Goal: Task Accomplishment & Management: Manage account settings

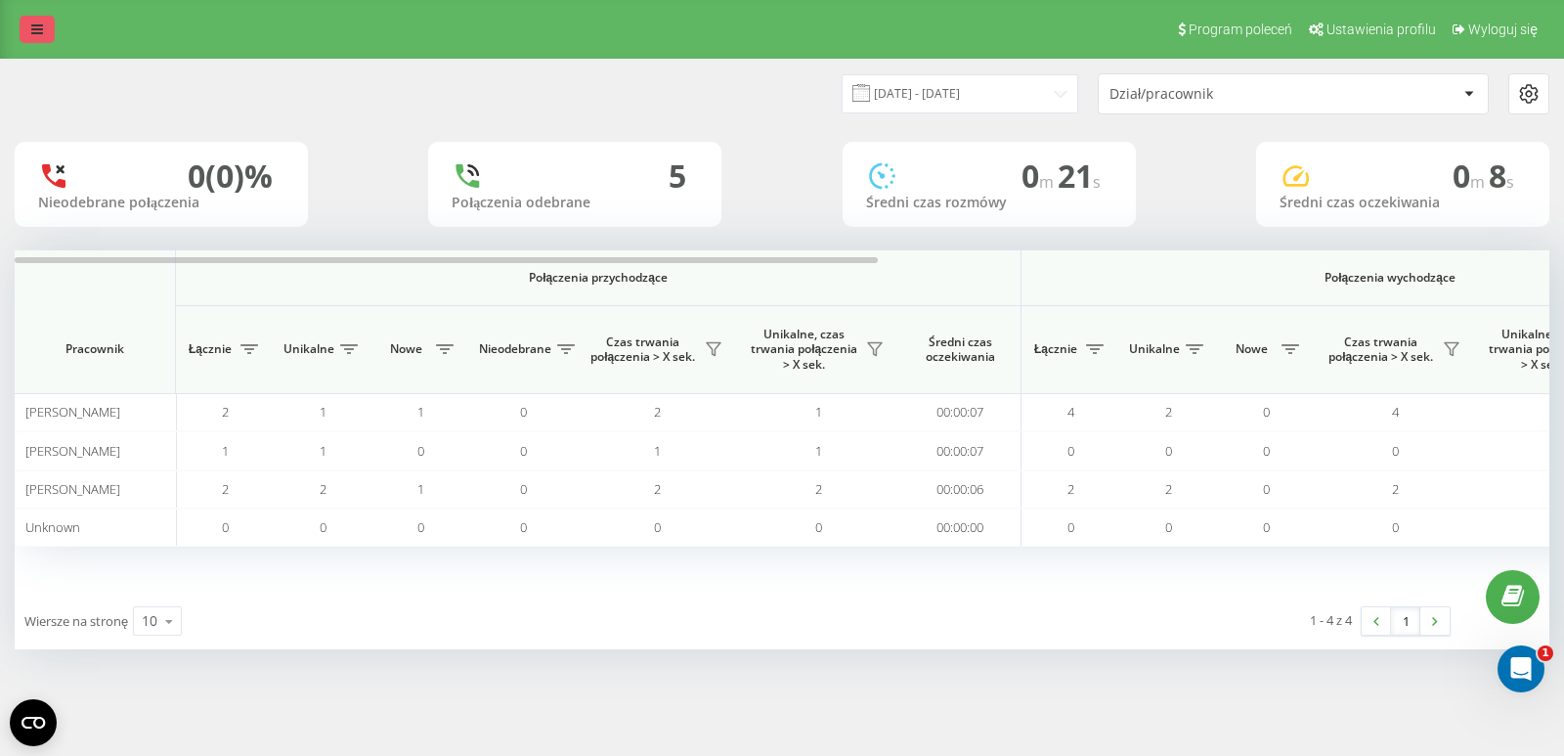
click at [23, 31] on link at bounding box center [37, 29] width 35 height 27
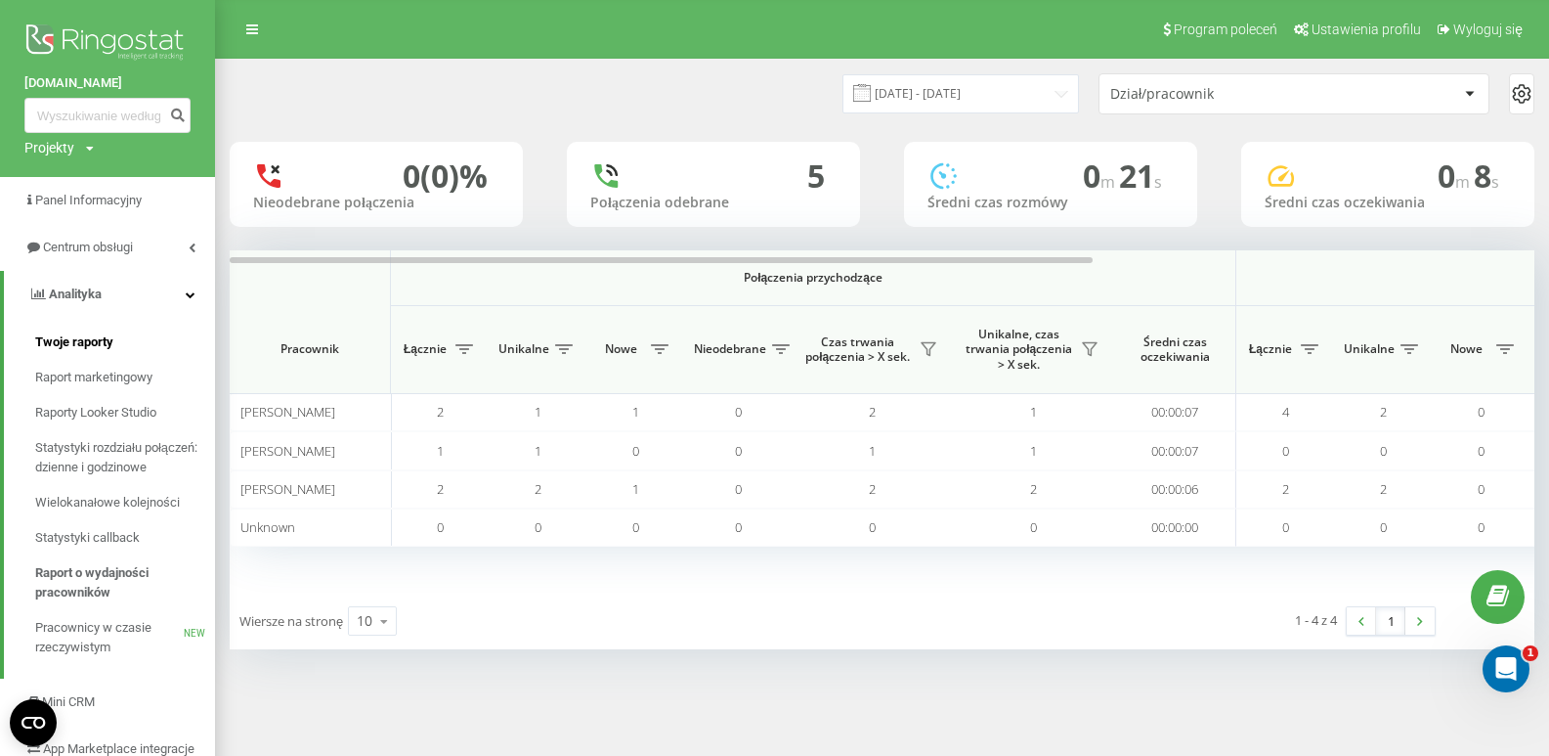
click at [96, 349] on span "Twoje raporty" at bounding box center [74, 342] width 78 height 20
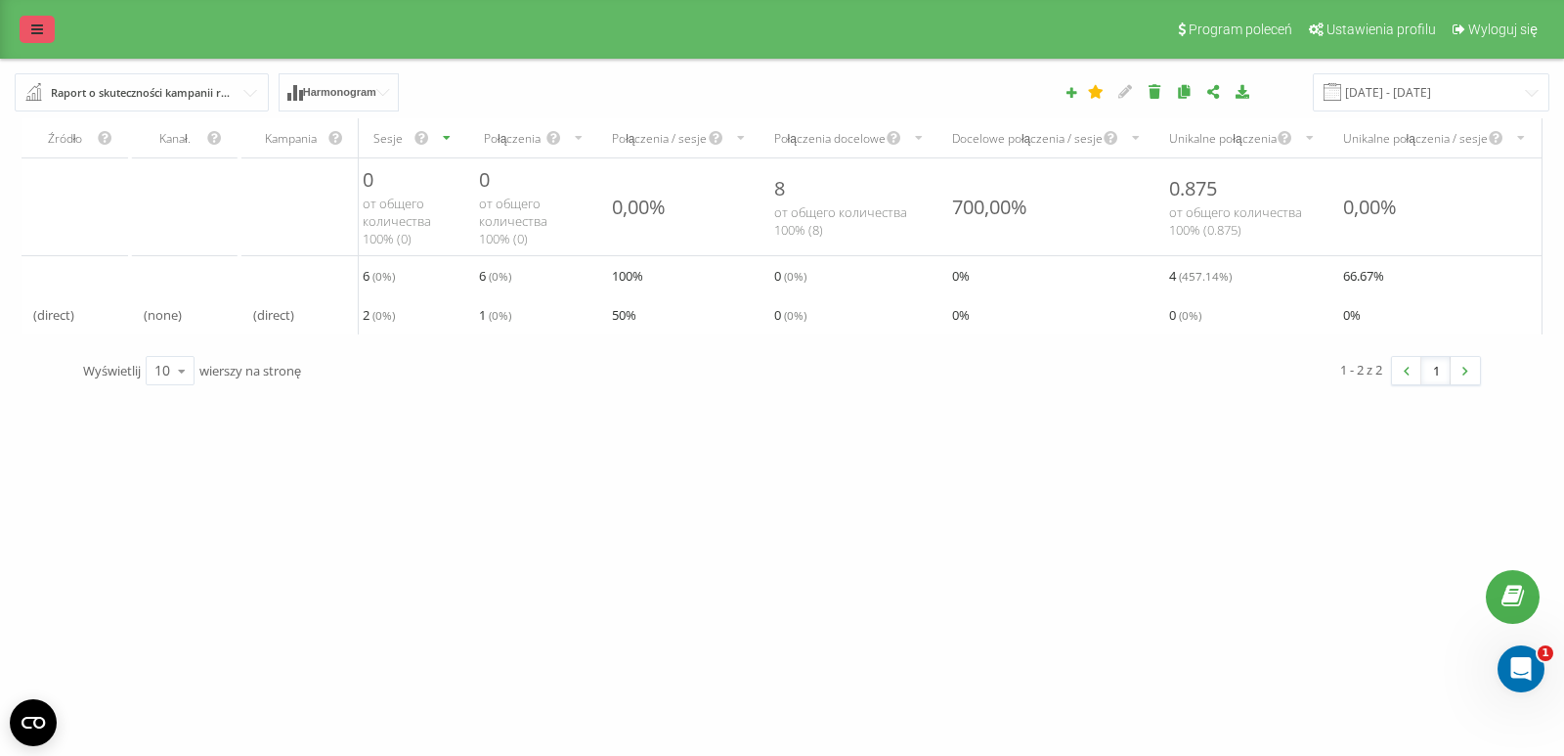
click at [23, 22] on link at bounding box center [37, 29] width 35 height 27
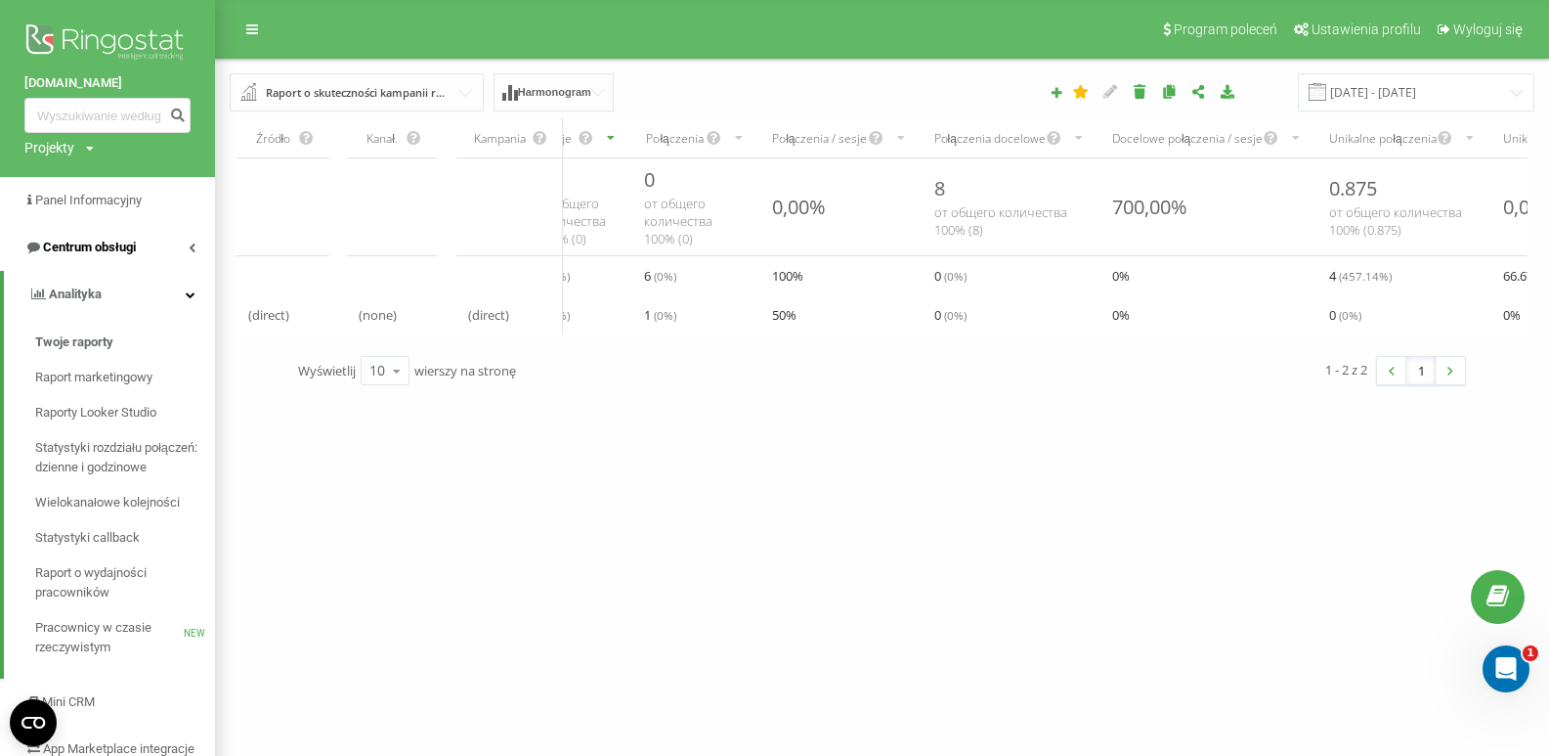
click at [115, 239] on span "Centrum obsługi" at bounding box center [79, 248] width 111 height 20
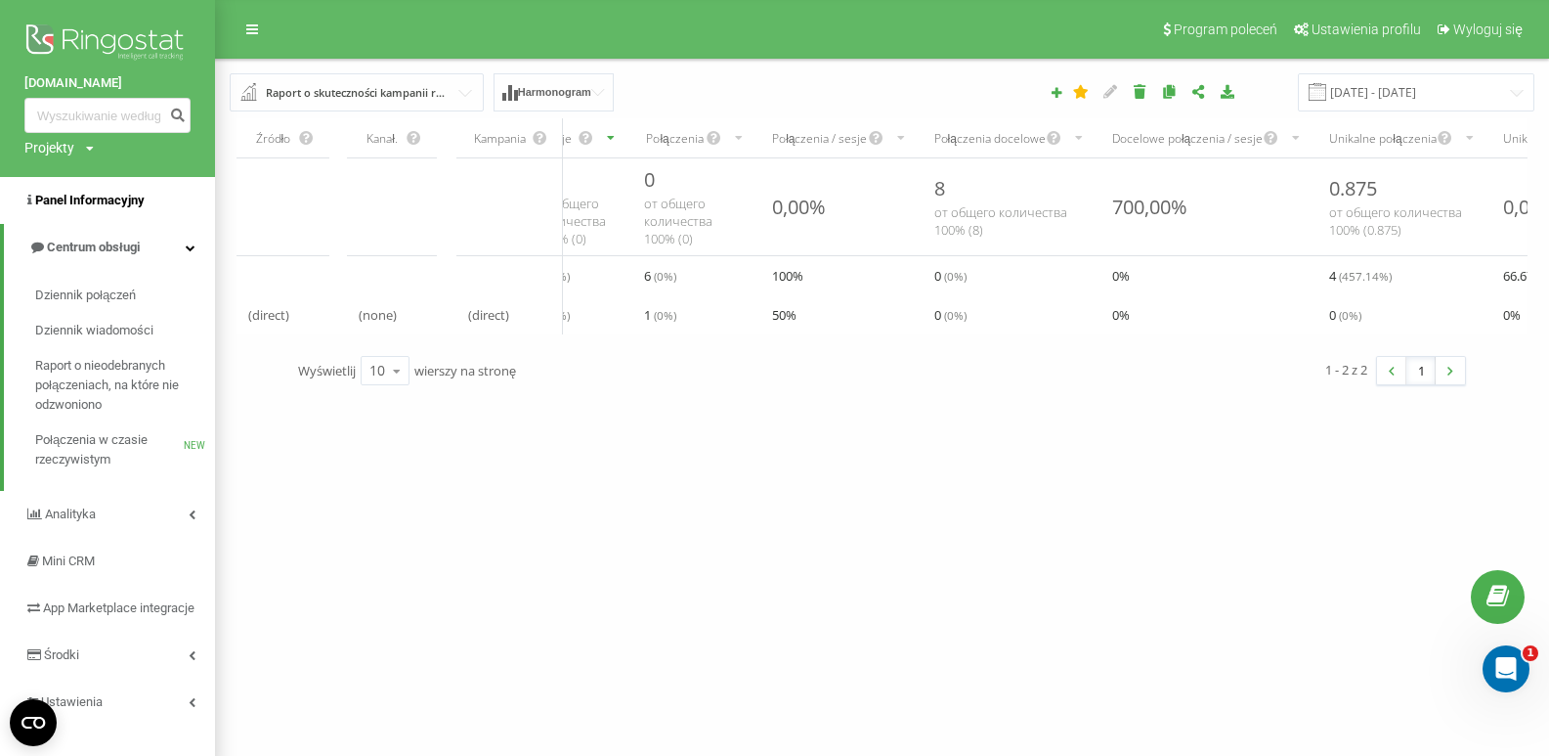
click at [108, 203] on span "Panel Informacyjny" at bounding box center [89, 200] width 109 height 15
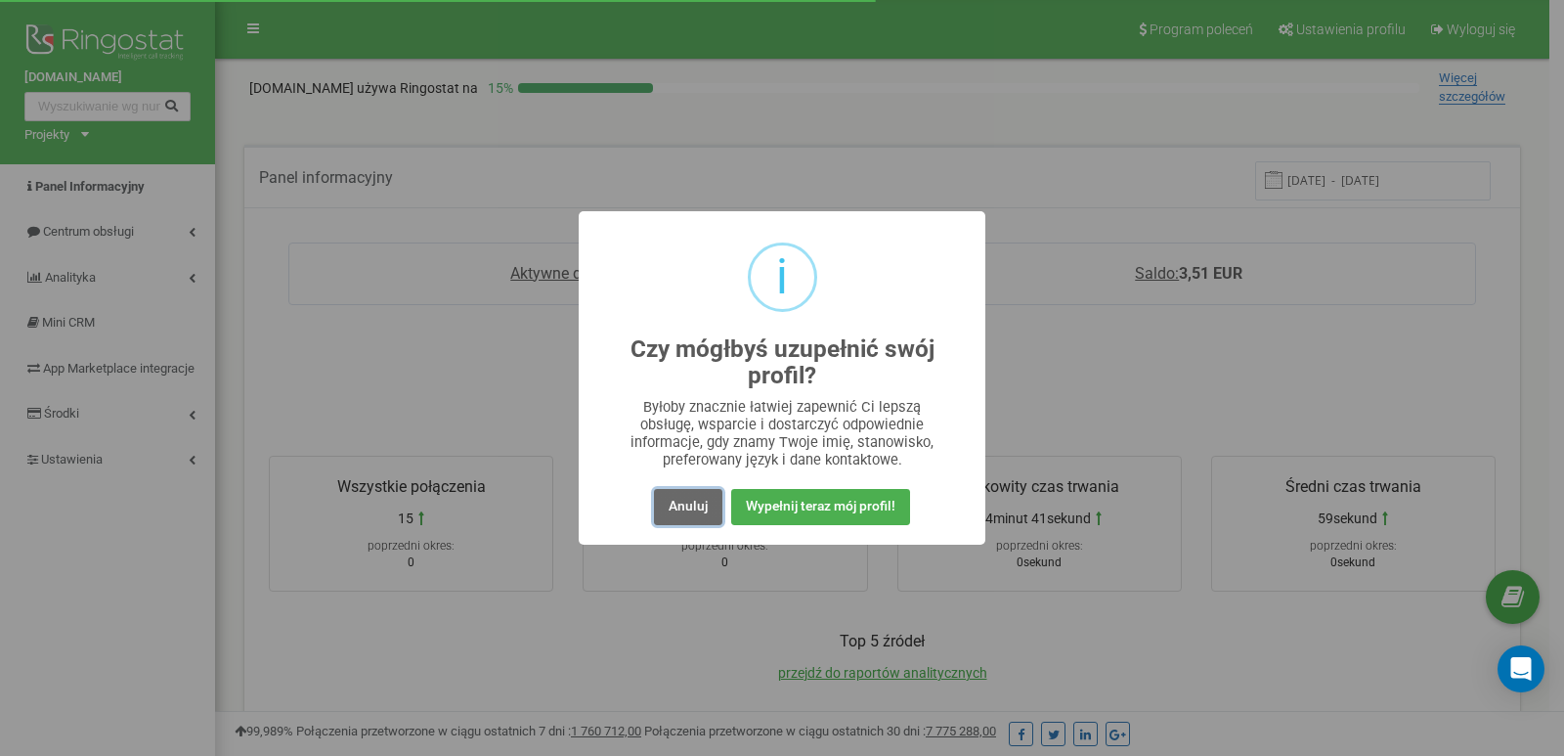
click at [698, 513] on button "Anuluj" at bounding box center [688, 507] width 68 height 36
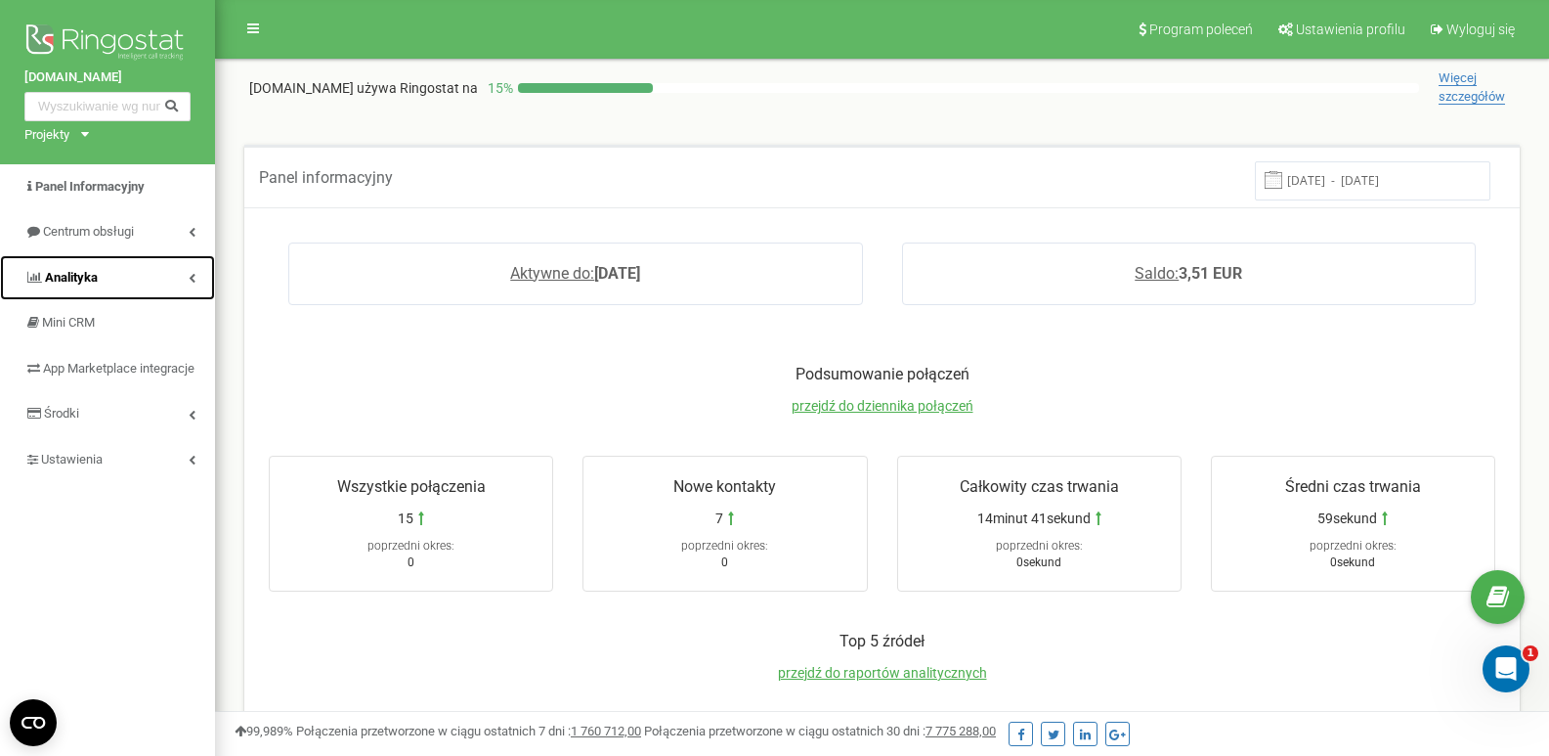
click at [143, 278] on link "Analityka" at bounding box center [107, 278] width 215 height 46
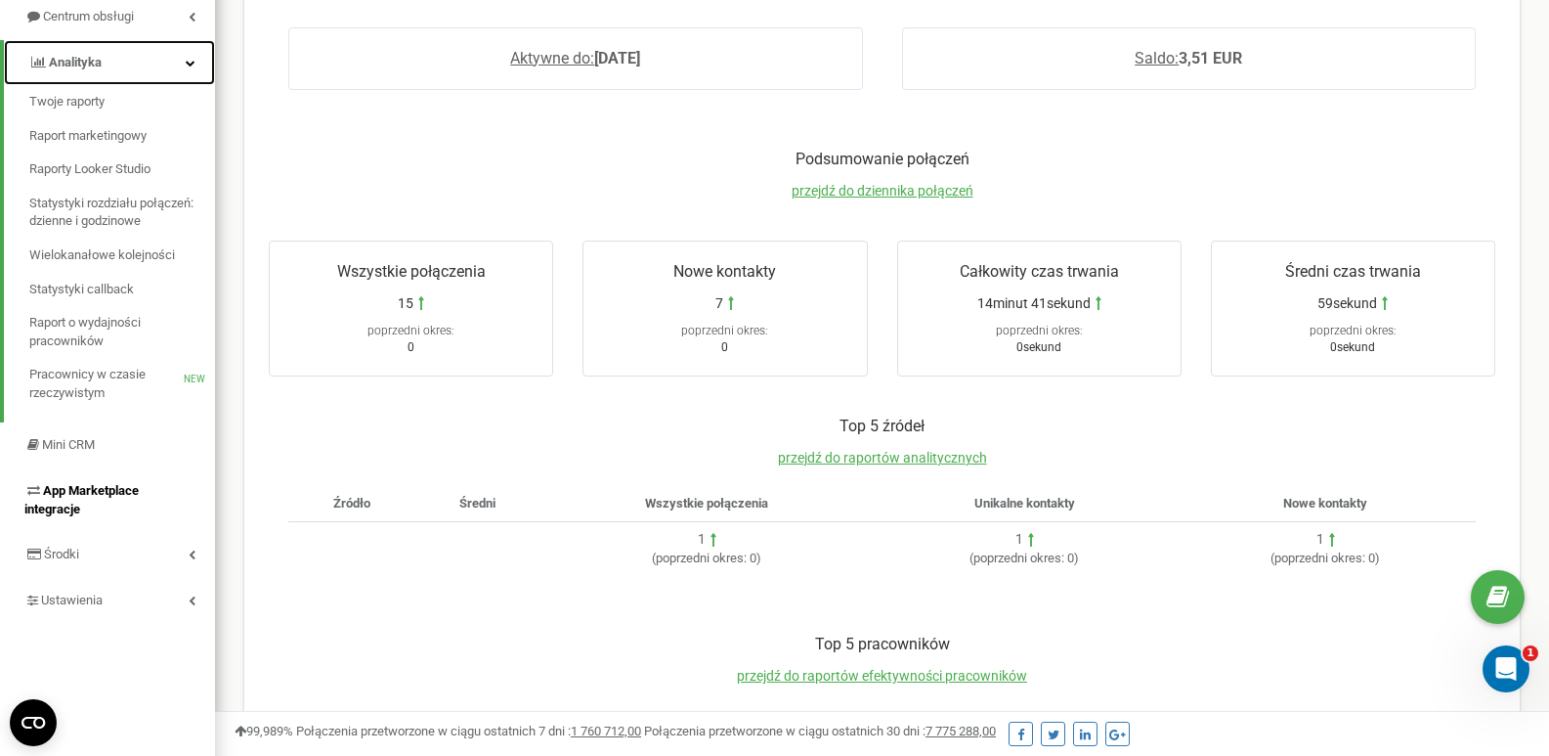
scroll to position [98, 0]
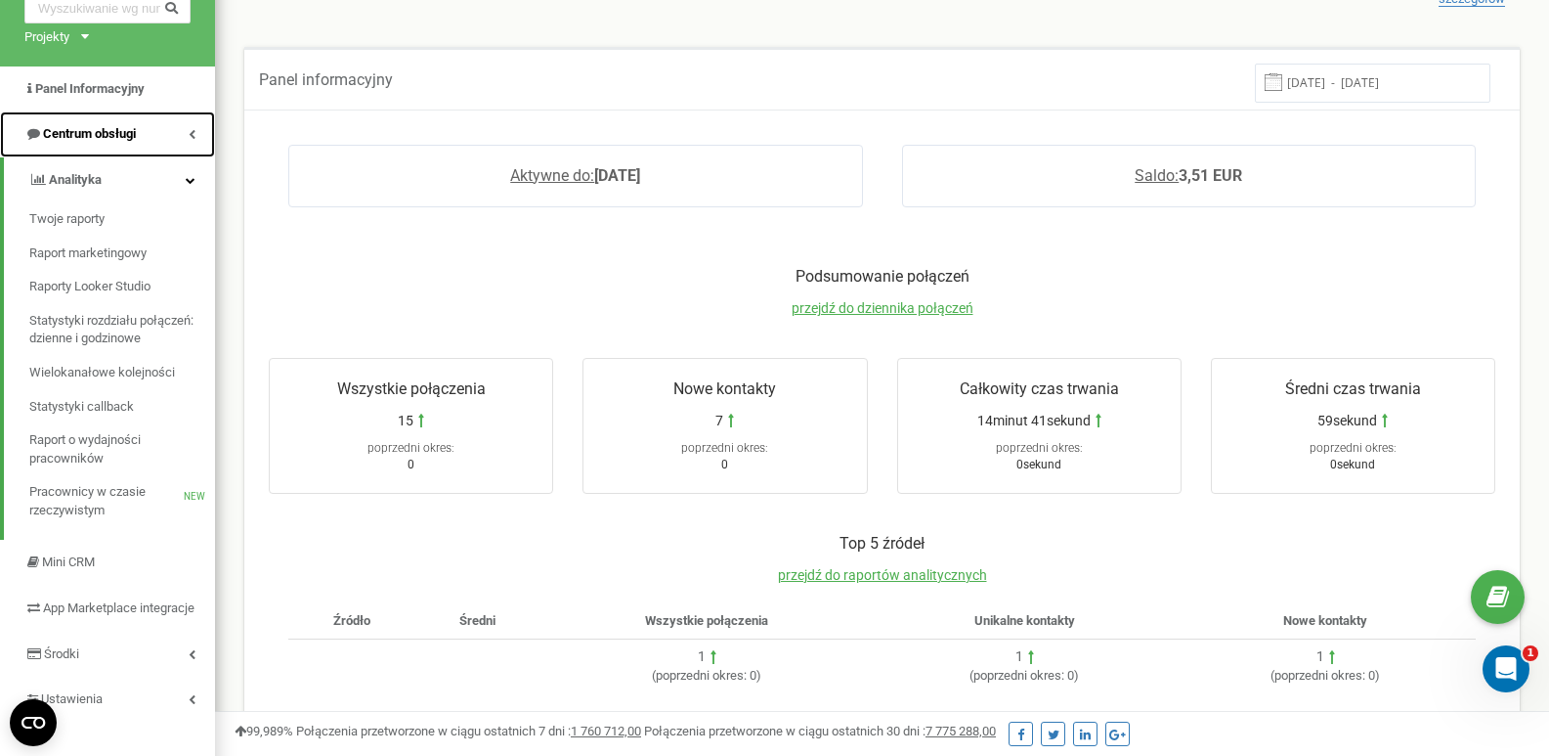
click at [124, 152] on link "Centrum obsługi" at bounding box center [107, 134] width 215 height 46
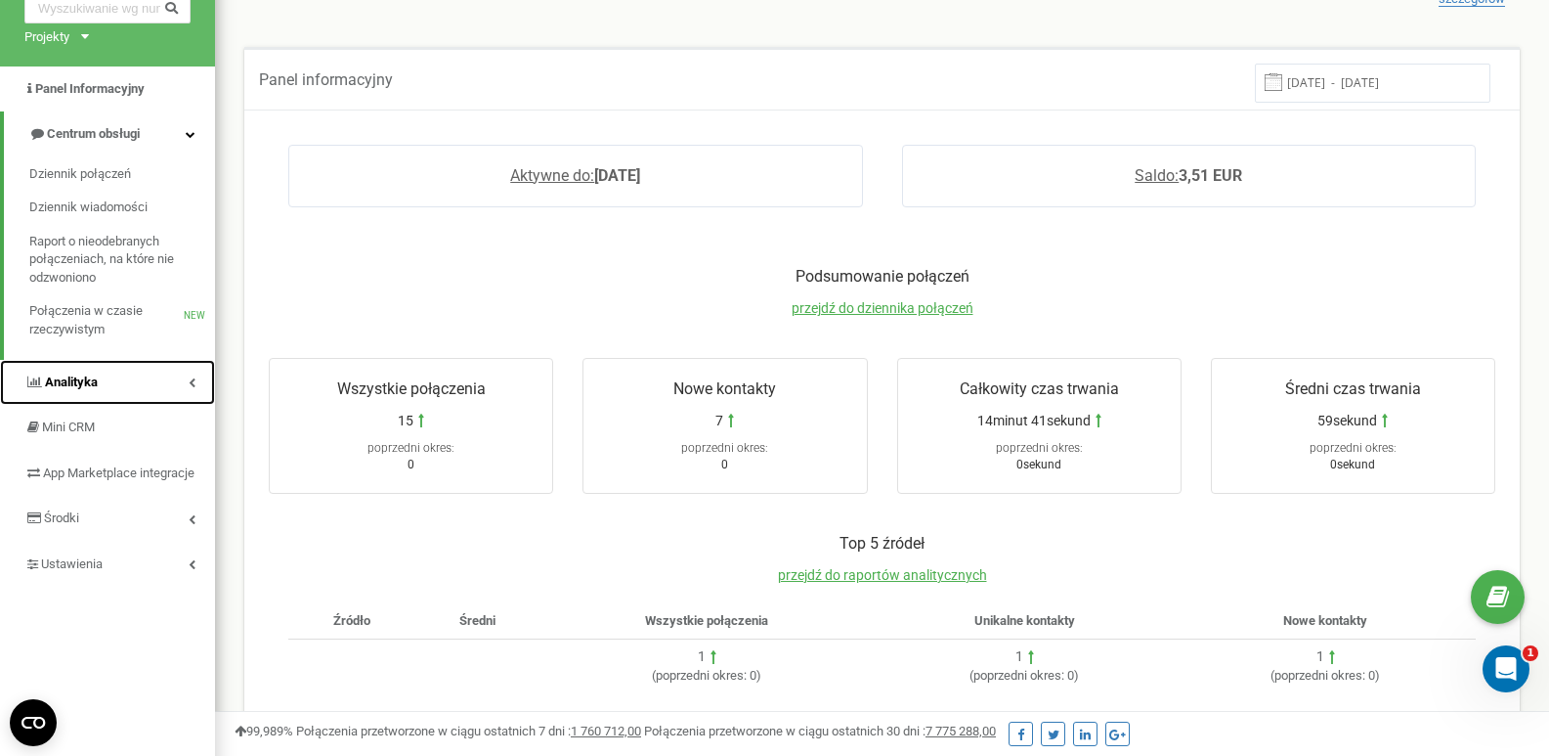
click at [112, 372] on link "Analityka" at bounding box center [107, 383] width 215 height 46
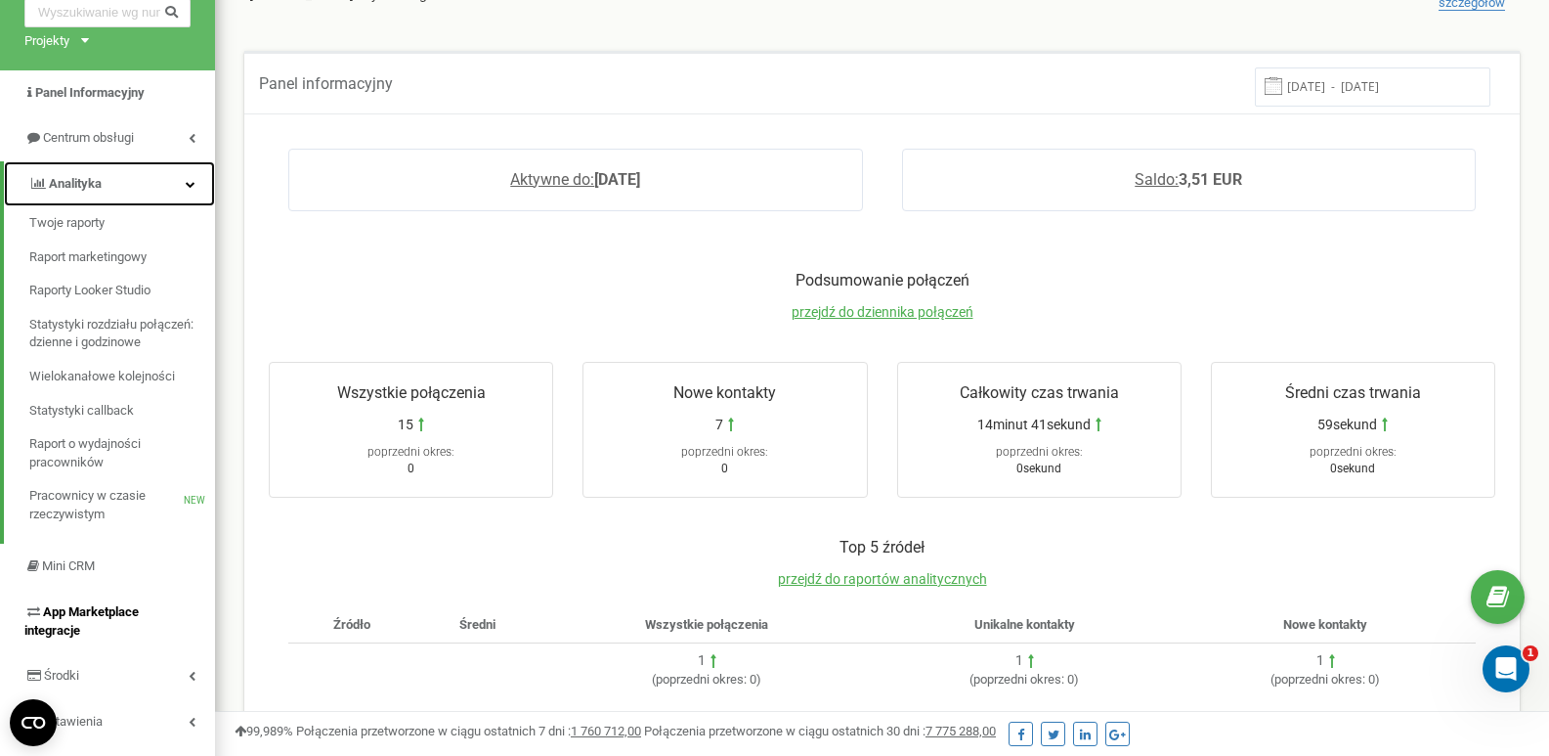
scroll to position [0, 0]
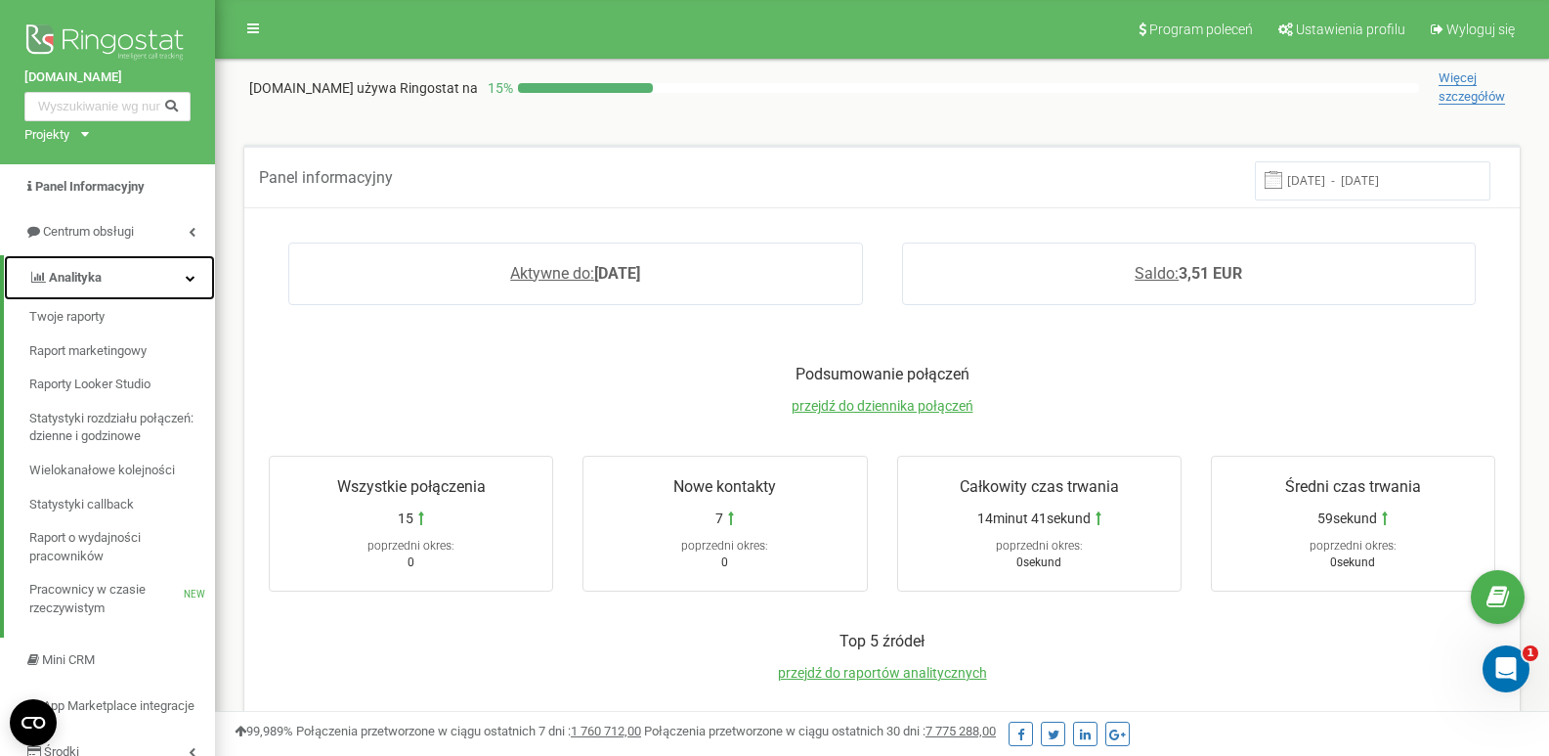
click at [132, 271] on link "Analityka" at bounding box center [109, 278] width 211 height 46
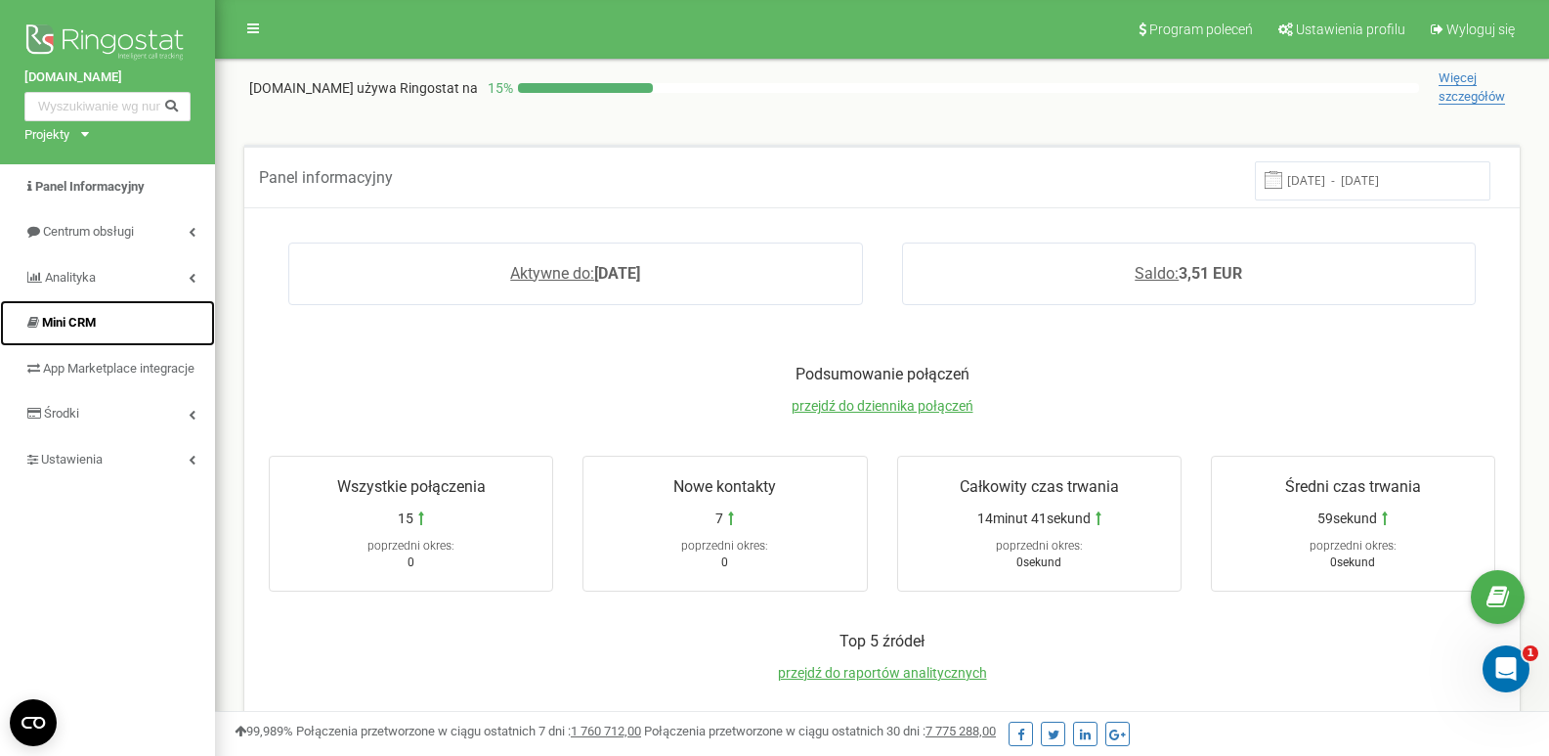
click at [129, 319] on link "Mini CRM" at bounding box center [107, 323] width 215 height 46
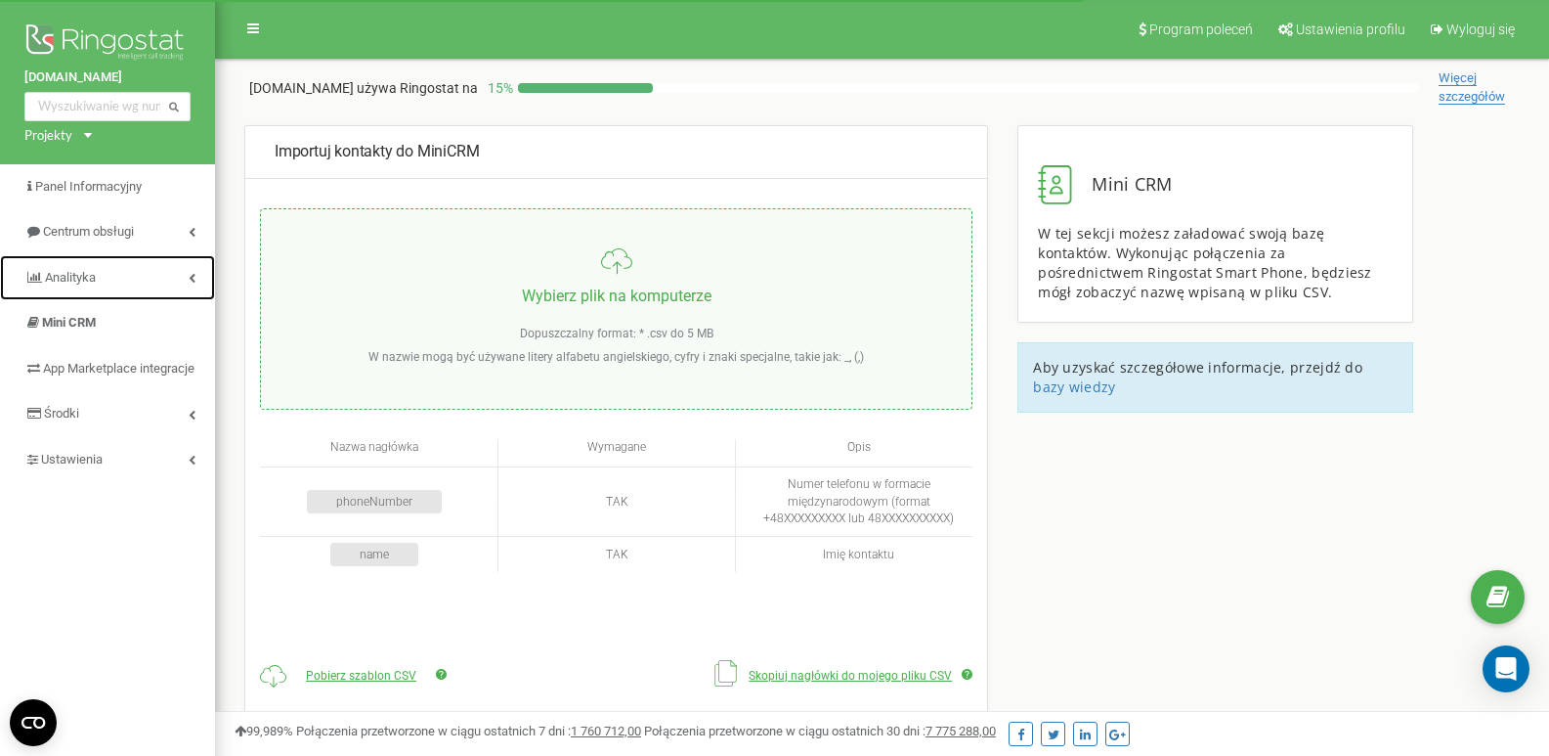
click at [170, 280] on link "Analityka" at bounding box center [107, 278] width 215 height 46
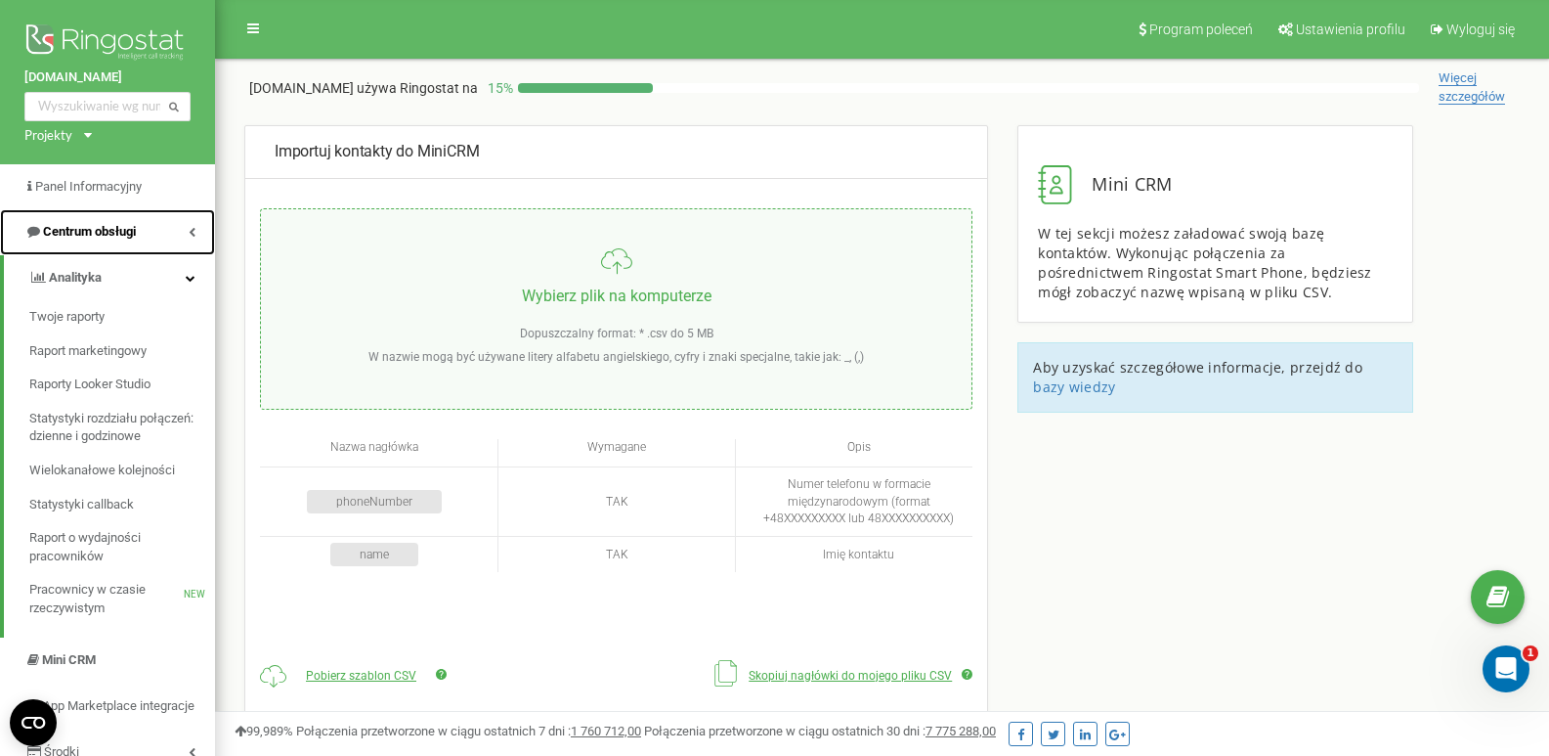
click at [109, 235] on span "Centrum obsługi" at bounding box center [89, 231] width 93 height 15
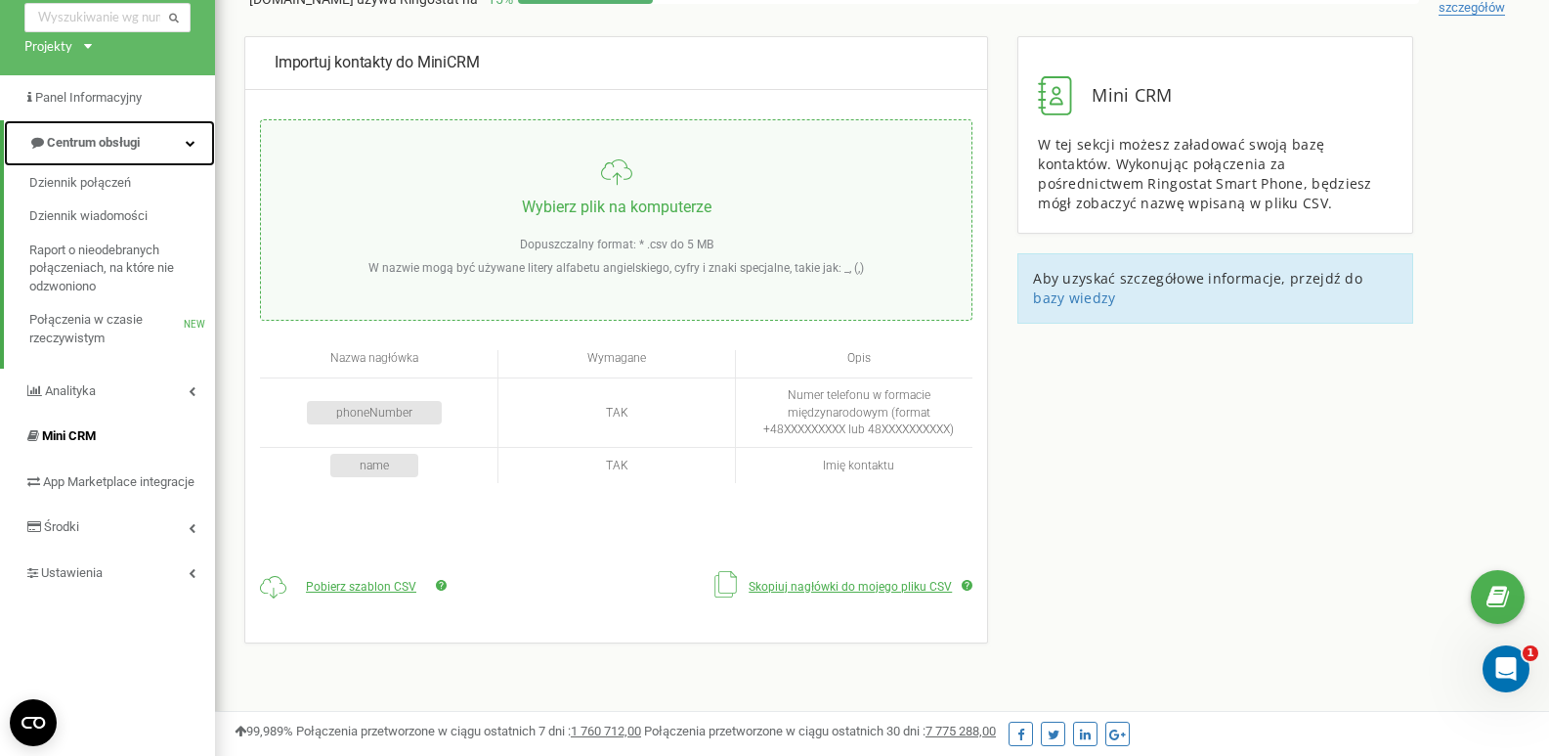
scroll to position [195, 0]
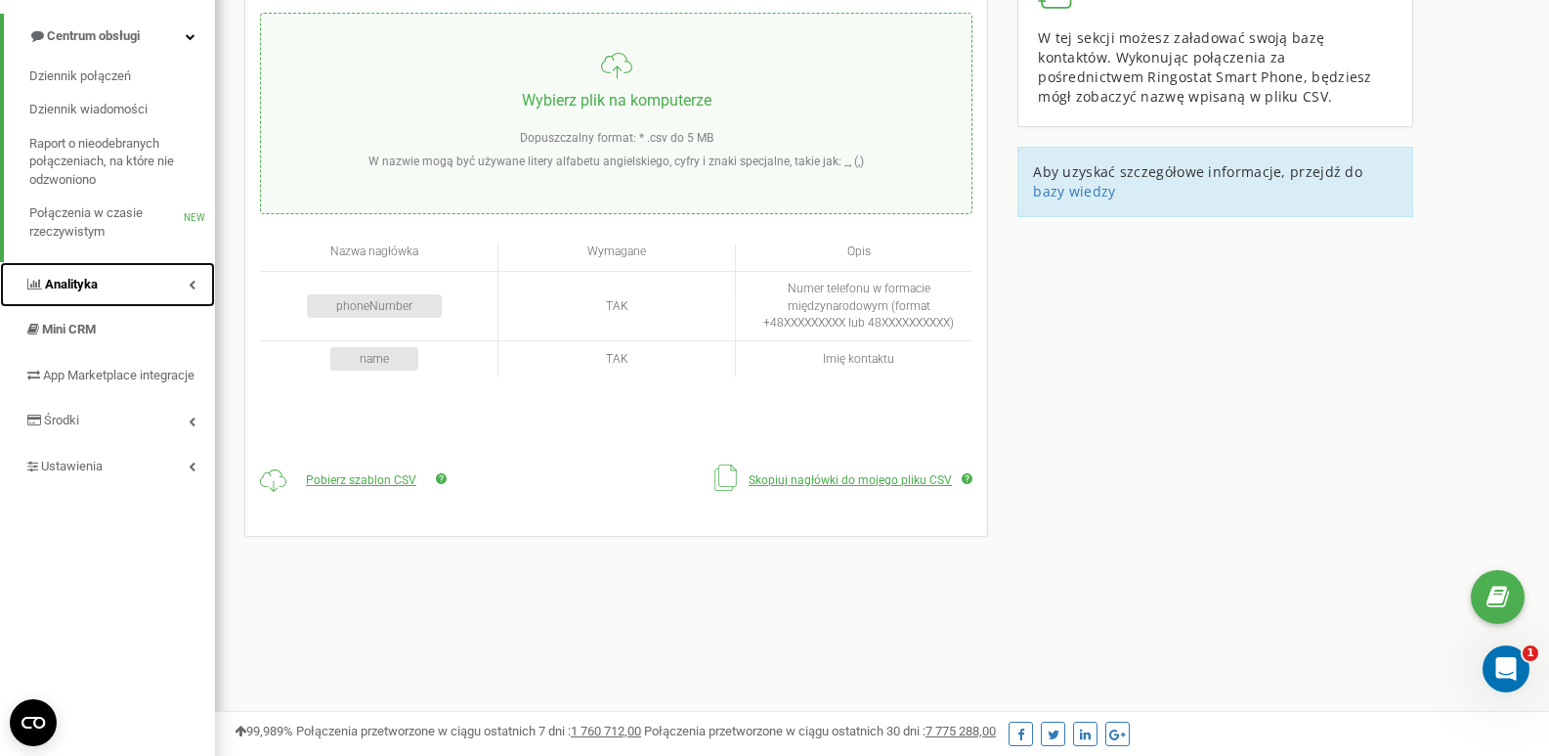
click at [122, 294] on link "Analityka" at bounding box center [107, 285] width 215 height 46
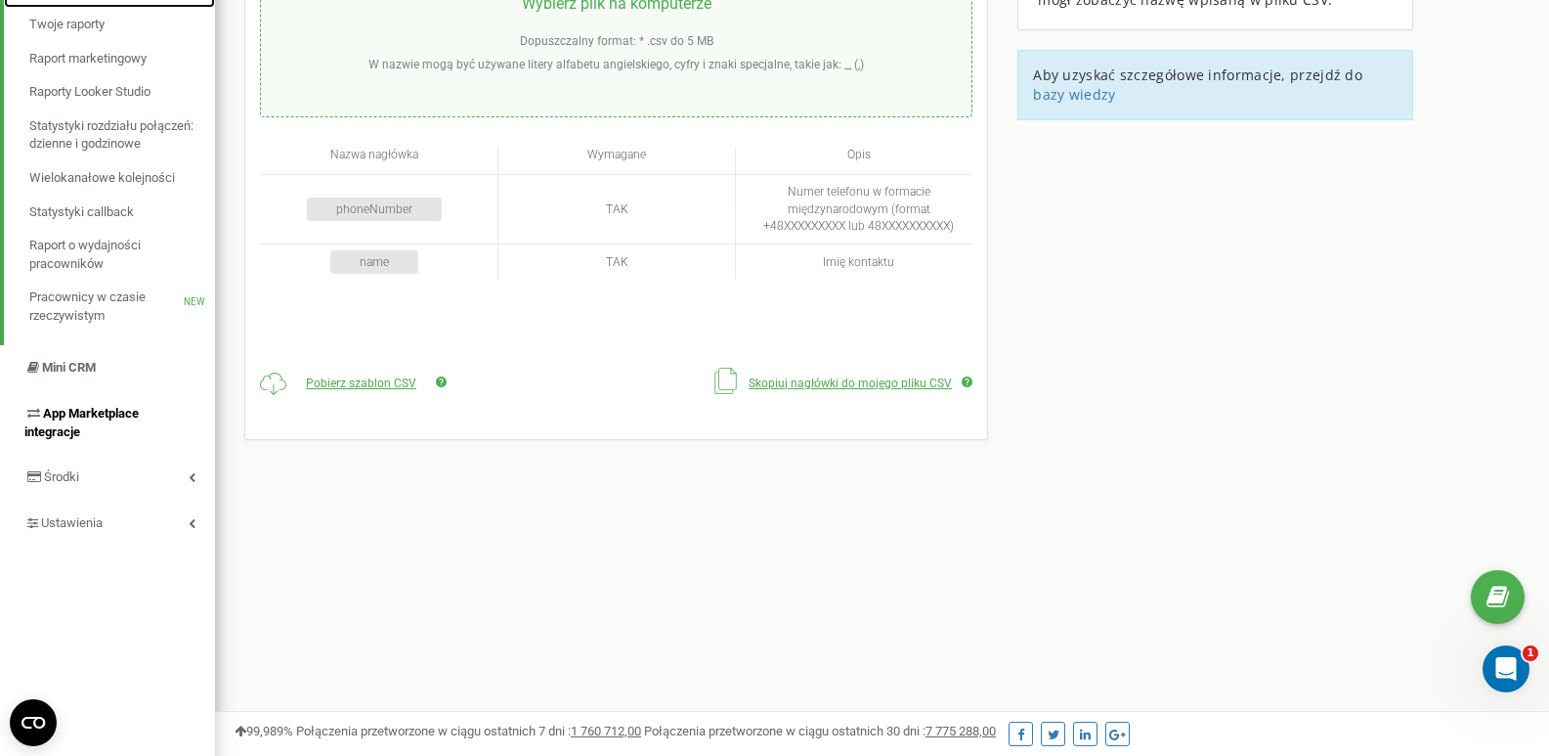
scroll to position [293, 0]
click at [113, 413] on span "App Marketplace integracje" at bounding box center [81, 421] width 114 height 33
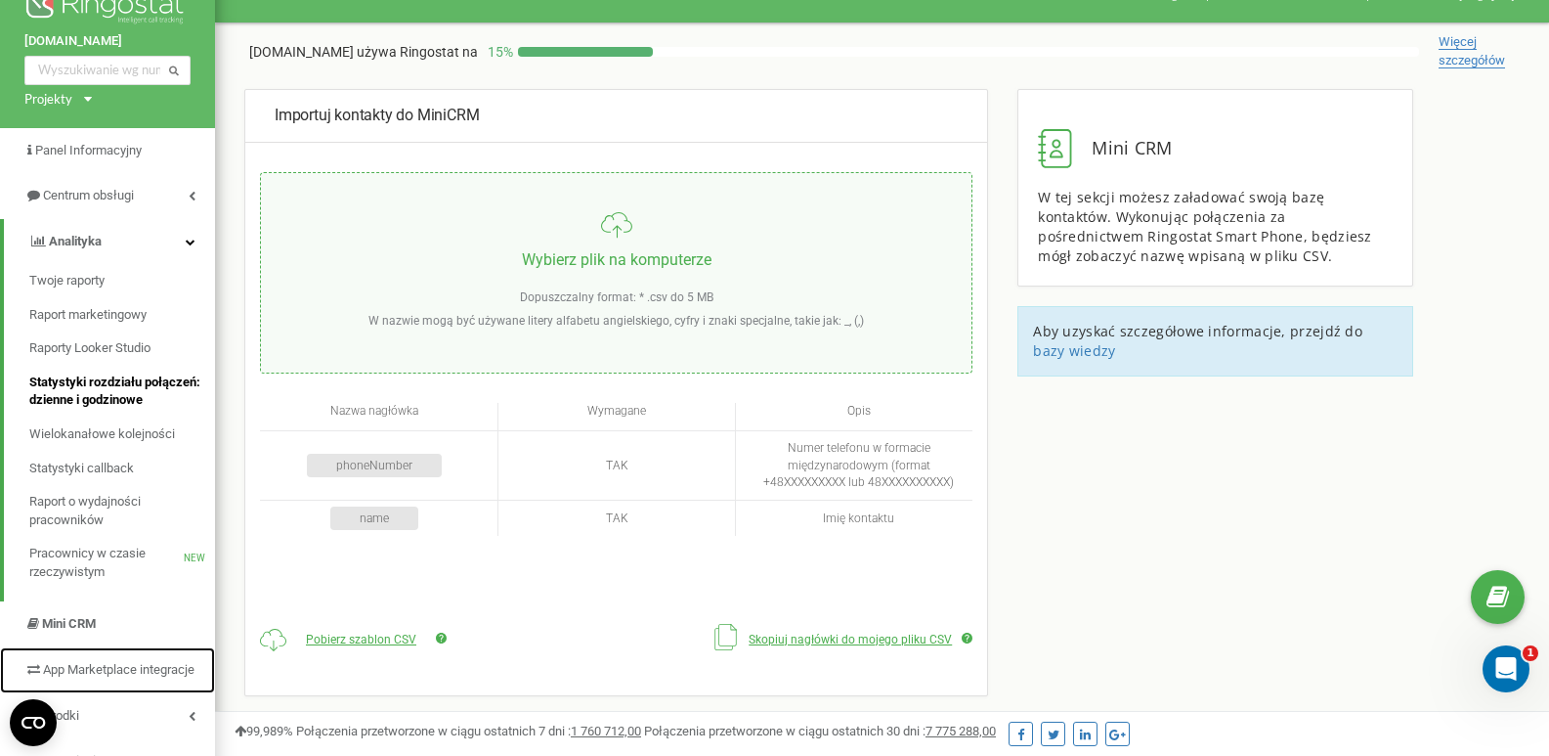
scroll to position [0, 0]
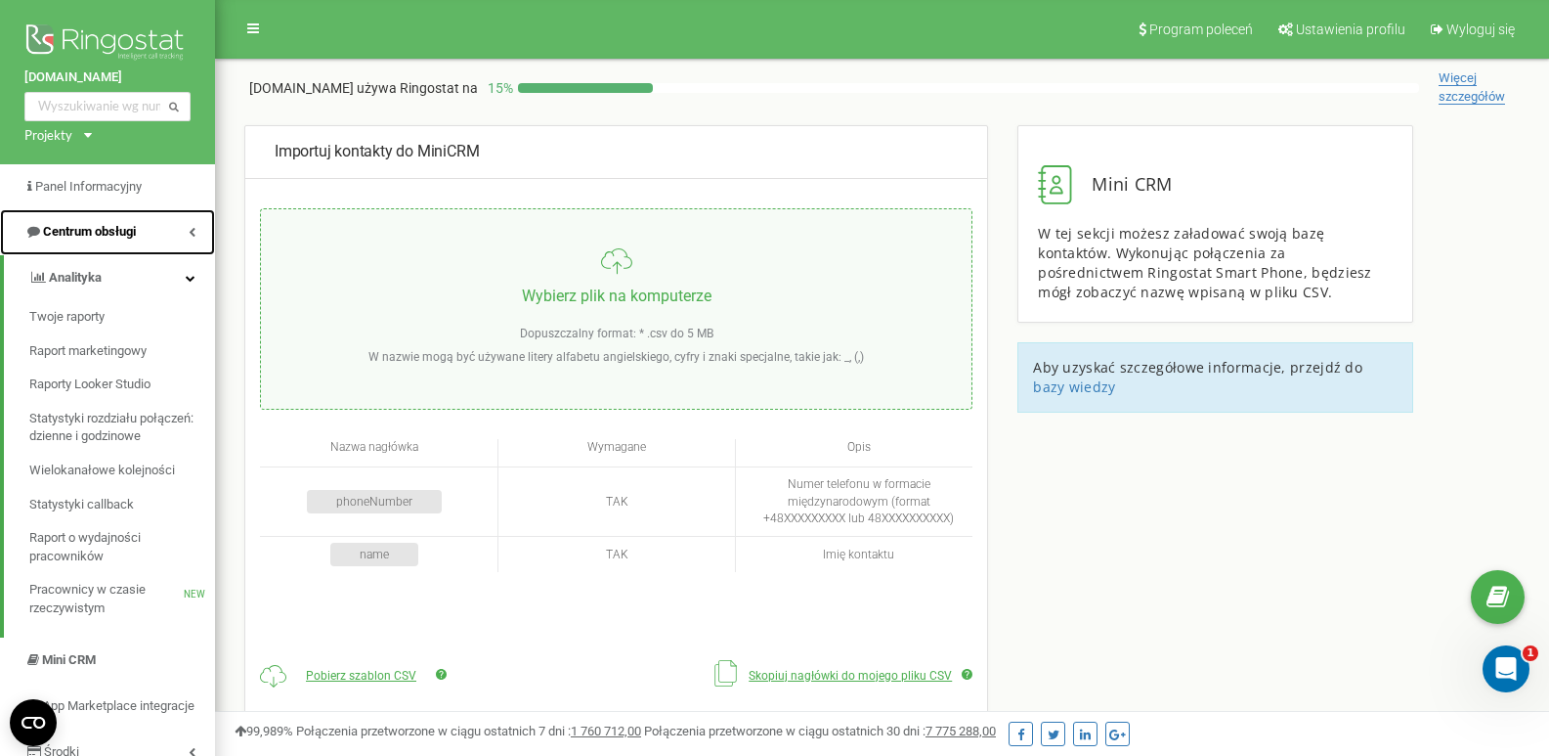
click at [108, 230] on span "Centrum obsługi" at bounding box center [89, 231] width 93 height 15
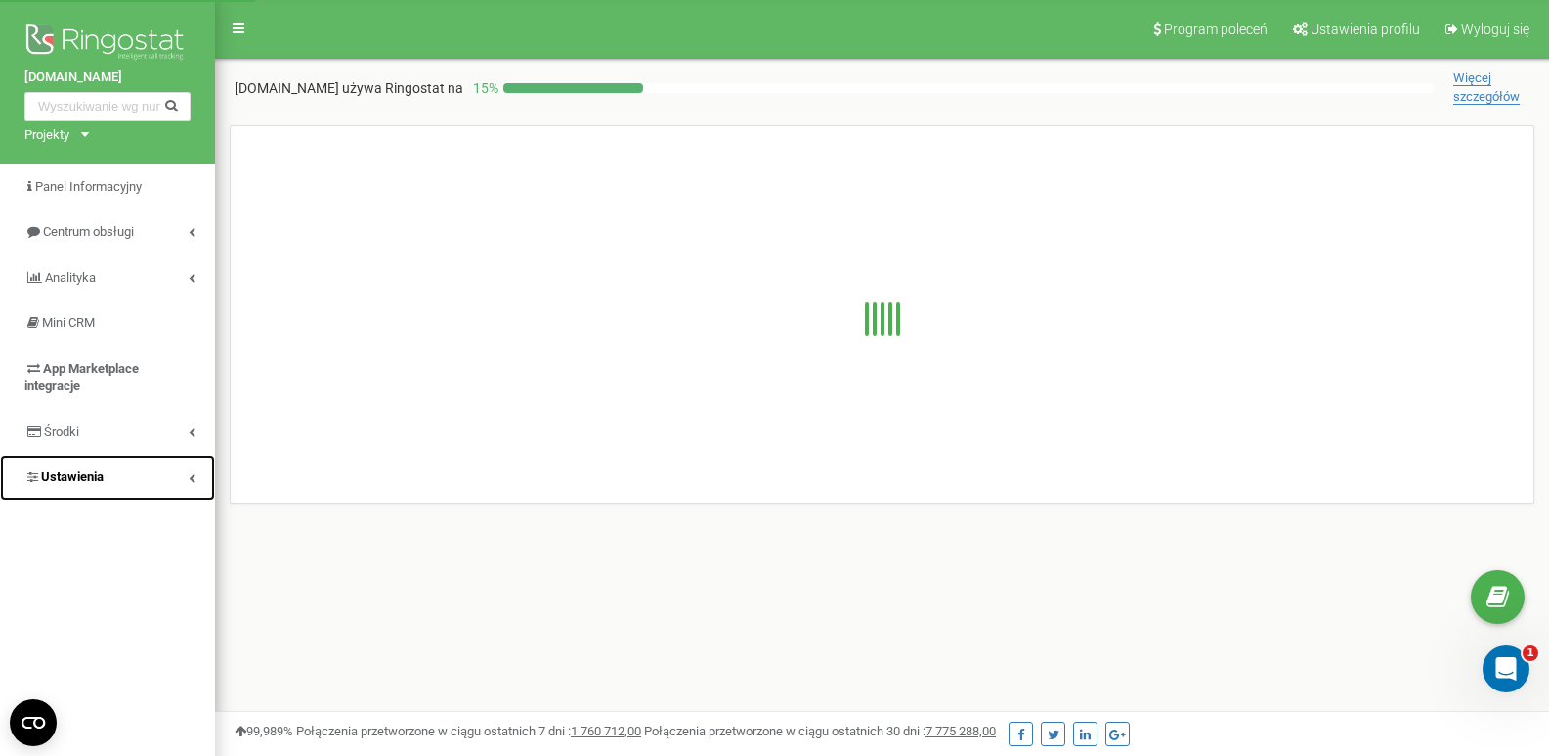
click at [121, 470] on link "Ustawienia" at bounding box center [107, 478] width 215 height 46
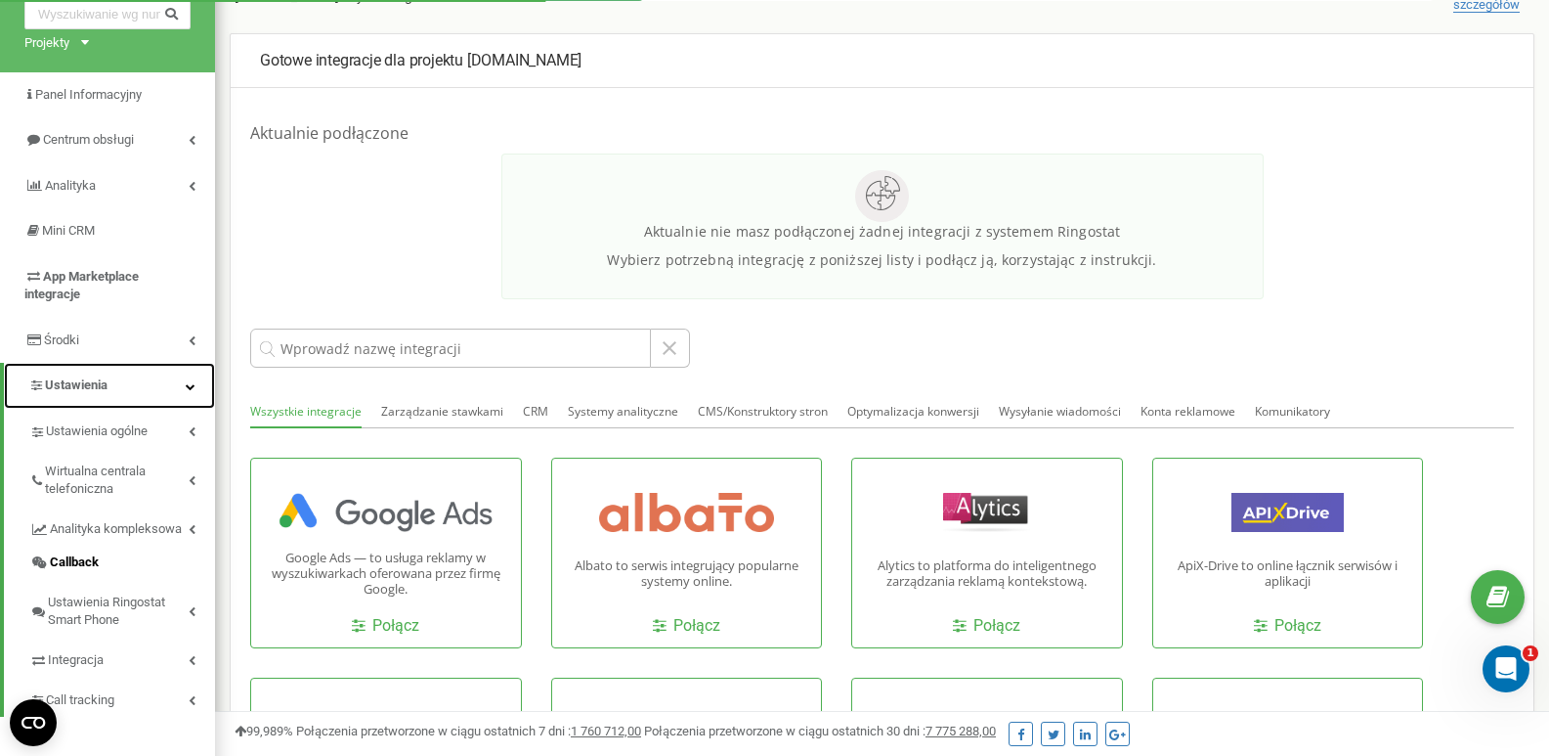
scroll to position [195, 0]
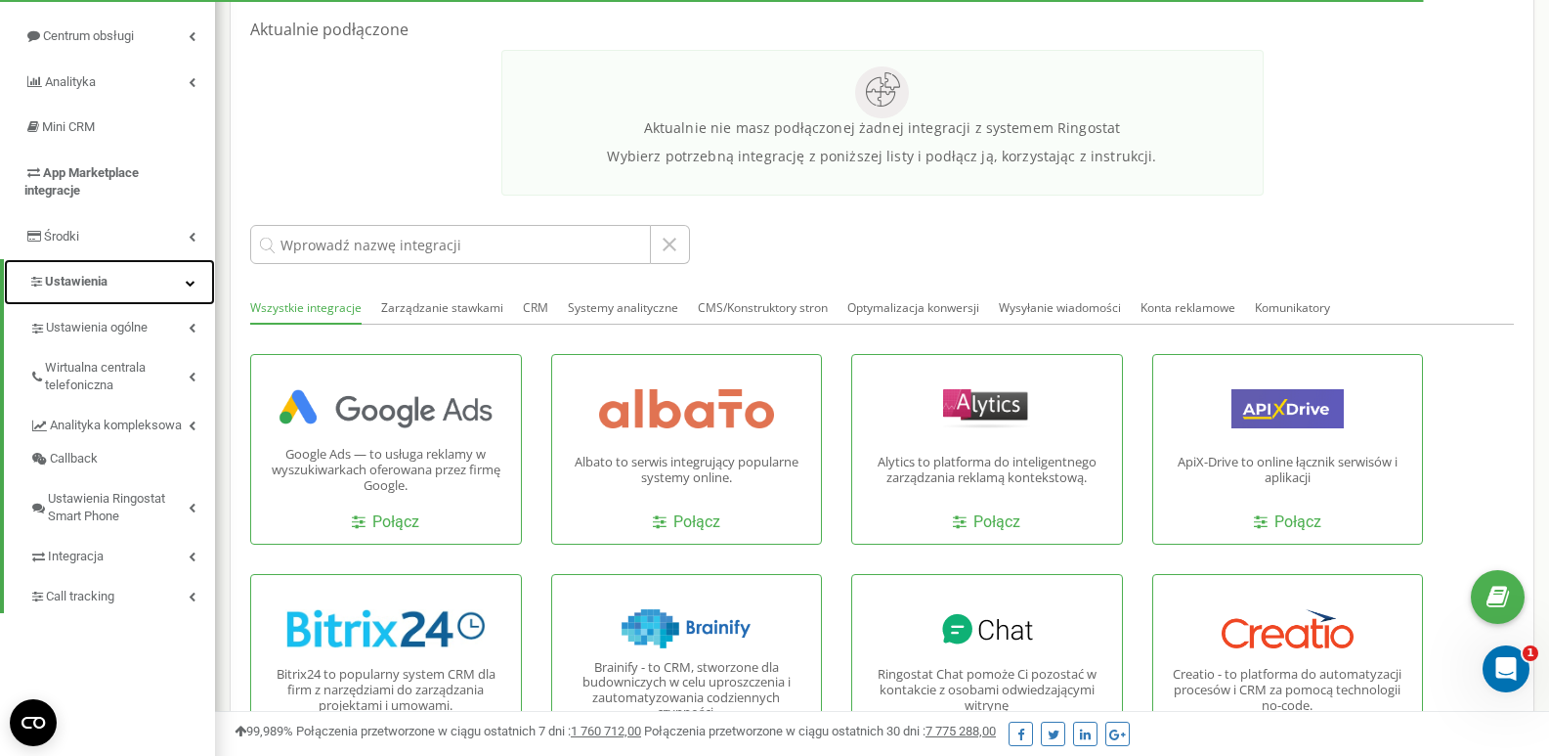
click at [164, 279] on link "Ustawienia" at bounding box center [109, 282] width 211 height 46
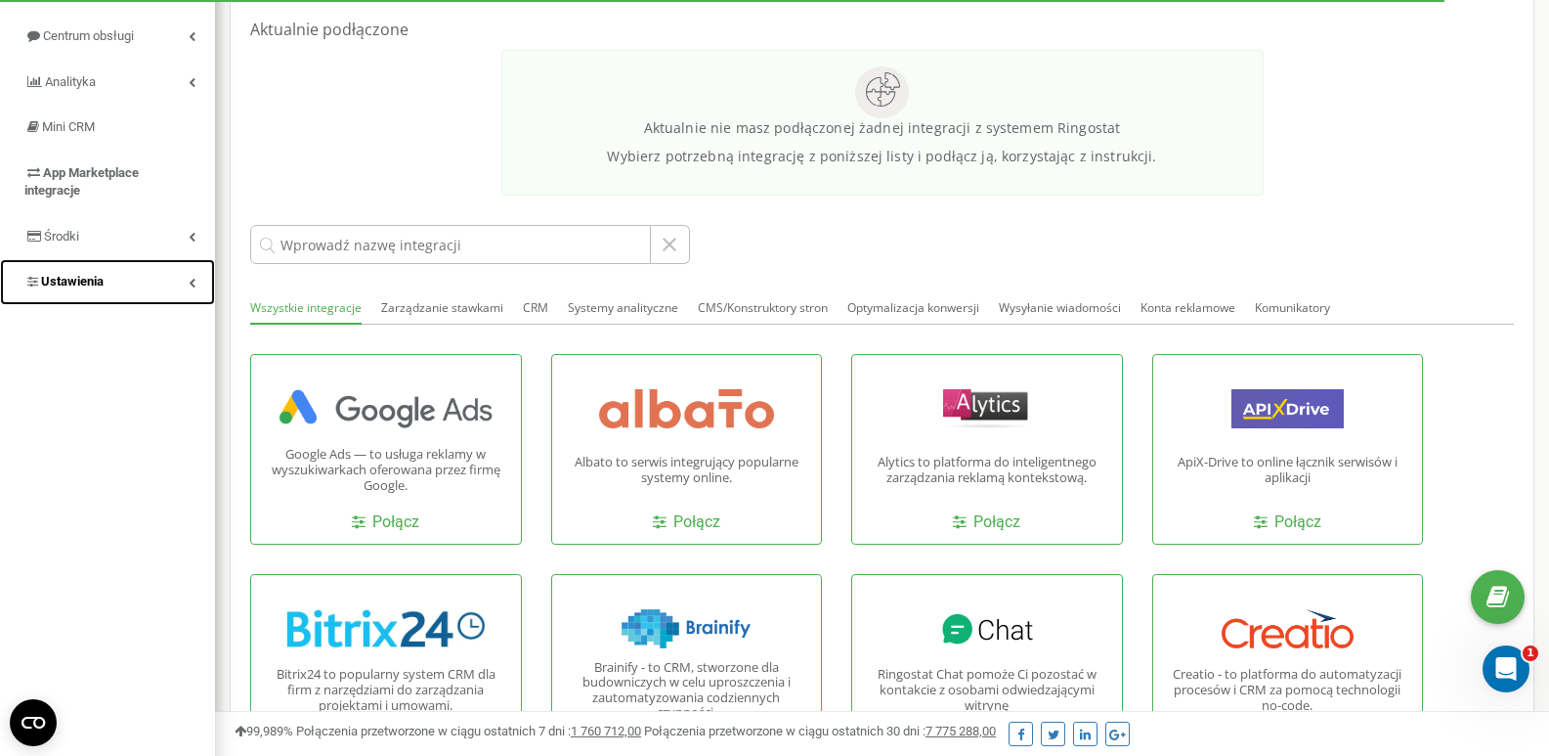
click at [165, 280] on link "Ustawienia" at bounding box center [107, 282] width 215 height 46
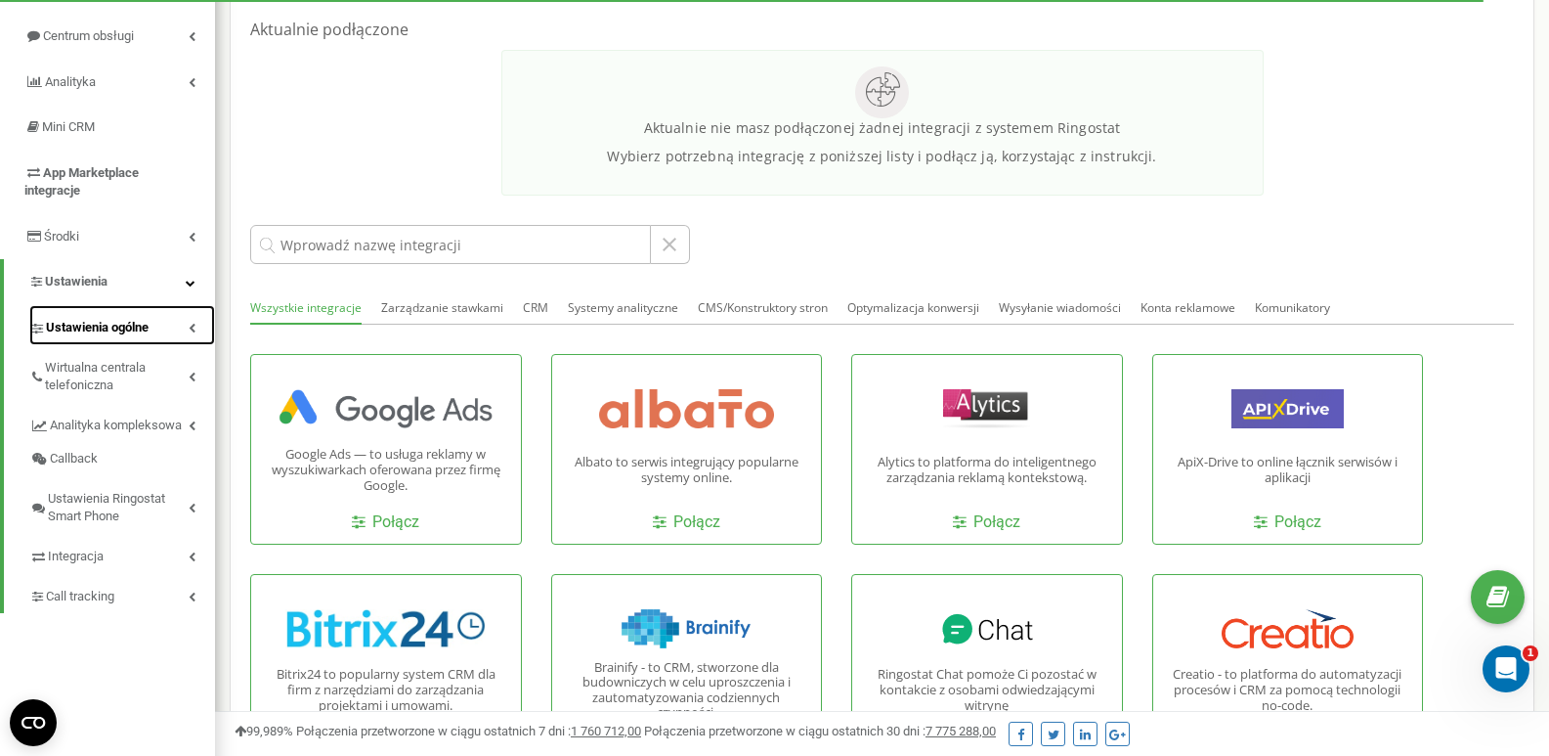
click at [170, 332] on link "Ustawienia ogólne" at bounding box center [122, 325] width 186 height 40
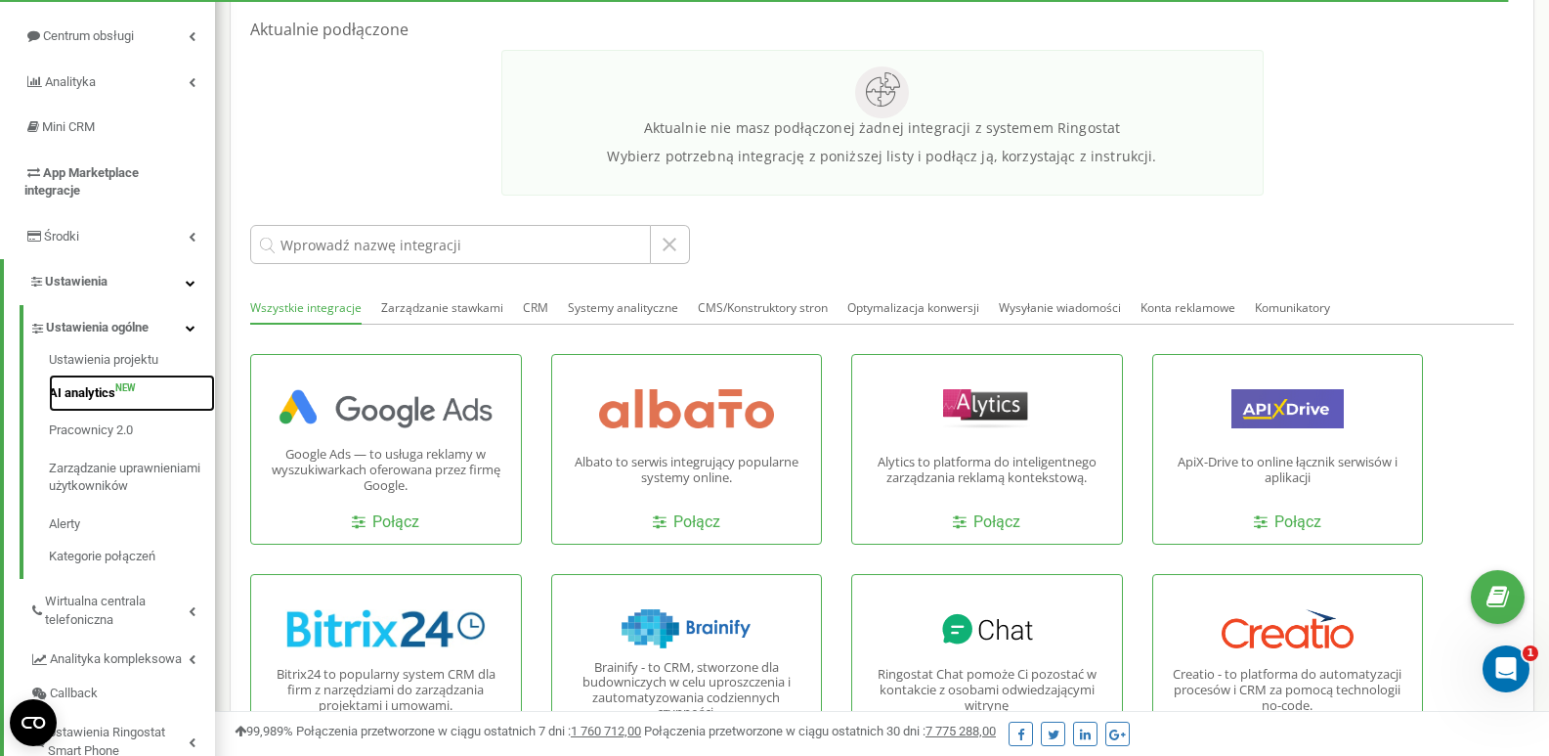
click at [137, 390] on link "AI analytics NEW" at bounding box center [132, 393] width 166 height 38
click at [101, 391] on link "AI analytics NEW" at bounding box center [132, 393] width 166 height 38
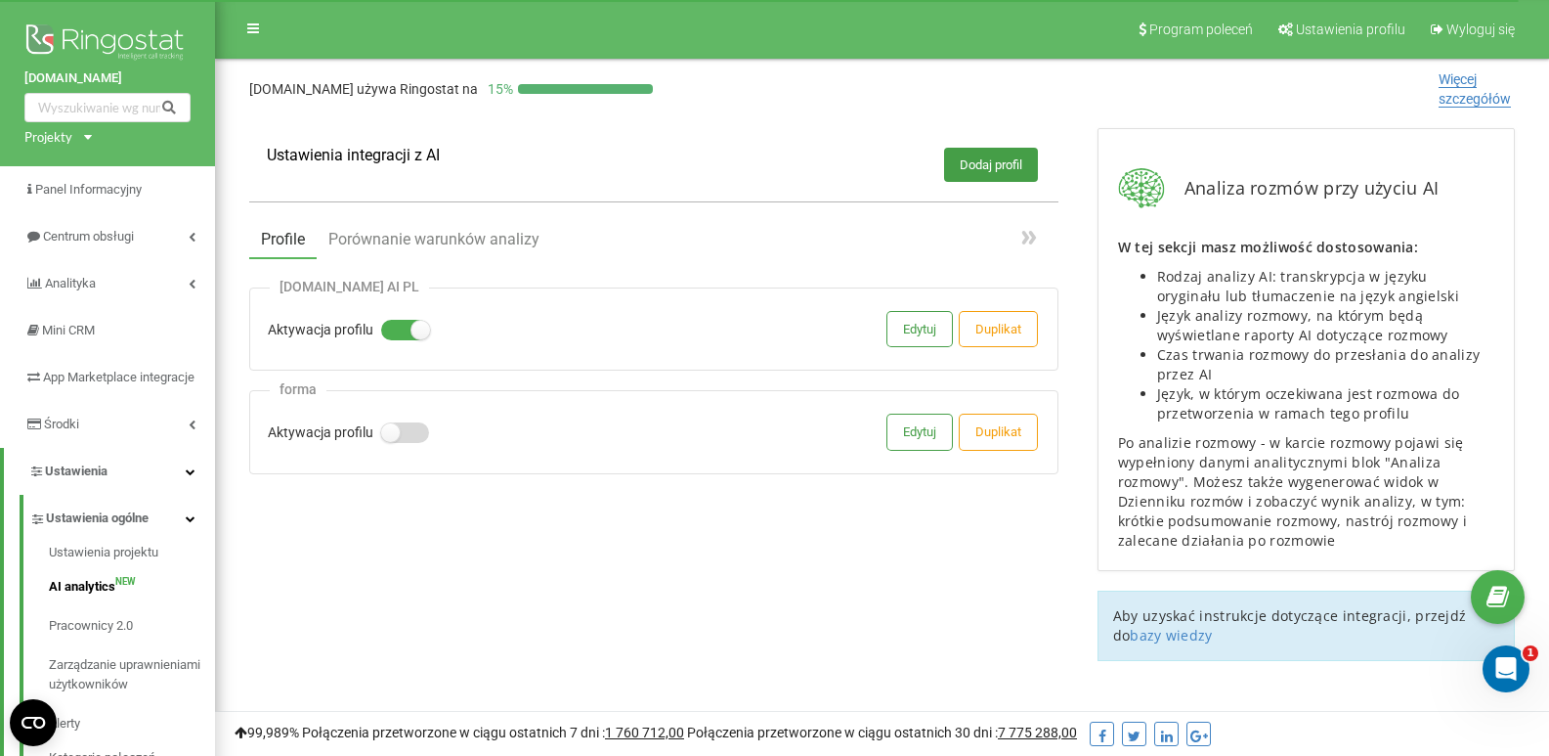
click at [395, 424] on label at bounding box center [389, 423] width 17 height 2
click at [0, 0] on input "Aktywacja profilu" at bounding box center [0, 0] width 0 height 0
click at [908, 435] on button "Edytuj" at bounding box center [920, 431] width 65 height 34
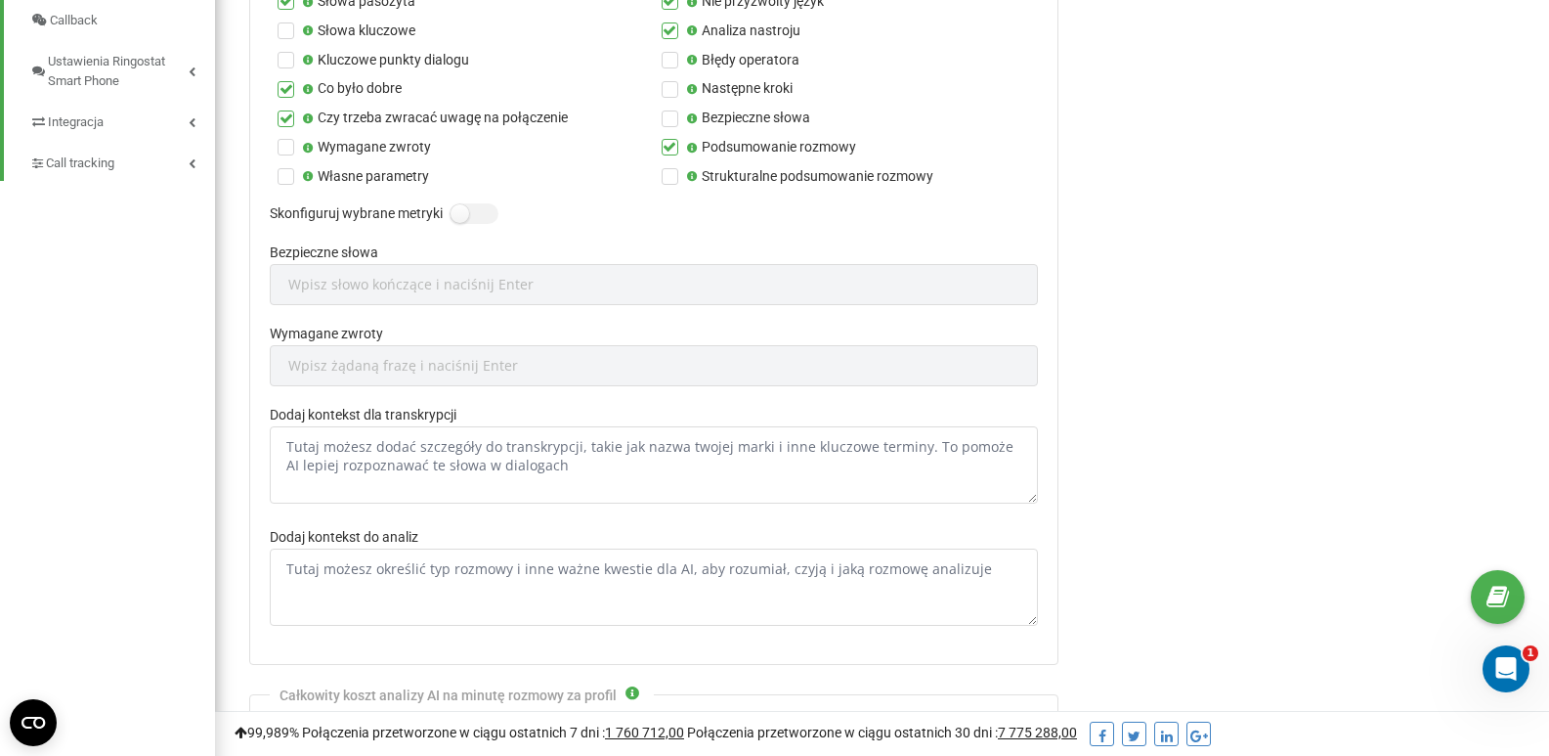
scroll to position [880, 0]
click at [397, 470] on textarea "Dodaj kontekst dla transkrypcji" at bounding box center [654, 463] width 768 height 77
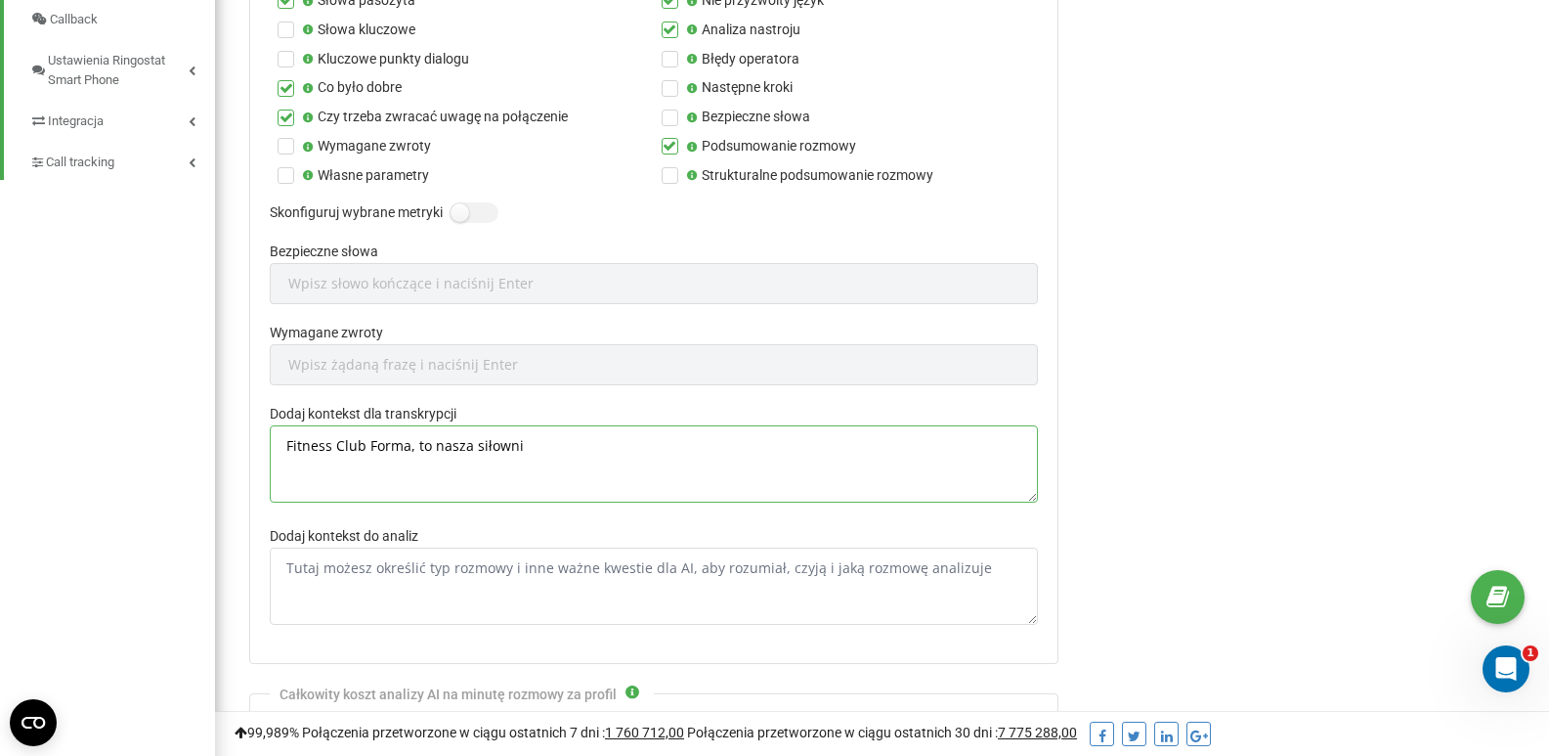
type textarea "Fitness Club Forma, to nasza siłownia"
click at [0, 365] on div "formasieradz.pl Projekty formasieradz.pl Panel Informacyjny Centrum obsługi Ana…" at bounding box center [774, 94] width 1549 height 1949
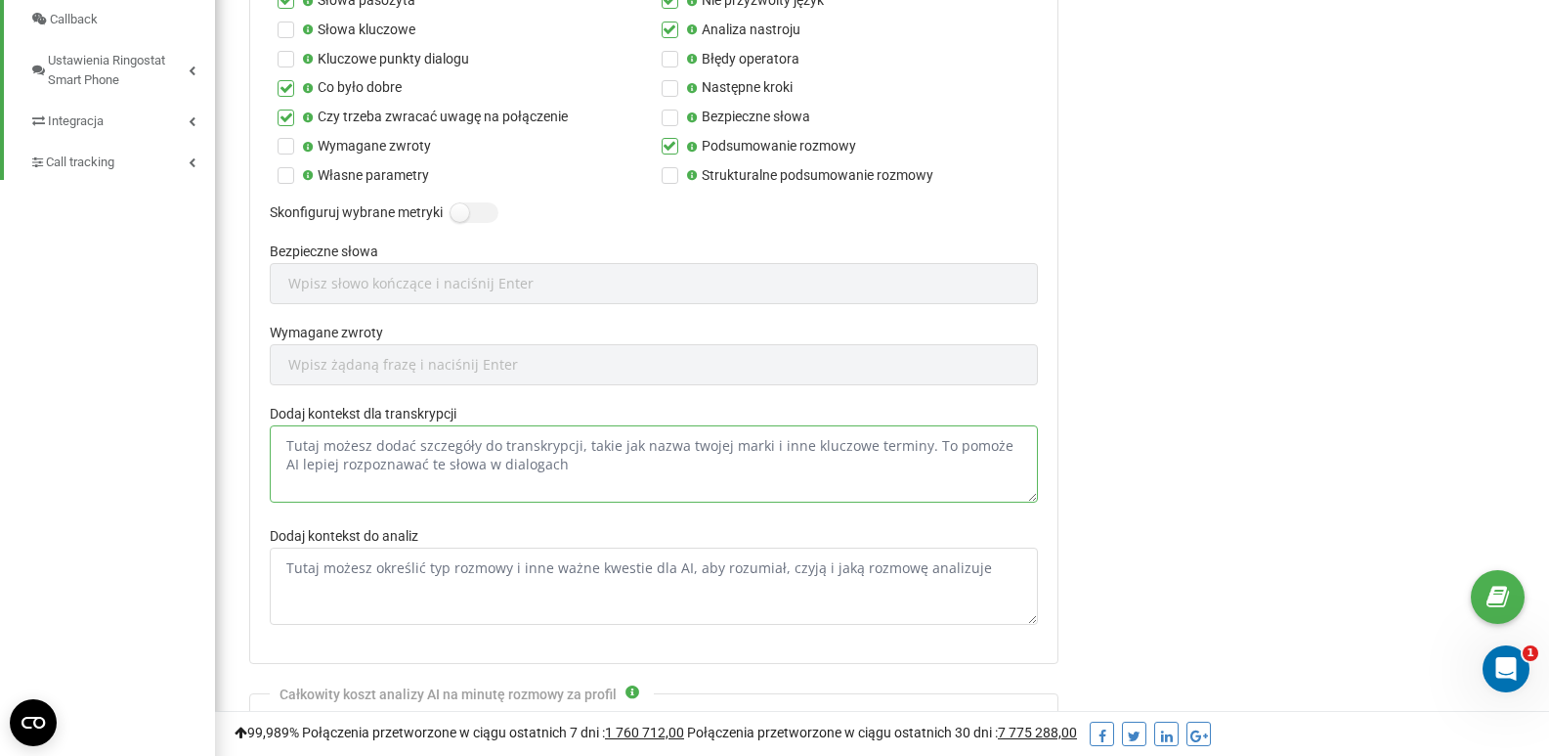
paste textarea "Fitness Club Forma, to nasza siłownia"
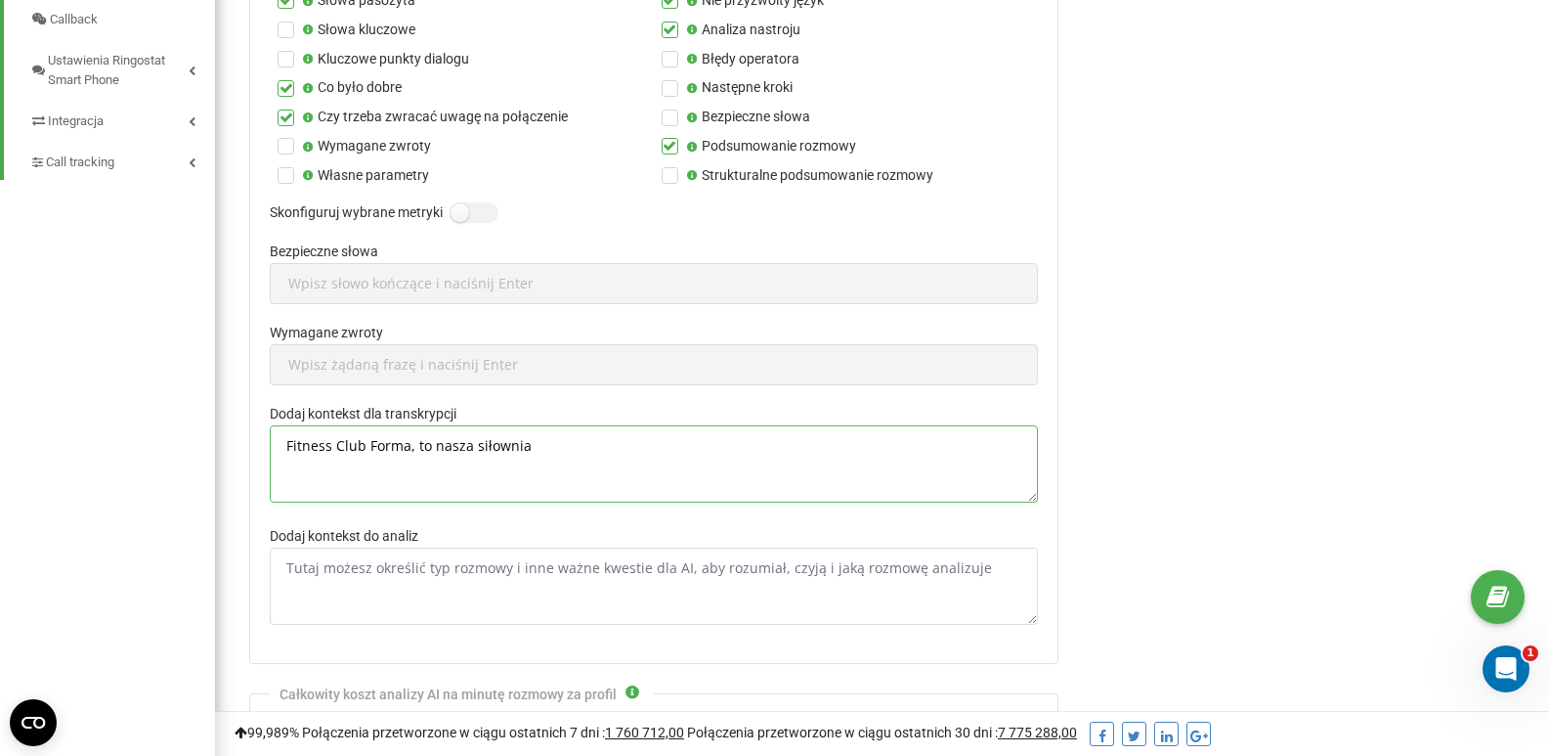
click at [410, 451] on textarea "Fitness Club Forma, to nasza siłownia" at bounding box center [654, 463] width 768 height 77
type textarea "Fitness Club Forma to nasza siłownia"
click at [527, 580] on textarea "Dodaj kontekst do analiz" at bounding box center [654, 585] width 768 height 77
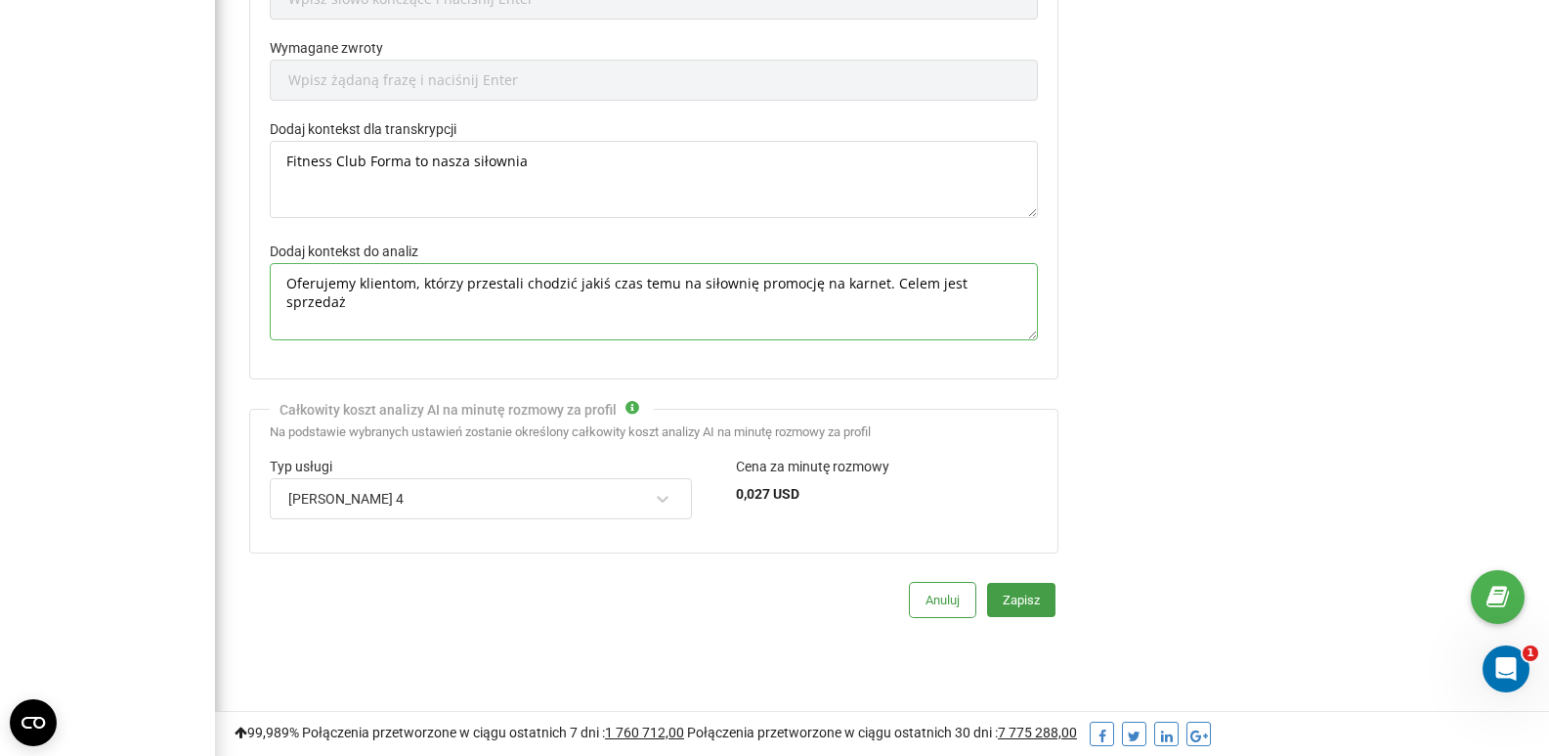
scroll to position [1173, 0]
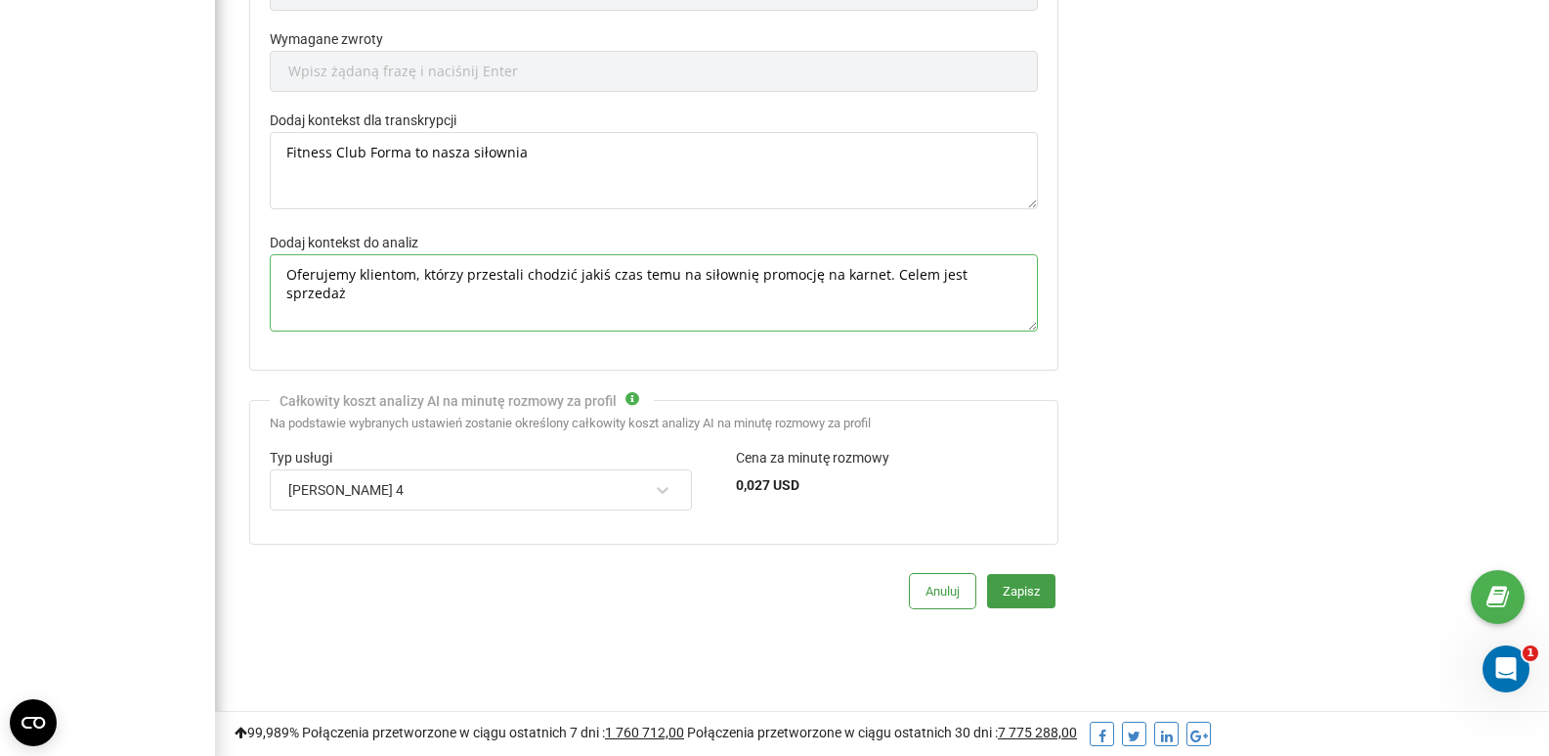
type textarea "Oferujemy klientom, którzy przestali chodzić jakiś czas temu na siłownię promoc…"
click at [555, 494] on div "Claude Sonnet 4" at bounding box center [481, 489] width 422 height 41
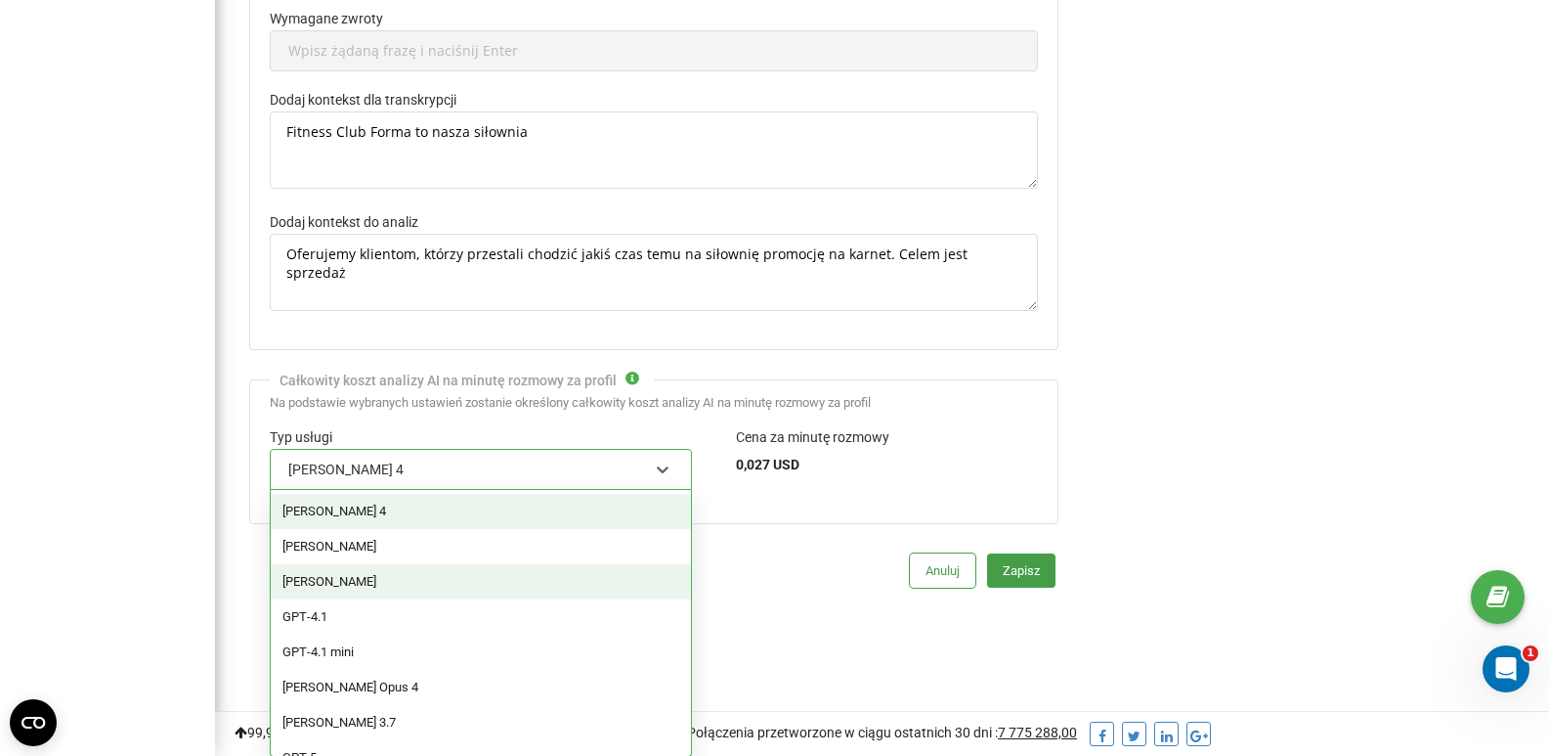
click at [499, 585] on div "[PERSON_NAME]" at bounding box center [481, 581] width 420 height 35
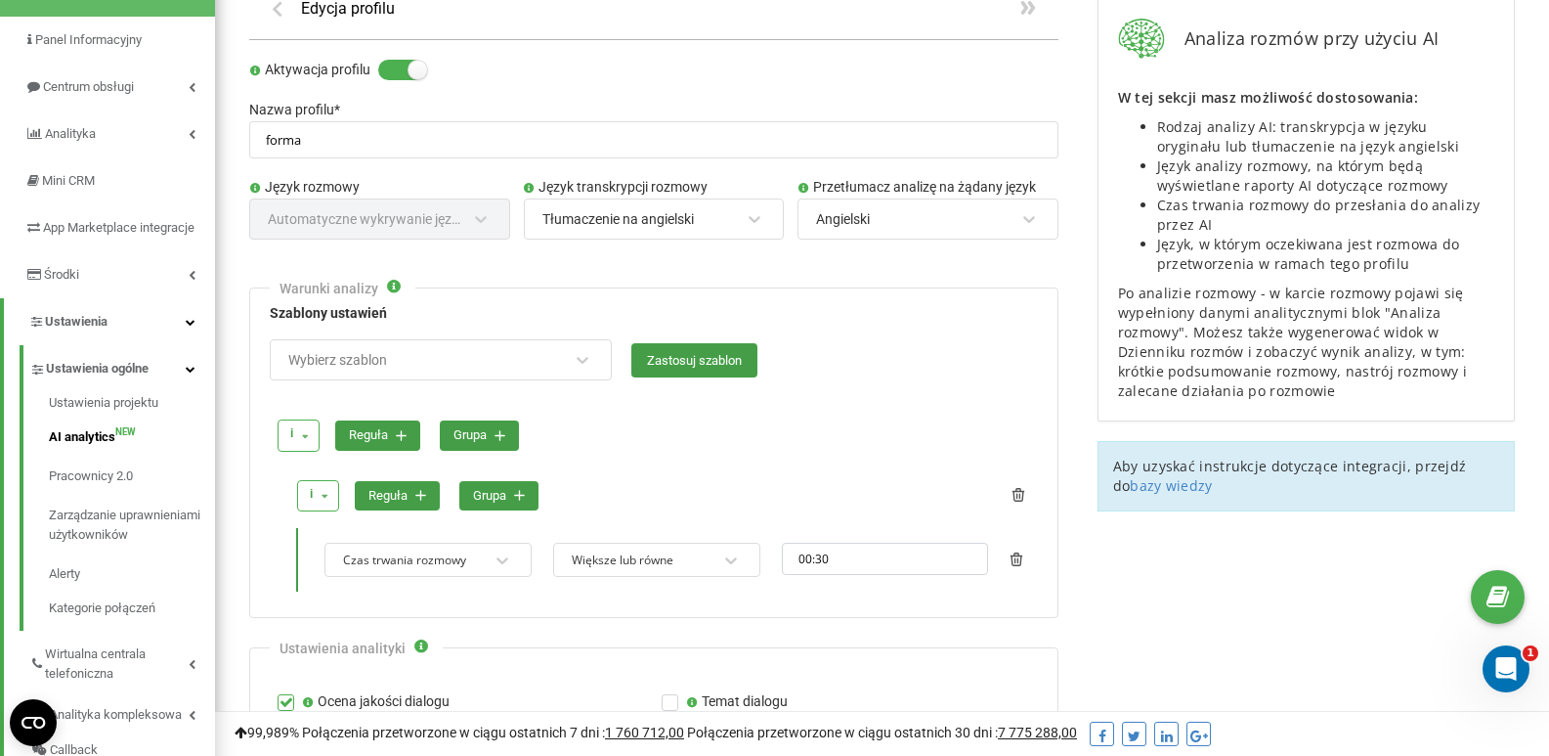
scroll to position [120, 0]
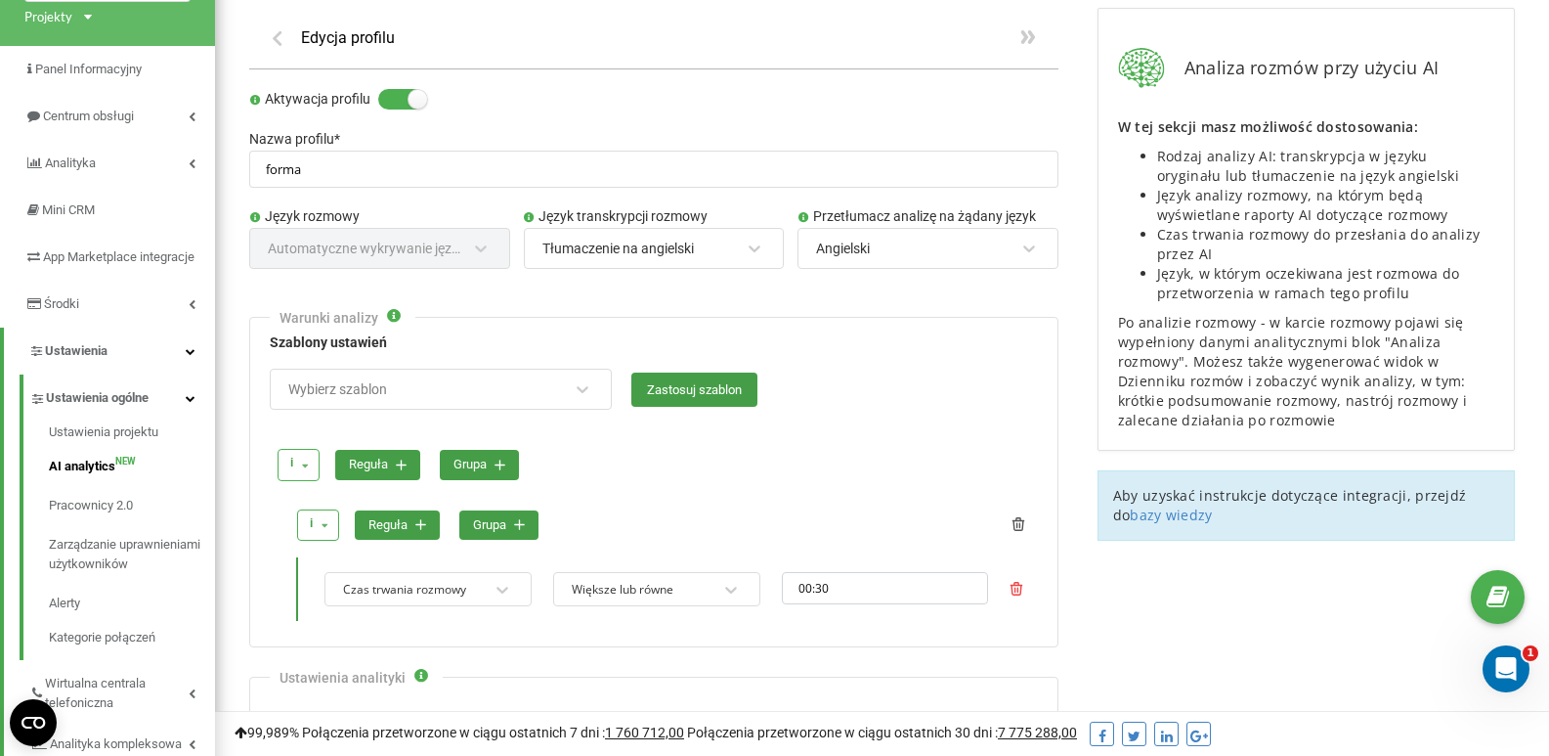
click at [1015, 586] on icon at bounding box center [1017, 589] width 14 height 14
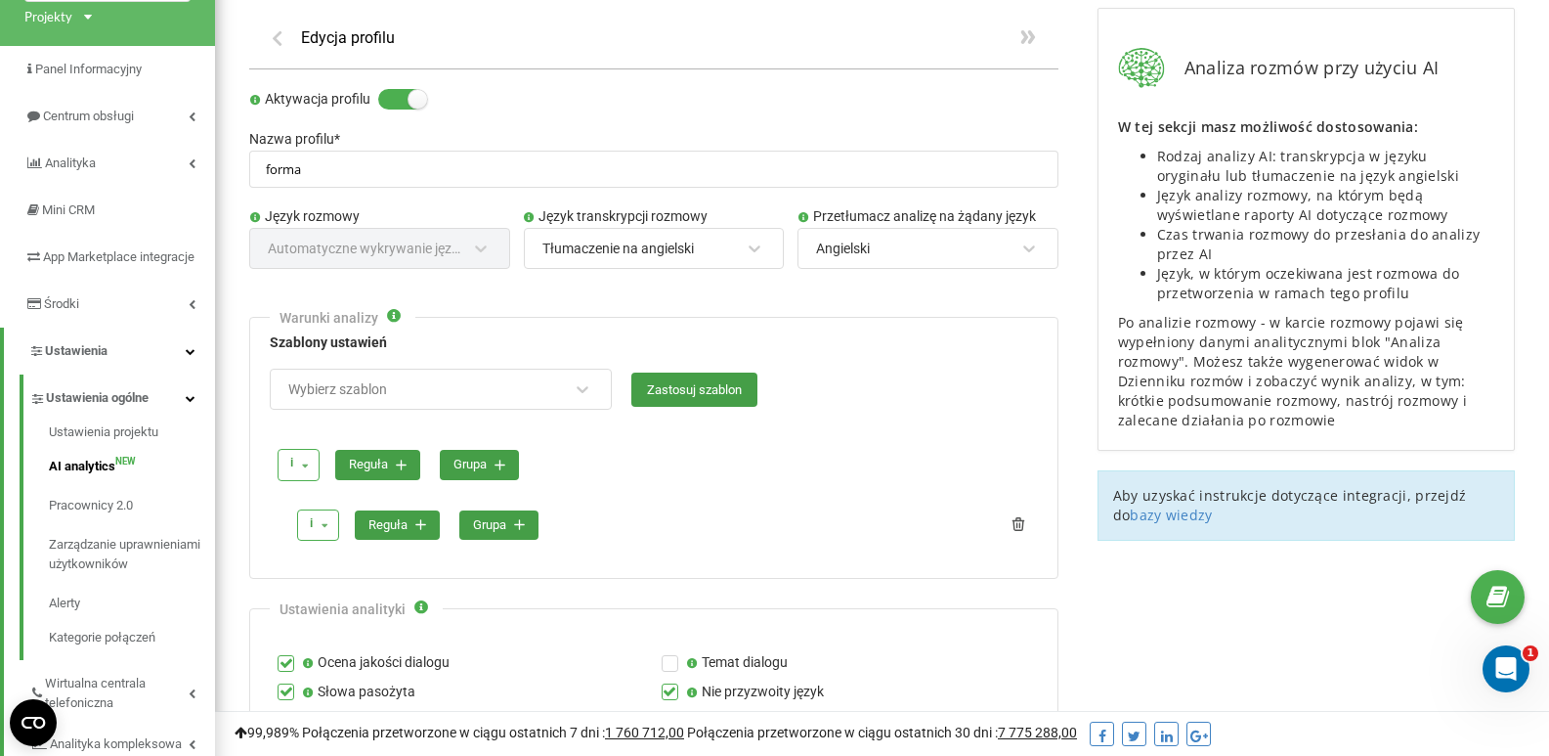
click at [428, 529] on button "reguła" at bounding box center [397, 525] width 85 height 30
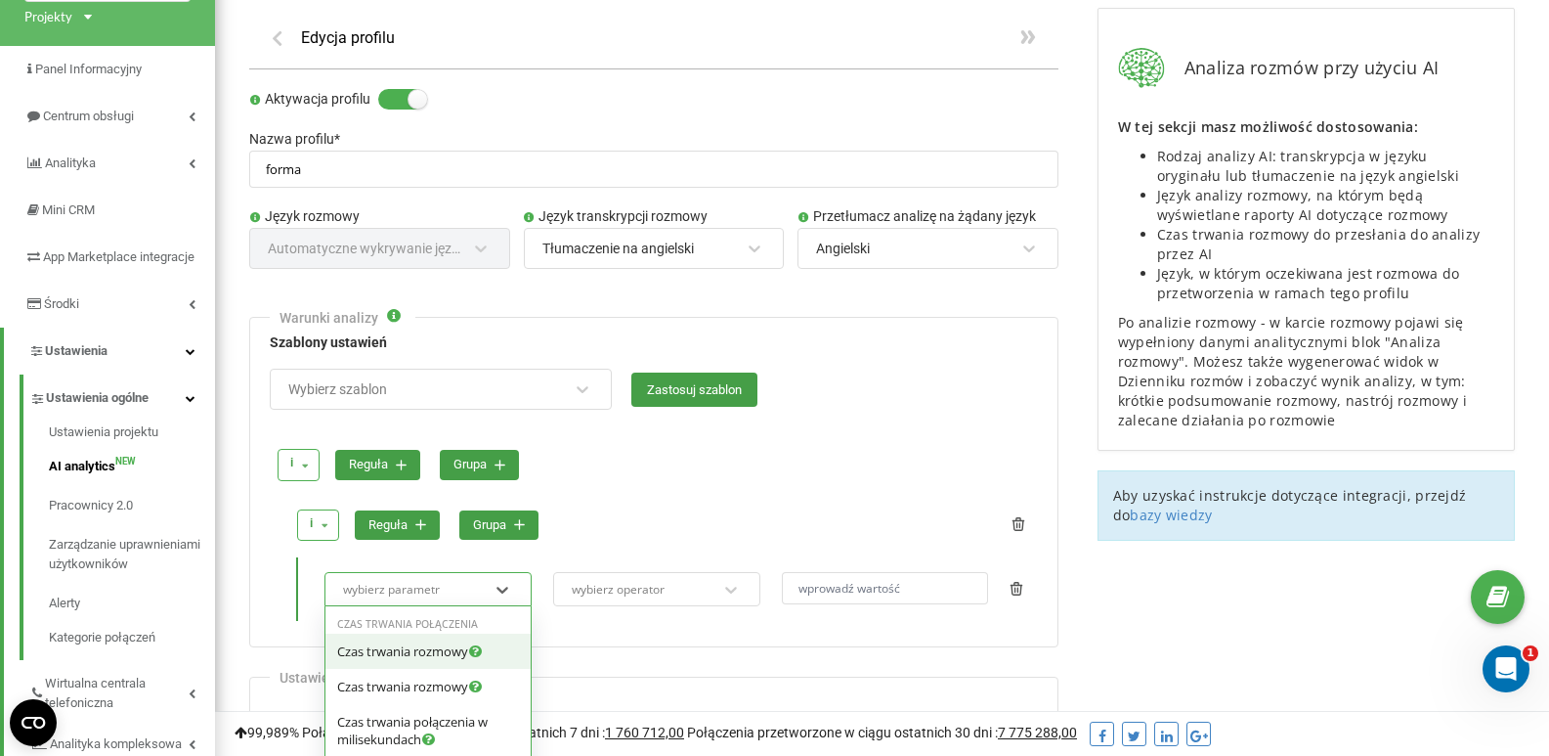
click at [444, 588] on div "option Czas trwania rozmowy focused, 0 of 4. 48 results available. Use Up and D…" at bounding box center [428, 589] width 207 height 34
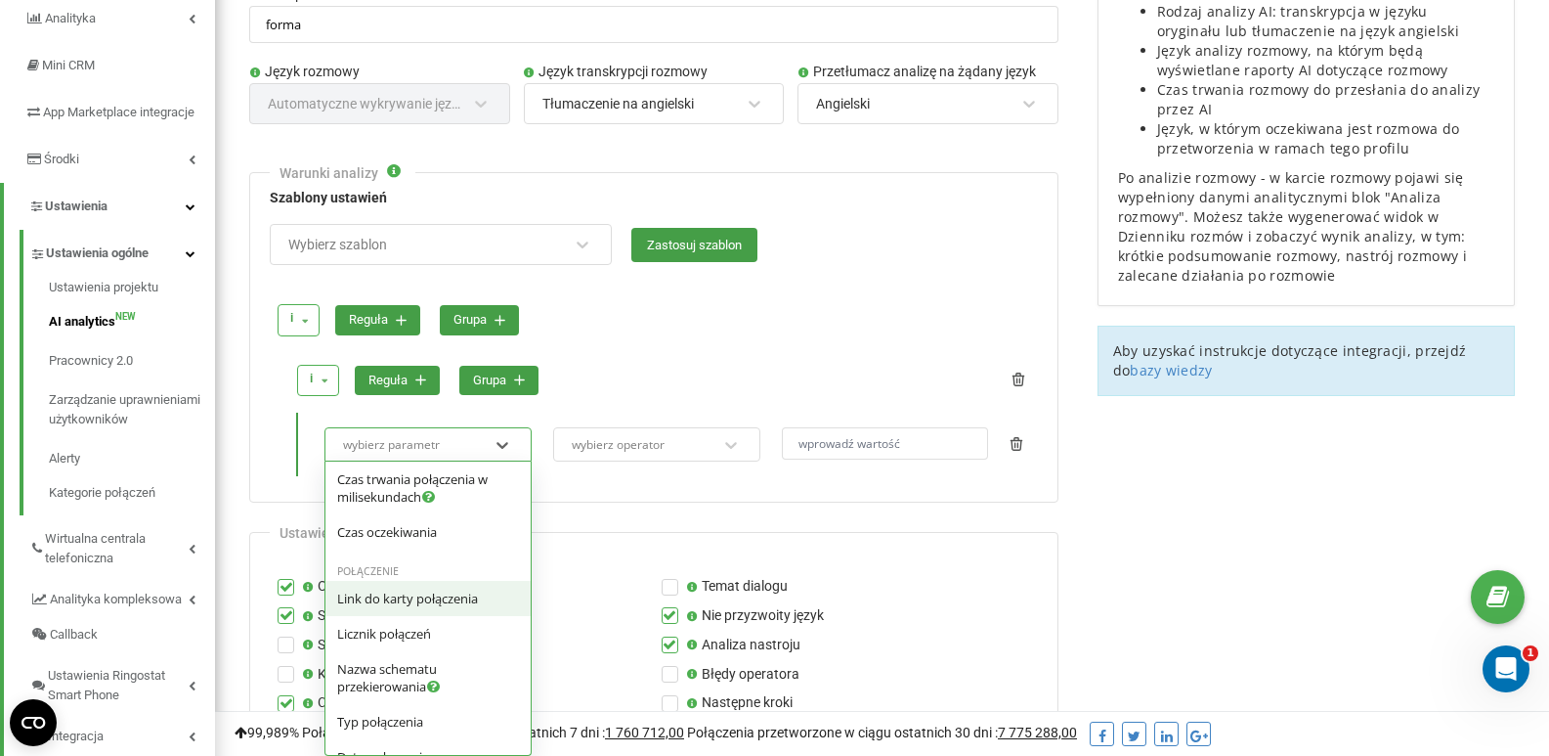
scroll to position [0, 0]
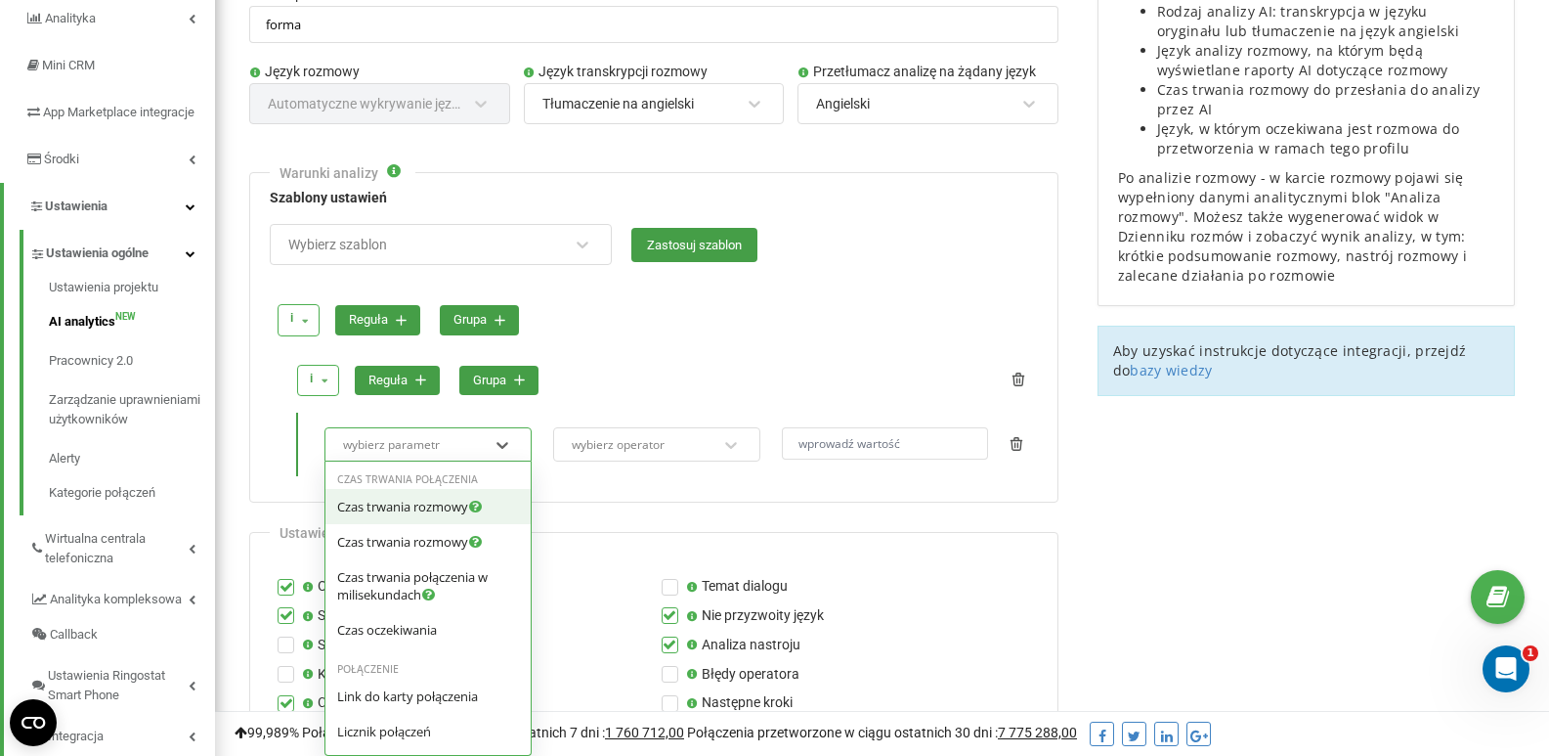
click at [455, 515] on div "Czas trwania rozmowy" at bounding box center [427, 506] width 205 height 35
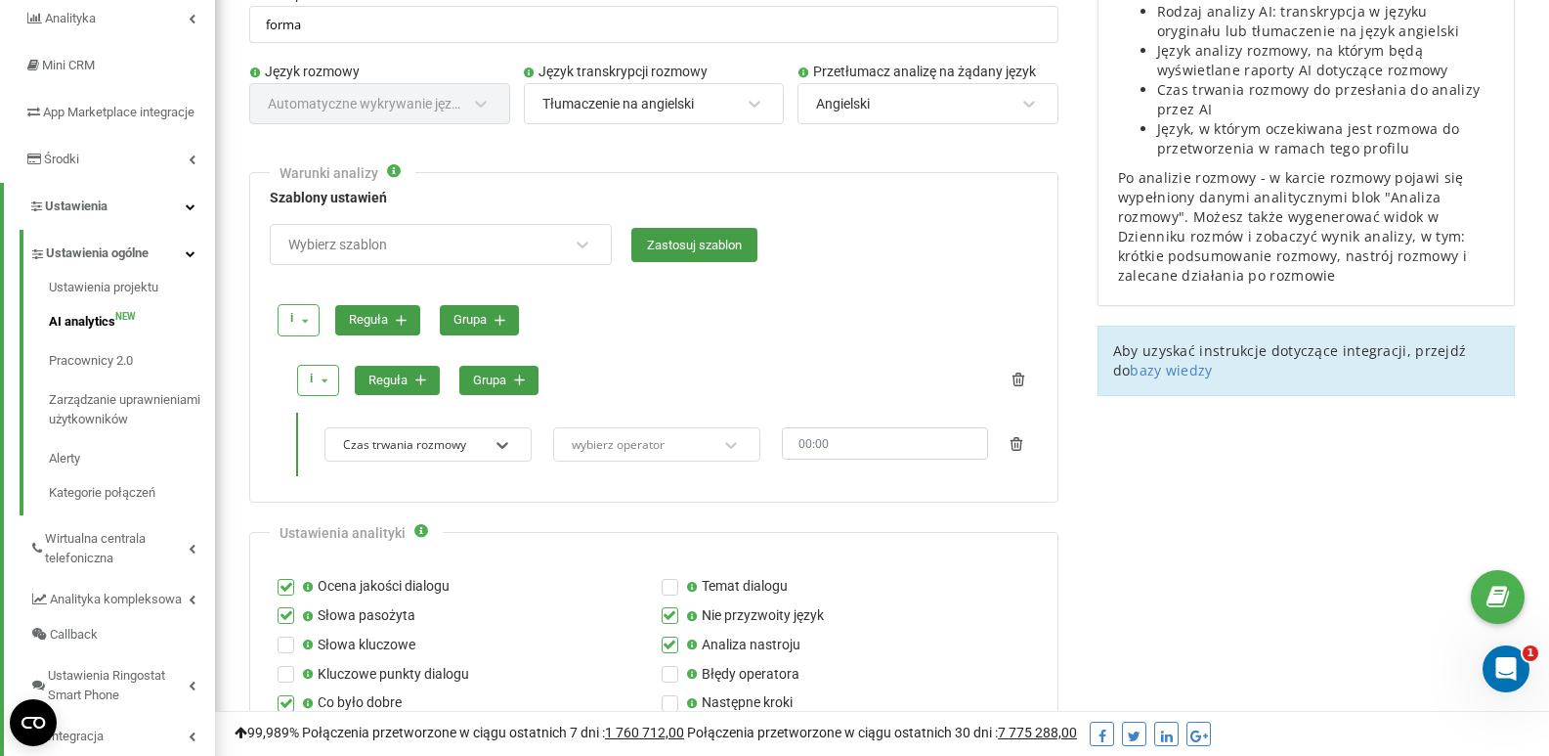
click at [675, 457] on div "wybierz operator" at bounding box center [644, 444] width 149 height 26
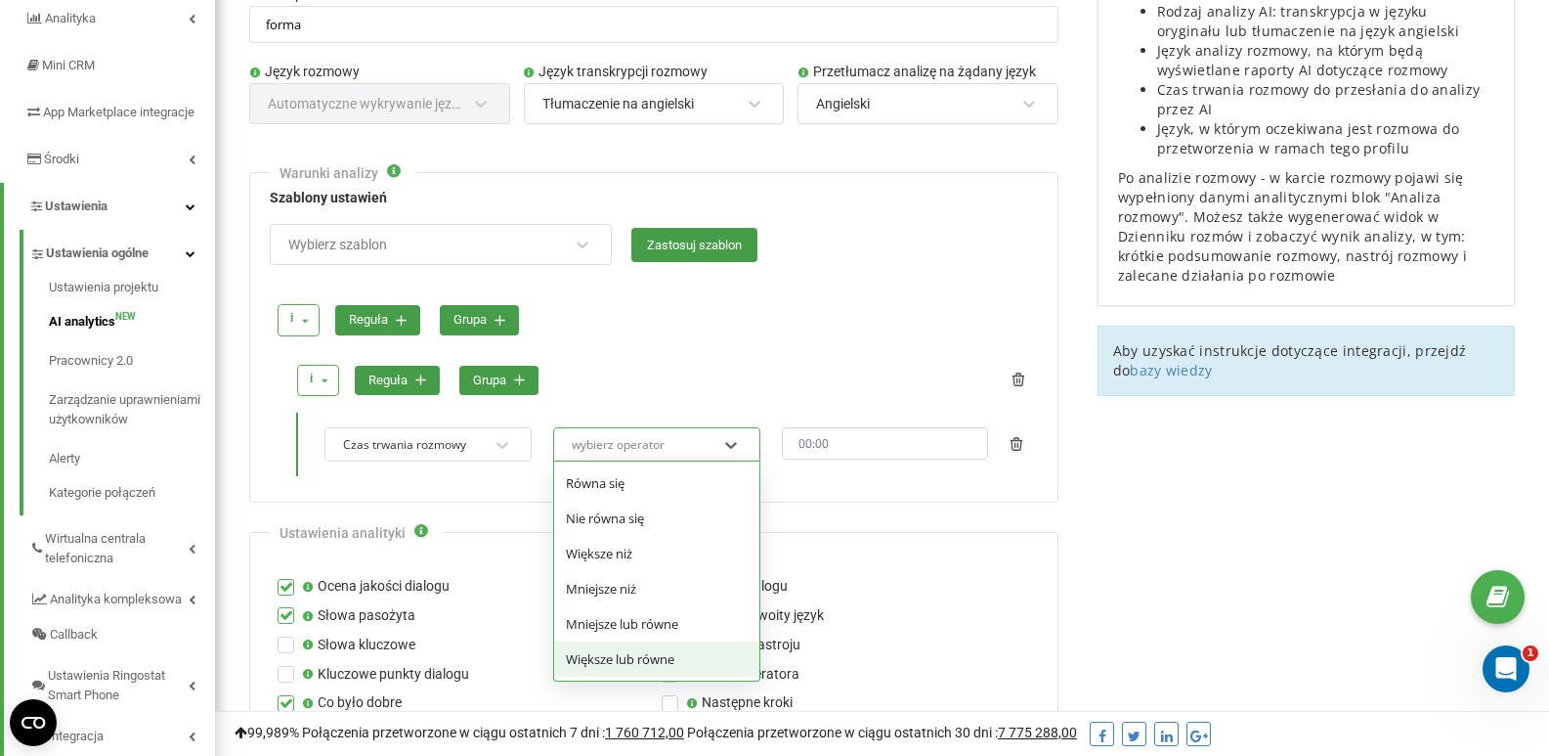
click at [650, 655] on div "Większe lub równe" at bounding box center [656, 658] width 205 height 35
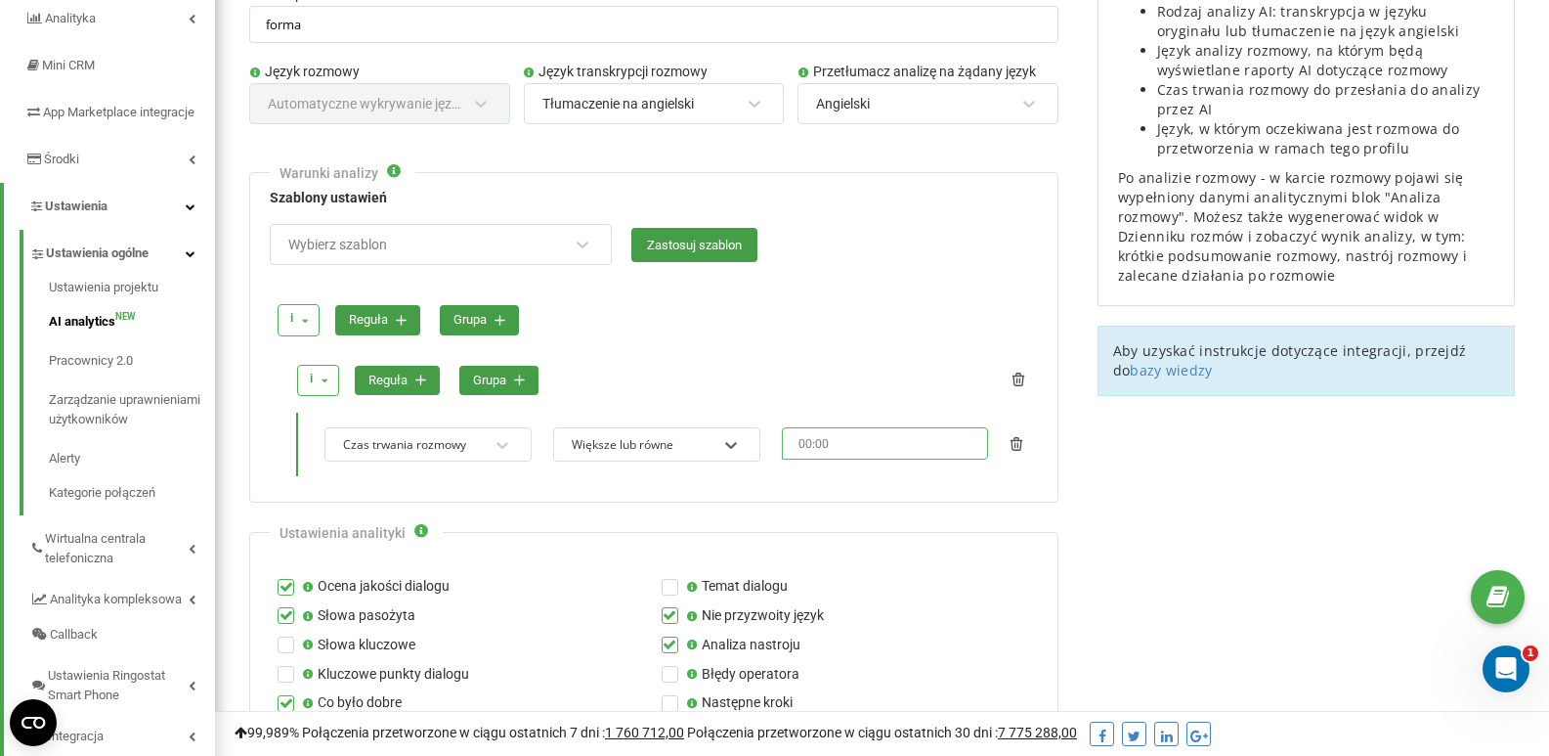
click at [821, 440] on input "text" at bounding box center [885, 443] width 207 height 32
click at [865, 428] on div "00 01 02 03 04 05 06 07 08 09 10 11 12 13 14 15 16 17 18 19 20 21 22 23 24 25 2…" at bounding box center [836, 497] width 110 height 147
click at [851, 440] on div "00 01 02 03 04 05 06 07 08 09 10 11 12 13 14 15 16 17 18 19 20 21 22 23 24 25 2…" at bounding box center [836, 497] width 110 height 147
click at [823, 446] on div "00 01 02 03 04 05 06 07 08 09 10 11 12 13 14 15 16 17 18 19 20 21 22 23 24 25 2…" at bounding box center [836, 497] width 110 height 147
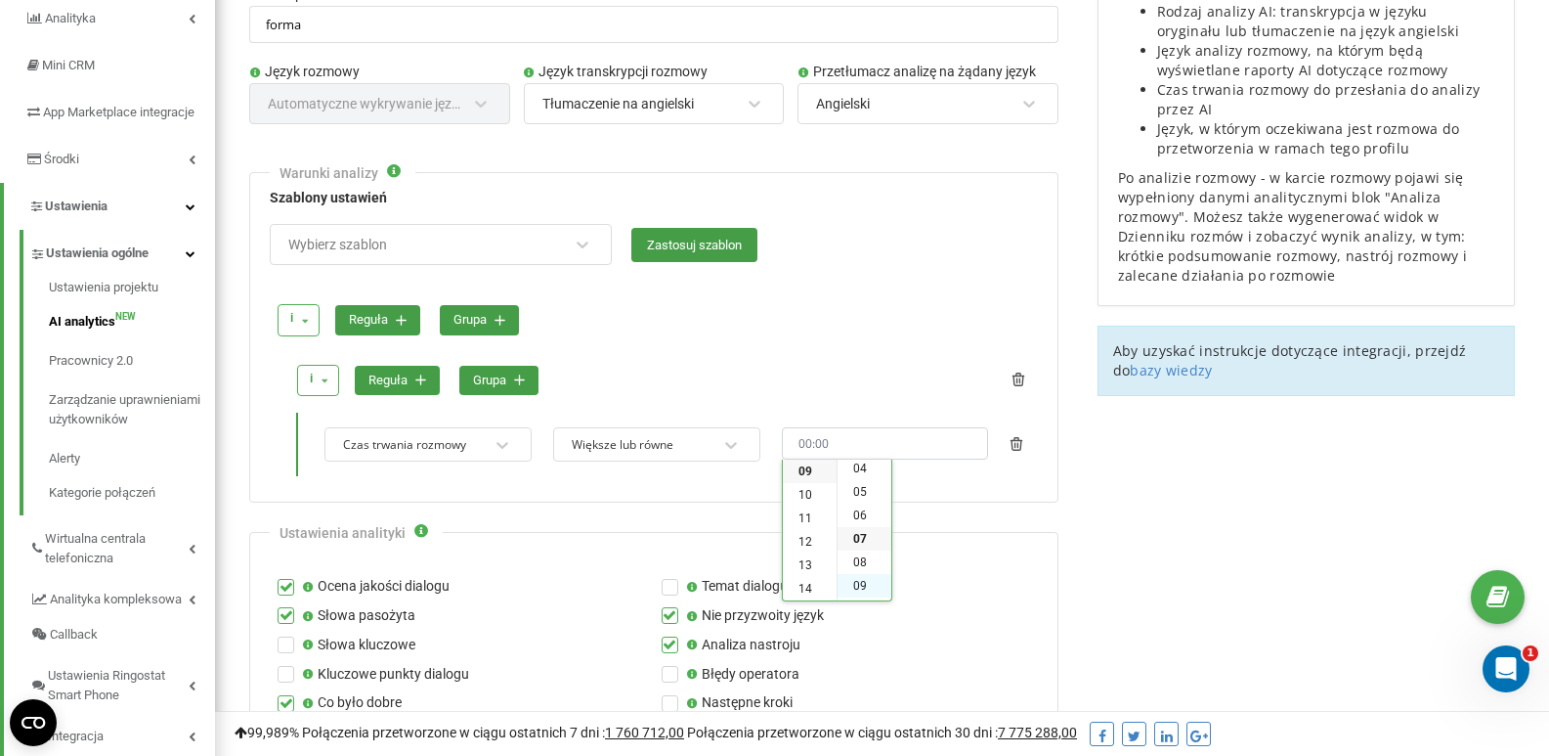
scroll to position [0, 0]
click at [865, 560] on li "12" at bounding box center [865, 556] width 54 height 23
click at [808, 472] on li "00" at bounding box center [810, 470] width 54 height 23
click at [865, 500] on li "13" at bounding box center [865, 494] width 54 height 23
type input "00:13"
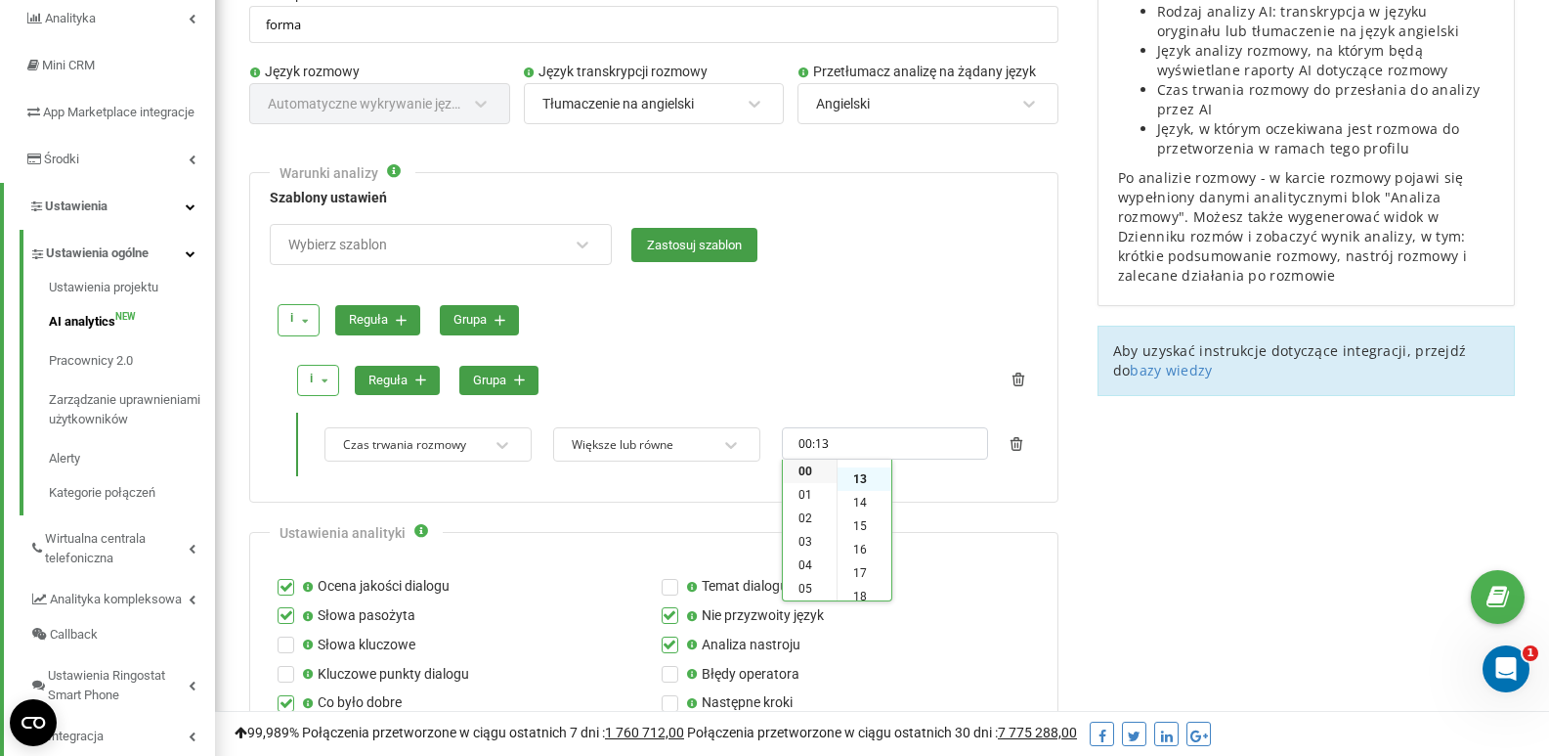
scroll to position [305, 0]
click at [873, 422] on div "Czas trwania rozmowy Większe lub równe 00:13" at bounding box center [673, 444] width 727 height 64
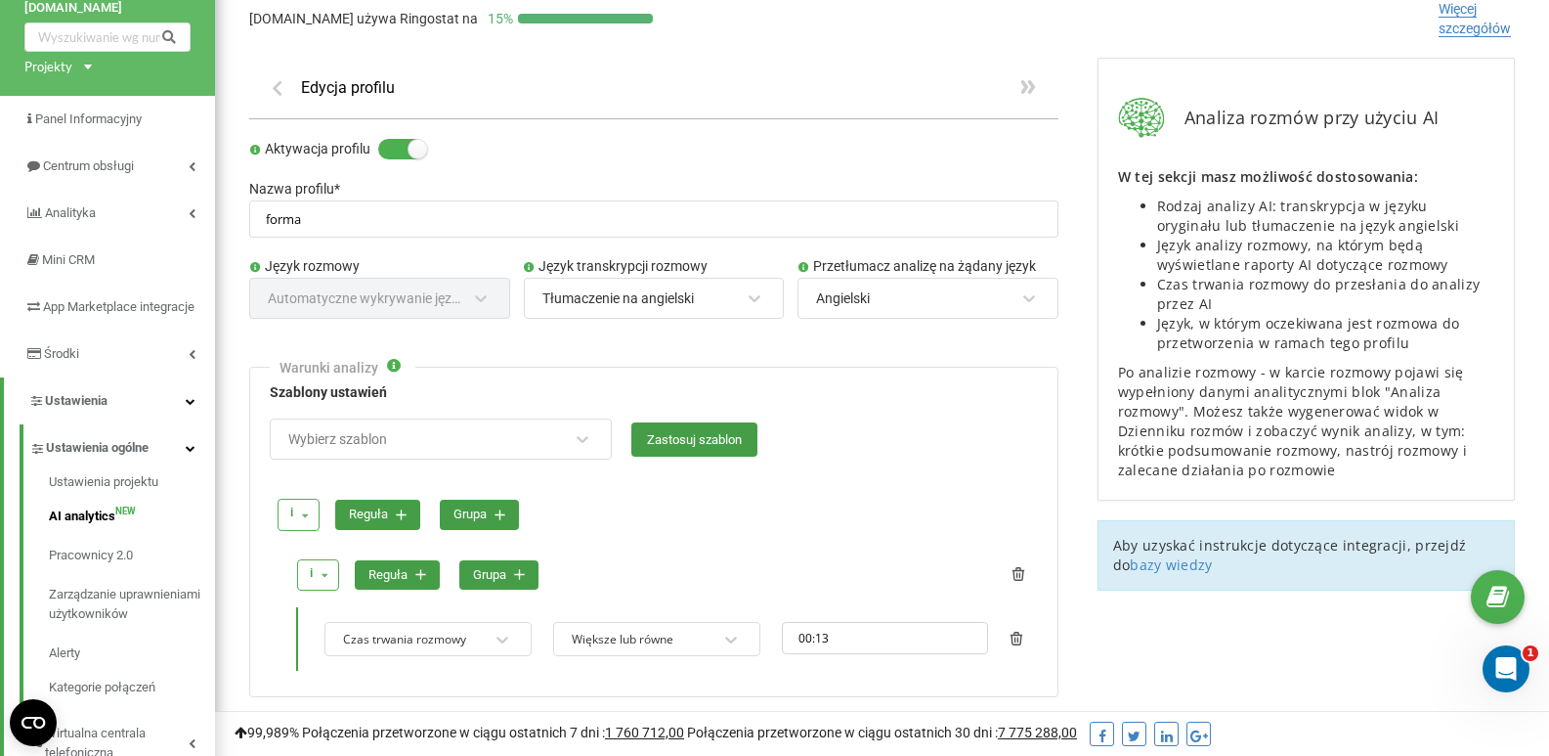
scroll to position [69, 0]
click at [699, 310] on div "Tłumaczenie na angielski" at bounding box center [642, 298] width 202 height 33
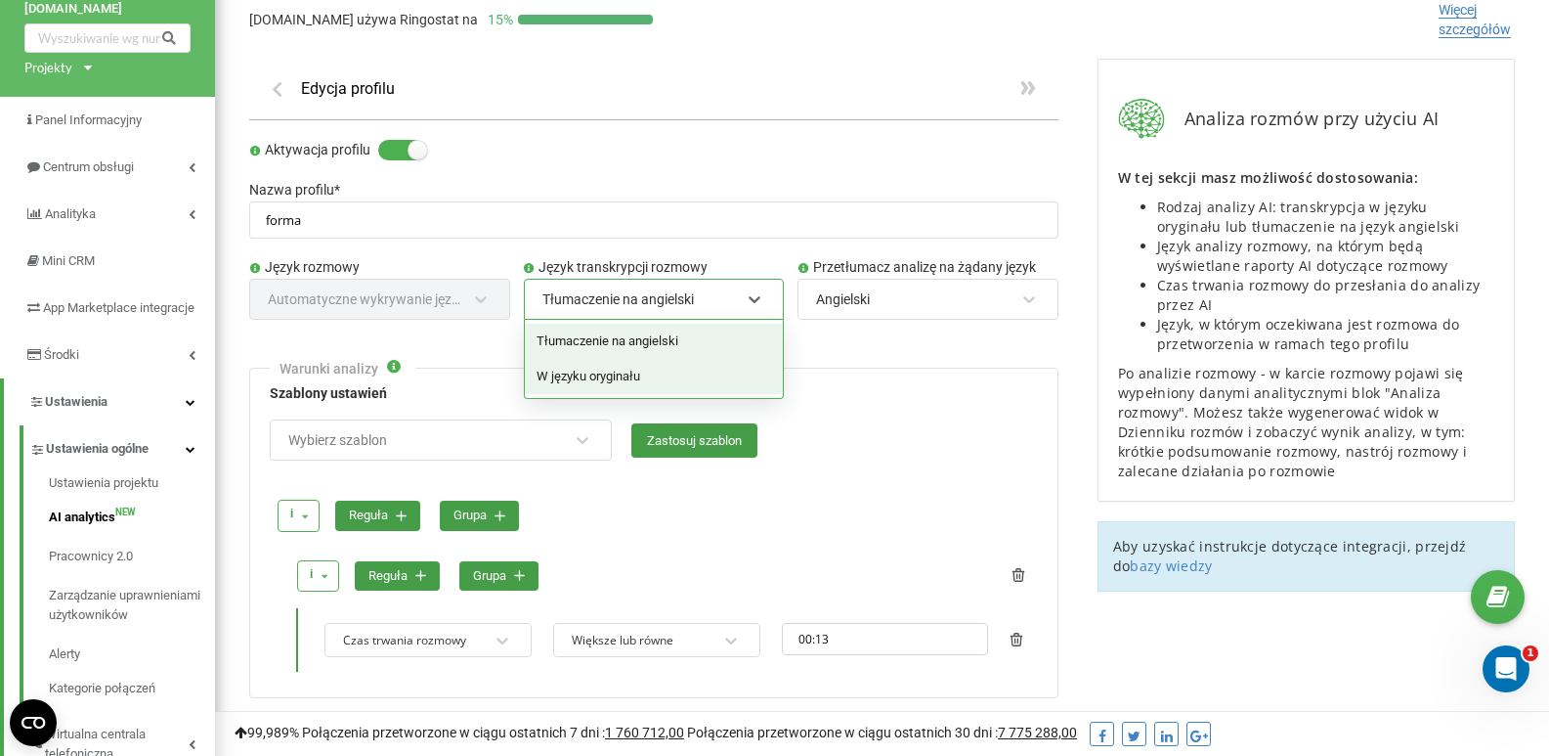
click at [670, 374] on div "W języku oryginału" at bounding box center [654, 376] width 259 height 35
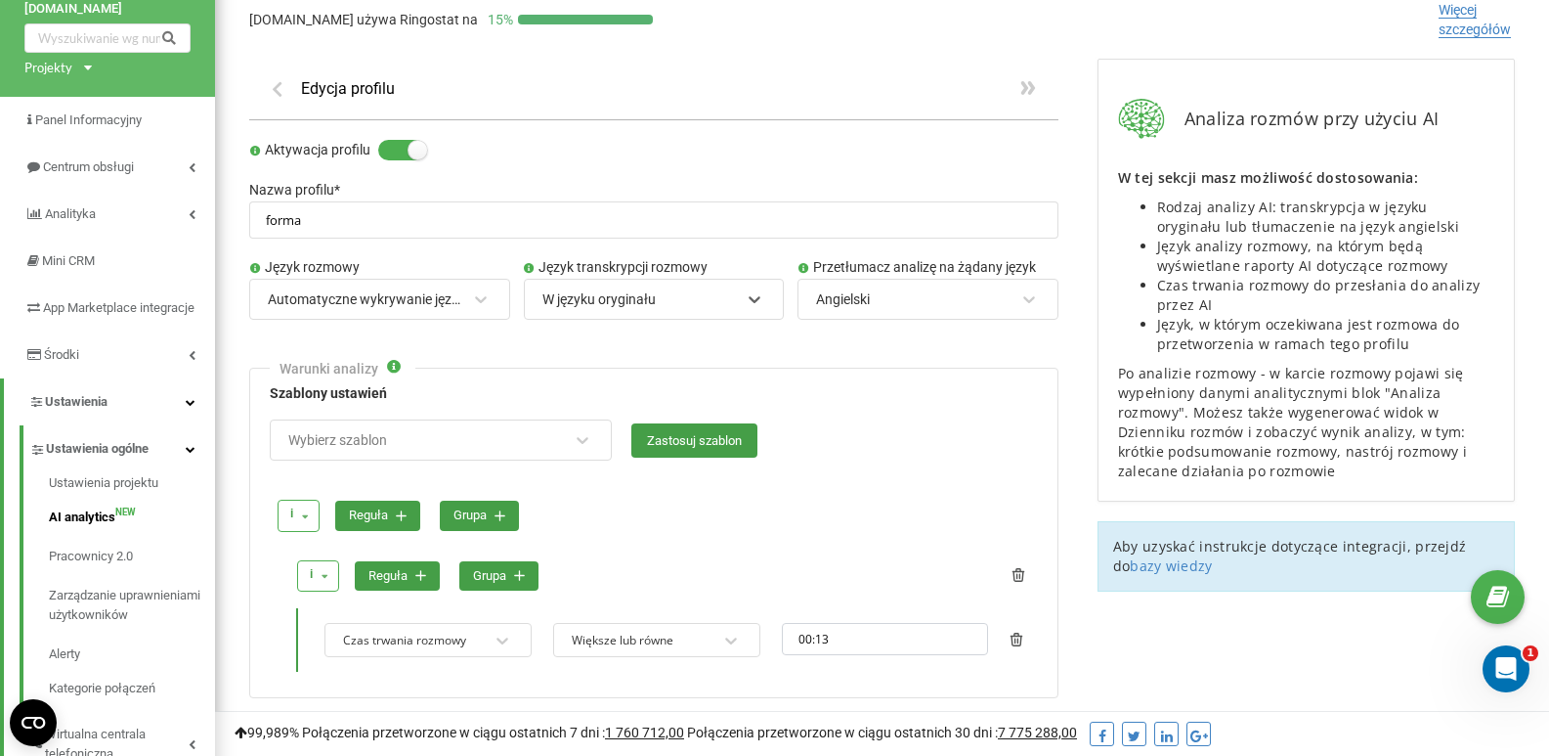
click at [428, 297] on div "Automatyczne wykrywanie języka" at bounding box center [365, 299] width 195 height 18
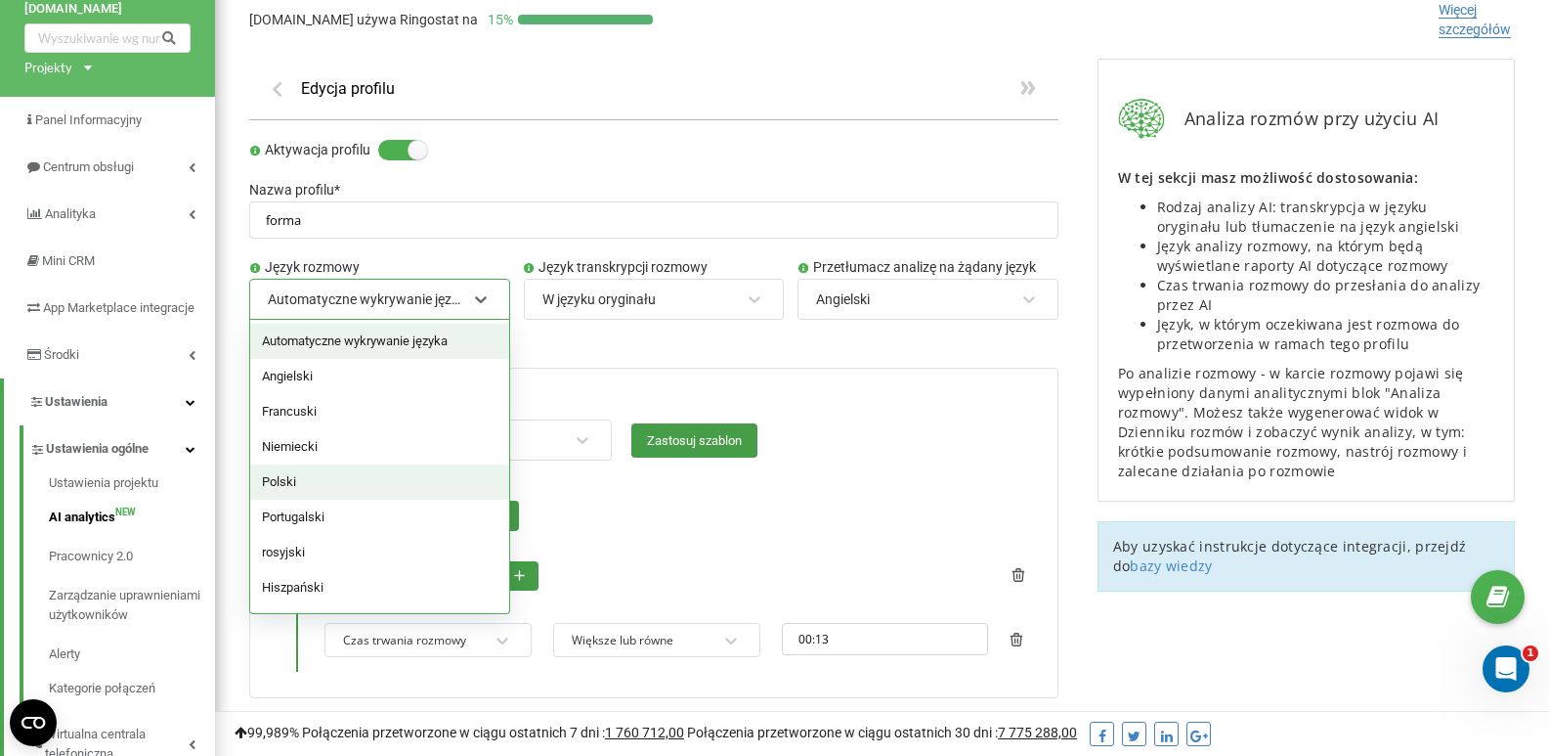
click at [342, 481] on div "Polski" at bounding box center [379, 481] width 259 height 35
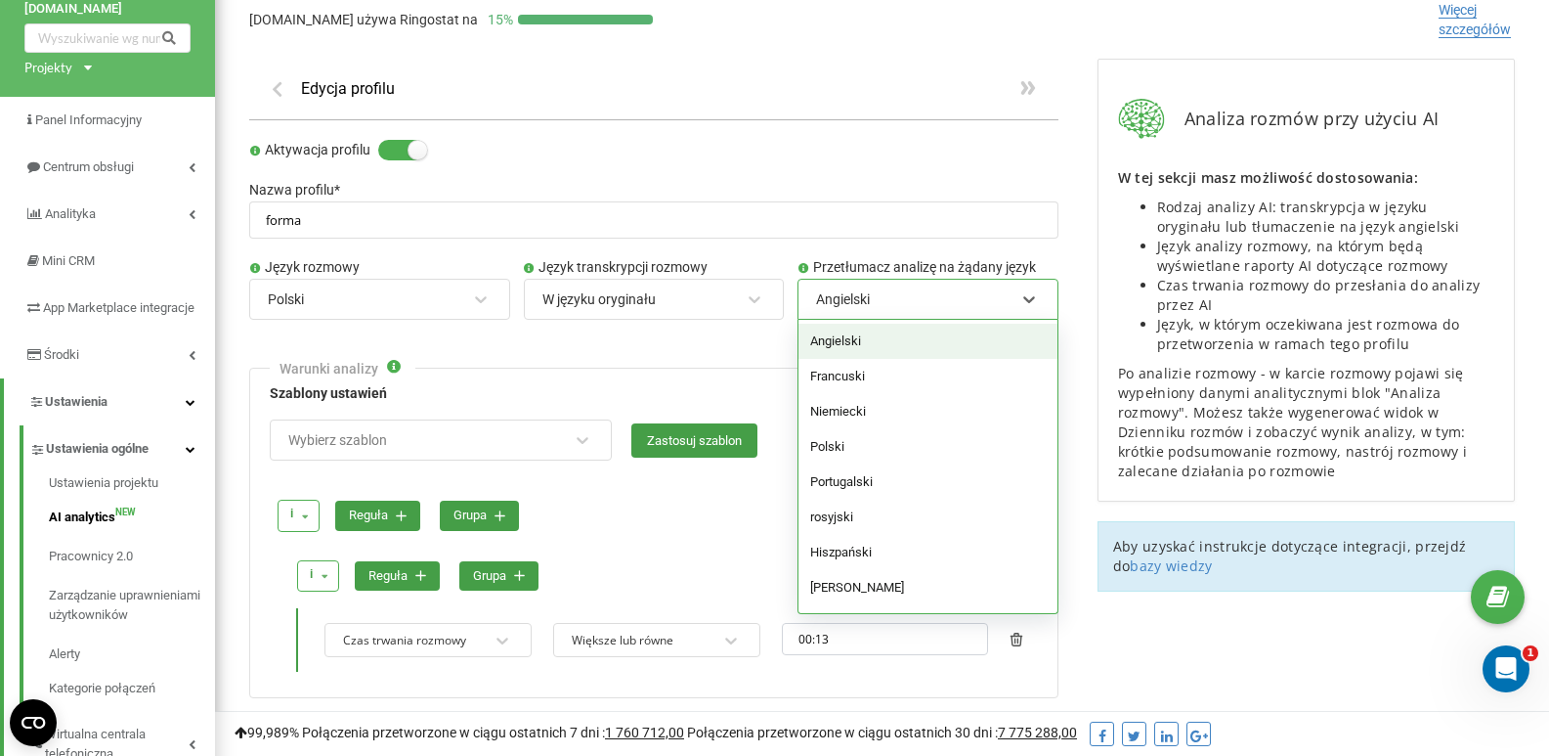
click at [859, 301] on div "Angielski" at bounding box center [843, 299] width 54 height 18
click at [849, 458] on div "Polski" at bounding box center [928, 446] width 259 height 35
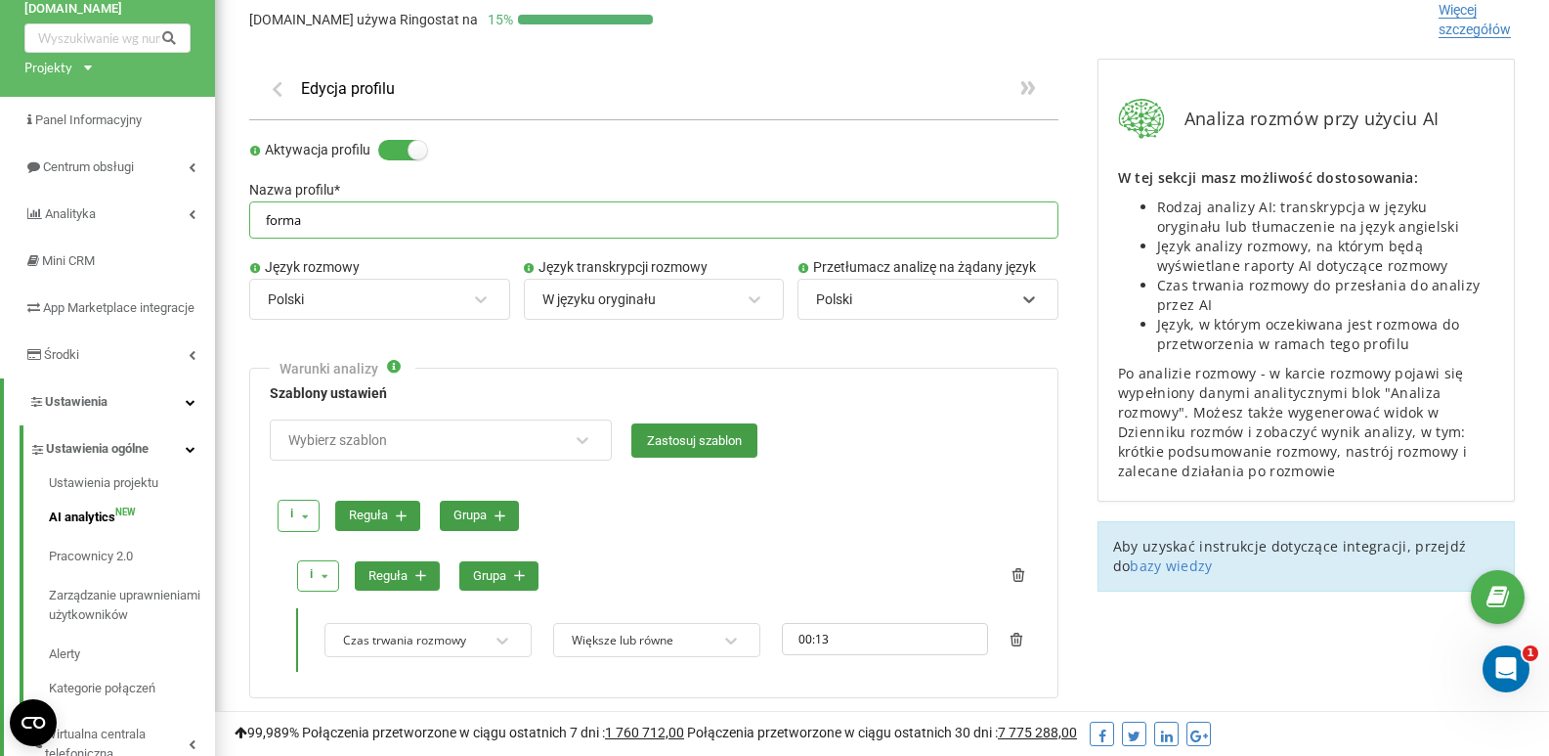
click at [465, 227] on input "forma" at bounding box center [653, 220] width 809 height 38
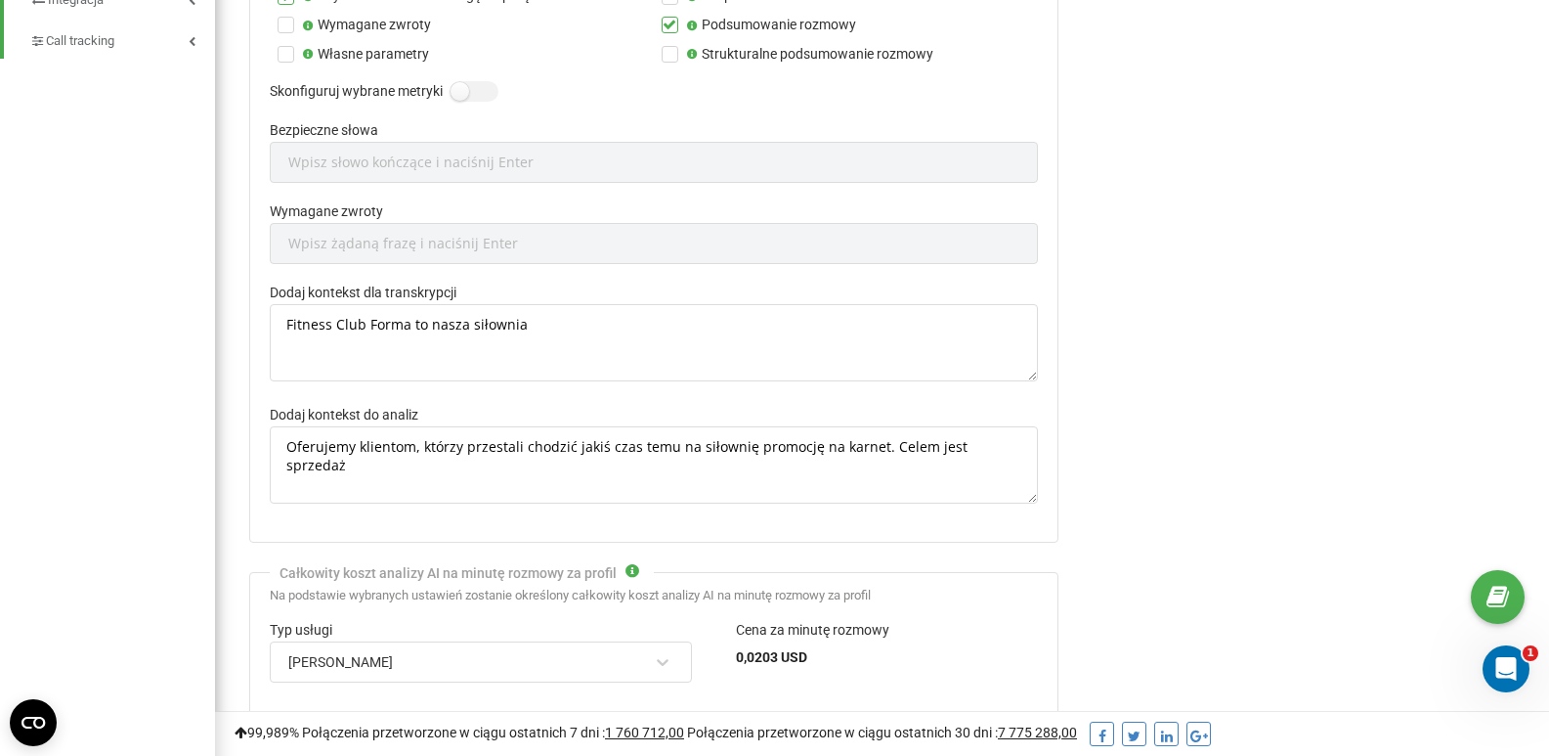
scroll to position [1145, 0]
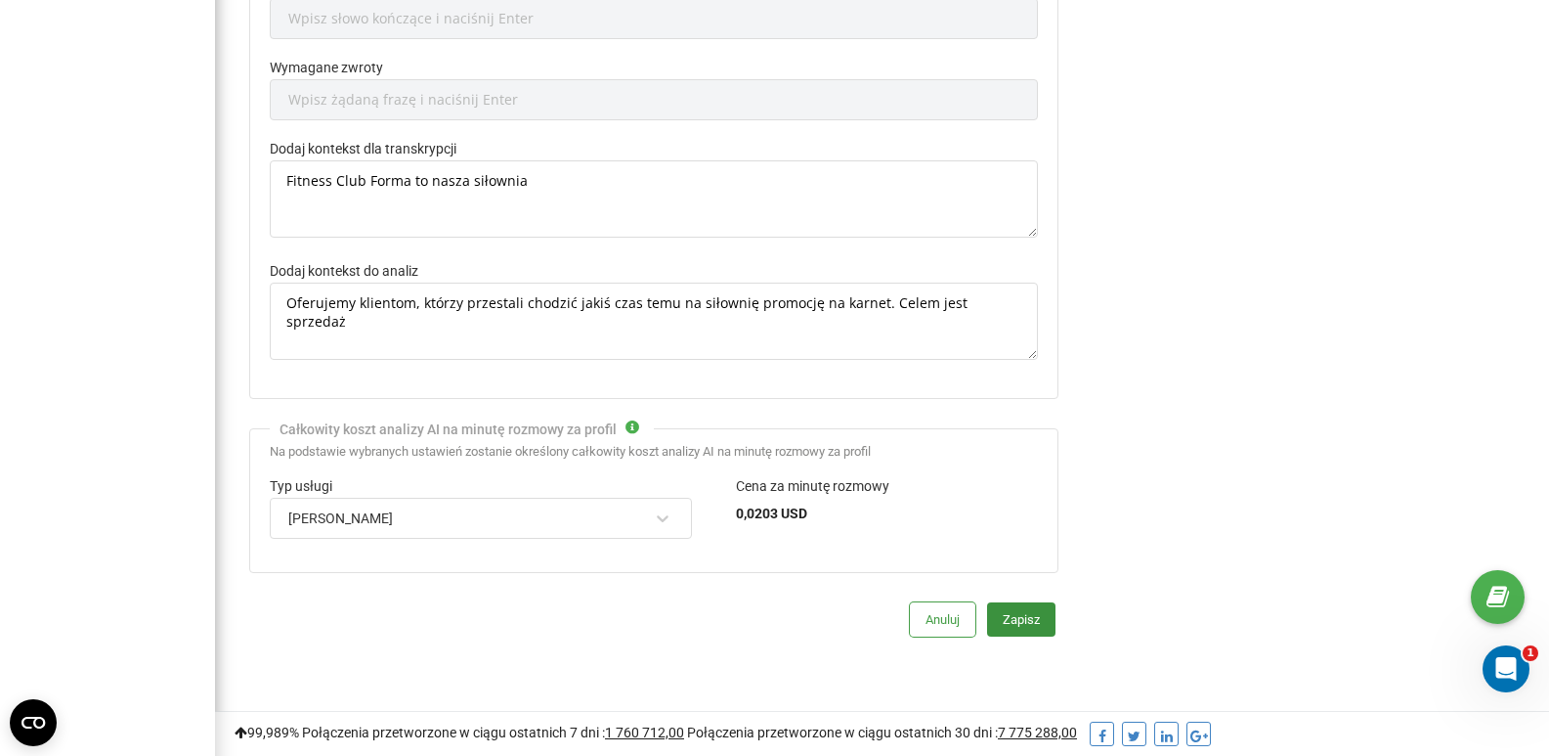
type input "forma recepcja"
click at [1018, 621] on button "Zapisz" at bounding box center [1021, 619] width 68 height 34
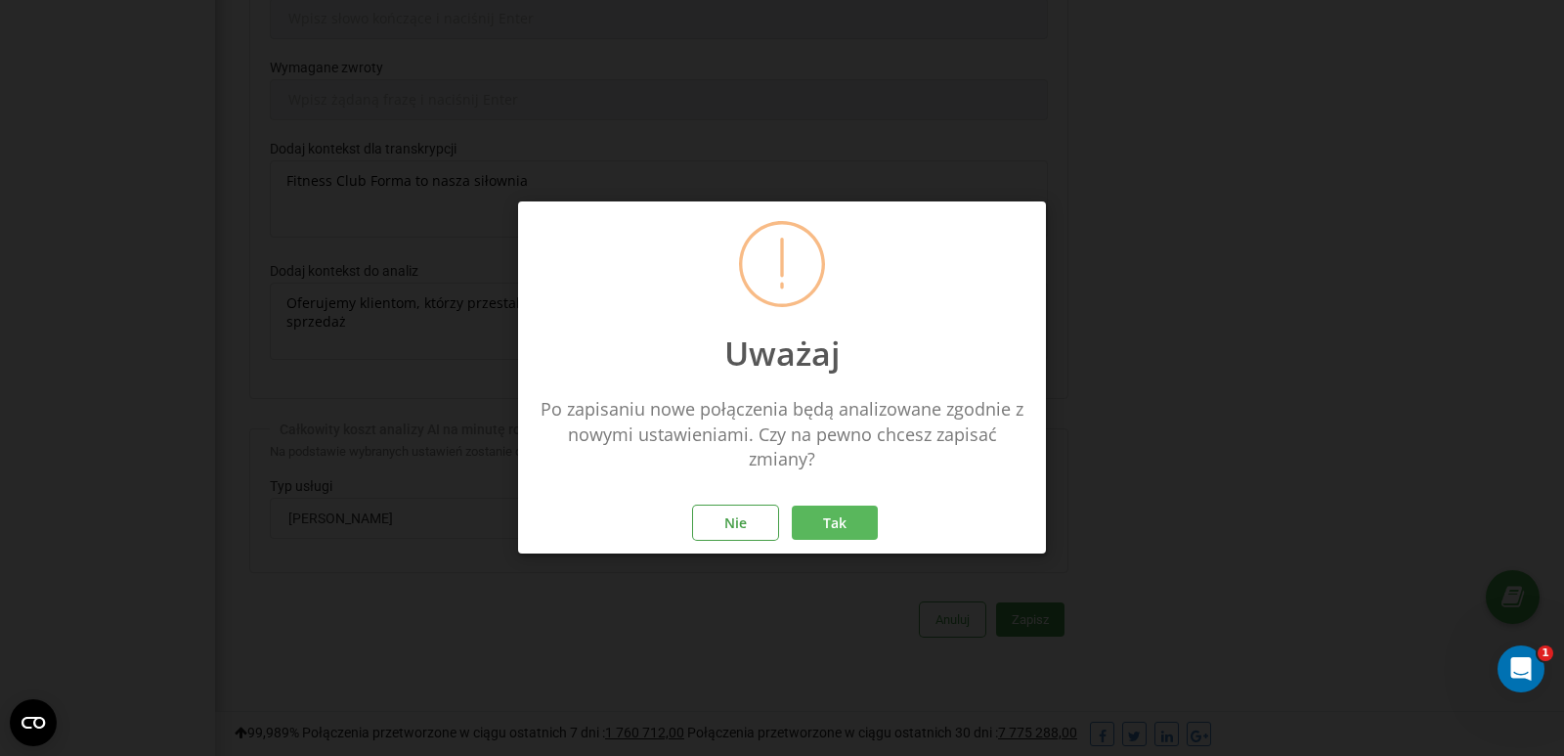
click at [824, 528] on button "Tak" at bounding box center [835, 523] width 86 height 34
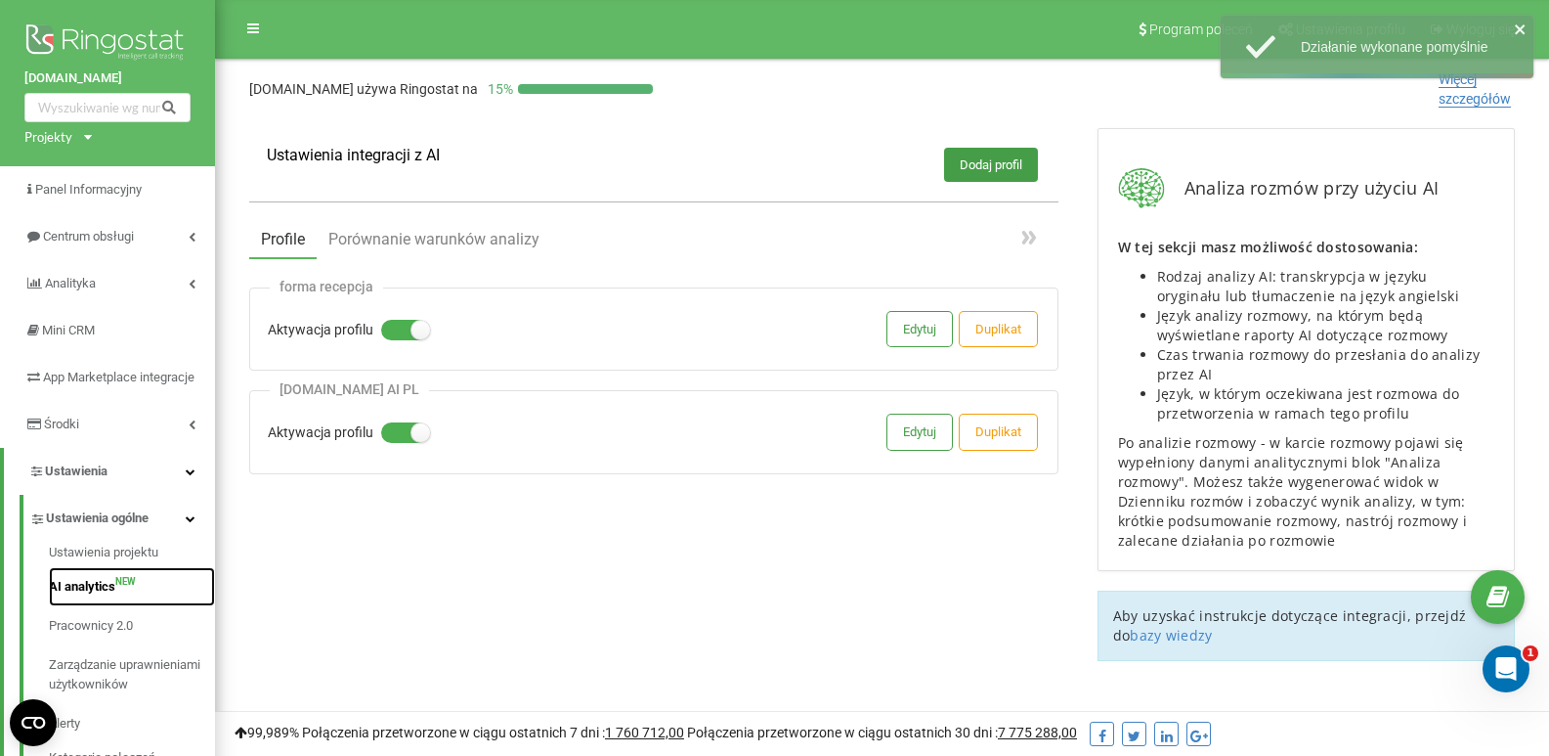
click at [117, 606] on link "AI analytics NEW" at bounding box center [132, 586] width 166 height 39
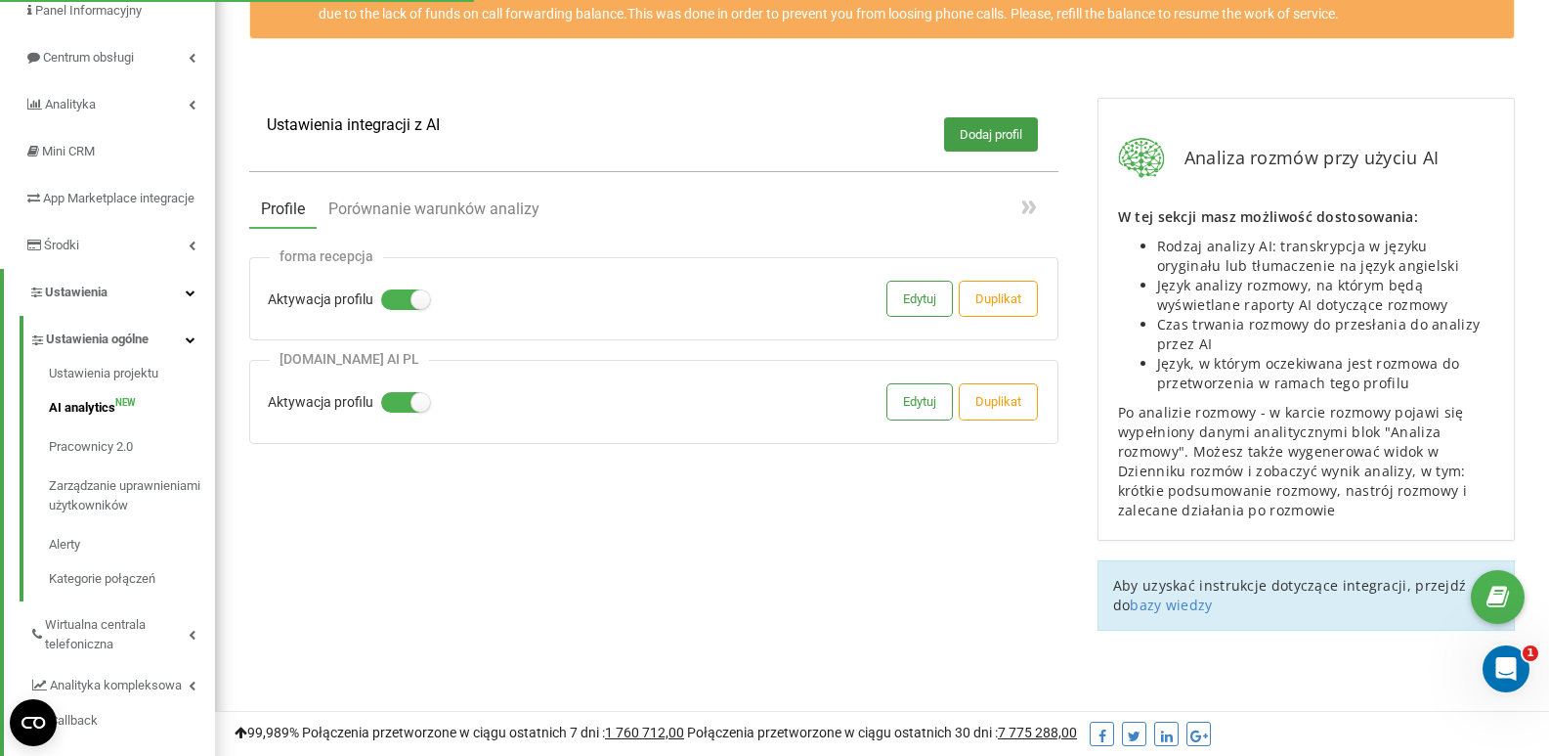
scroll to position [195, 0]
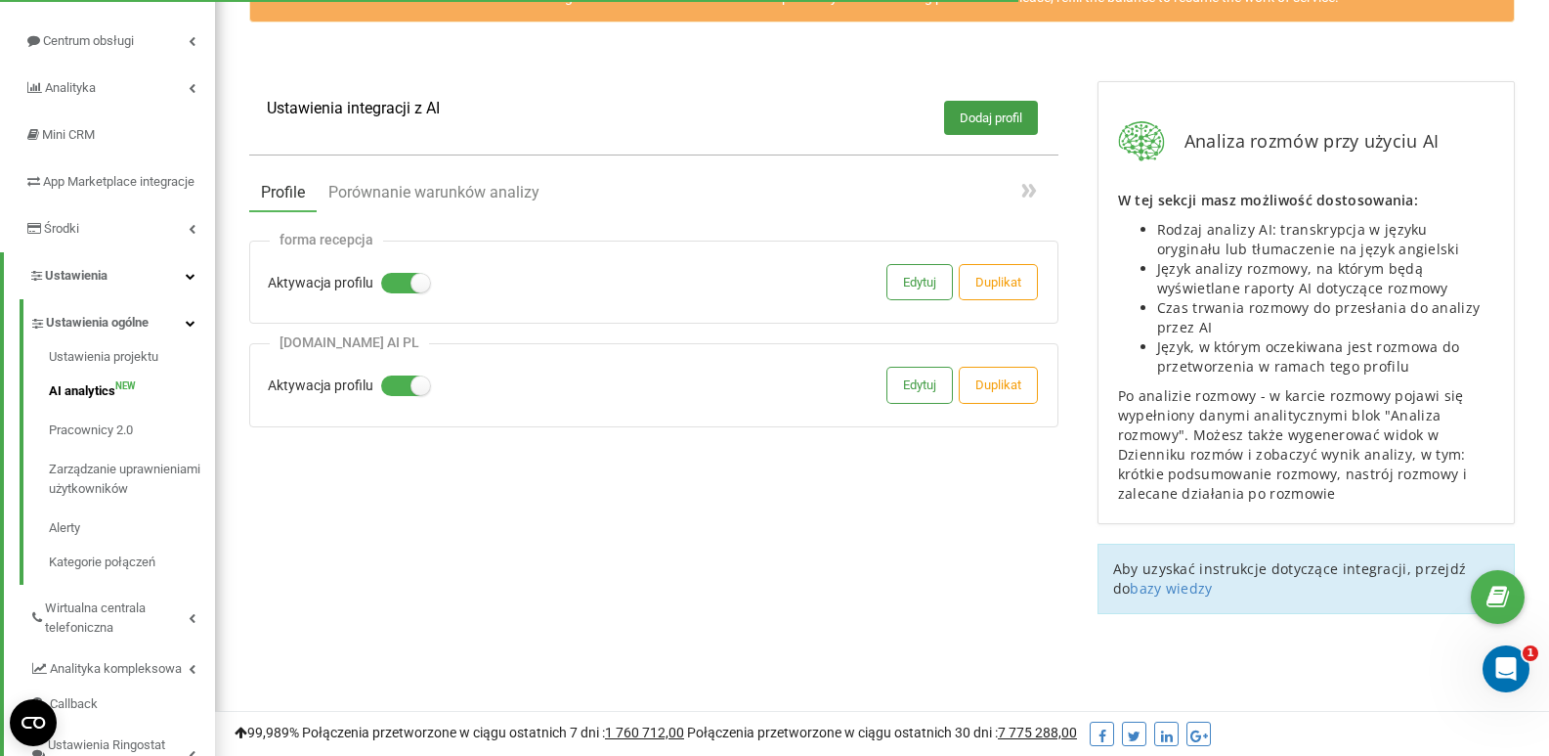
click at [386, 340] on div "[DOMAIN_NAME] AI PL" at bounding box center [349, 342] width 159 height 17
click at [915, 387] on button "Edytuj" at bounding box center [920, 385] width 65 height 34
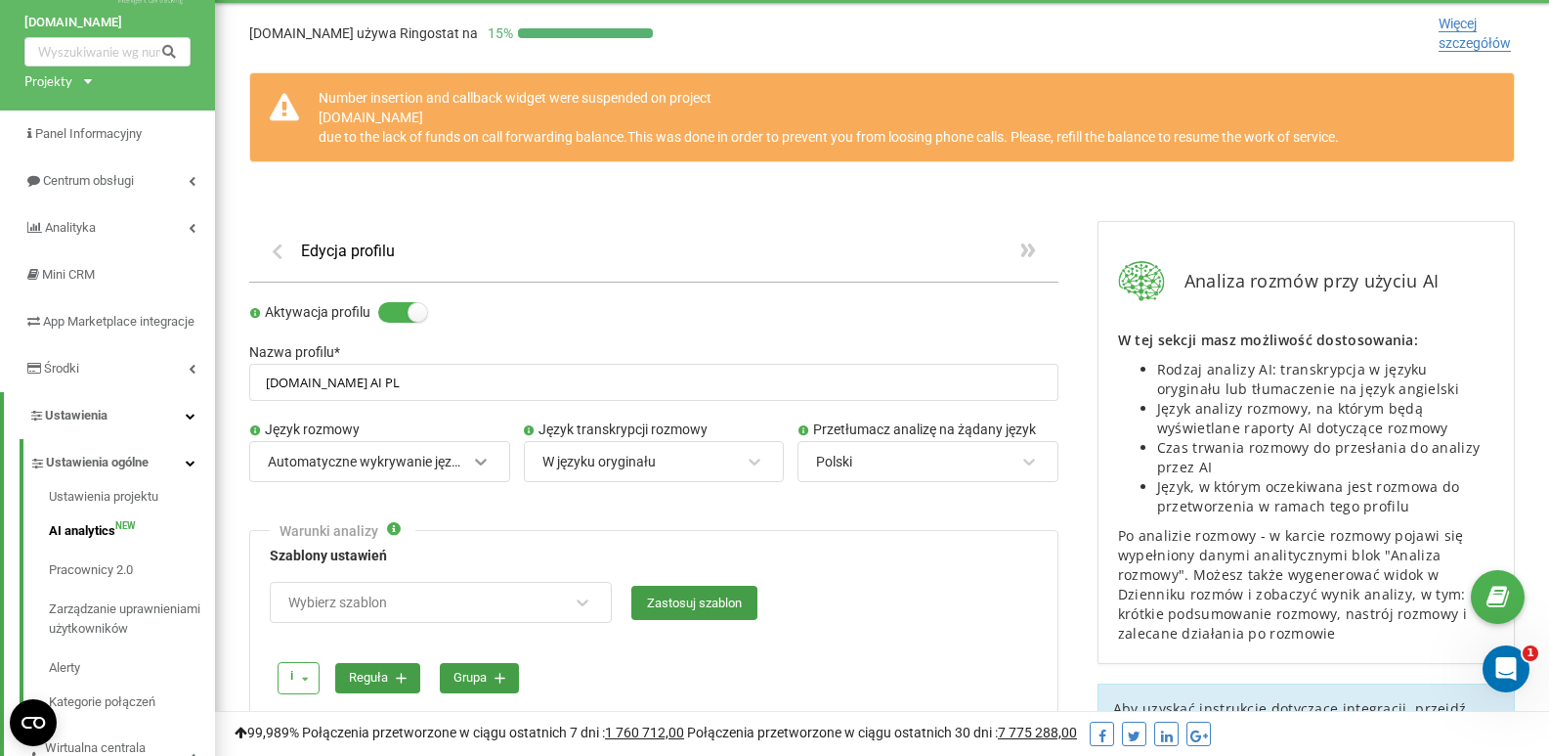
click at [485, 482] on div "Automatyczne wykrywanie języka" at bounding box center [379, 461] width 261 height 41
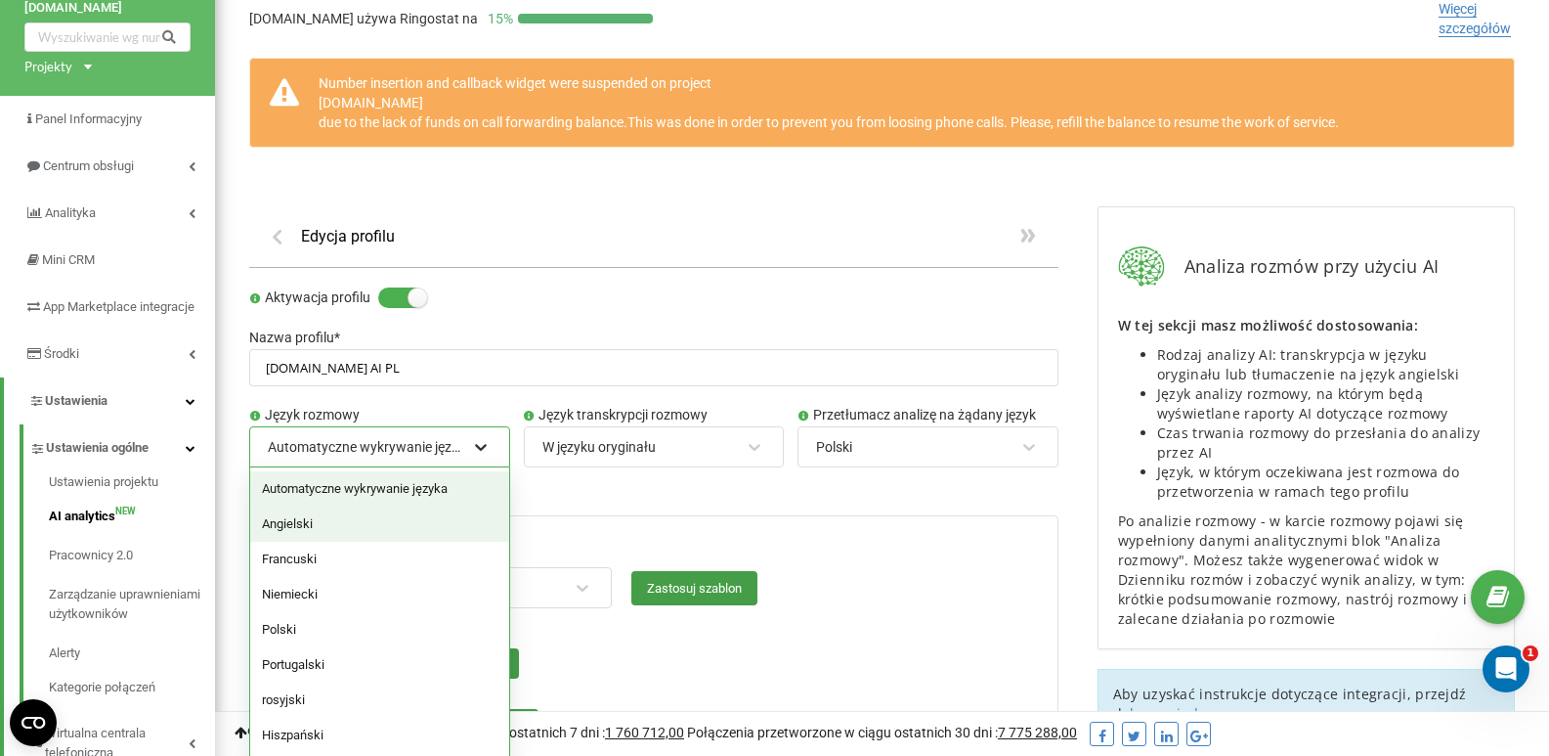
scroll to position [76, 0]
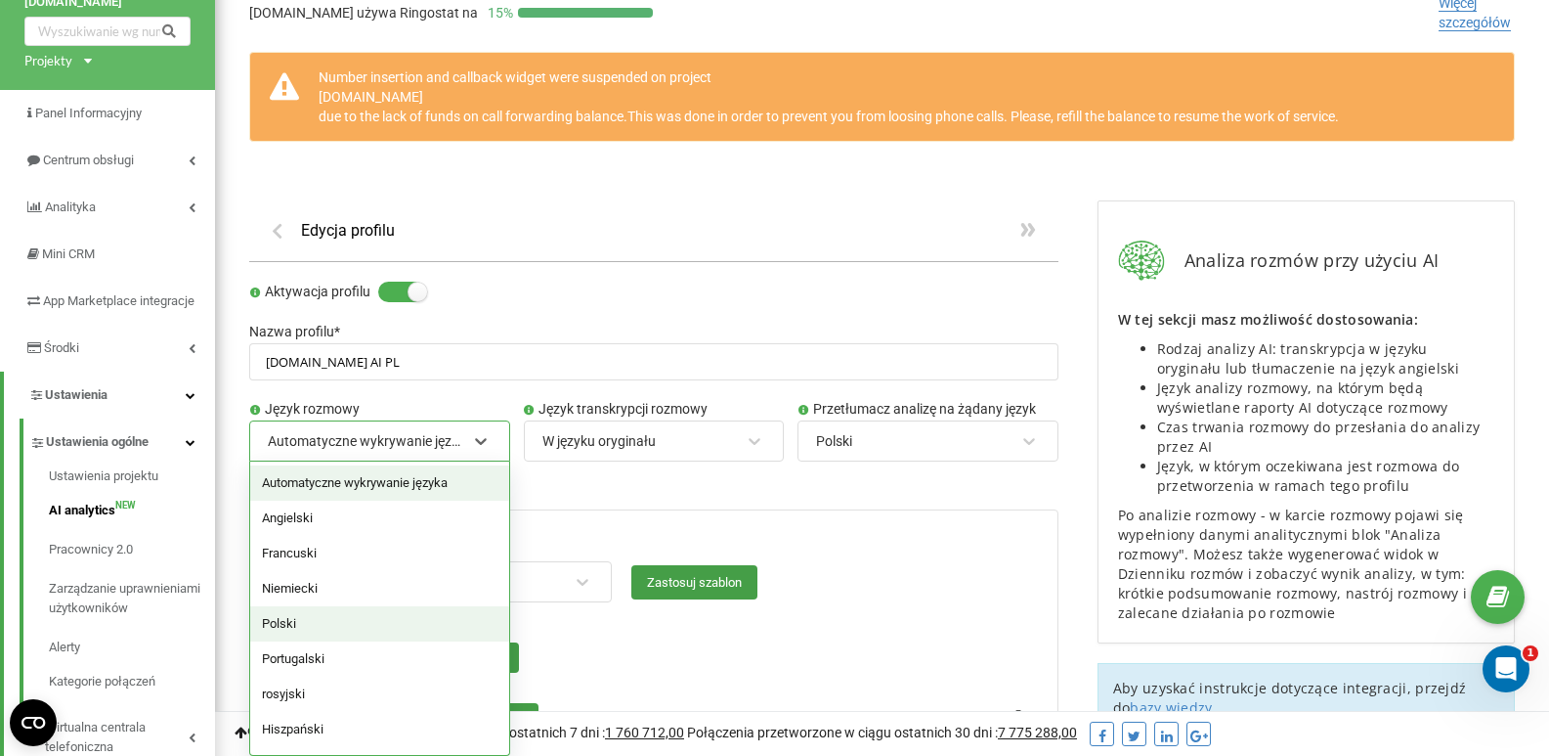
click at [369, 623] on div "Polski" at bounding box center [379, 623] width 259 height 35
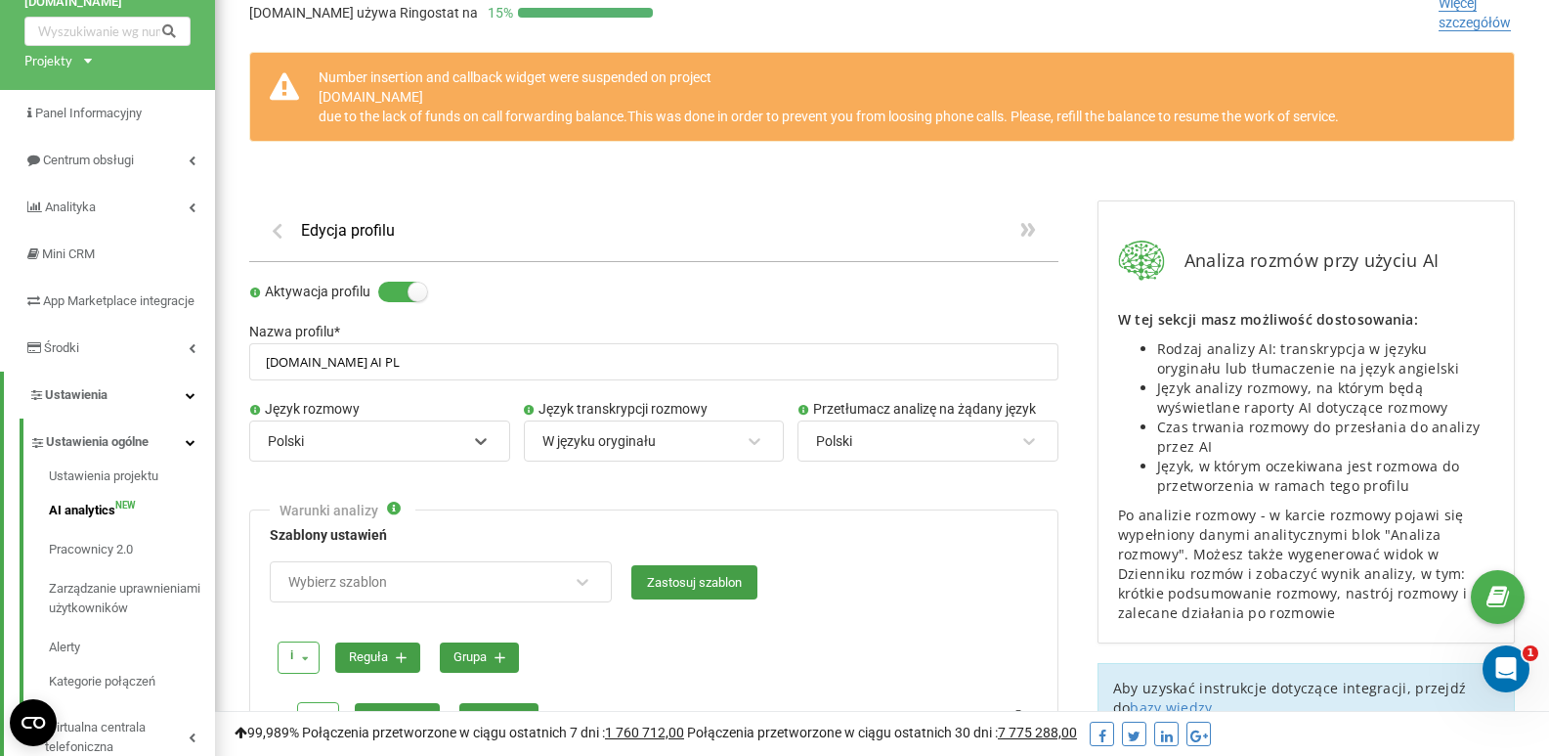
click at [658, 447] on div "W języku oryginału" at bounding box center [642, 440] width 202 height 33
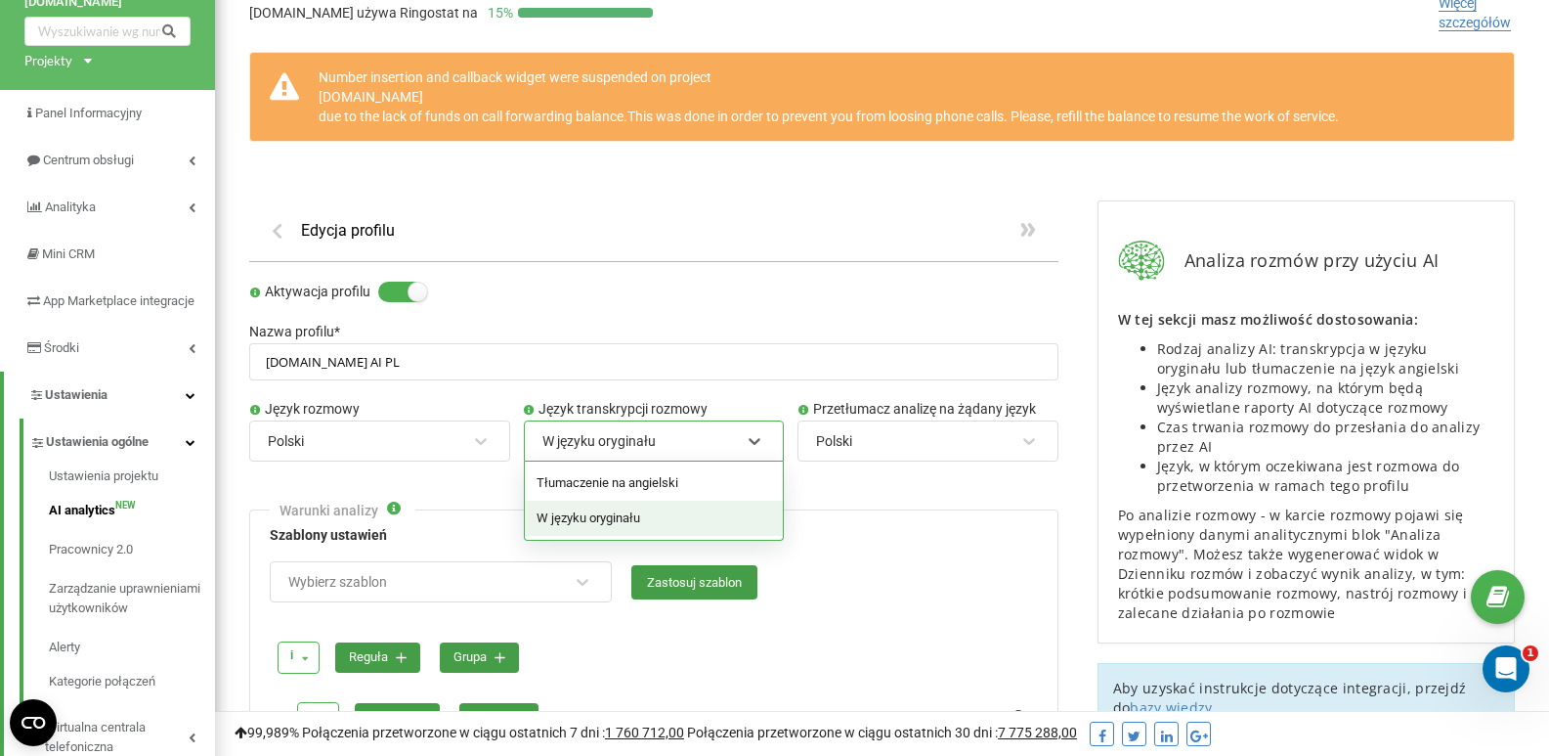
click at [636, 520] on div "W języku oryginału" at bounding box center [654, 517] width 259 height 35
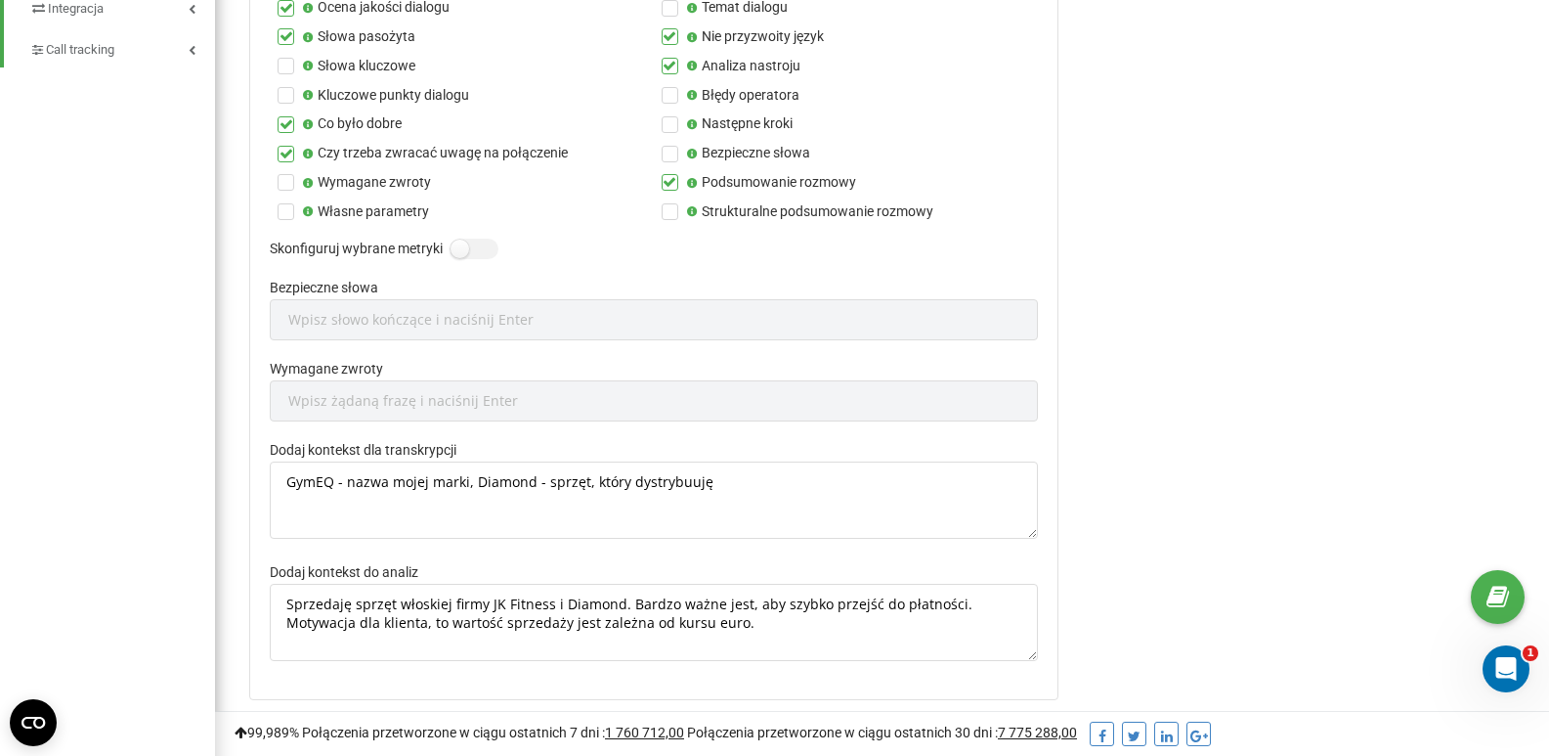
scroll to position [1344, 0]
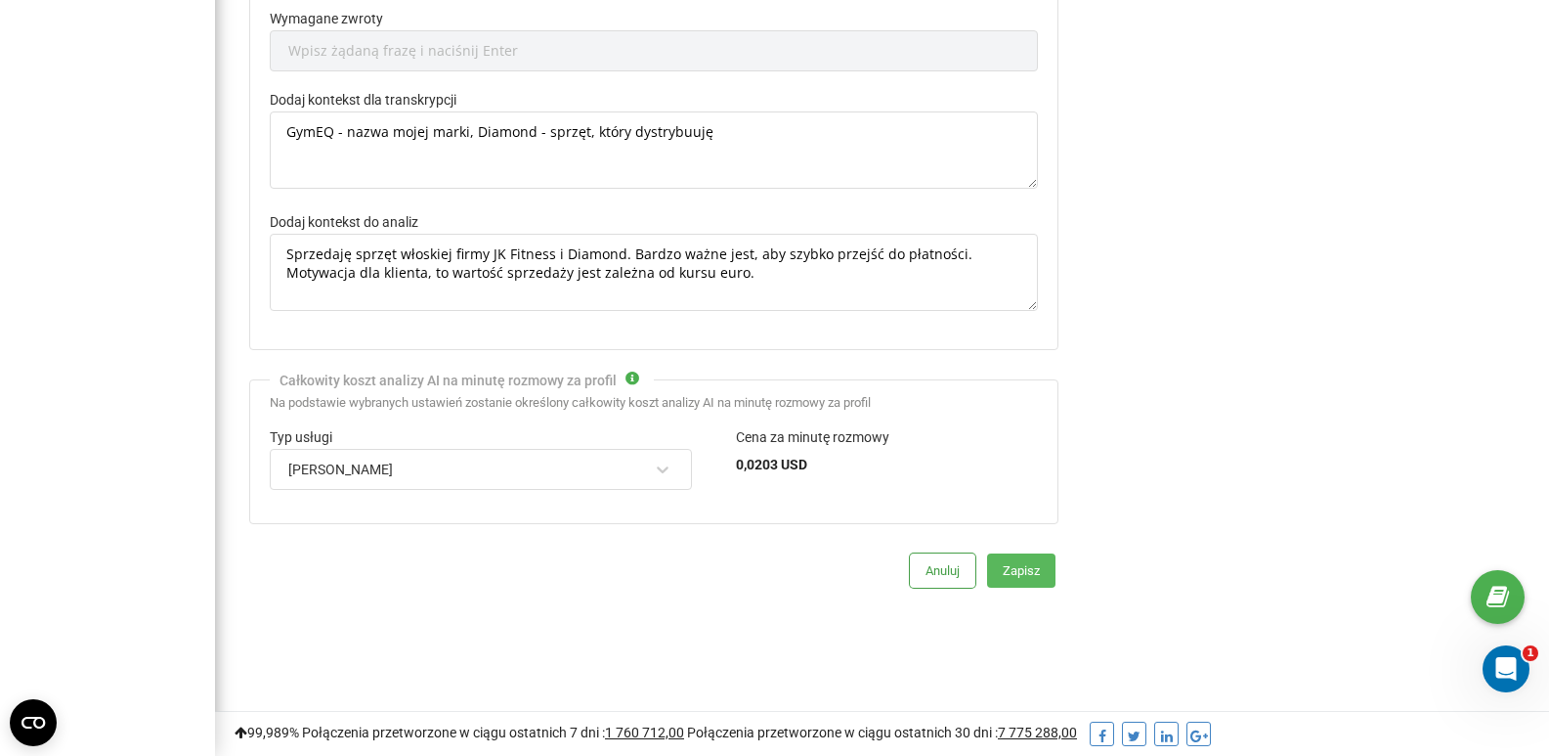
click at [1014, 576] on button "Zapisz" at bounding box center [1021, 570] width 68 height 34
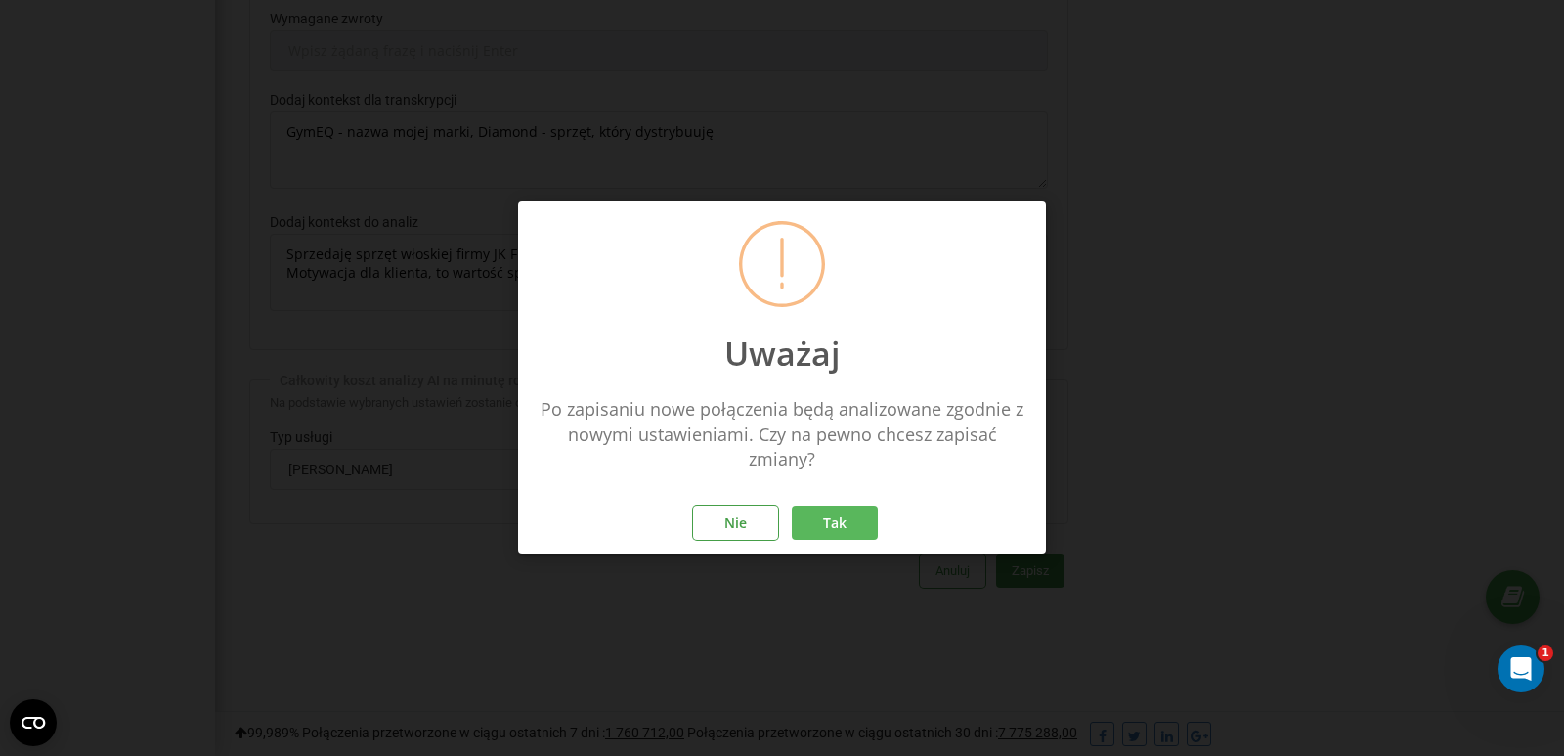
click at [844, 518] on button "Tak" at bounding box center [835, 523] width 86 height 34
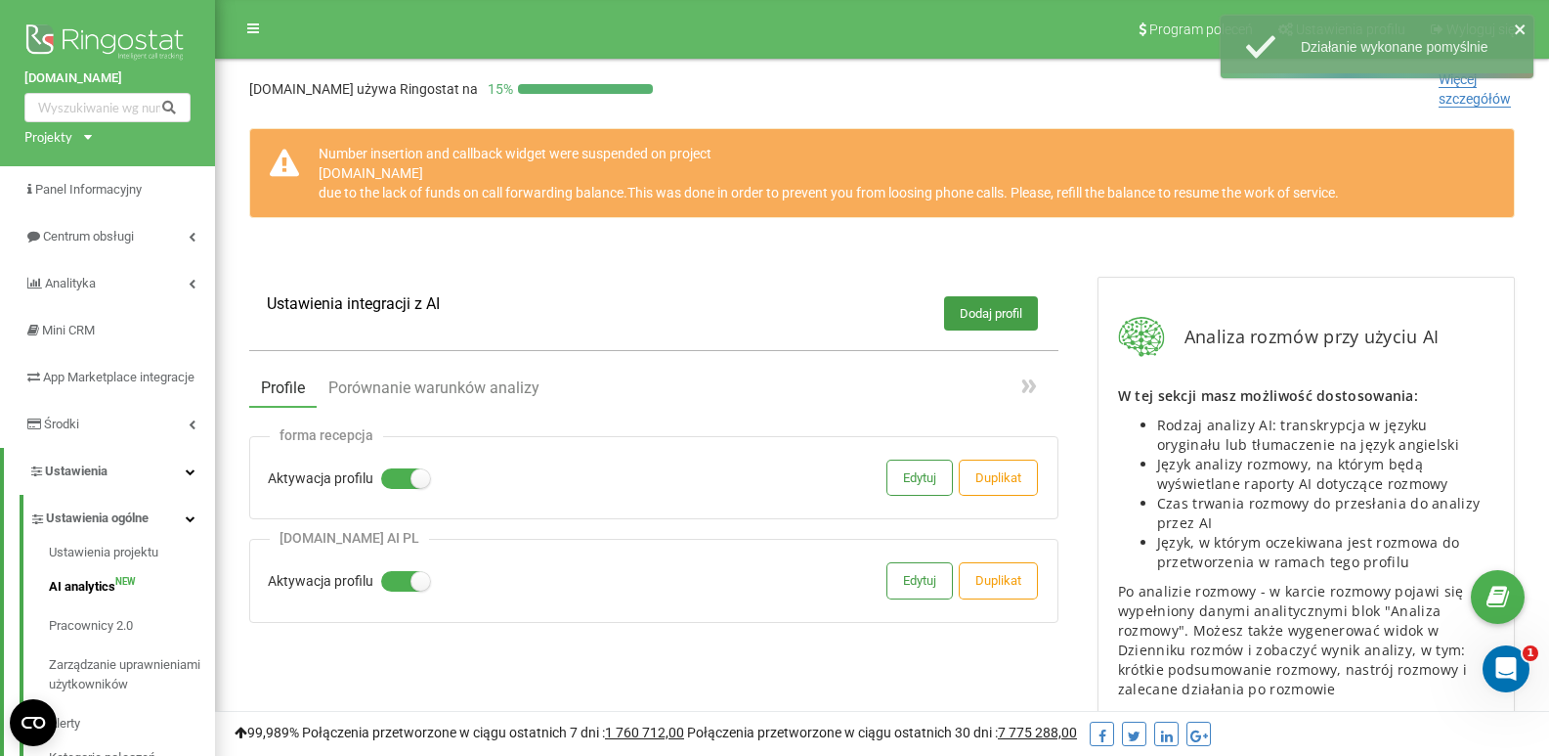
drag, startPoint x: 425, startPoint y: 170, endPoint x: 308, endPoint y: 155, distance: 118.2
click at [308, 155] on div "Number insertion and callback widget were suspended on project [DOMAIN_NAME] du…" at bounding box center [882, 173] width 1266 height 90
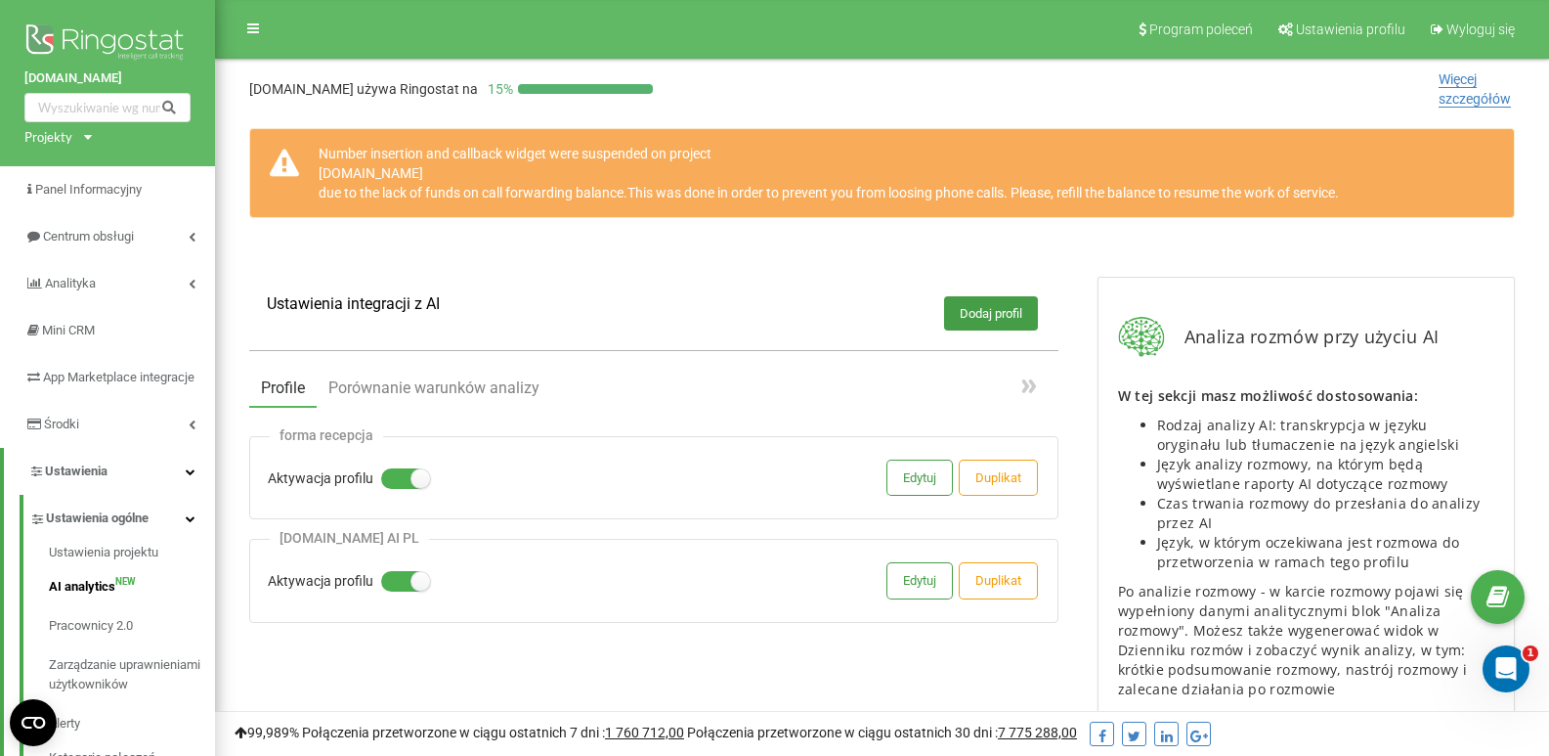
click at [944, 165] on div "Number insertion and callback widget were suspended on project [DOMAIN_NAME] du…" at bounding box center [882, 173] width 1266 height 90
drag, startPoint x: 318, startPoint y: 192, endPoint x: 1505, endPoint y: 211, distance: 1187.8
click at [1505, 211] on div "Number insertion and callback widget were suspended on project [DOMAIN_NAME] du…" at bounding box center [882, 173] width 1266 height 90
click at [124, 188] on span "Panel Informacyjny" at bounding box center [89, 189] width 109 height 15
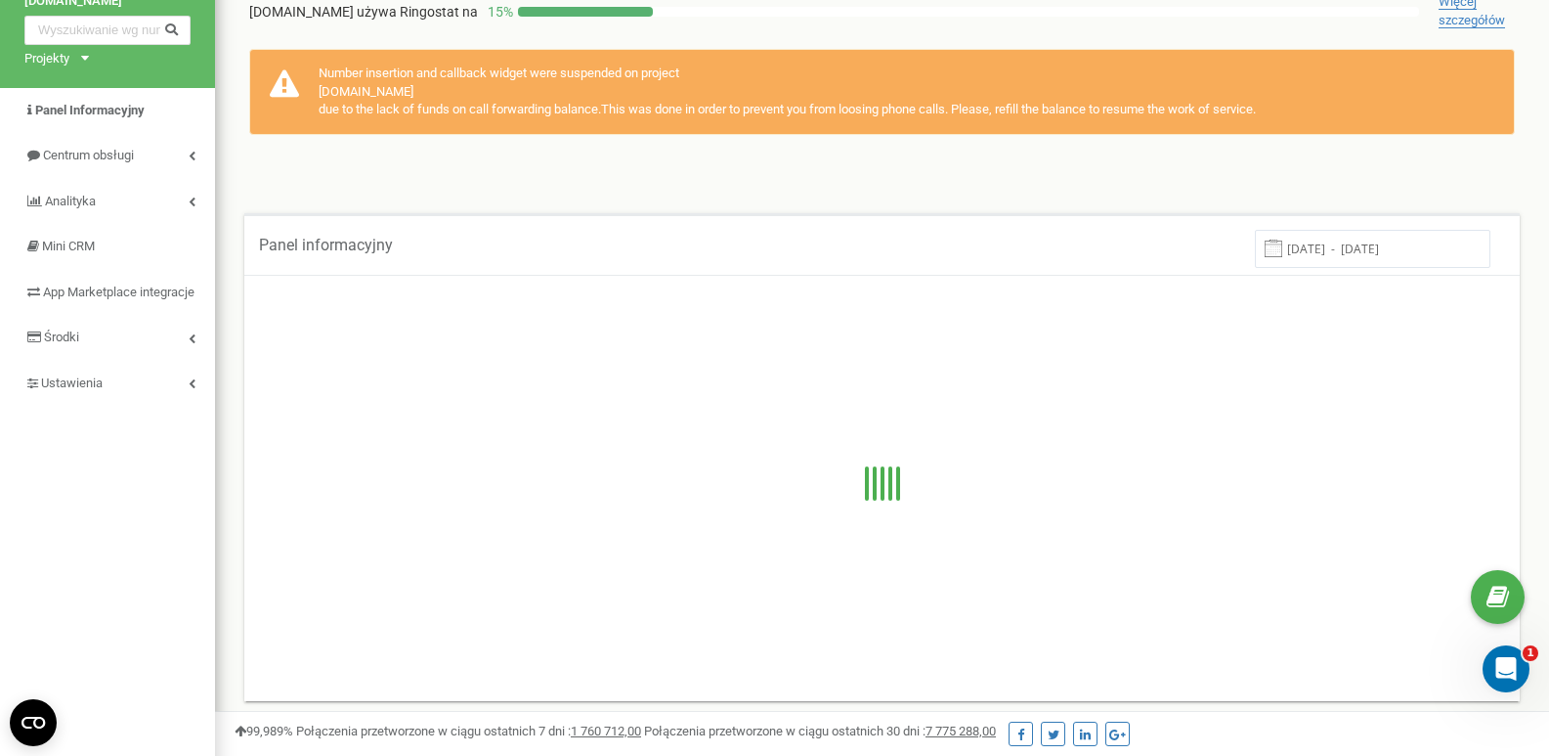
scroll to position [195, 0]
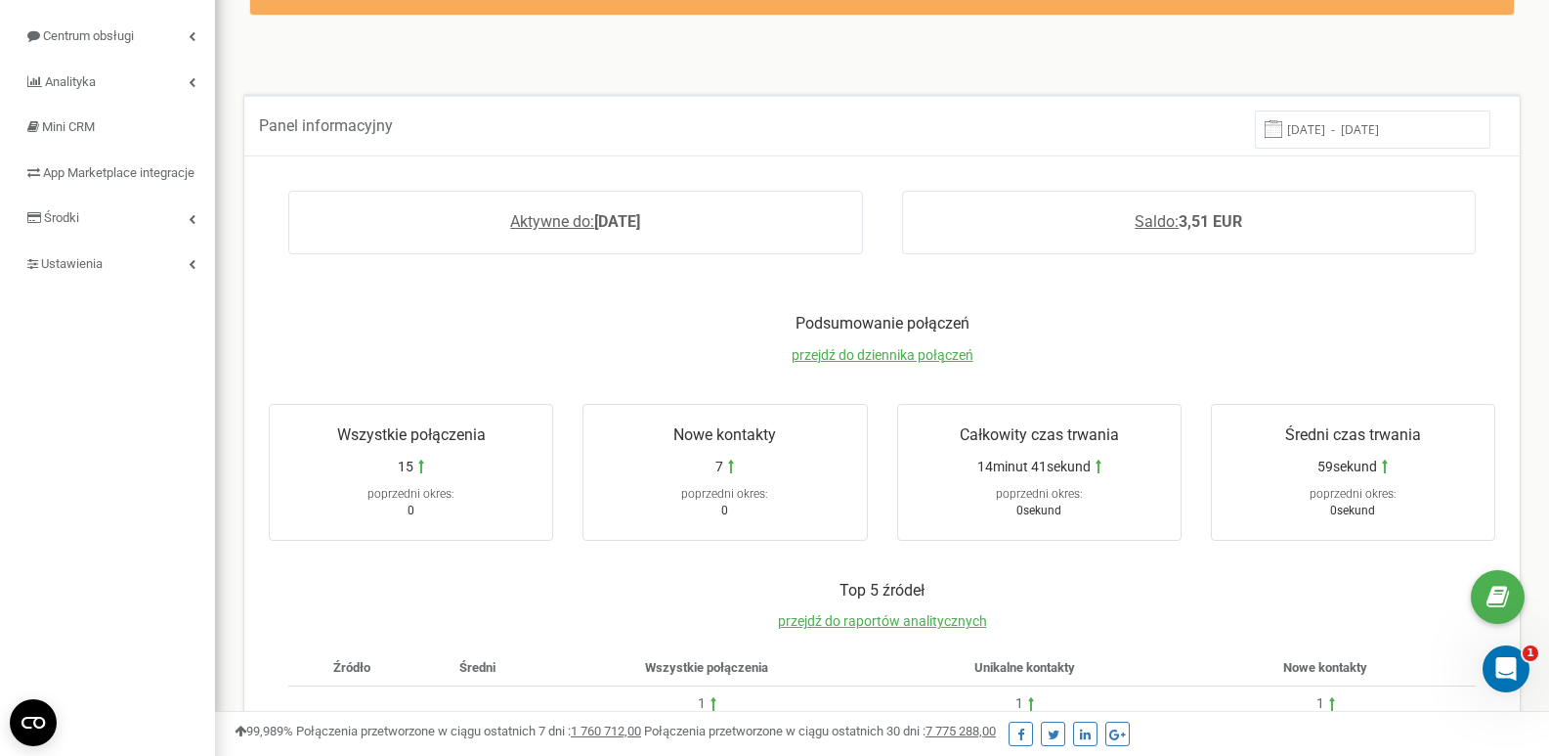
click at [784, 60] on div "Panel informacyjny 15.08.2025 - 22.08.2025 Aktywne do: 2025-08-22 Saldo: 3,51 E…" at bounding box center [882, 74] width 1305 height 39
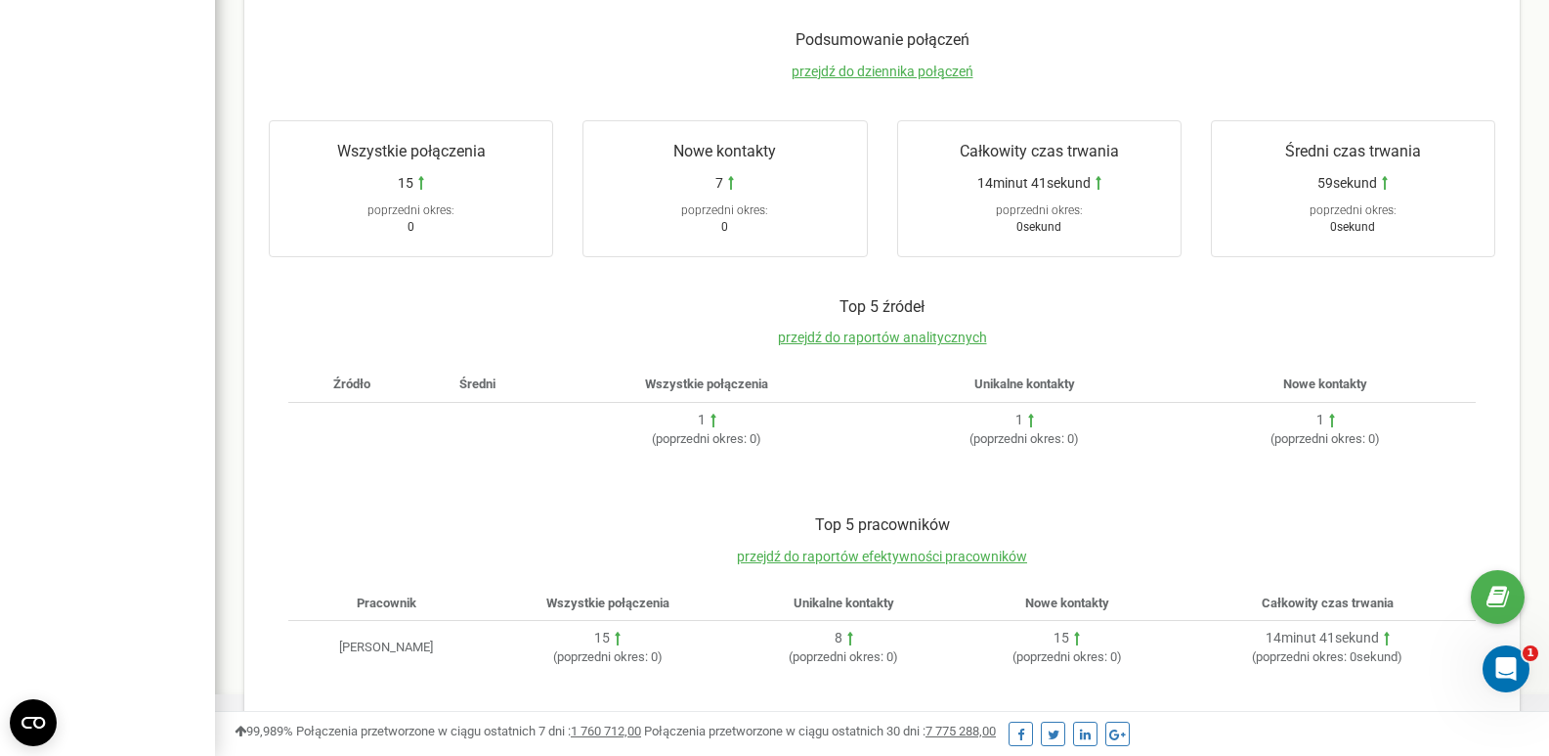
scroll to position [0, 0]
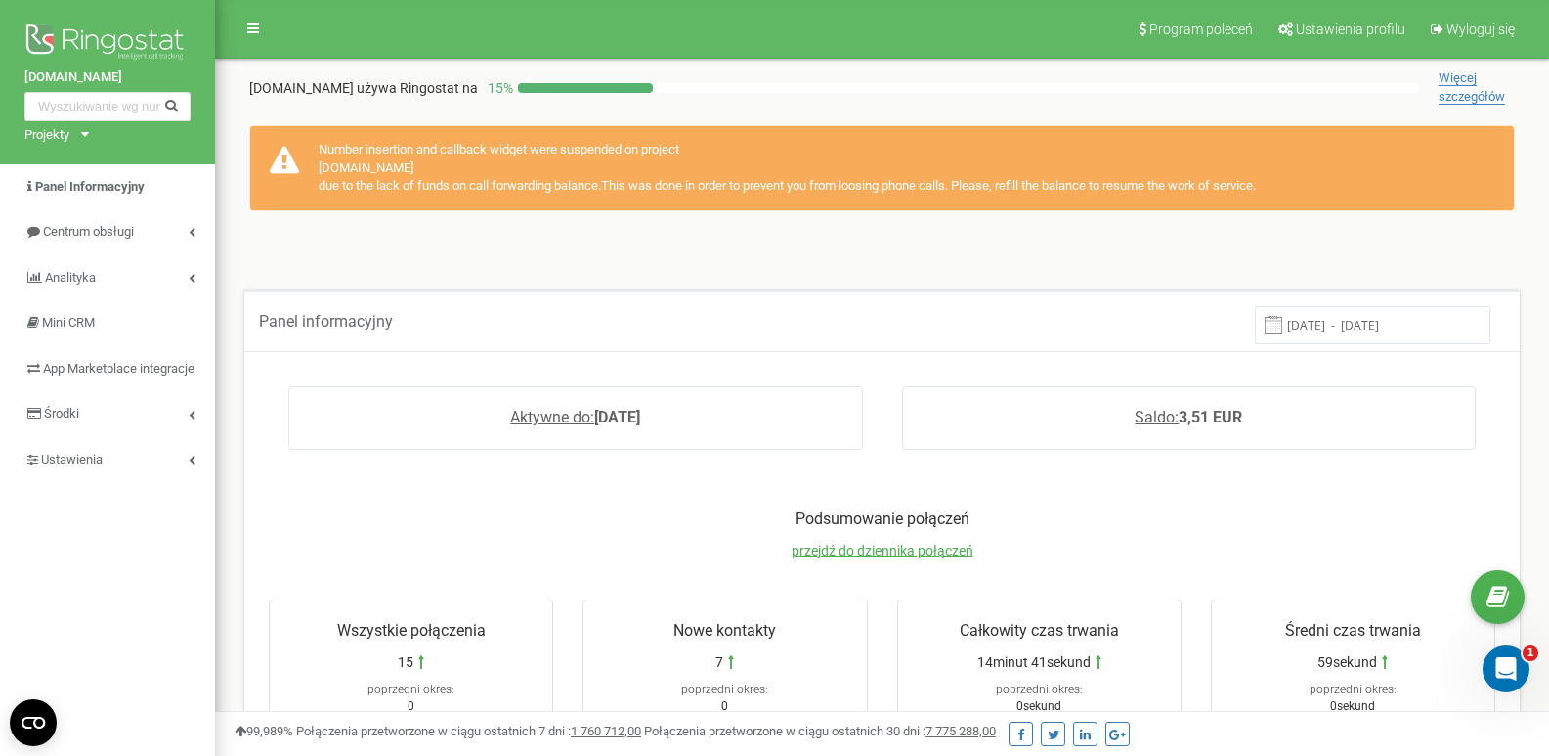
drag, startPoint x: 313, startPoint y: 152, endPoint x: 1373, endPoint y: 198, distance: 1061.6
click at [1373, 198] on div "Number insertion and callback widget were suspended on project formasieradz.pl …" at bounding box center [882, 168] width 1266 height 86
click at [1377, 200] on div "Number insertion and callback widget were suspended on project formasieradz.pl …" at bounding box center [882, 168] width 1266 height 86
drag, startPoint x: 321, startPoint y: 148, endPoint x: 1426, endPoint y: 219, distance: 1107.8
click at [1426, 219] on div "Number insertion and callback widget were suspended on project formasieradz.pl …" at bounding box center [882, 178] width 1305 height 145
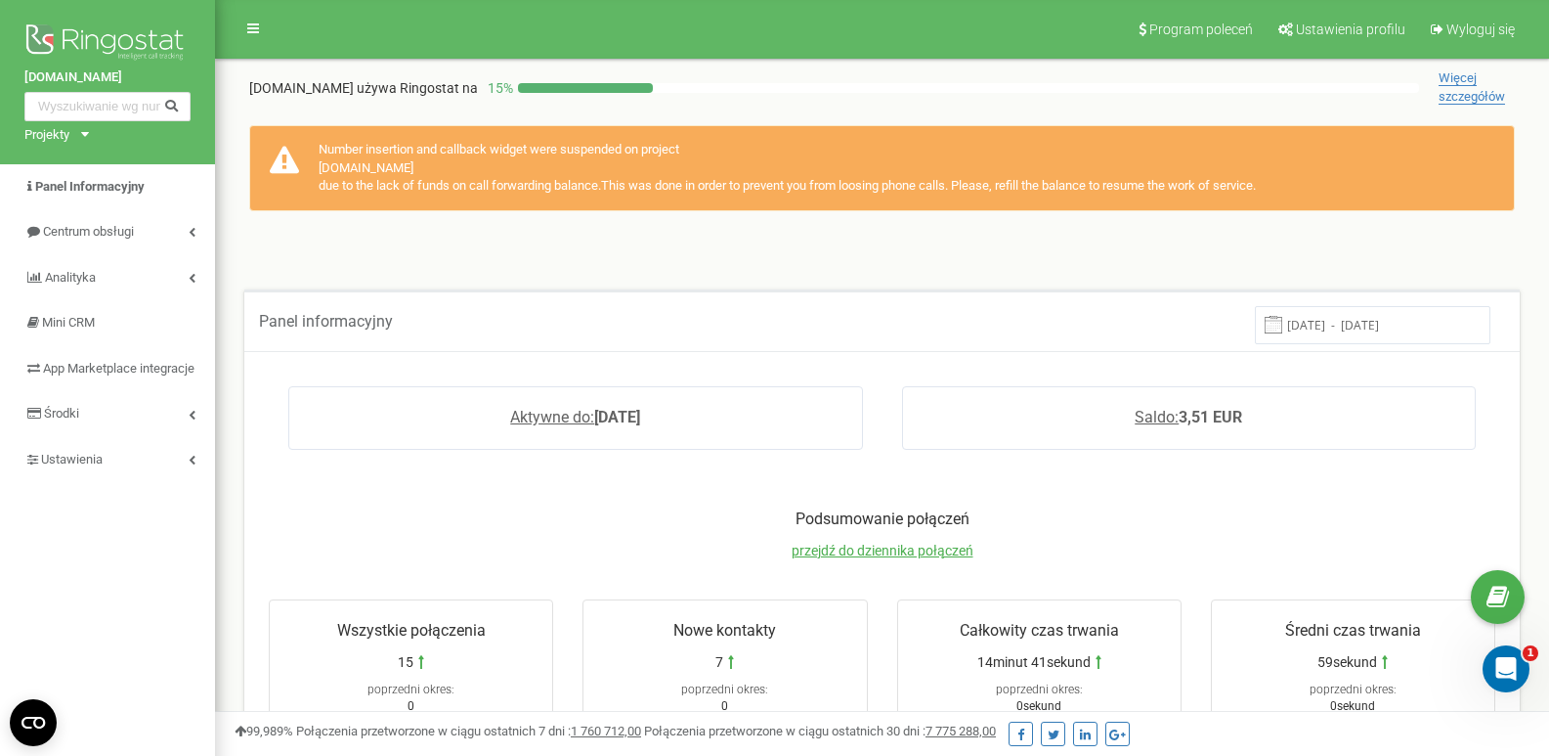
click at [1348, 190] on div "Number insertion and callback widget were suspended on project formasieradz.pl …" at bounding box center [882, 168] width 1266 height 86
drag, startPoint x: 321, startPoint y: 150, endPoint x: 1301, endPoint y: 191, distance: 981.2
click at [1301, 191] on div "Number insertion and callback widget were suspended on project formasieradz.pl …" at bounding box center [882, 168] width 1266 height 86
drag, startPoint x: 320, startPoint y: 150, endPoint x: 1299, endPoint y: 199, distance: 980.7
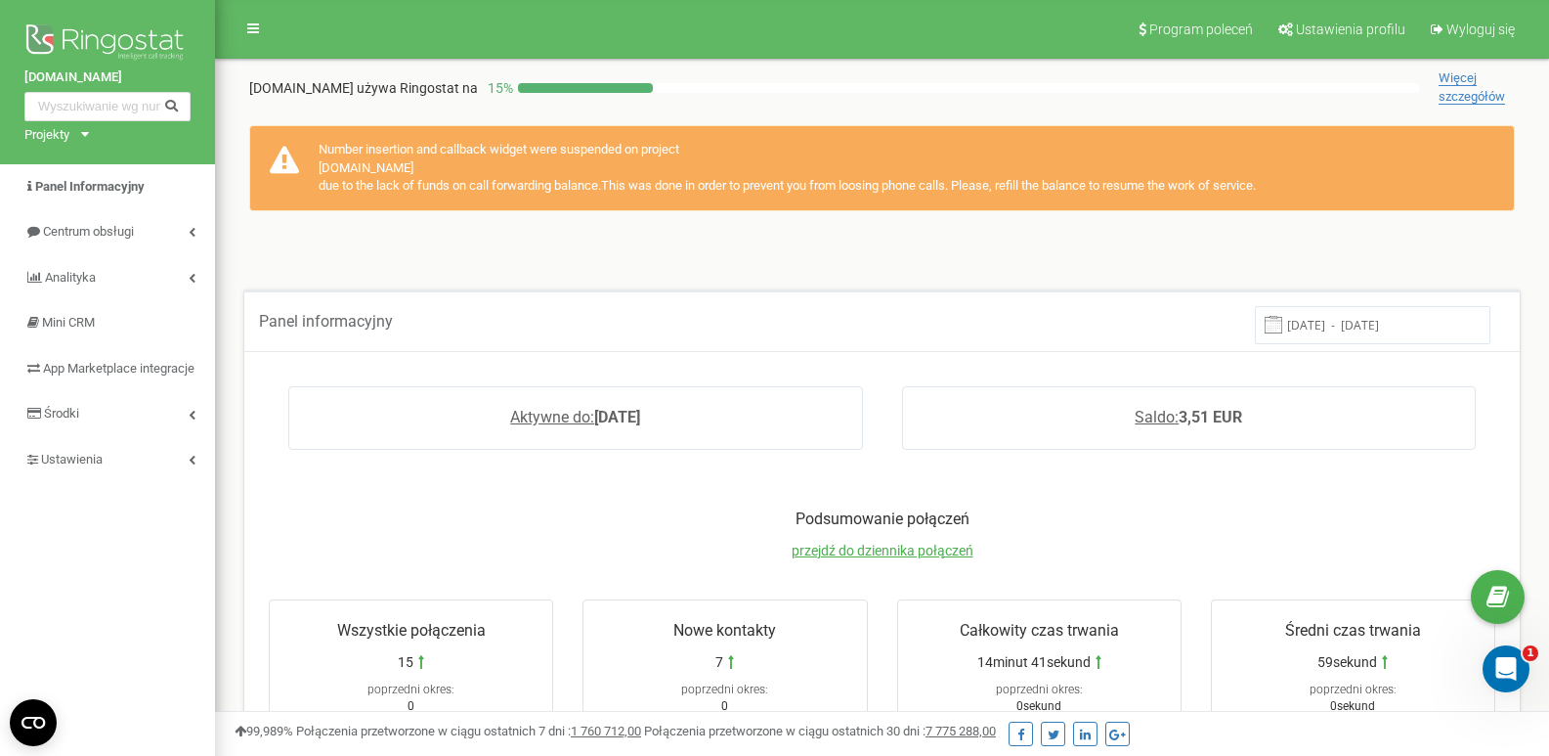
click at [1299, 199] on div "Number insertion and callback widget were suspended on project formasieradz.pl …" at bounding box center [882, 168] width 1266 height 86
click at [1300, 198] on div "Number insertion and callback widget were suspended on project formasieradz.pl …" at bounding box center [882, 168] width 1266 height 86
click at [1301, 194] on div "Number insertion and callback widget were suspended on project formasieradz.pl …" at bounding box center [882, 168] width 1266 height 86
drag, startPoint x: 322, startPoint y: 152, endPoint x: 1327, endPoint y: 195, distance: 1006.7
click at [1327, 195] on div "Number insertion and callback widget were suspended on project formasieradz.pl …" at bounding box center [882, 168] width 1266 height 86
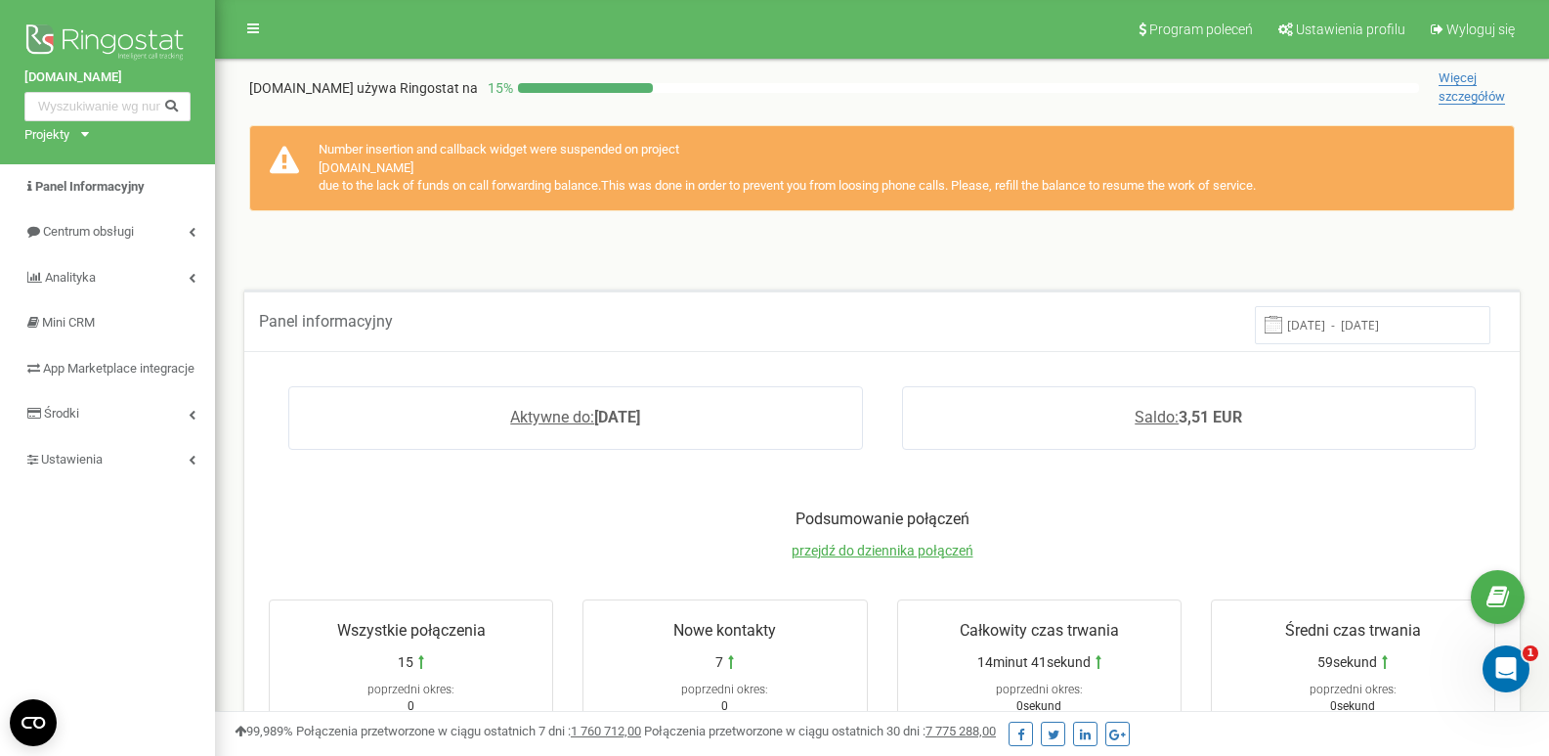
click at [1315, 194] on div "Number insertion and callback widget were suspended on project formasieradz.pl …" at bounding box center [882, 168] width 1266 height 86
drag, startPoint x: 1149, startPoint y: 173, endPoint x: 321, endPoint y: 138, distance: 829.6
click at [321, 138] on div "Number insertion and callback widget were suspended on project formasieradz.pl …" at bounding box center [882, 168] width 1266 height 86
click at [320, 143] on div "Number insertion and callback widget were suspended on project formasieradz.pl …" at bounding box center [882, 168] width 1266 height 86
drag, startPoint x: 321, startPoint y: 152, endPoint x: 1316, endPoint y: 201, distance: 996.2
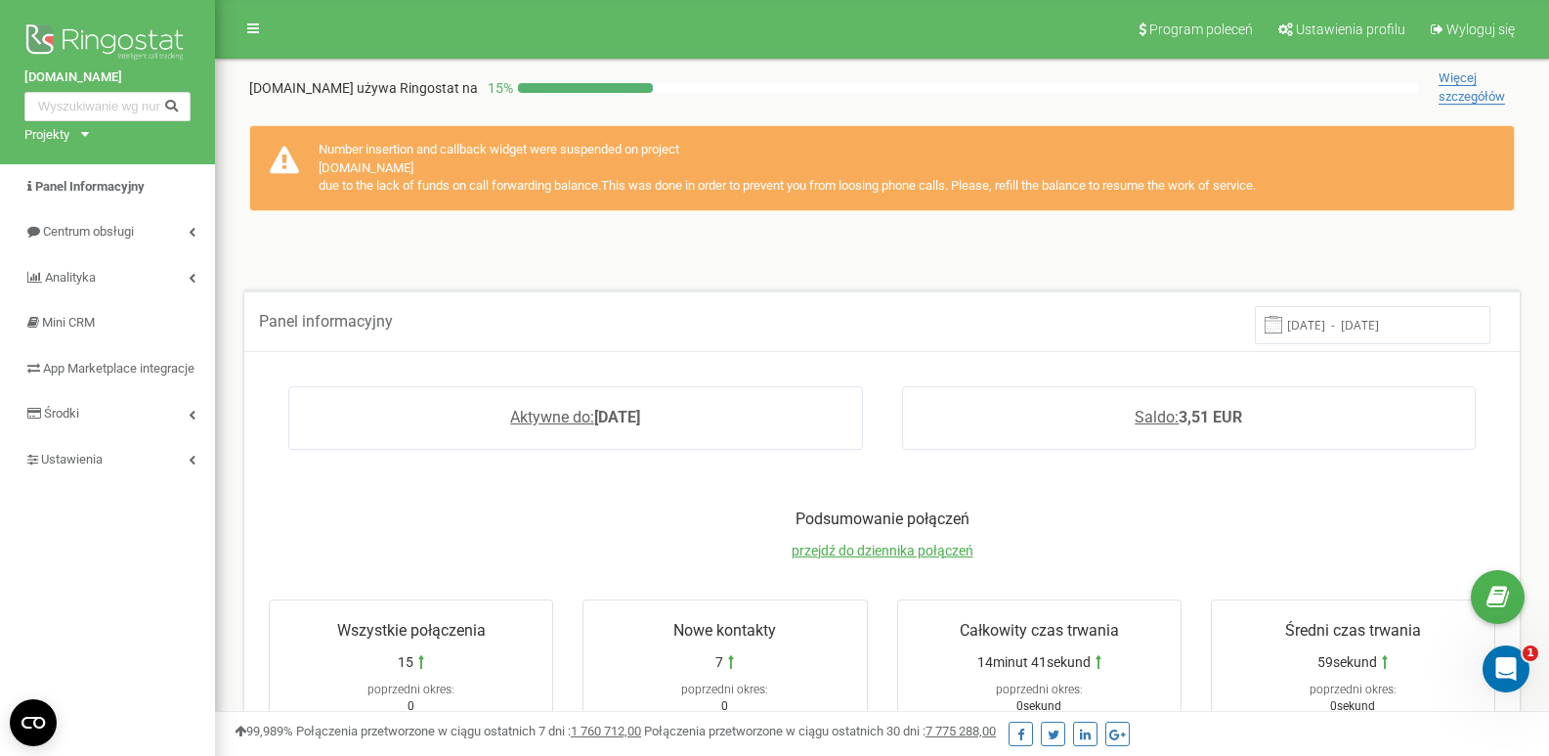
click at [1316, 201] on div "Number insertion and callback widget were suspended on project formasieradz.pl …" at bounding box center [882, 168] width 1266 height 86
click at [1317, 195] on div "Number insertion and callback widget were suspended on project formasieradz.pl …" at bounding box center [882, 168] width 1266 height 86
drag, startPoint x: 1299, startPoint y: 190, endPoint x: 302, endPoint y: 148, distance: 997.9
click at [302, 148] on div "Number insertion and callback widget were suspended on project formasieradz.pl …" at bounding box center [882, 168] width 1266 height 86
click at [325, 144] on div "Number insertion and callback widget were suspended on project formasieradz.pl …" at bounding box center [882, 168] width 1266 height 86
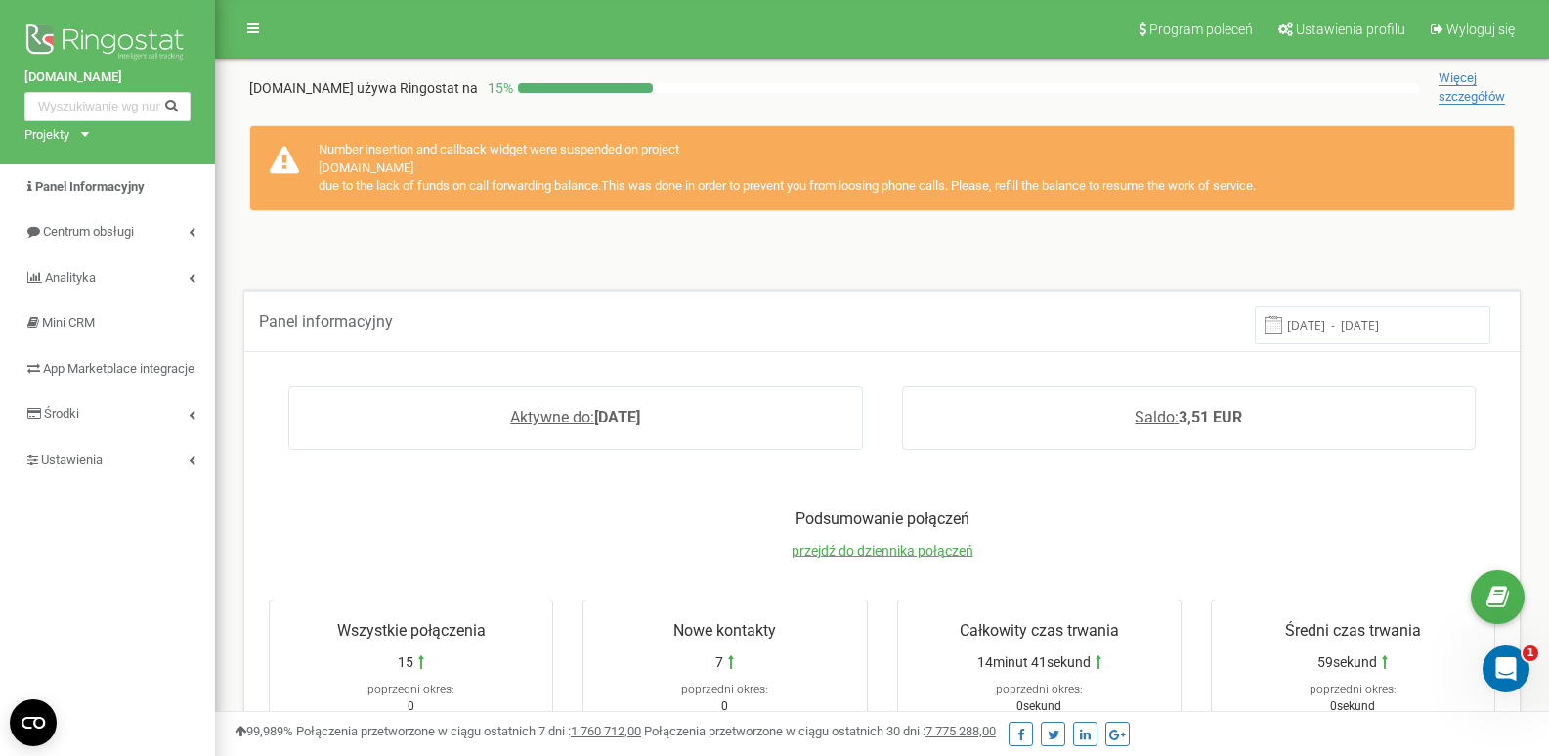
drag, startPoint x: 319, startPoint y: 146, endPoint x: 1296, endPoint y: 200, distance: 979.0
click at [1296, 200] on div "Number insertion and callback widget were suspended on project formasieradz.pl …" at bounding box center [882, 168] width 1266 height 86
click at [1298, 197] on div "Number insertion and callback widget were suspended on project formasieradz.pl …" at bounding box center [882, 168] width 1266 height 86
drag, startPoint x: 1298, startPoint y: 190, endPoint x: 306, endPoint y: 152, distance: 992.8
click at [306, 152] on div "Number insertion and callback widget were suspended on project formasieradz.pl …" at bounding box center [882, 168] width 1266 height 86
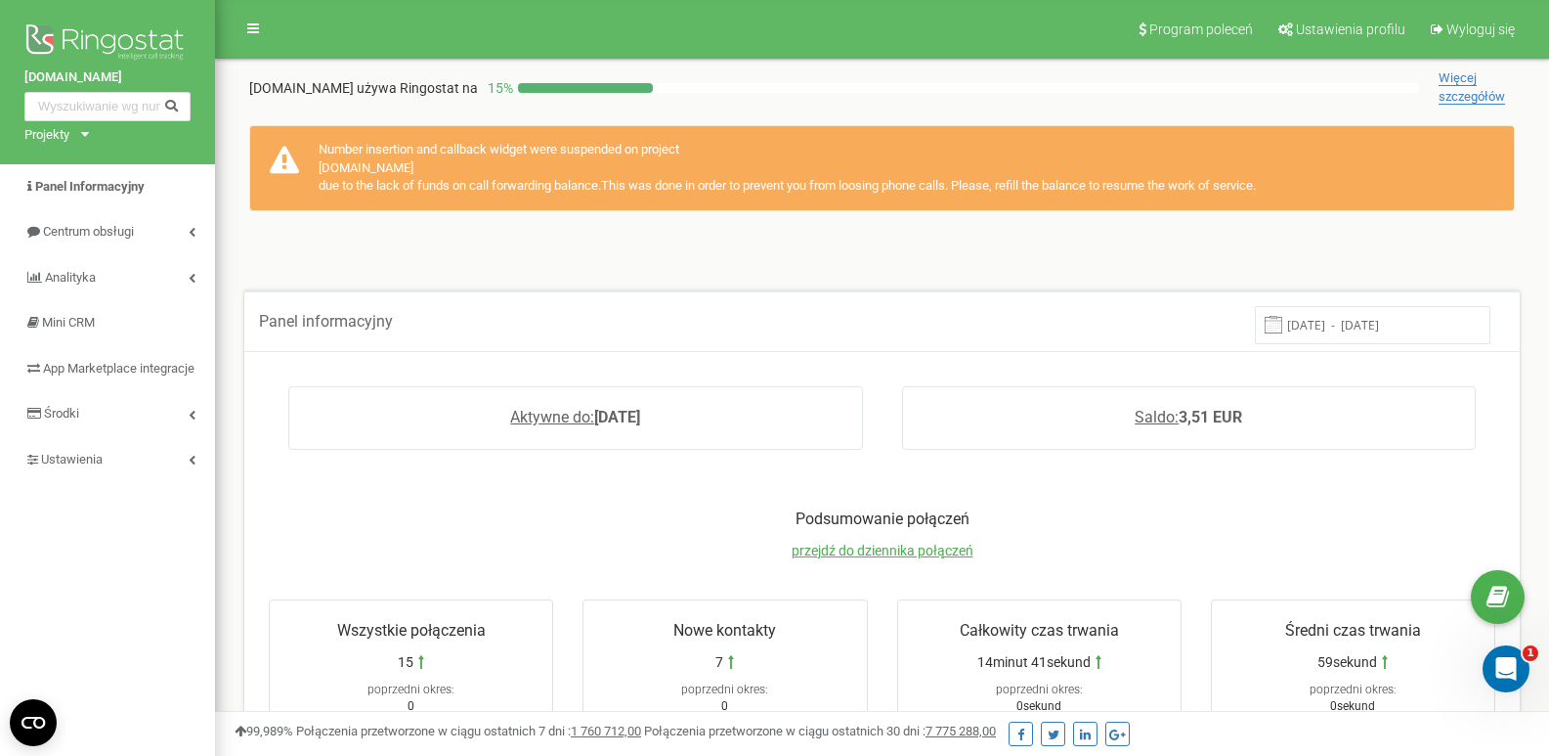
click at [326, 145] on div "Number insertion and callback widget were suspended on project formasieradz.pl …" at bounding box center [882, 168] width 1266 height 86
drag, startPoint x: 317, startPoint y: 147, endPoint x: 1308, endPoint y: 190, distance: 992.1
click at [1308, 190] on div "Number insertion and callback widget were suspended on project formasieradz.pl …" at bounding box center [882, 168] width 1266 height 86
drag, startPoint x: 1147, startPoint y: 185, endPoint x: 322, endPoint y: 142, distance: 826.1
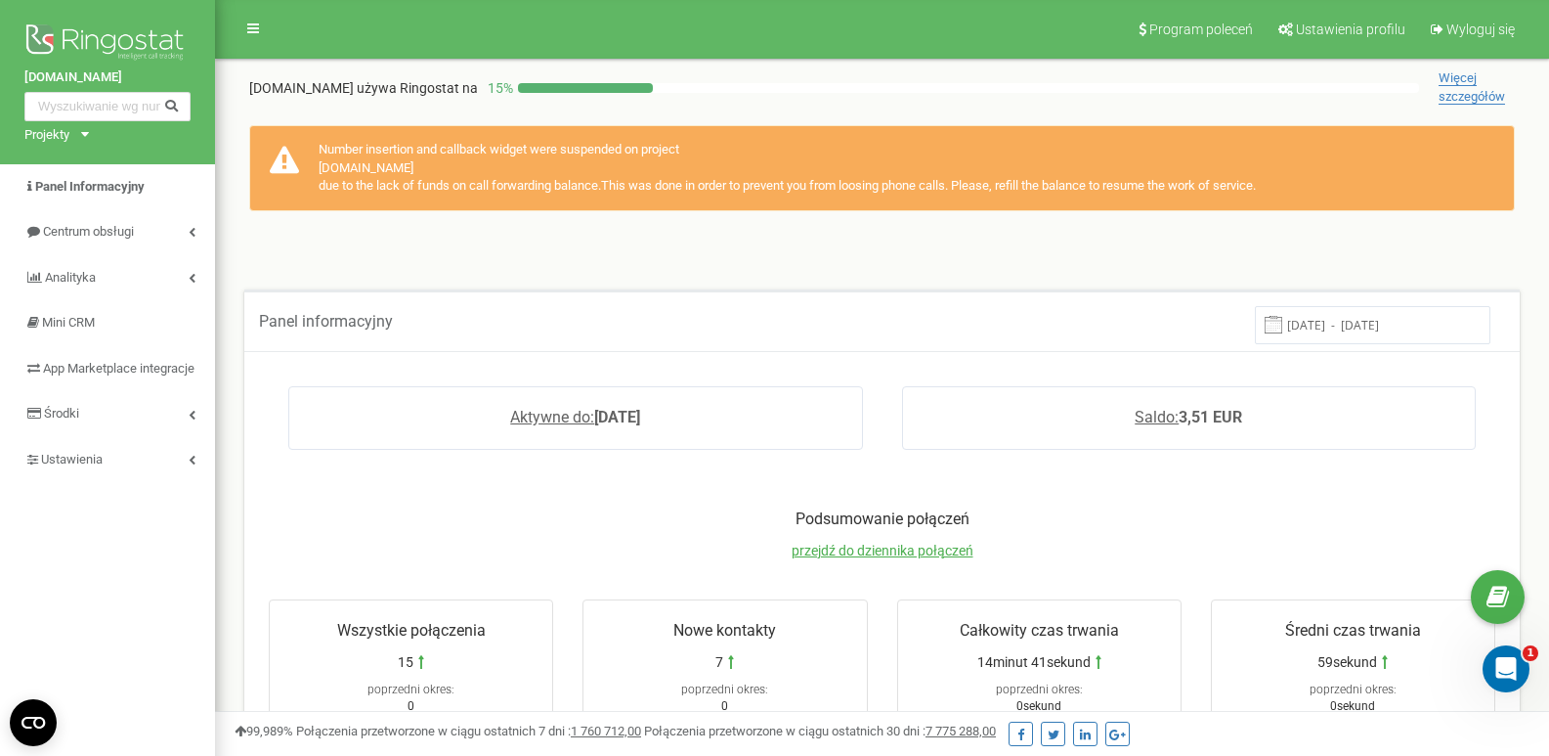
click at [286, 152] on div "Number insertion and callback widget were suspended on project formasieradz.pl …" at bounding box center [882, 168] width 1266 height 86
click at [323, 142] on div "Number insertion and callback widget were suspended on project formasieradz.pl …" at bounding box center [882, 168] width 1266 height 86
drag, startPoint x: 317, startPoint y: 147, endPoint x: 1297, endPoint y: 190, distance: 981.3
click at [1297, 190] on div "Number insertion and callback widget were suspended on project formasieradz.pl …" at bounding box center [882, 168] width 1266 height 86
click at [1298, 189] on div "Number insertion and callback widget were suspended on project formasieradz.pl …" at bounding box center [882, 168] width 1266 height 86
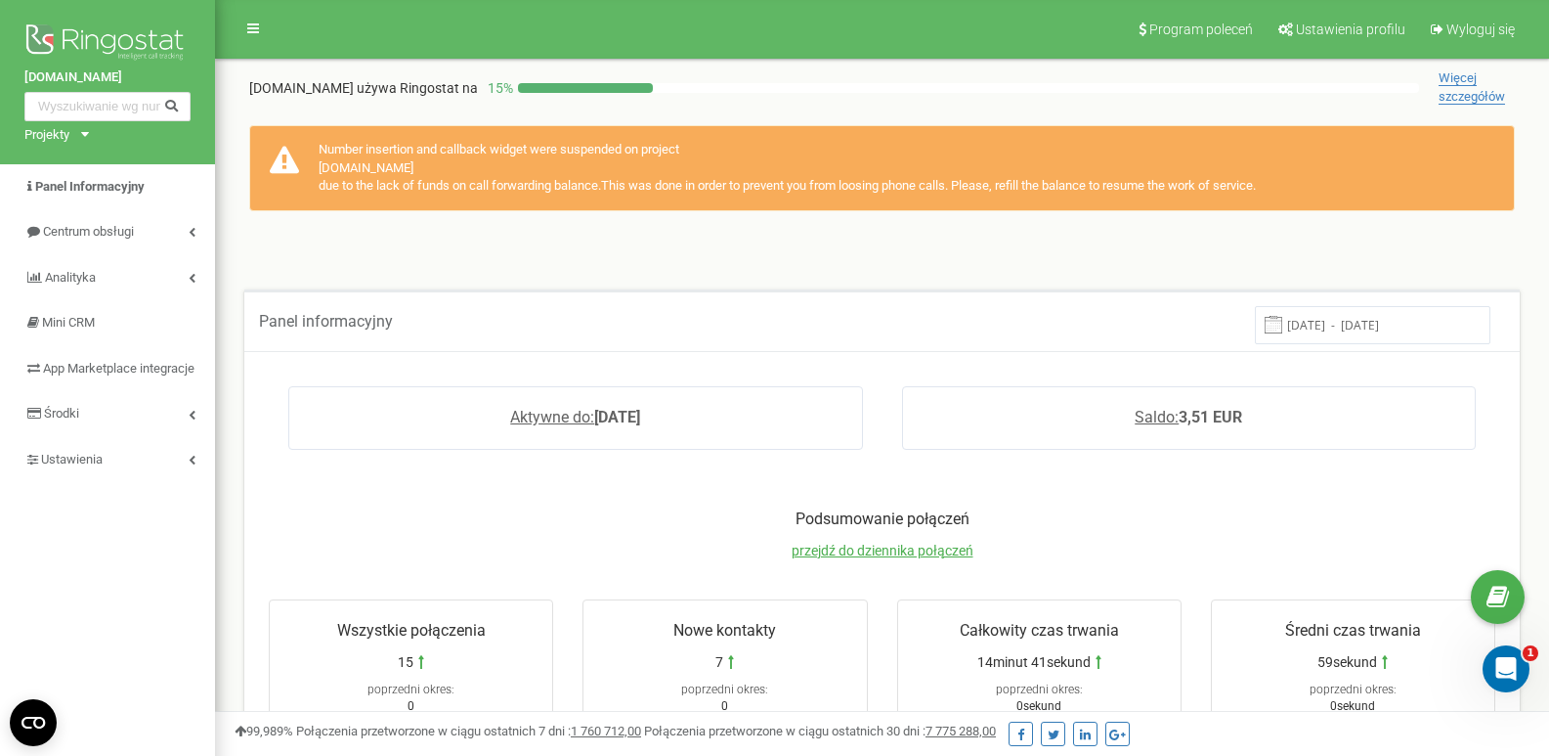
drag, startPoint x: 1303, startPoint y: 189, endPoint x: 311, endPoint y: 150, distance: 992.9
click at [311, 150] on div "Number insertion and callback widget were suspended on project formasieradz.pl …" at bounding box center [882, 168] width 1266 height 86
drag, startPoint x: 318, startPoint y: 149, endPoint x: 1320, endPoint y: 186, distance: 1002.6
click at [1320, 186] on div "Number insertion and callback widget were suspended on project formasieradz.pl …" at bounding box center [882, 168] width 1266 height 86
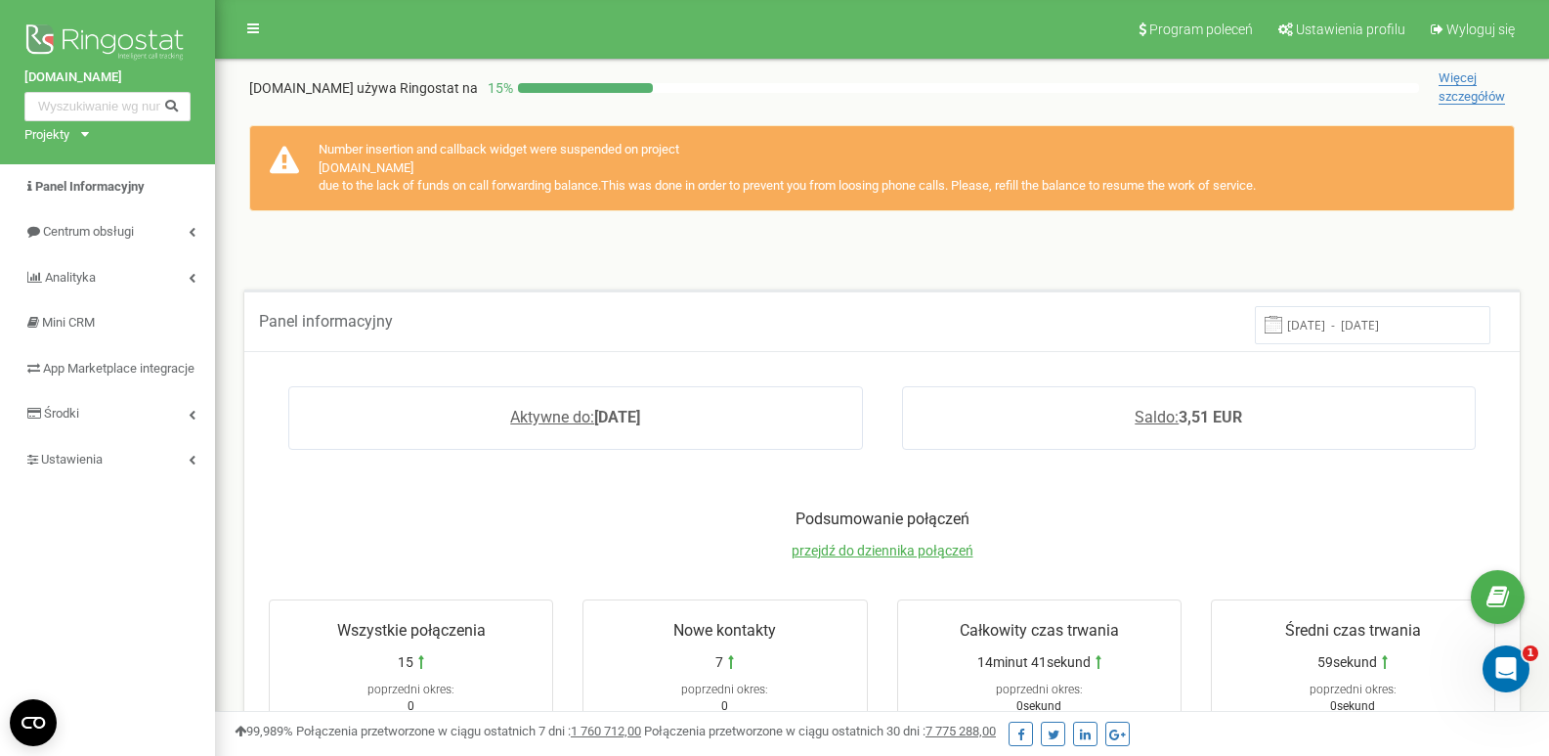
click at [1320, 186] on div "Number insertion and callback widget were suspended on project formasieradz.pl …" at bounding box center [882, 168] width 1266 height 86
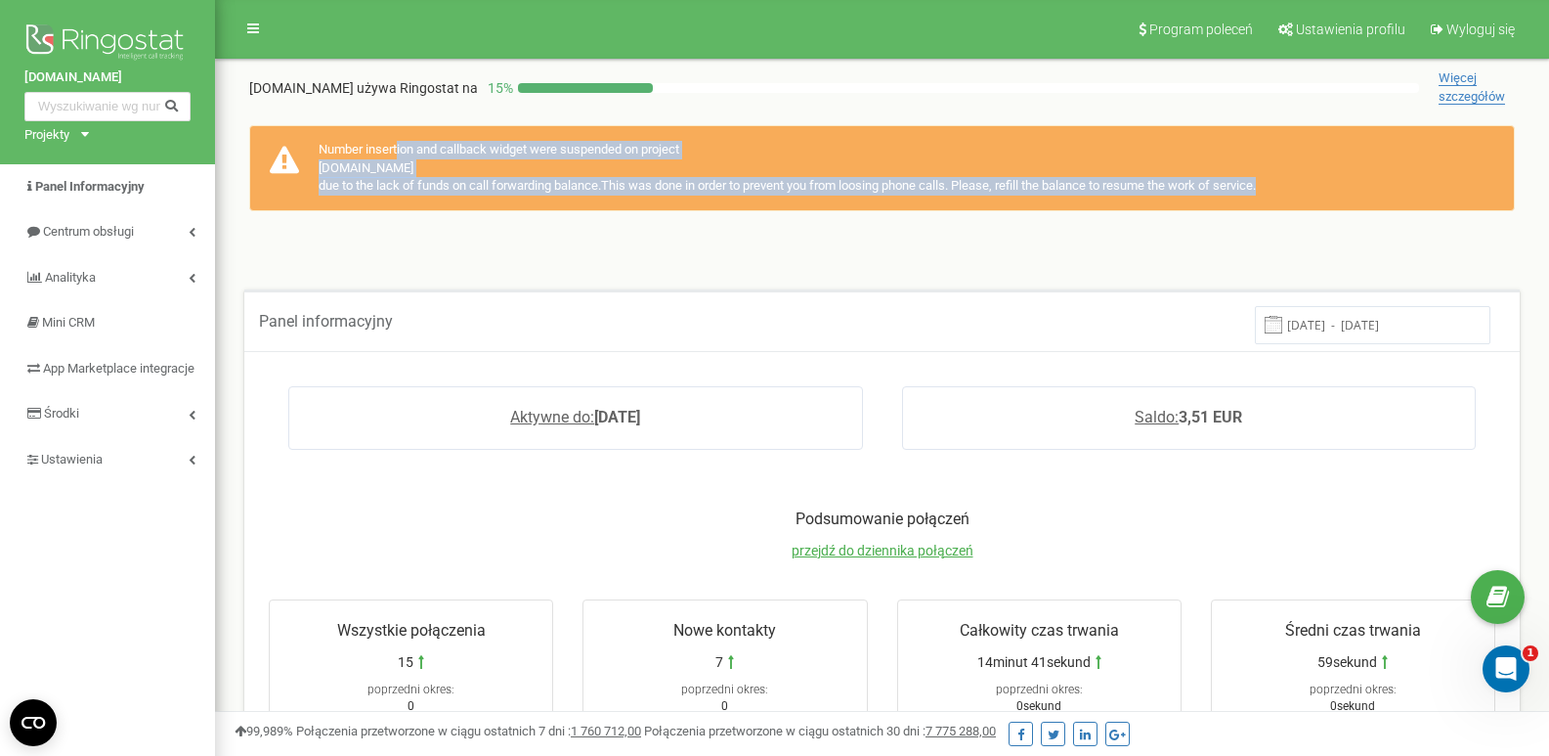
drag, startPoint x: 1321, startPoint y: 188, endPoint x: 323, endPoint y: 151, distance: 998.7
click at [323, 151] on div "Number insertion and callback widget were suspended on project formasieradz.pl …" at bounding box center [882, 168] width 1266 height 86
drag, startPoint x: 318, startPoint y: 149, endPoint x: 1321, endPoint y: 213, distance: 1005.9
click at [1321, 213] on div "Number insertion and callback widget were suspended on project formasieradz.pl …" at bounding box center [882, 178] width 1305 height 145
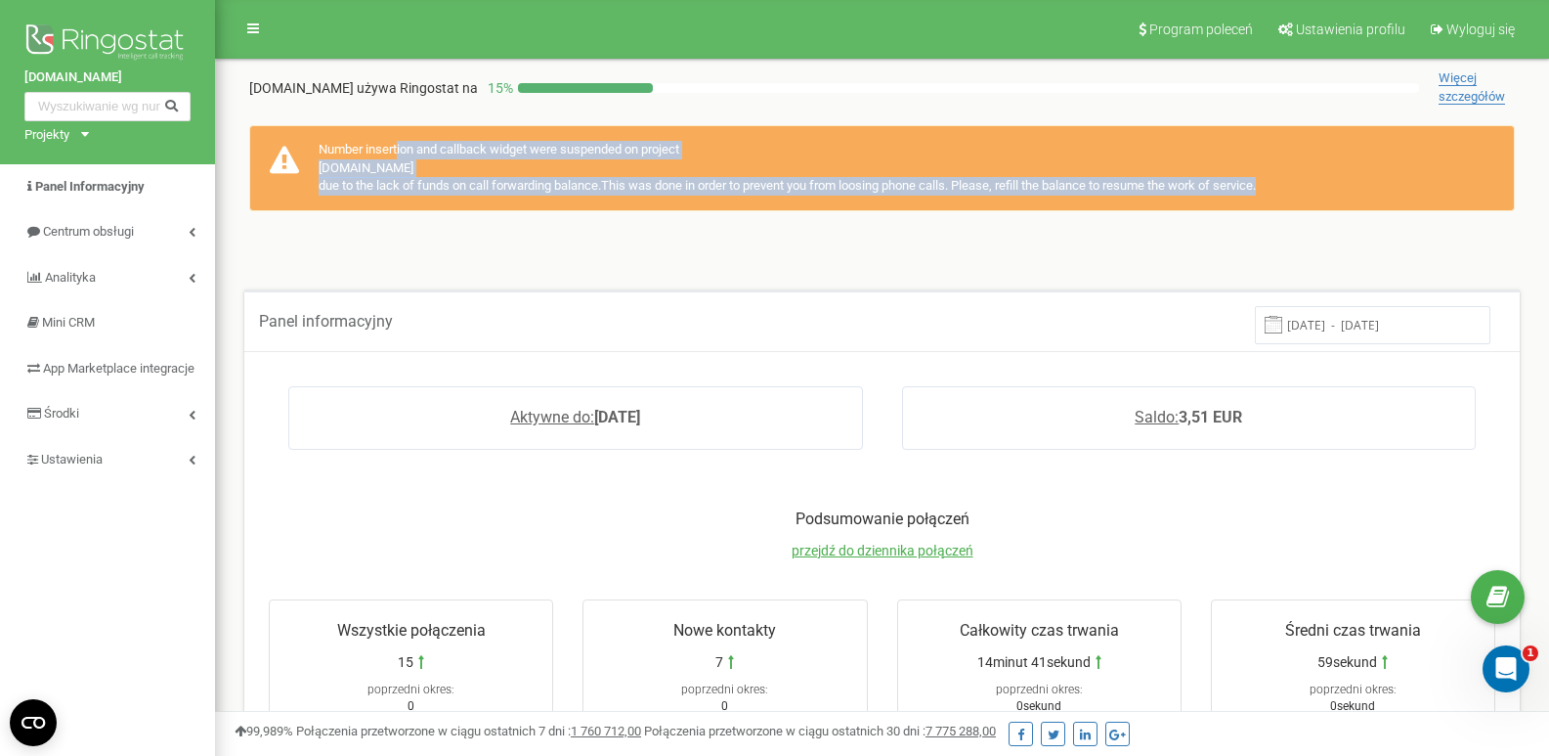
click at [1311, 196] on div "Number insertion and callback widget were suspended on project formasieradz.pl …" at bounding box center [882, 168] width 1266 height 86
drag, startPoint x: 1309, startPoint y: 195, endPoint x: 282, endPoint y: 156, distance: 1027.0
click at [282, 156] on div "Number insertion and callback widget were suspended on project formasieradz.pl …" at bounding box center [882, 168] width 1266 height 86
click at [329, 154] on div "Number insertion and callback widget were suspended on project formasieradz.pl …" at bounding box center [882, 168] width 1266 height 86
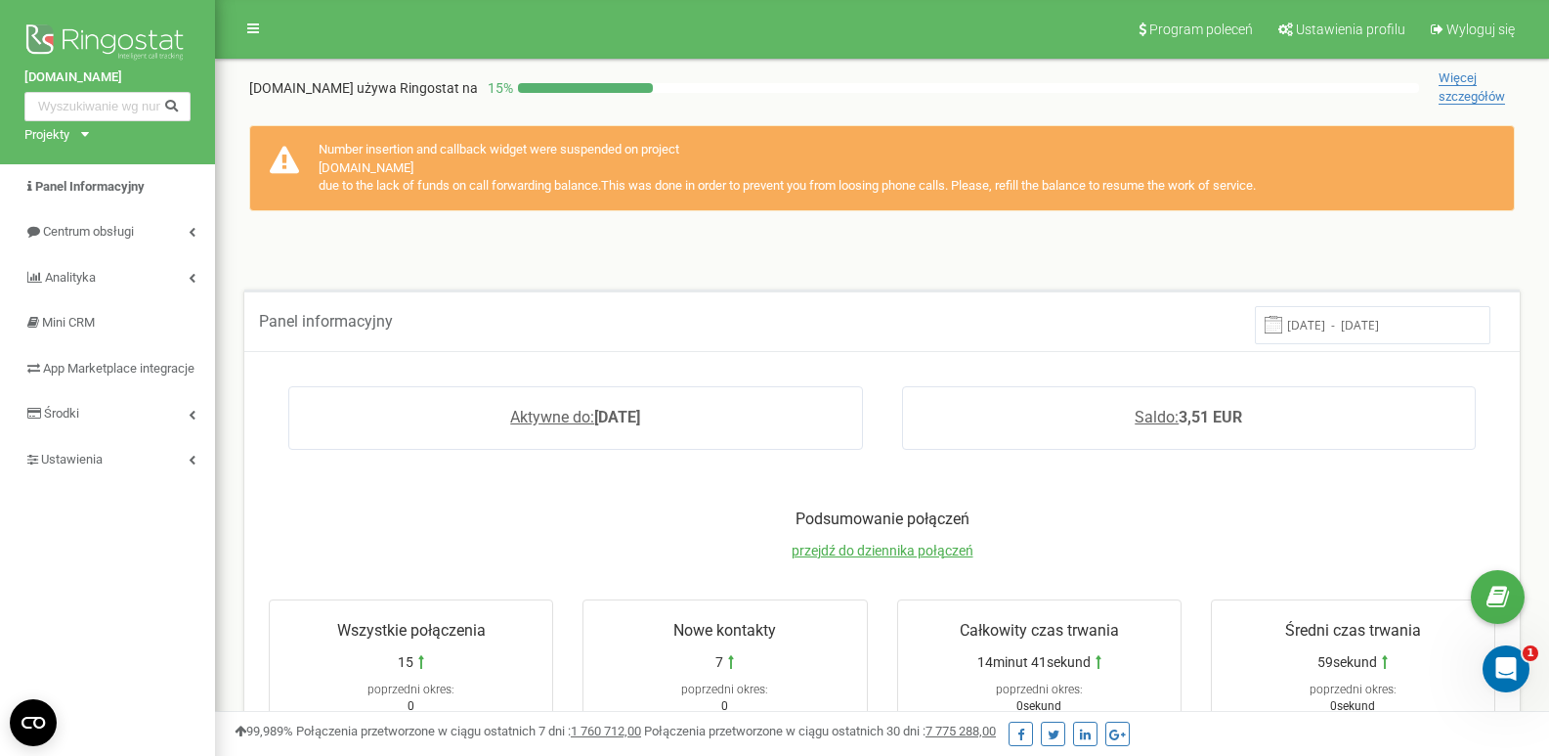
click at [370, 13] on nav "Program poleceń Ustawienia profilu Wyloguj się" at bounding box center [882, 29] width 1334 height 59
click at [131, 466] on link "Ustawienia" at bounding box center [107, 460] width 215 height 46
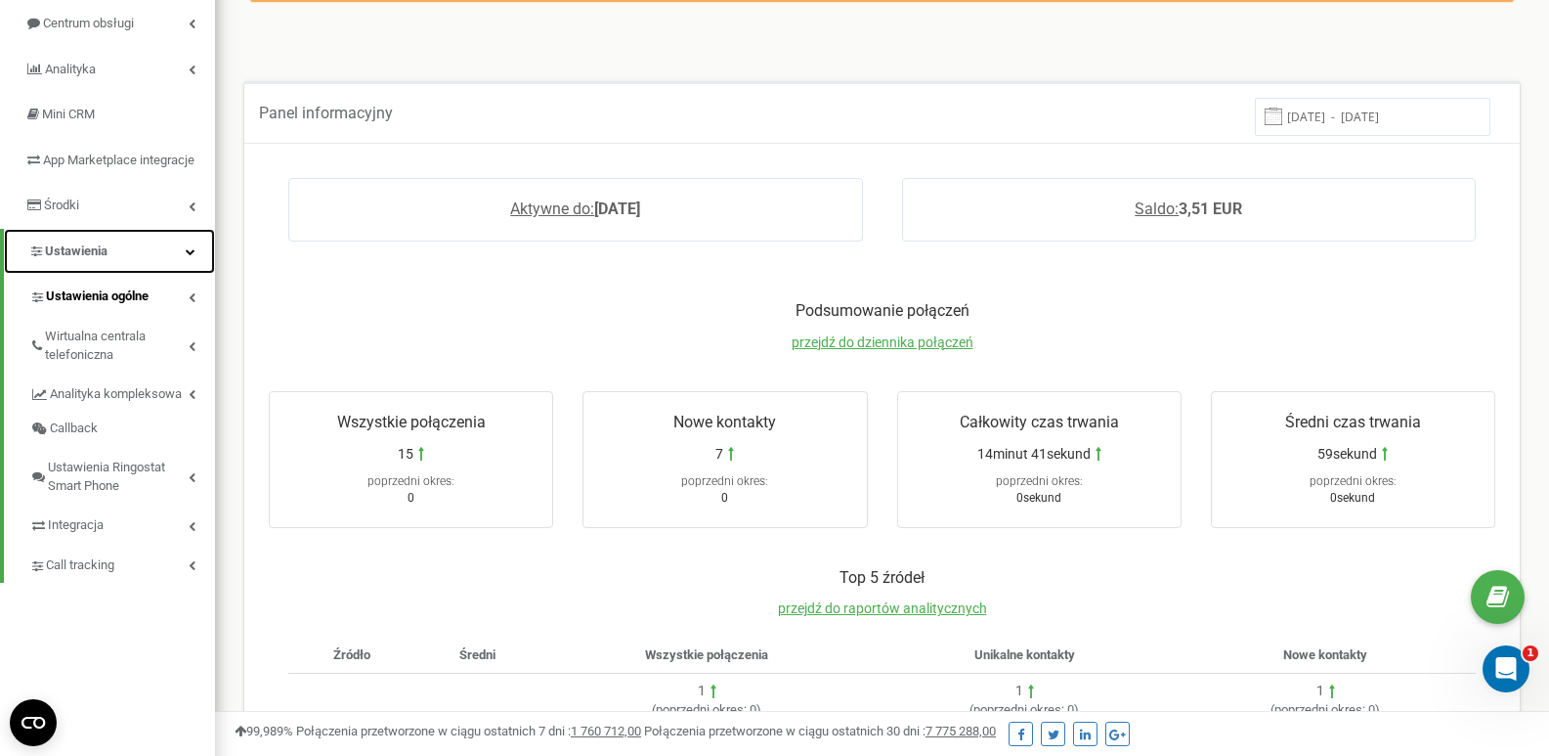
scroll to position [195, 0]
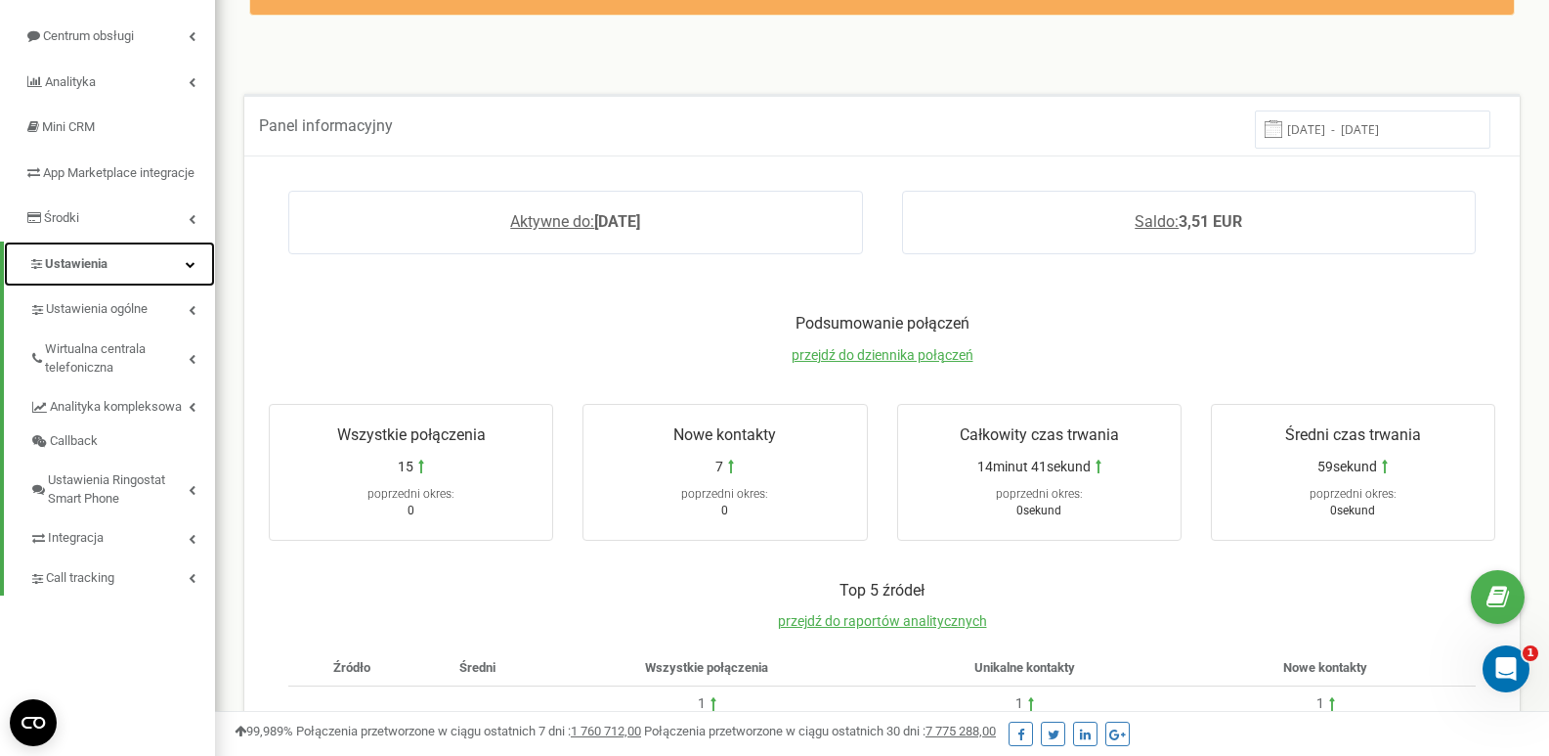
click at [133, 282] on link "Ustawienia" at bounding box center [109, 264] width 211 height 46
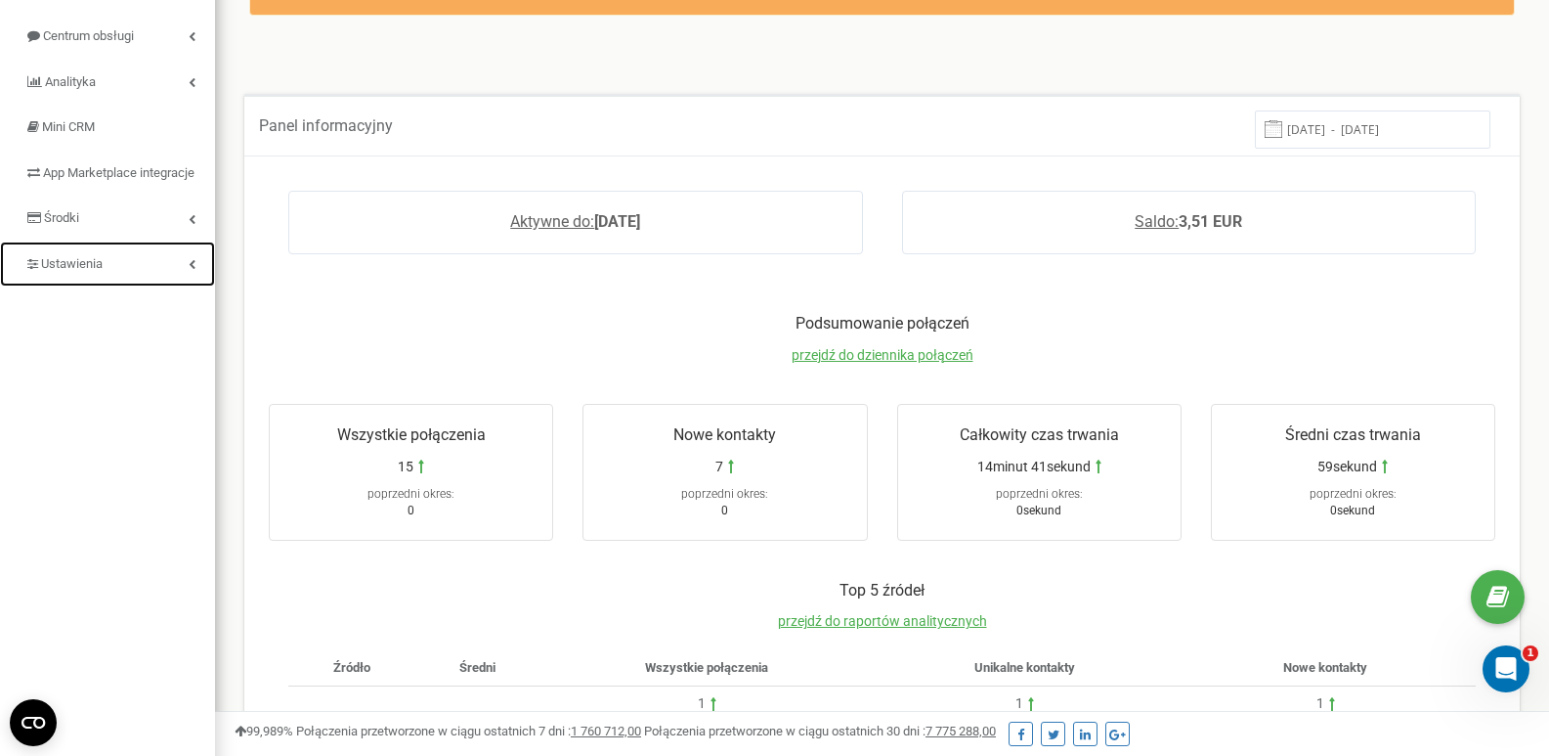
drag, startPoint x: 133, startPoint y: 284, endPoint x: 139, endPoint y: 308, distance: 24.2
click at [134, 285] on link "Ustawienia" at bounding box center [107, 264] width 215 height 46
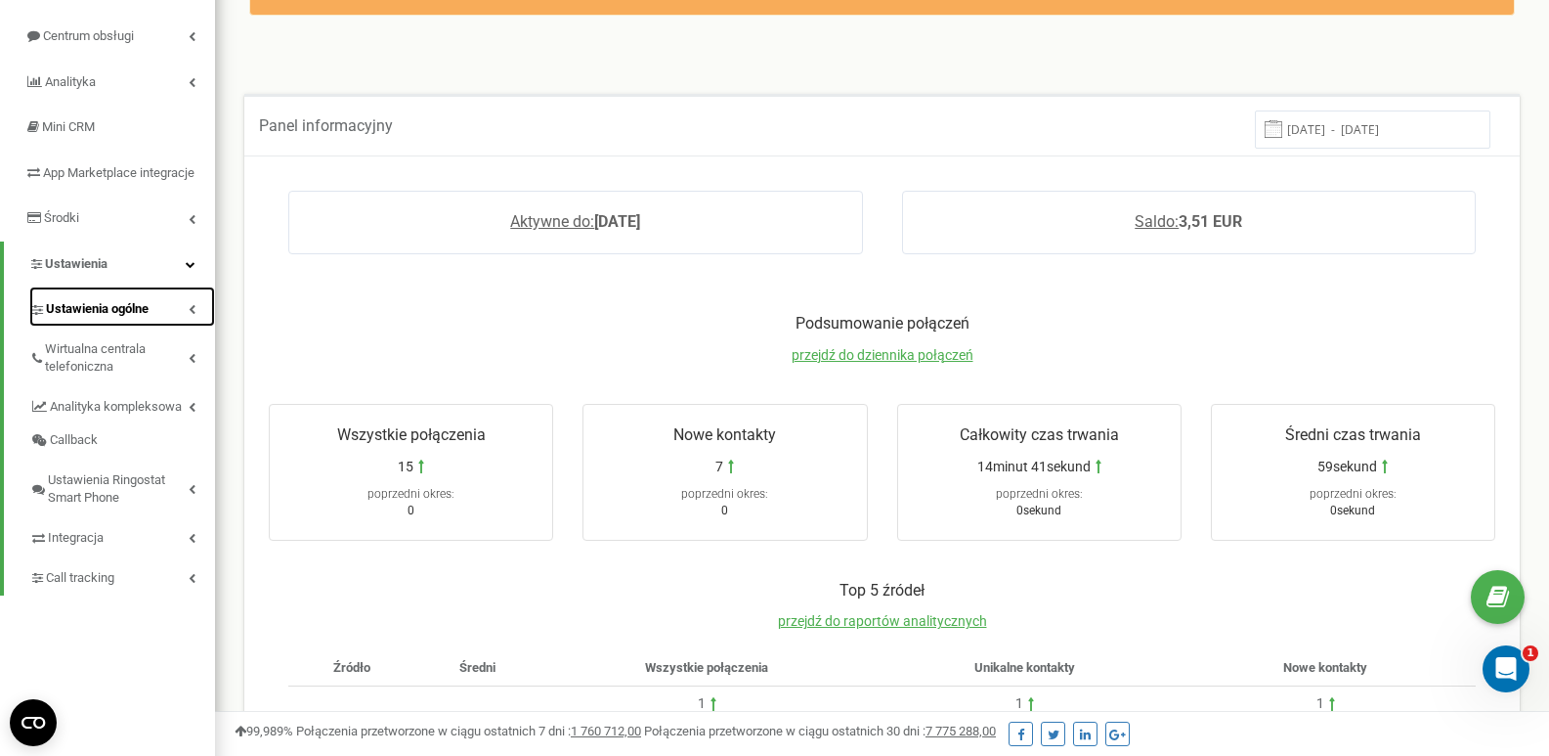
click at [140, 319] on span "Ustawienia ogólne" at bounding box center [97, 309] width 103 height 19
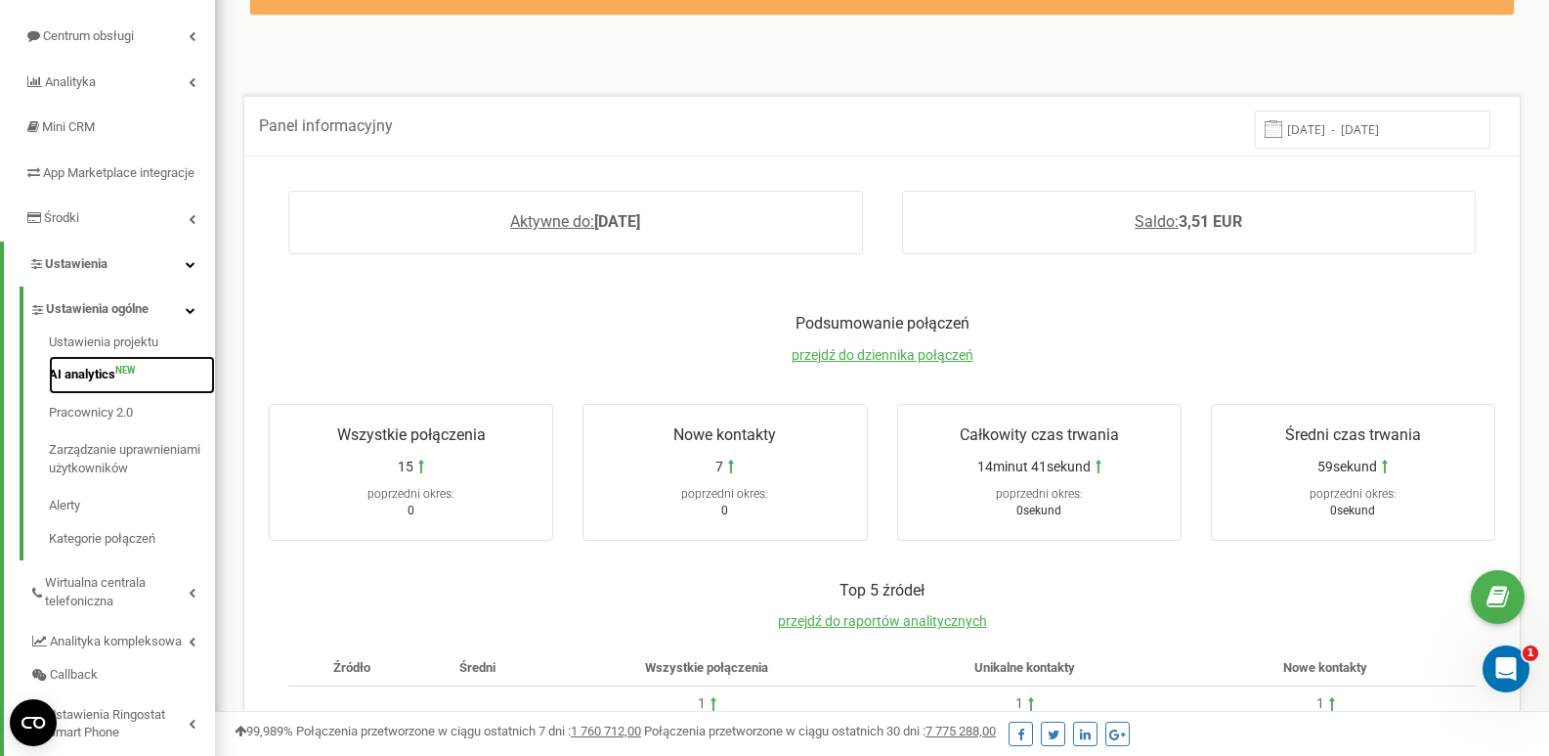
click at [108, 394] on link "AI analytics NEW" at bounding box center [132, 375] width 166 height 38
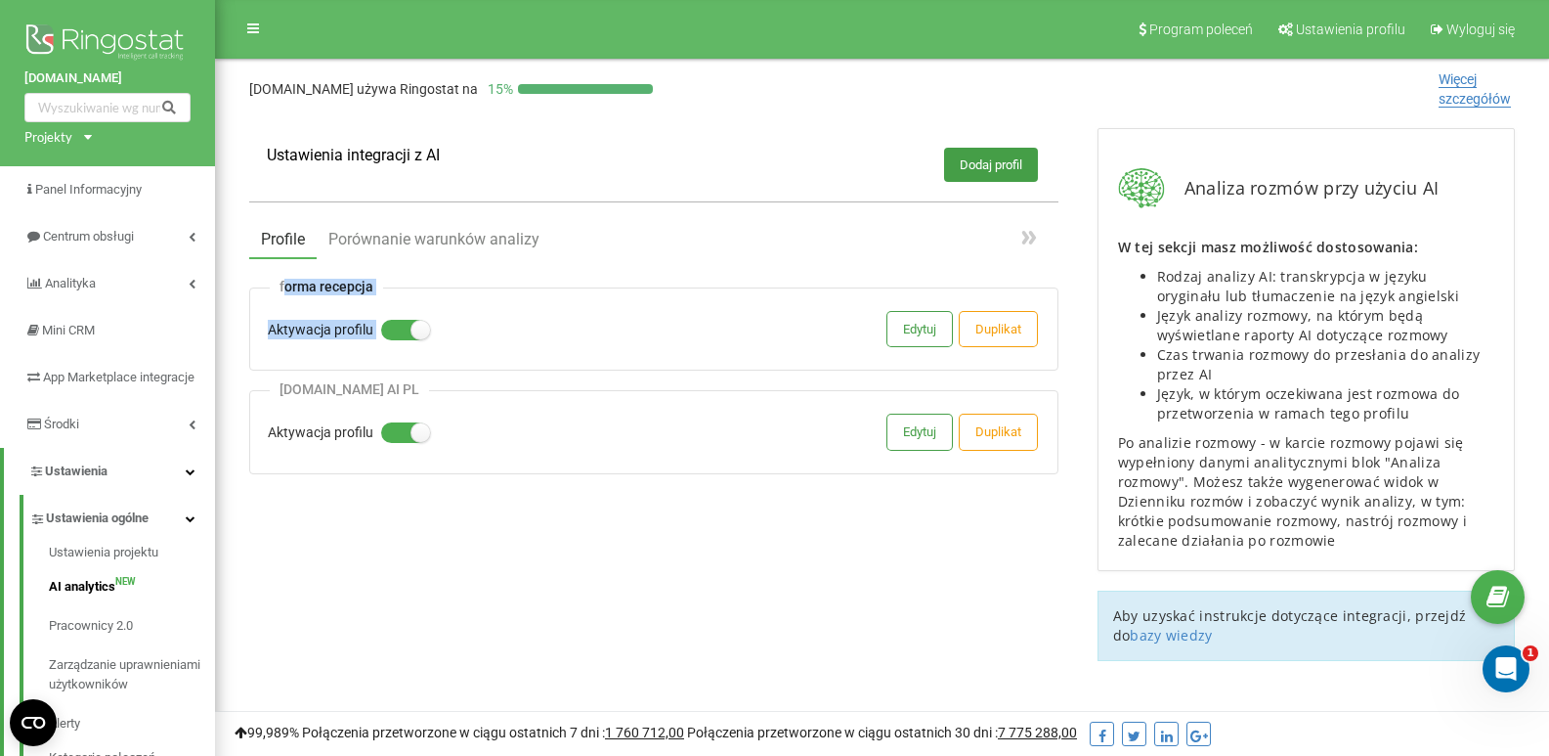
drag, startPoint x: 283, startPoint y: 286, endPoint x: 399, endPoint y: 282, distance: 115.4
click at [399, 282] on div "Profile Porównanie warunków analizy forma recepcja Aktywacja profilu Edytuj Dup…" at bounding box center [653, 345] width 809 height 255
drag, startPoint x: 274, startPoint y: 288, endPoint x: 417, endPoint y: 282, distance: 143.8
click at [417, 282] on div "Profile Porównanie warunków analizy forma recepcja Aktywacja profilu Edytuj Dup…" at bounding box center [653, 345] width 809 height 255
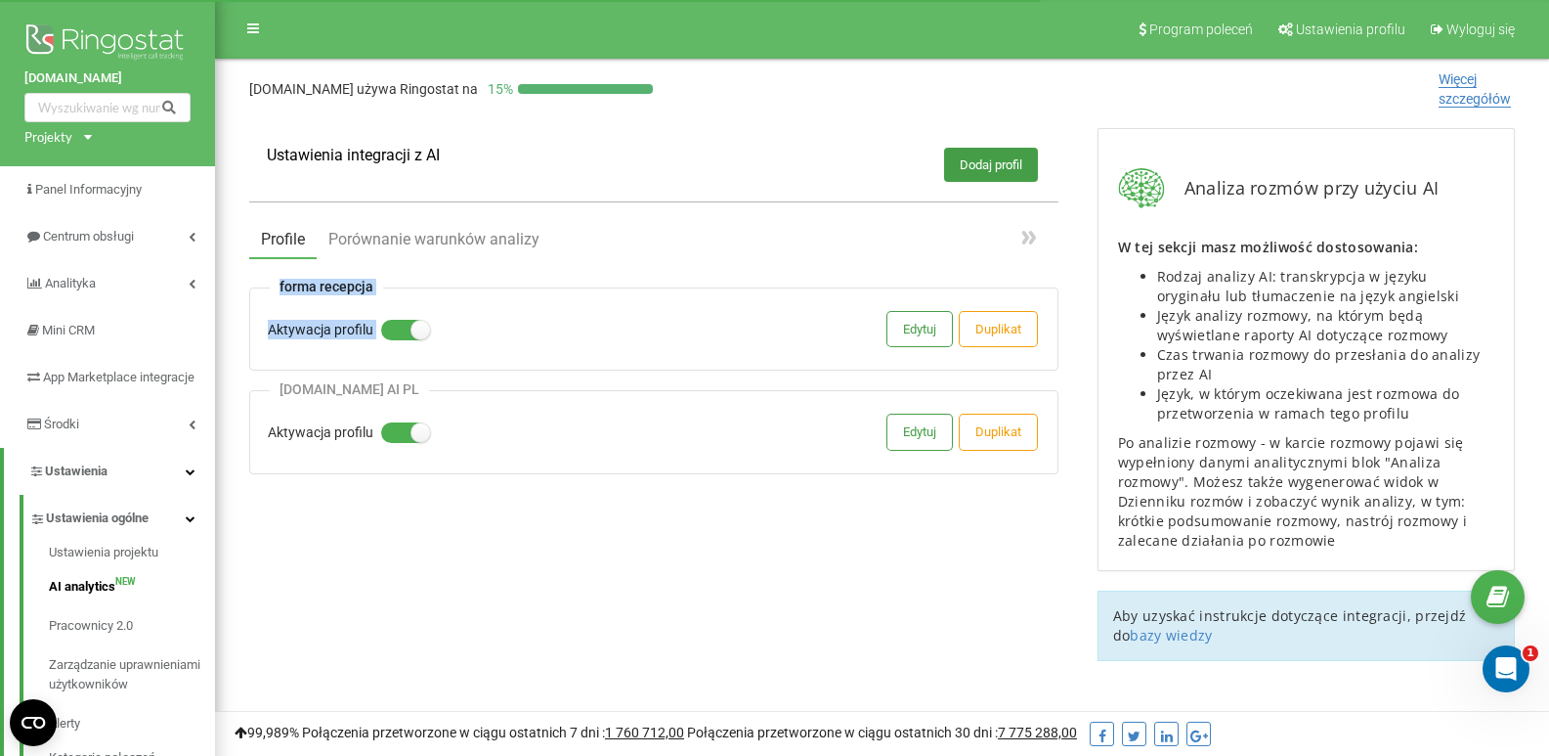
click at [418, 282] on div "Profile Porównanie warunków analizy forma recepcja Aktywacja profilu Edytuj Dup…" at bounding box center [653, 345] width 809 height 255
drag, startPoint x: 277, startPoint y: 286, endPoint x: 375, endPoint y: 287, distance: 98.7
click at [375, 287] on div "forma recepcja" at bounding box center [326, 287] width 113 height 17
click at [398, 288] on div "forma recepcja Aktywacja profilu Edytuj Duplikat" at bounding box center [653, 328] width 809 height 83
drag, startPoint x: 378, startPoint y: 287, endPoint x: 281, endPoint y: 286, distance: 97.7
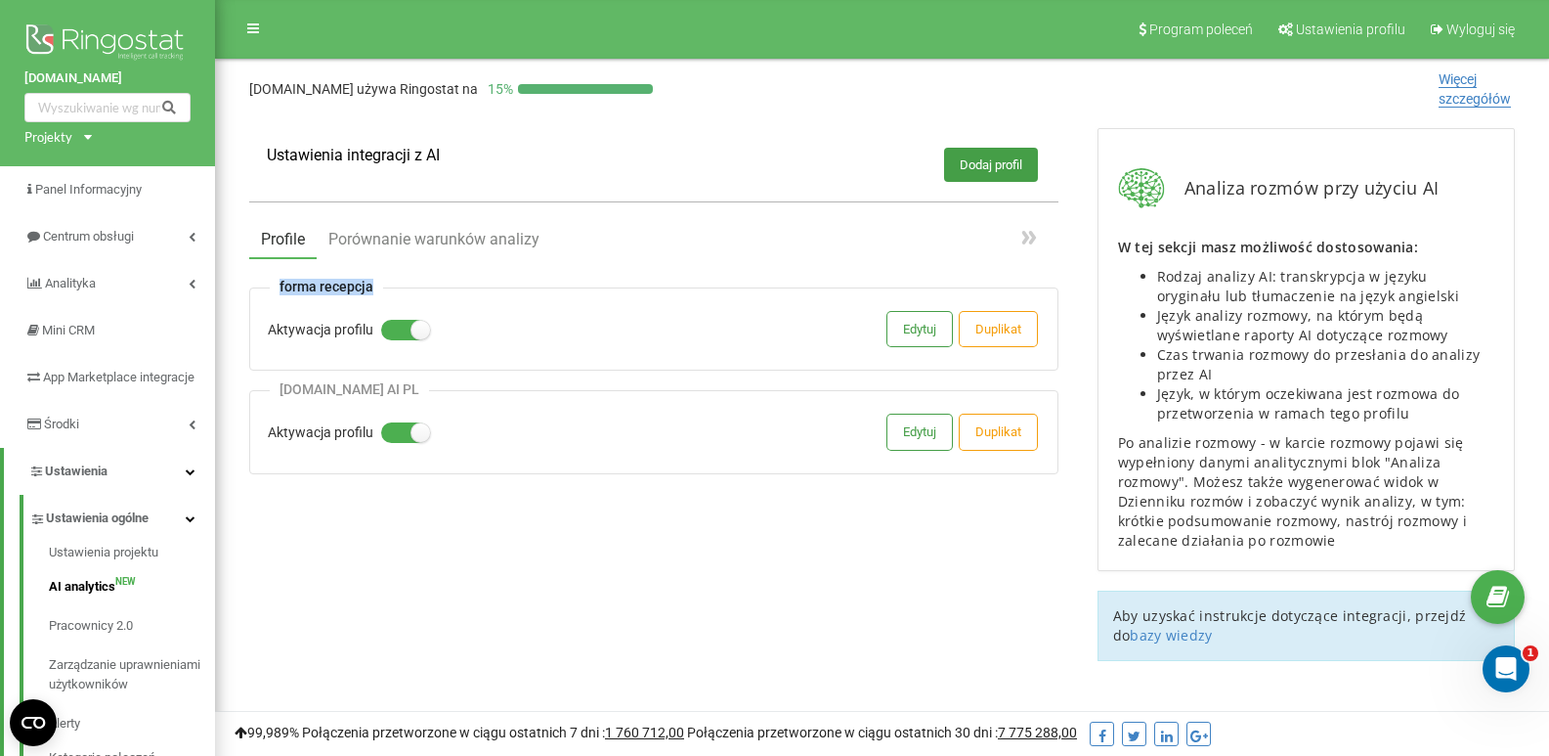
click at [281, 286] on div "forma recepcja" at bounding box center [326, 287] width 113 height 17
drag, startPoint x: 278, startPoint y: 286, endPoint x: 403, endPoint y: 282, distance: 125.2
click at [403, 282] on div "Profile Porównanie warunków analizy forma recepcja Aktywacja profilu Edytuj Dup…" at bounding box center [653, 345] width 809 height 255
click at [408, 275] on div "Profile Porównanie warunków analizy forma recepcja Aktywacja profilu Edytuj Dup…" at bounding box center [653, 345] width 809 height 255
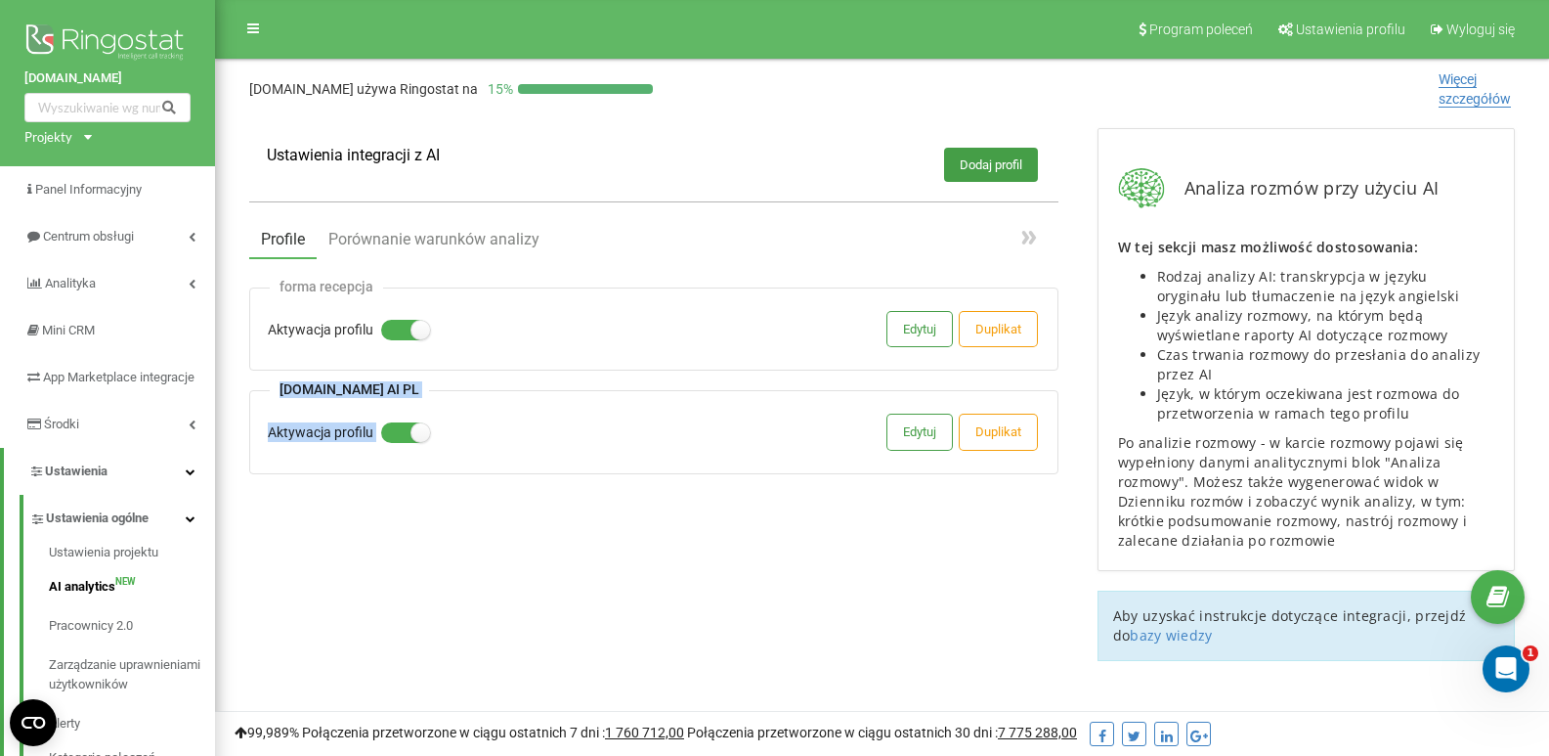
drag, startPoint x: 279, startPoint y: 390, endPoint x: 428, endPoint y: 387, distance: 149.6
click at [428, 387] on div "forma recepcja Aktywacja profilu Edytuj Duplikat formasieradz.pl AI PL Aktywacj…" at bounding box center [653, 380] width 809 height 186
click at [428, 388] on div "forma recepcja Aktywacja profilu Edytuj Duplikat formasieradz.pl AI PL Aktywacj…" at bounding box center [653, 380] width 809 height 186
click at [413, 388] on div "[DOMAIN_NAME] AI PL" at bounding box center [349, 389] width 159 height 17
drag, startPoint x: 277, startPoint y: 389, endPoint x: 462, endPoint y: 391, distance: 185.7
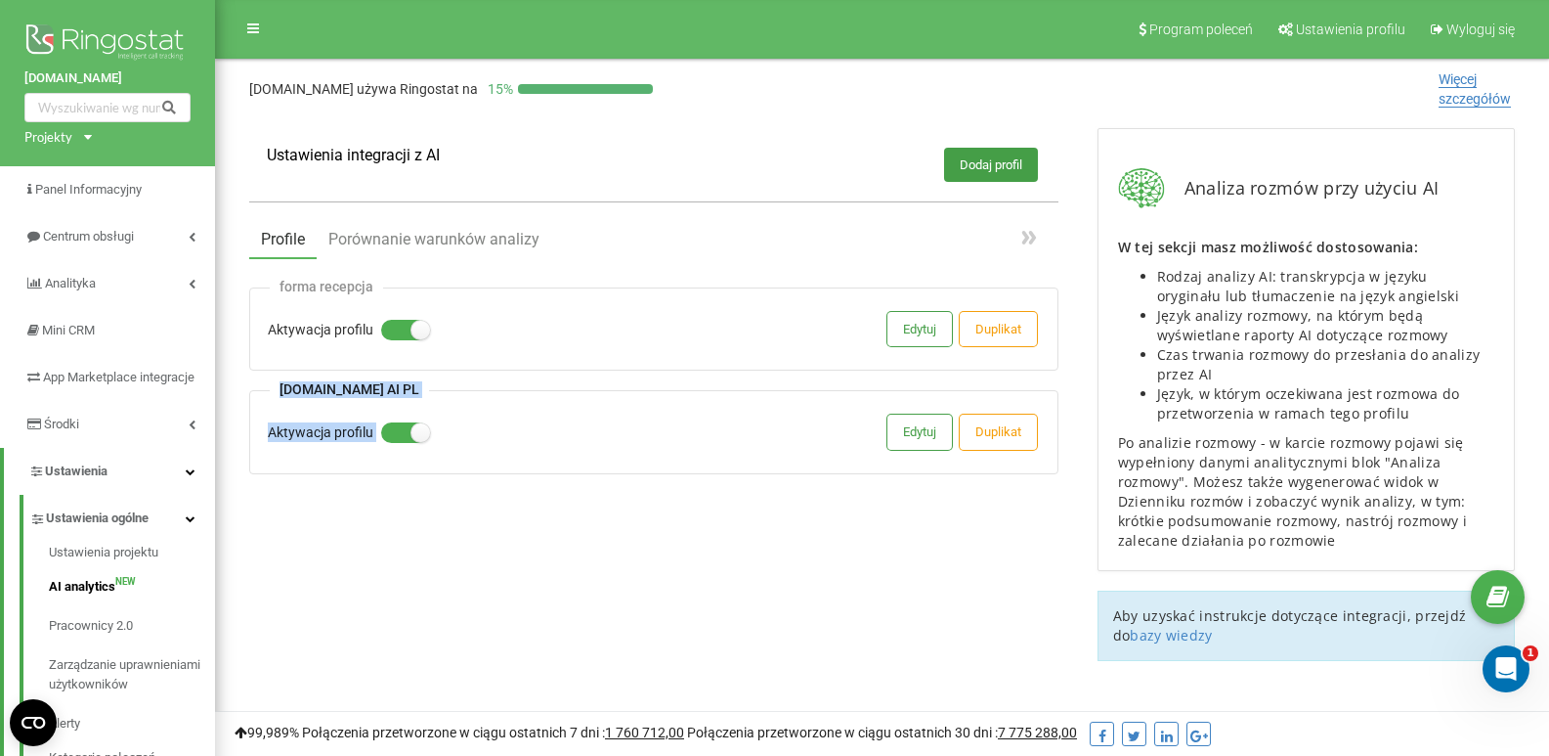
click at [460, 393] on div "formasieradz.pl AI PL Aktywacja profilu Edytuj Duplikat" at bounding box center [653, 431] width 809 height 83
click at [462, 391] on div "formasieradz.pl AI PL Aktywacja profilu Edytuj Duplikat" at bounding box center [653, 431] width 809 height 83
drag, startPoint x: 437, startPoint y: 390, endPoint x: 260, endPoint y: 390, distance: 176.9
click at [260, 390] on div "formasieradz.pl AI PL Aktywacja profilu Edytuj Duplikat" at bounding box center [653, 431] width 809 height 83
click at [279, 382] on div "[DOMAIN_NAME] AI PL" at bounding box center [349, 389] width 159 height 17
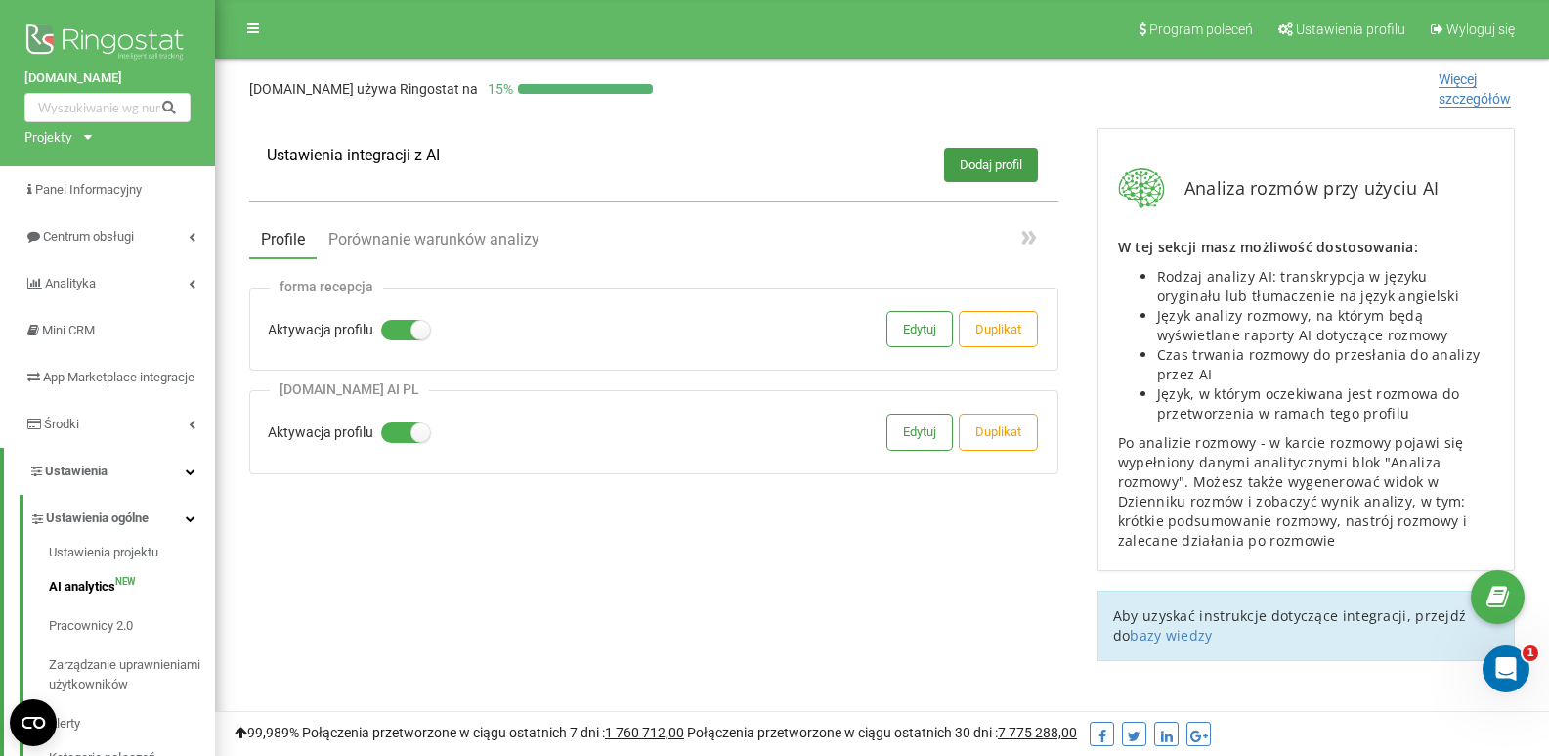
drag, startPoint x: 270, startPoint y: 382, endPoint x: 449, endPoint y: 376, distance: 179.0
click at [449, 376] on div "forma recepcja Aktywacja profilu Edytuj Duplikat formasieradz.pl AI PL Aktywacj…" at bounding box center [653, 380] width 809 height 186
click at [436, 383] on div "forma recepcja Aktywacja profilu Edytuj Duplikat formasieradz.pl AI PL Aktywacj…" at bounding box center [653, 380] width 809 height 186
drag, startPoint x: 436, startPoint y: 383, endPoint x: 283, endPoint y: 384, distance: 152.5
click at [283, 384] on div "forma recepcja Aktywacja profilu Edytuj Duplikat formasieradz.pl AI PL Aktywacj…" at bounding box center [653, 380] width 809 height 186
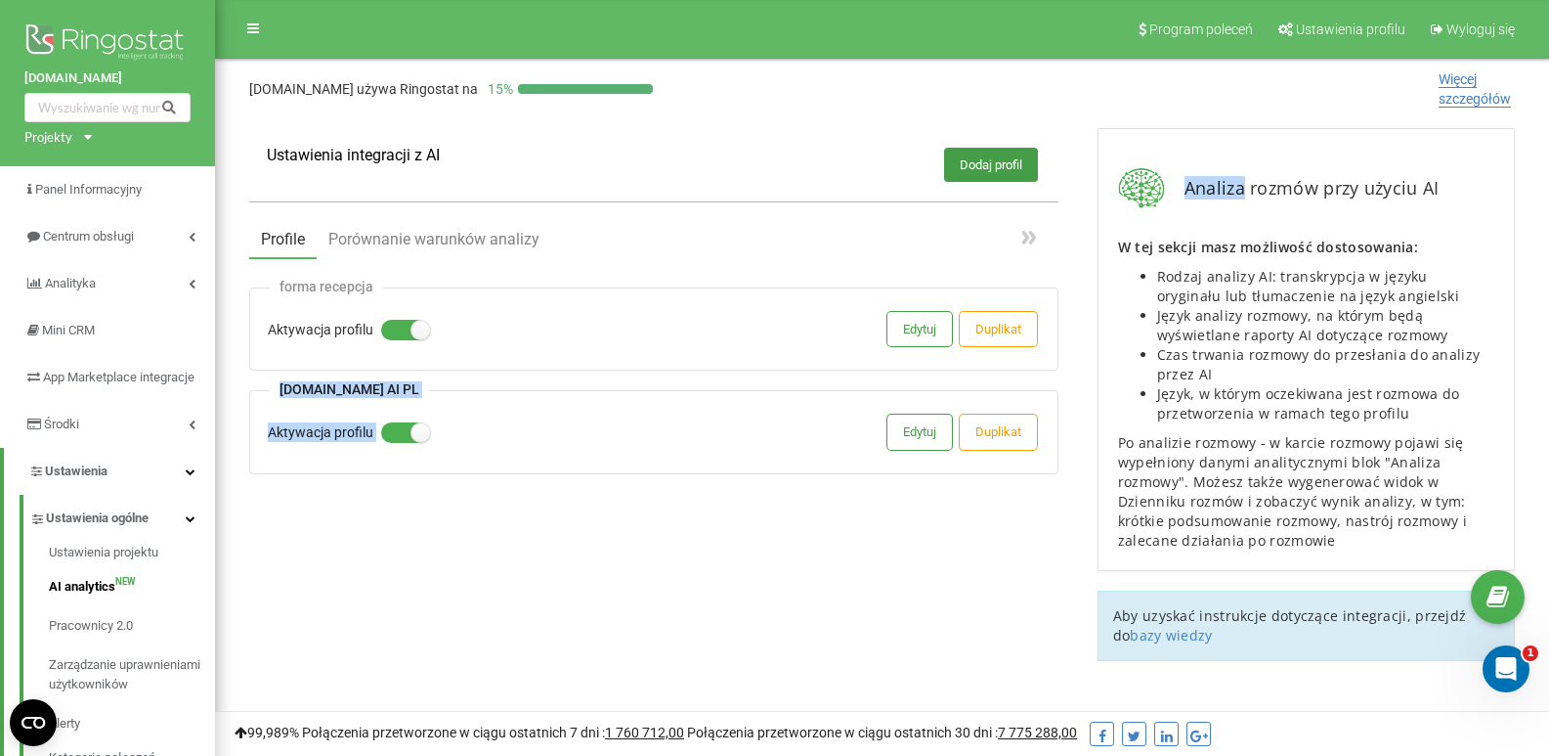
click at [603, 620] on div "Ustawienia integracji z AI Dodaj profil Profile Porównanie warunków analizy for…" at bounding box center [882, 403] width 1305 height 591
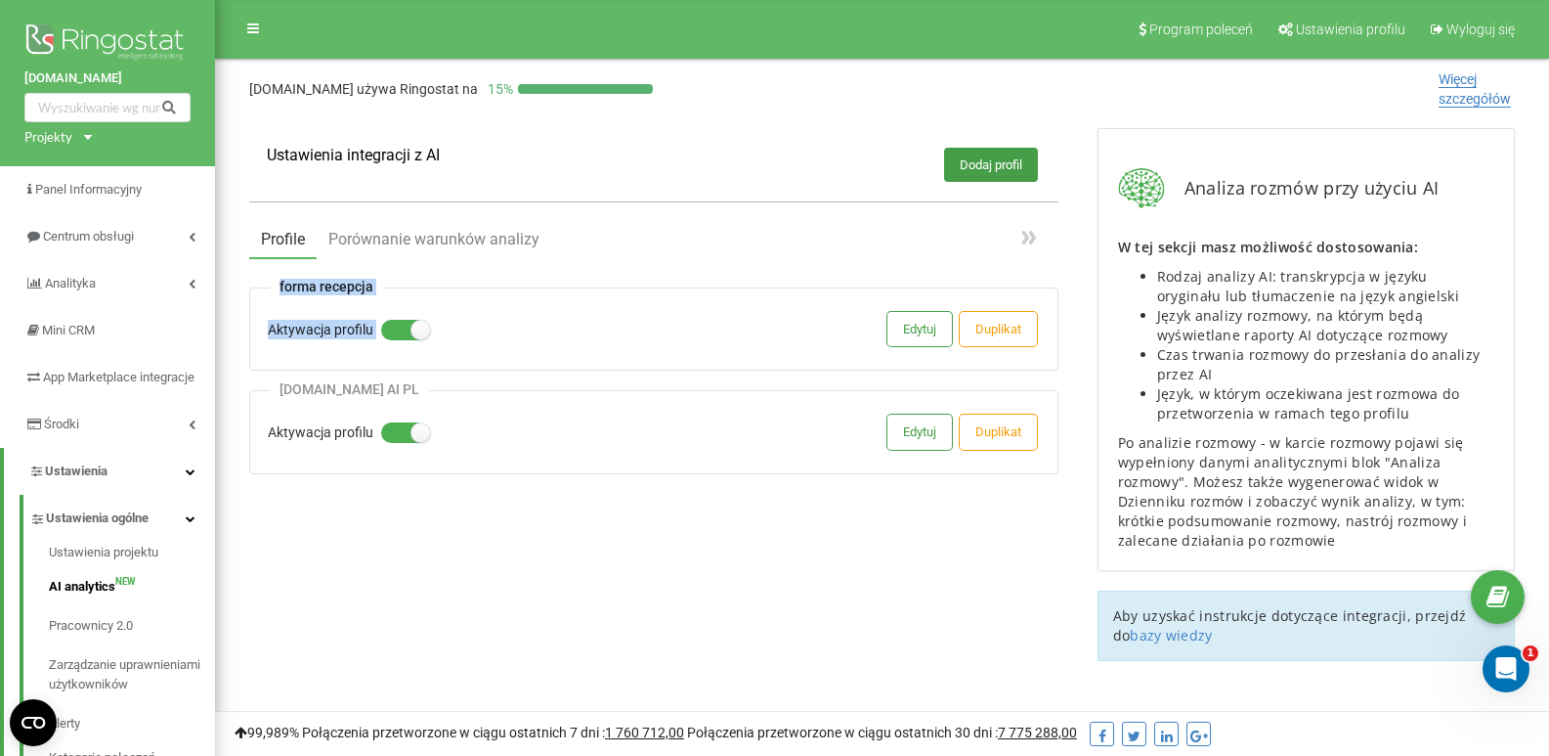
drag, startPoint x: 273, startPoint y: 285, endPoint x: 398, endPoint y: 280, distance: 125.2
click at [398, 280] on div "Profile Porównanie warunków analizy forma recepcja Aktywacja profilu Edytuj Dup…" at bounding box center [653, 345] width 809 height 255
click at [400, 280] on div "Profile Porównanie warunków analizy forma recepcja Aktywacja profilu Edytuj Dup…" at bounding box center [653, 345] width 809 height 255
drag, startPoint x: 386, startPoint y: 282, endPoint x: 275, endPoint y: 285, distance: 111.5
click at [275, 285] on div "Profile Porównanie warunków analizy forma recepcja Aktywacja profilu Edytuj Dup…" at bounding box center [653, 345] width 809 height 255
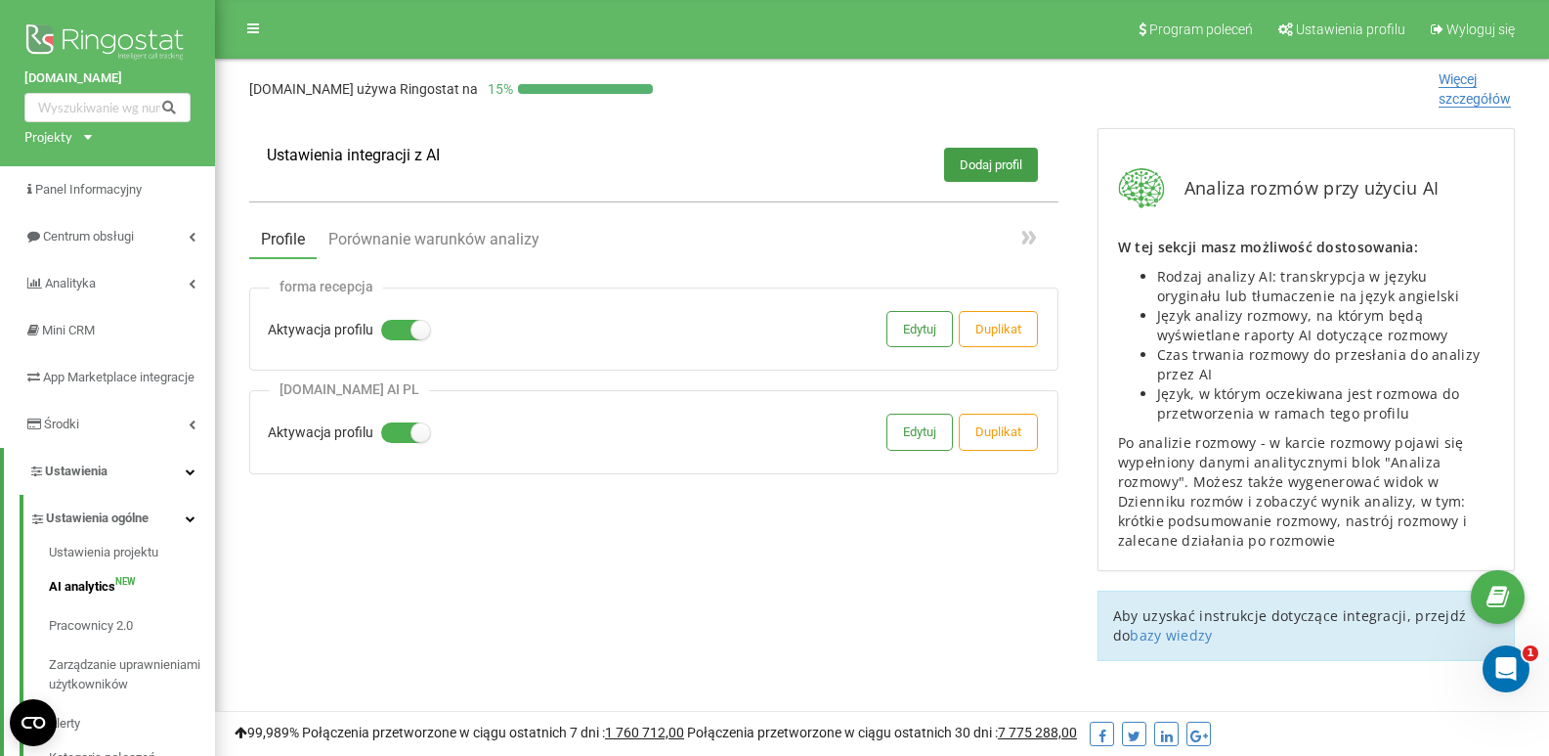
click at [318, 551] on div "Ustawienia integracji z AI Dodaj profil Profile Porównanie warunków analizy for…" at bounding box center [882, 403] width 1305 height 591
drag, startPoint x: 280, startPoint y: 393, endPoint x: 410, endPoint y: 389, distance: 130.1
click at [410, 389] on div "[DOMAIN_NAME] AI PL" at bounding box center [349, 389] width 159 height 17
drag, startPoint x: 280, startPoint y: 283, endPoint x: 387, endPoint y: 283, distance: 107.5
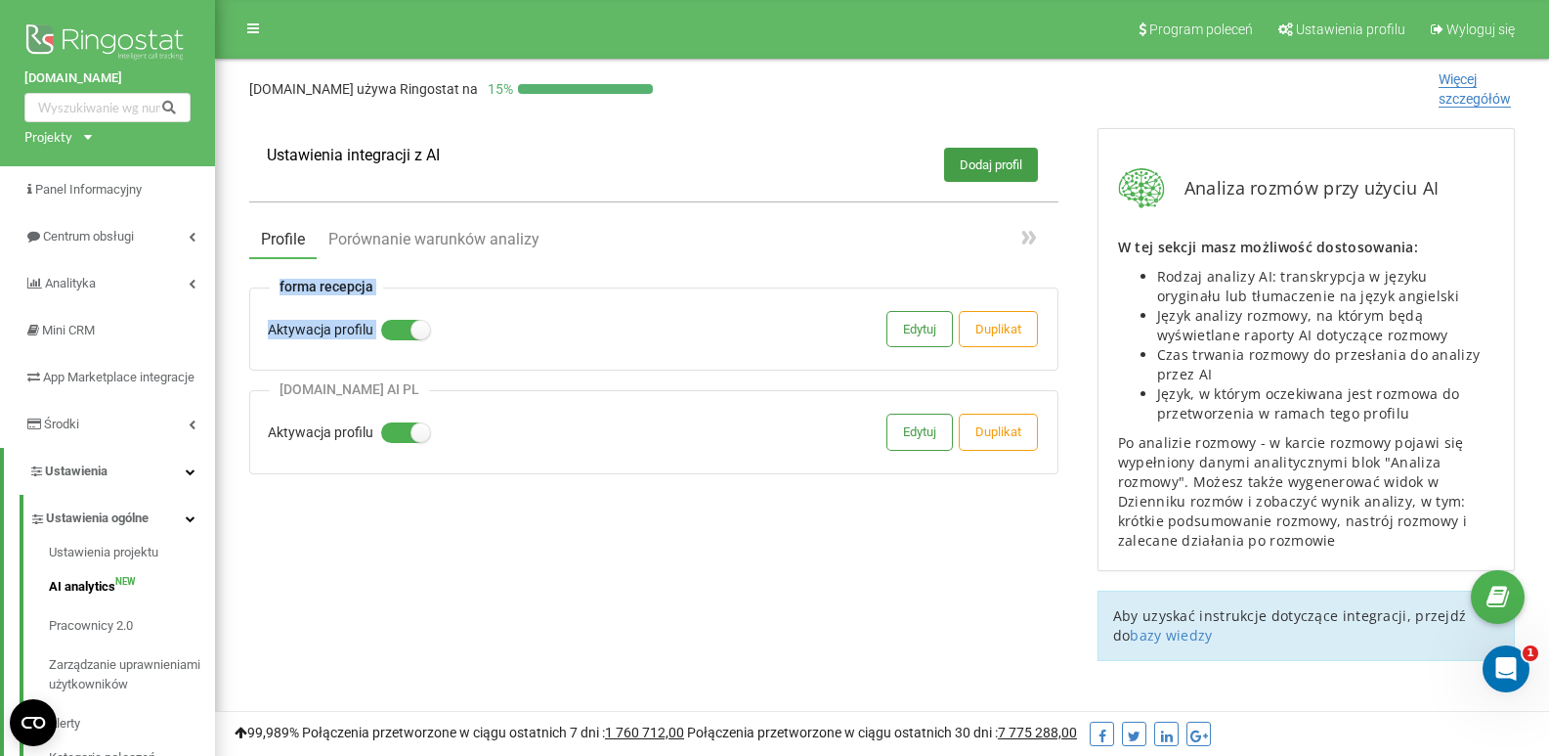
click at [387, 283] on div "Profile Porównanie warunków analizy forma recepcja Aktywacja profilu Edytuj Dup…" at bounding box center [653, 345] width 809 height 255
click at [390, 282] on div "Profile Porównanie warunków analizy forma recepcja Aktywacja profilu Edytuj Dup…" at bounding box center [653, 345] width 809 height 255
drag, startPoint x: 279, startPoint y: 387, endPoint x: 413, endPoint y: 383, distance: 134.9
click at [413, 383] on div "[DOMAIN_NAME] AI PL" at bounding box center [349, 389] width 159 height 17
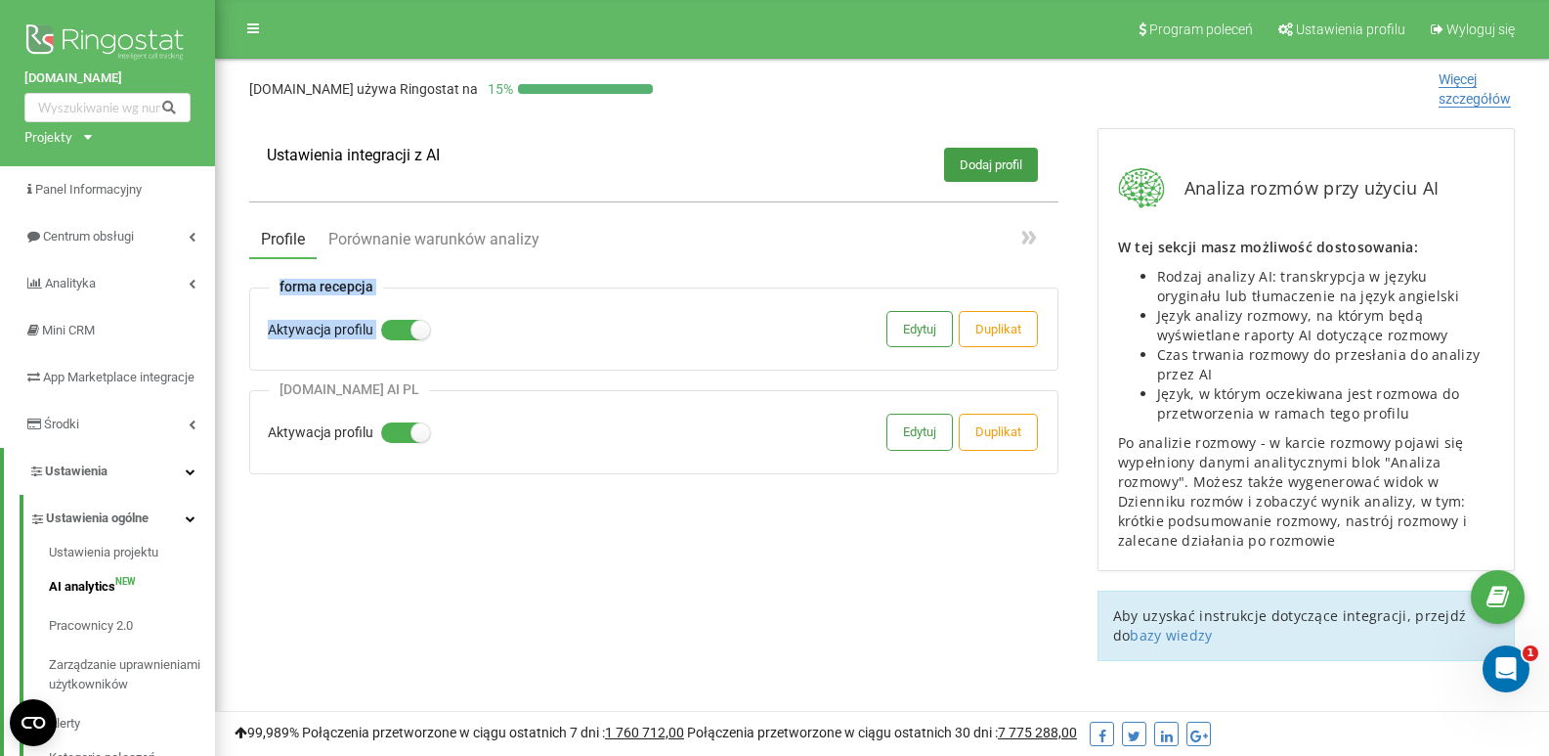
drag, startPoint x: 276, startPoint y: 389, endPoint x: 411, endPoint y: 388, distance: 134.9
click at [411, 388] on div "[DOMAIN_NAME] AI PL" at bounding box center [349, 389] width 159 height 17
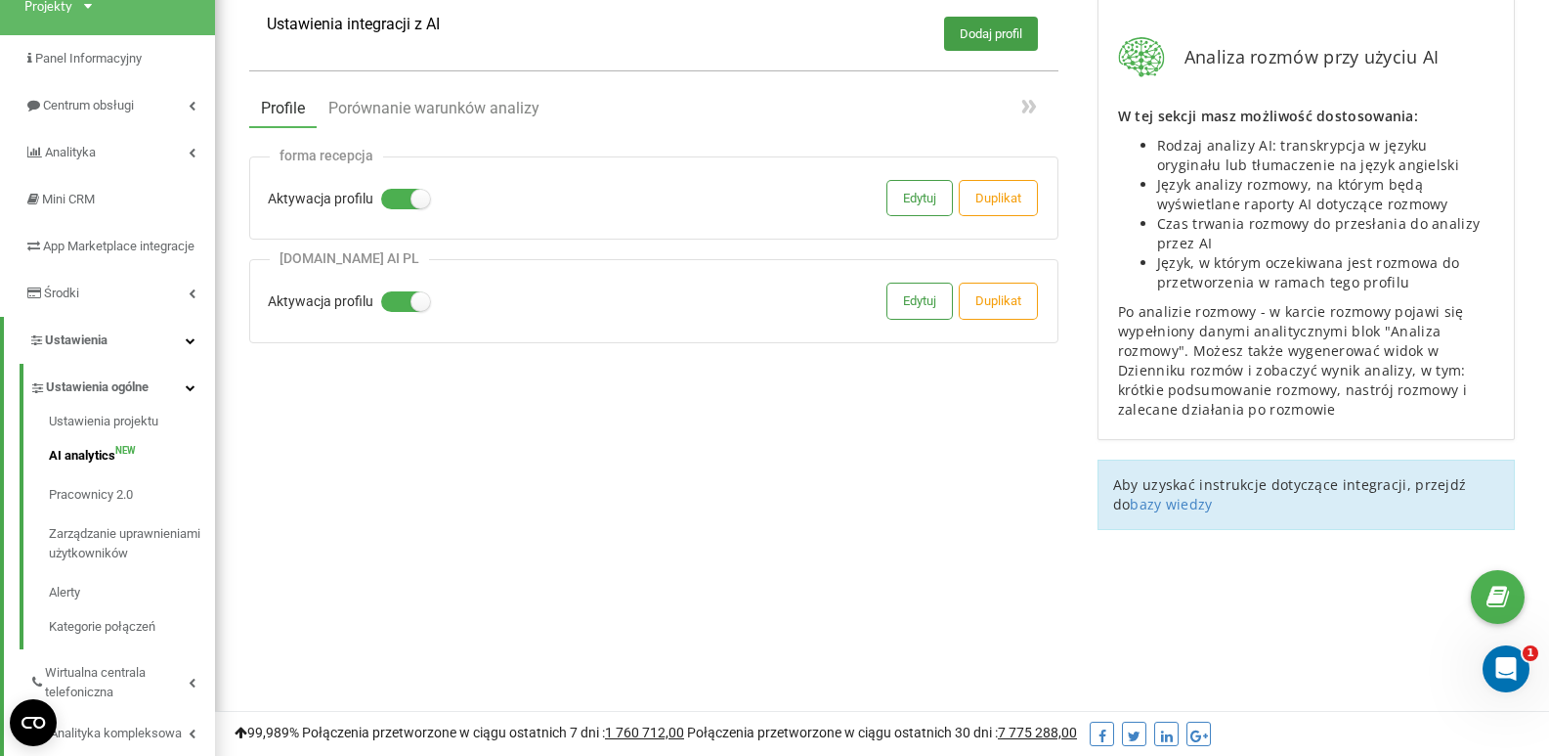
scroll to position [293, 0]
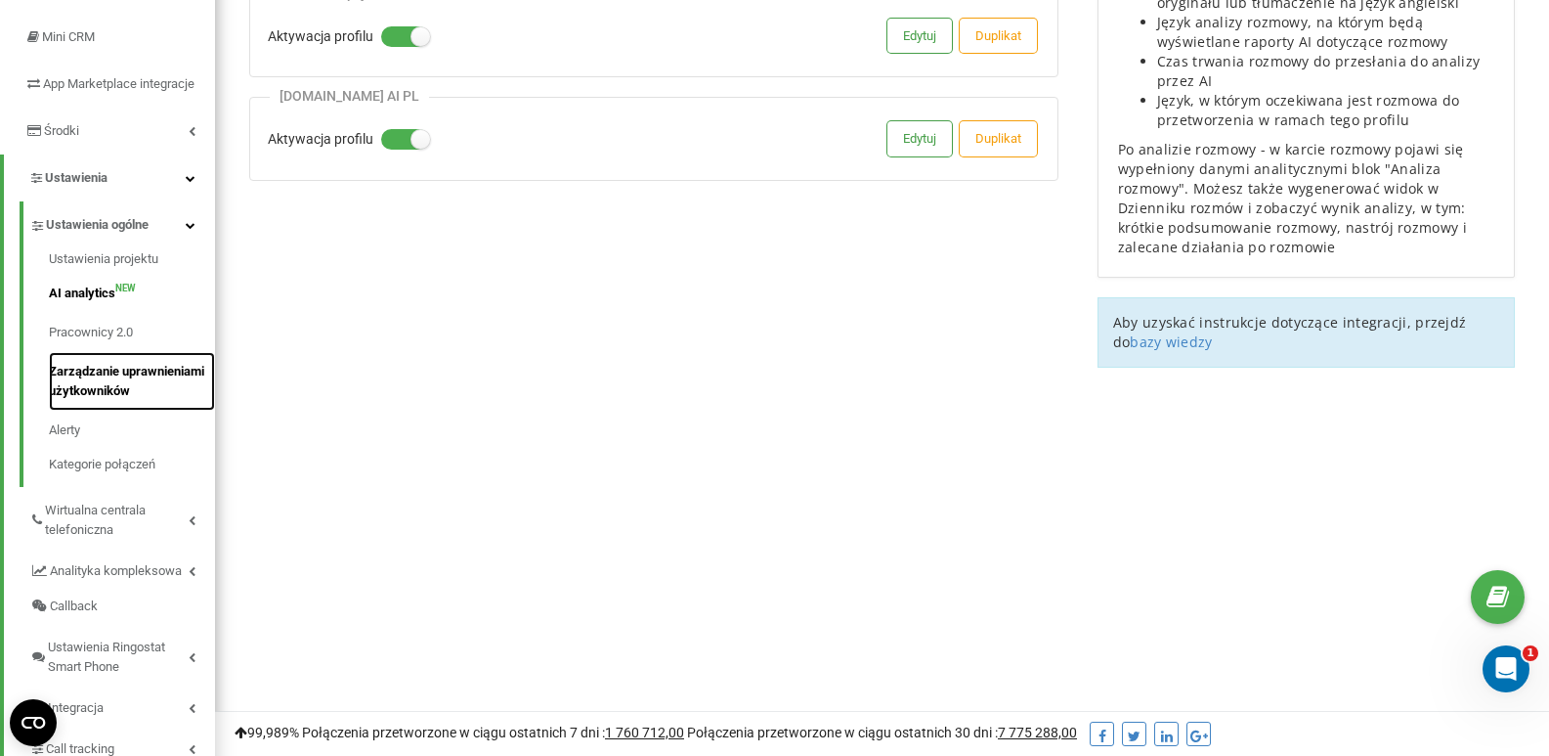
click at [130, 405] on link "Zarządzanie uprawnieniami użytkowników" at bounding box center [132, 381] width 166 height 59
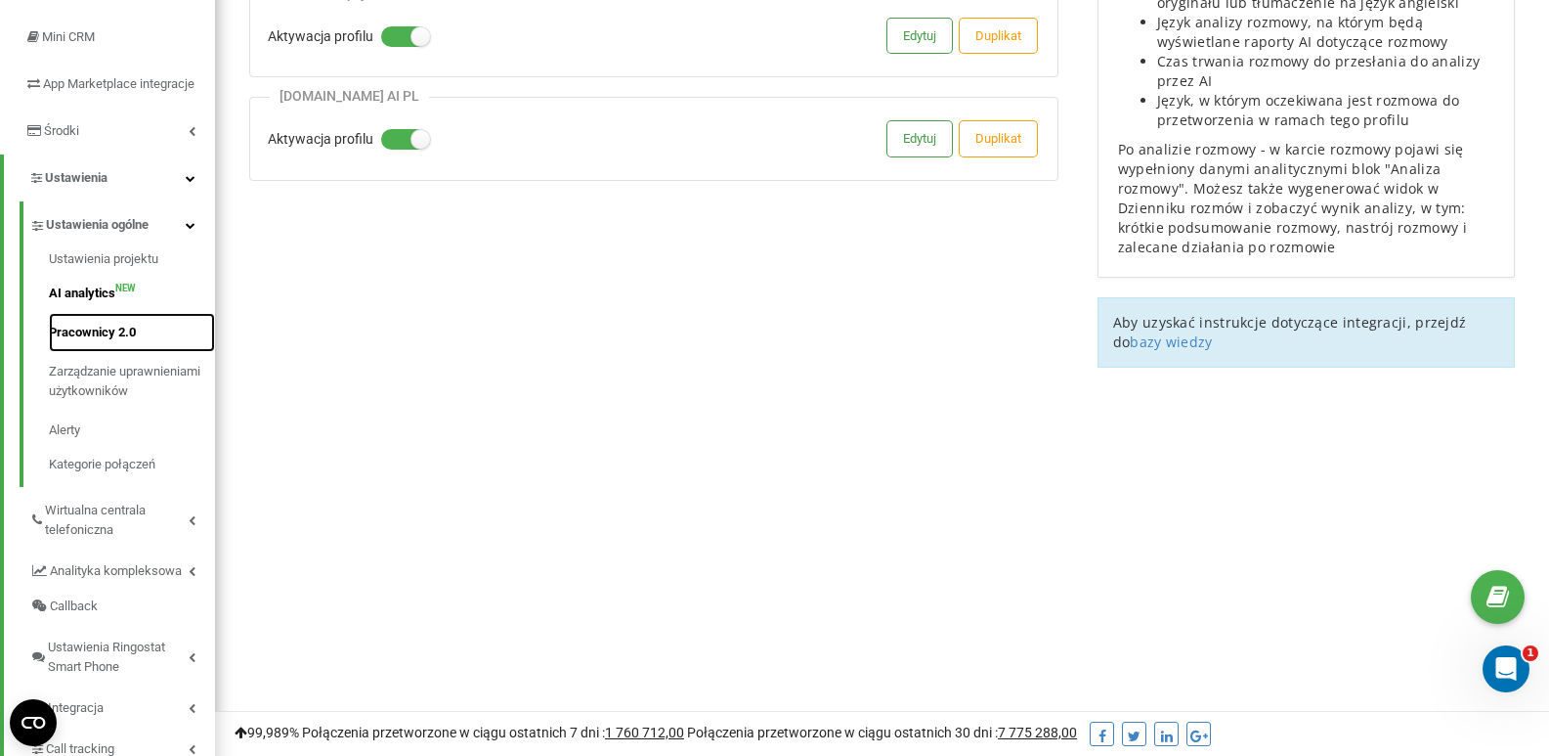
click at [109, 351] on link "Pracownicy 2.0" at bounding box center [132, 332] width 166 height 39
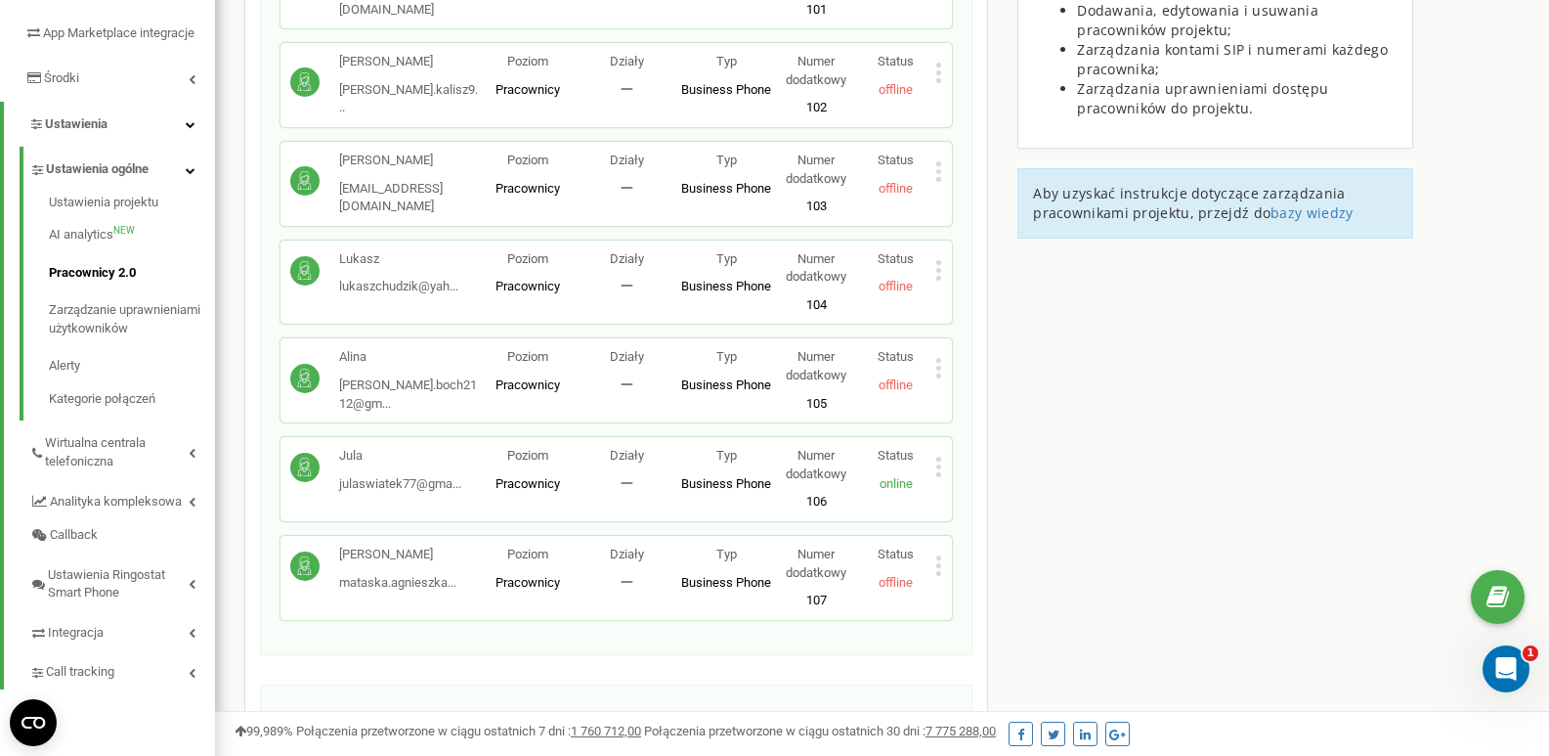
scroll to position [293, 0]
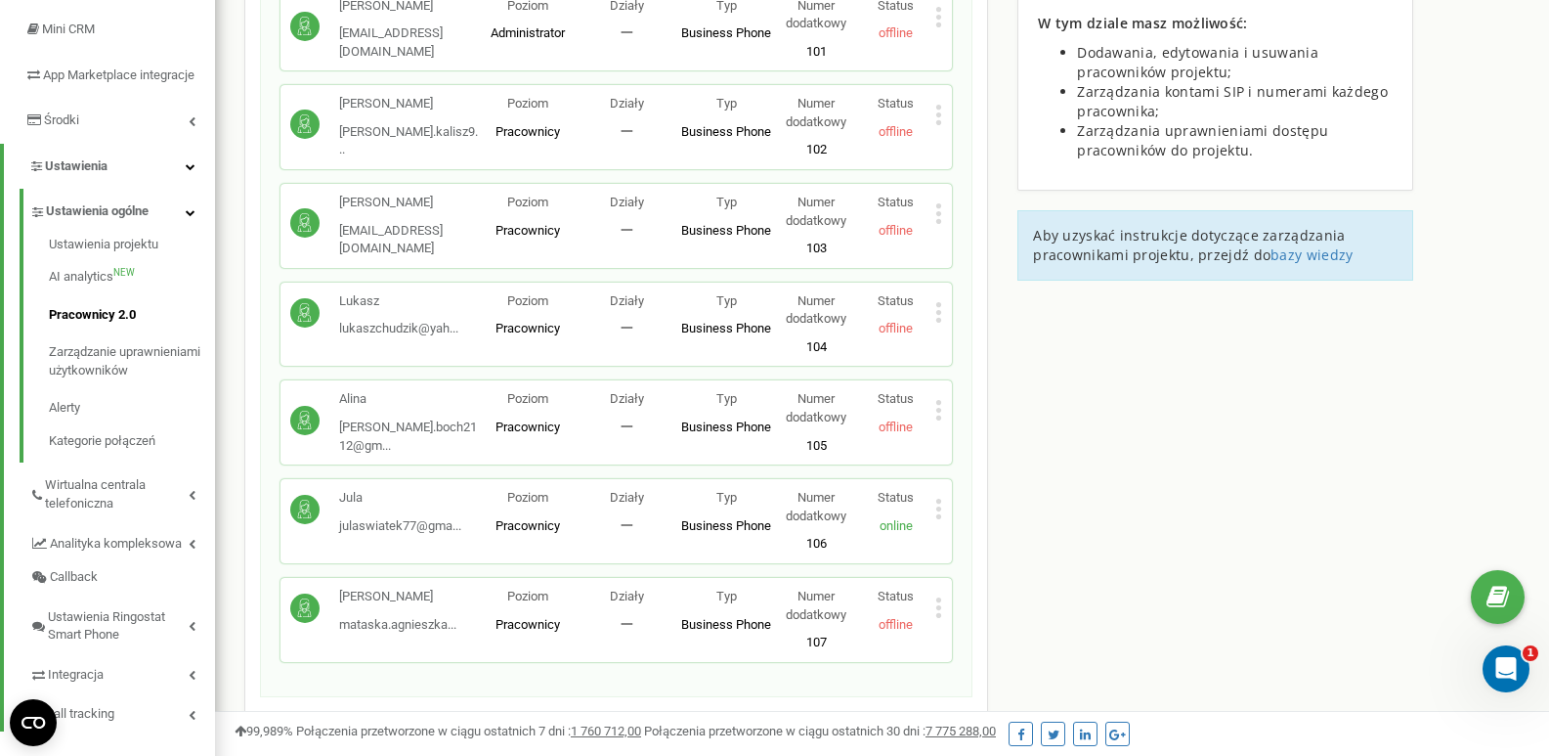
click at [935, 507] on icon at bounding box center [938, 508] width 7 height 21
click at [995, 535] on span "Edytuj" at bounding box center [984, 541] width 43 height 13
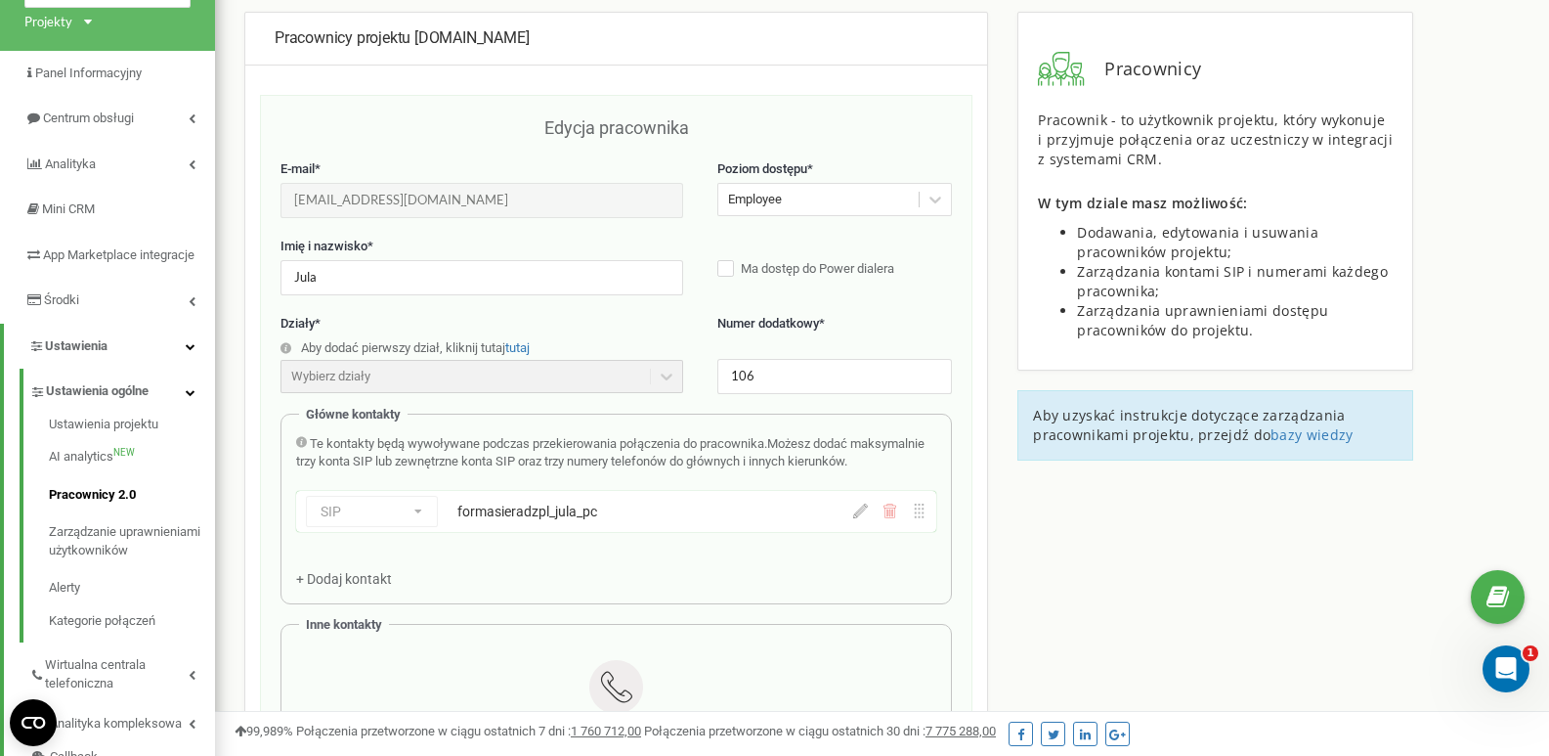
scroll to position [0, 0]
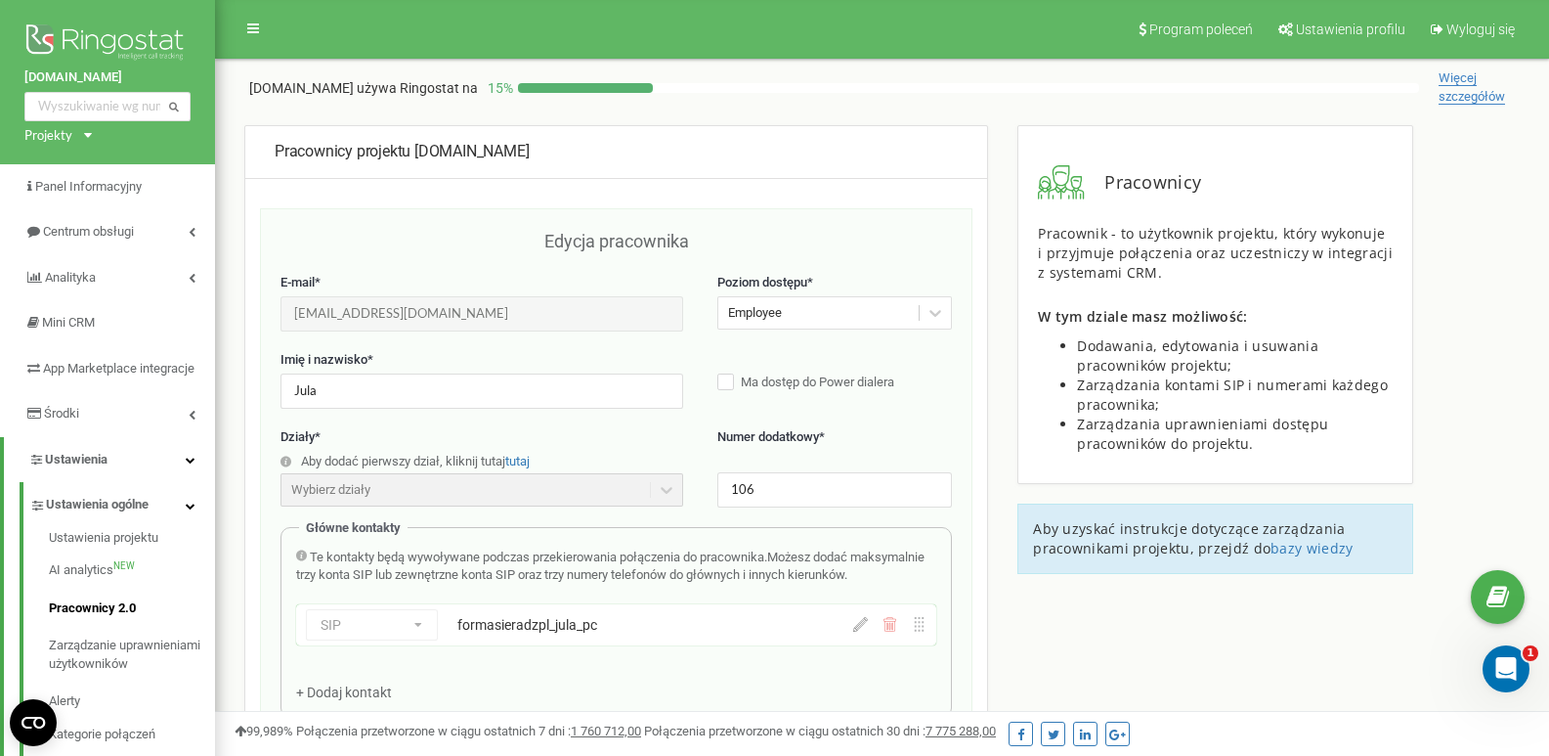
click at [70, 579] on link "AI analytics NEW" at bounding box center [132, 570] width 166 height 38
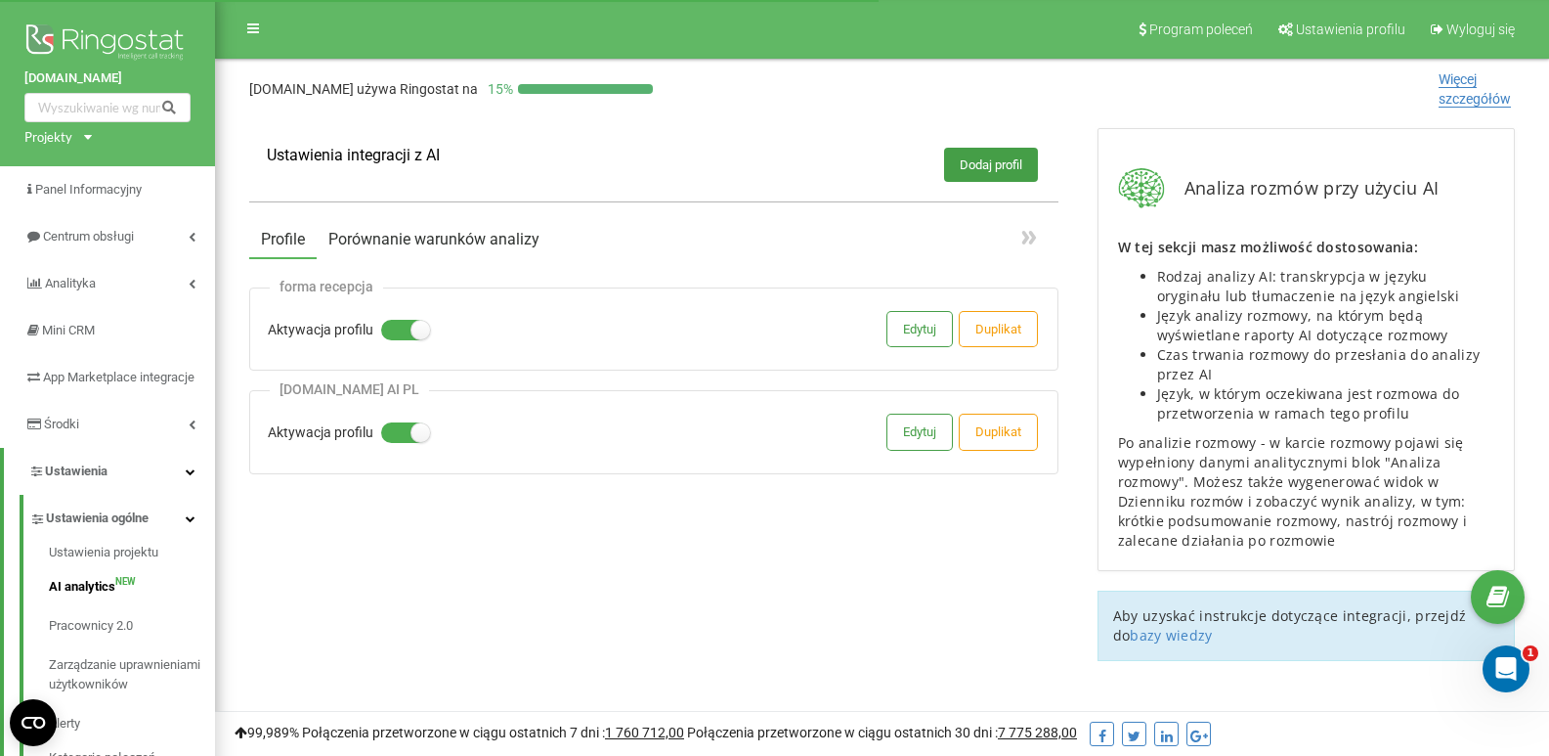
click at [424, 242] on button "Porównanie warunków analizy" at bounding box center [434, 239] width 235 height 35
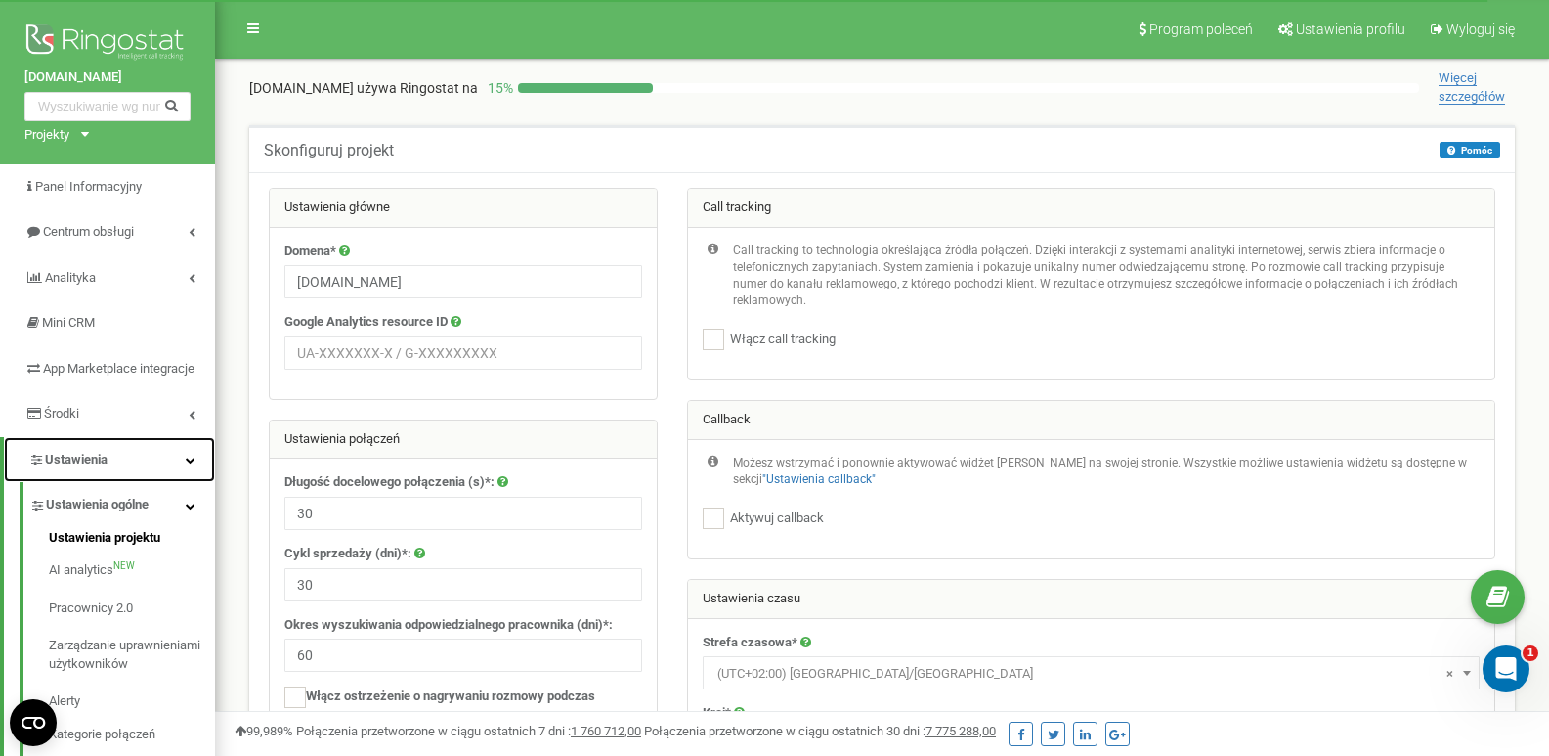
click at [102, 466] on span "Ustawienia" at bounding box center [76, 459] width 63 height 15
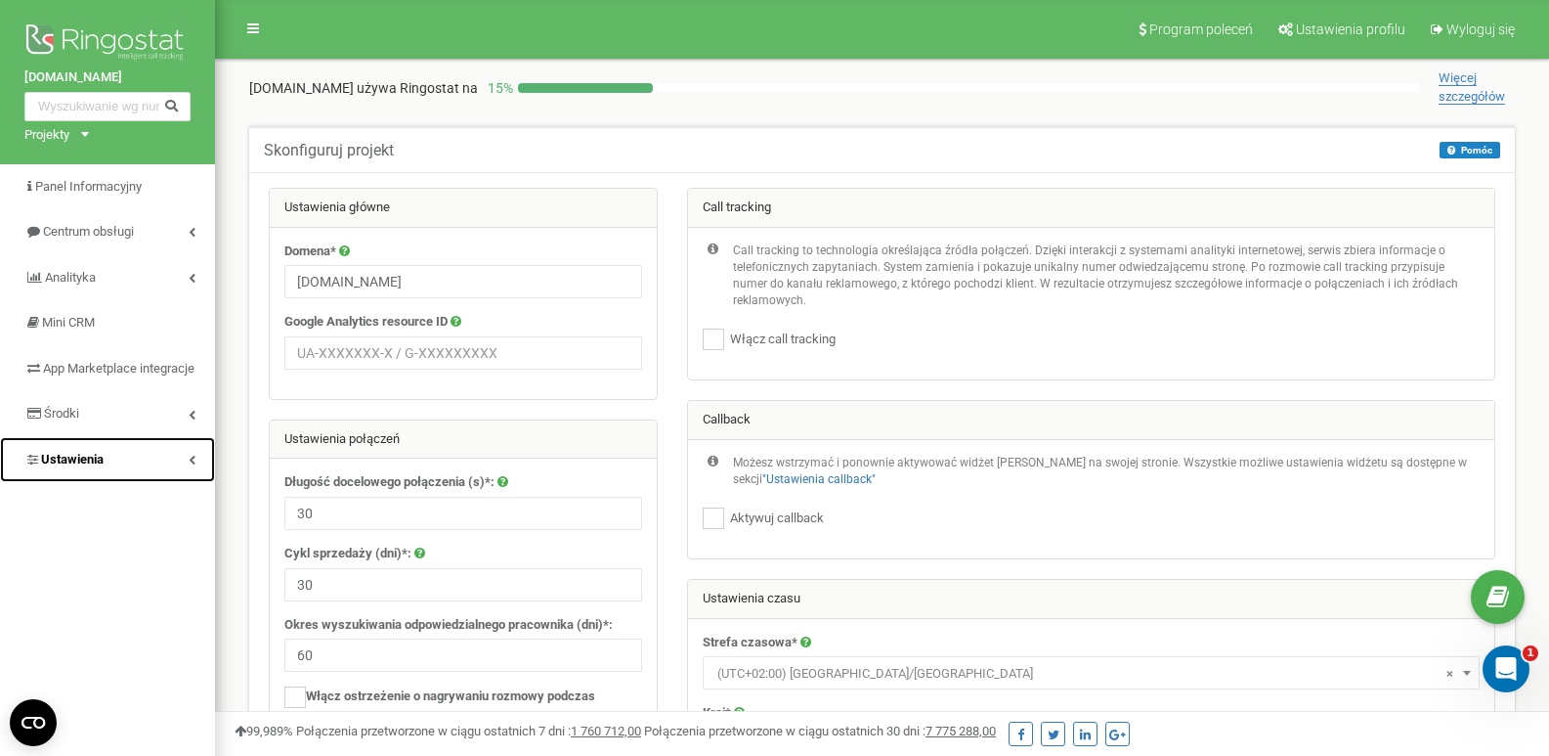
click at [109, 481] on link "Ustawienia" at bounding box center [107, 460] width 215 height 46
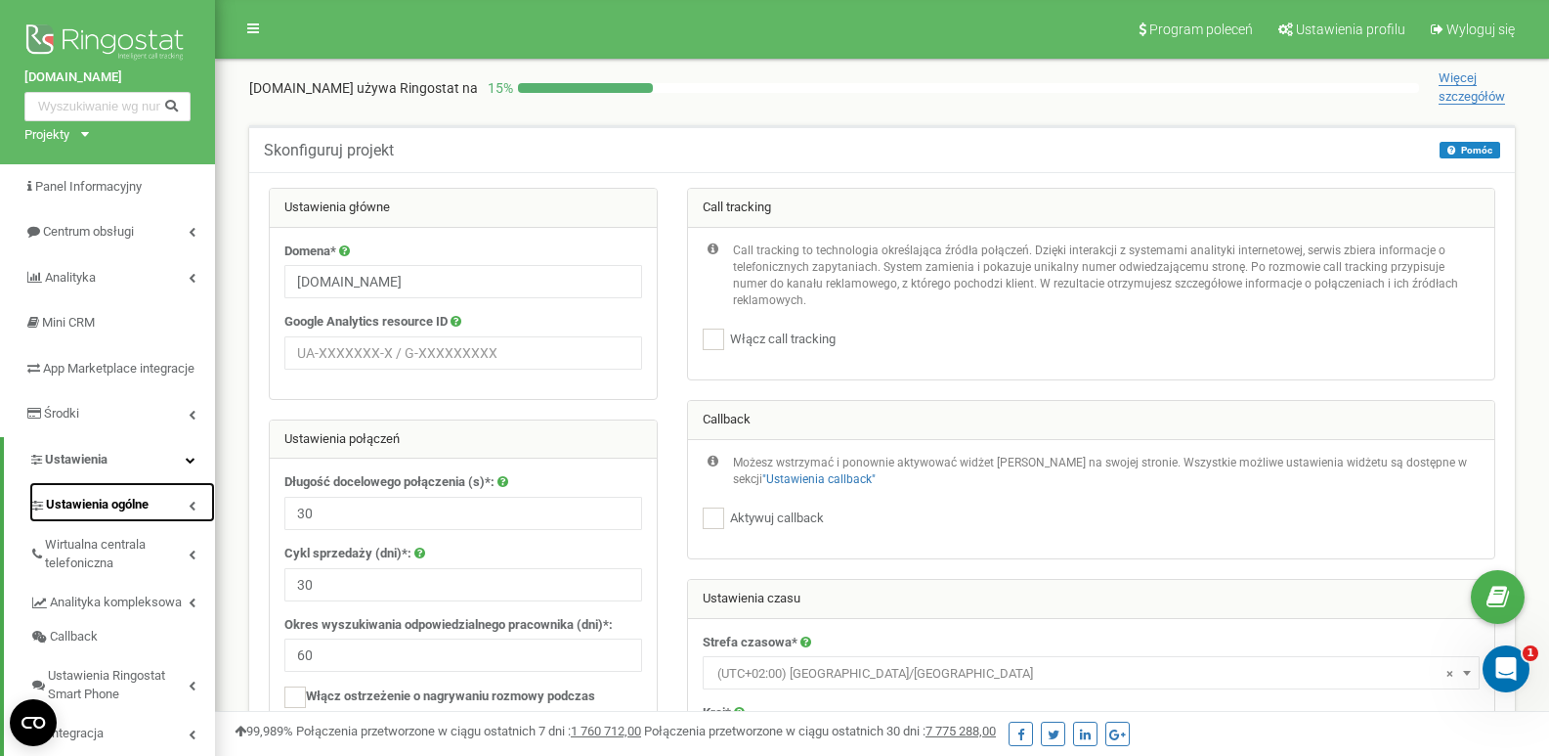
click at [103, 514] on span "Ustawienia ogólne" at bounding box center [97, 505] width 103 height 19
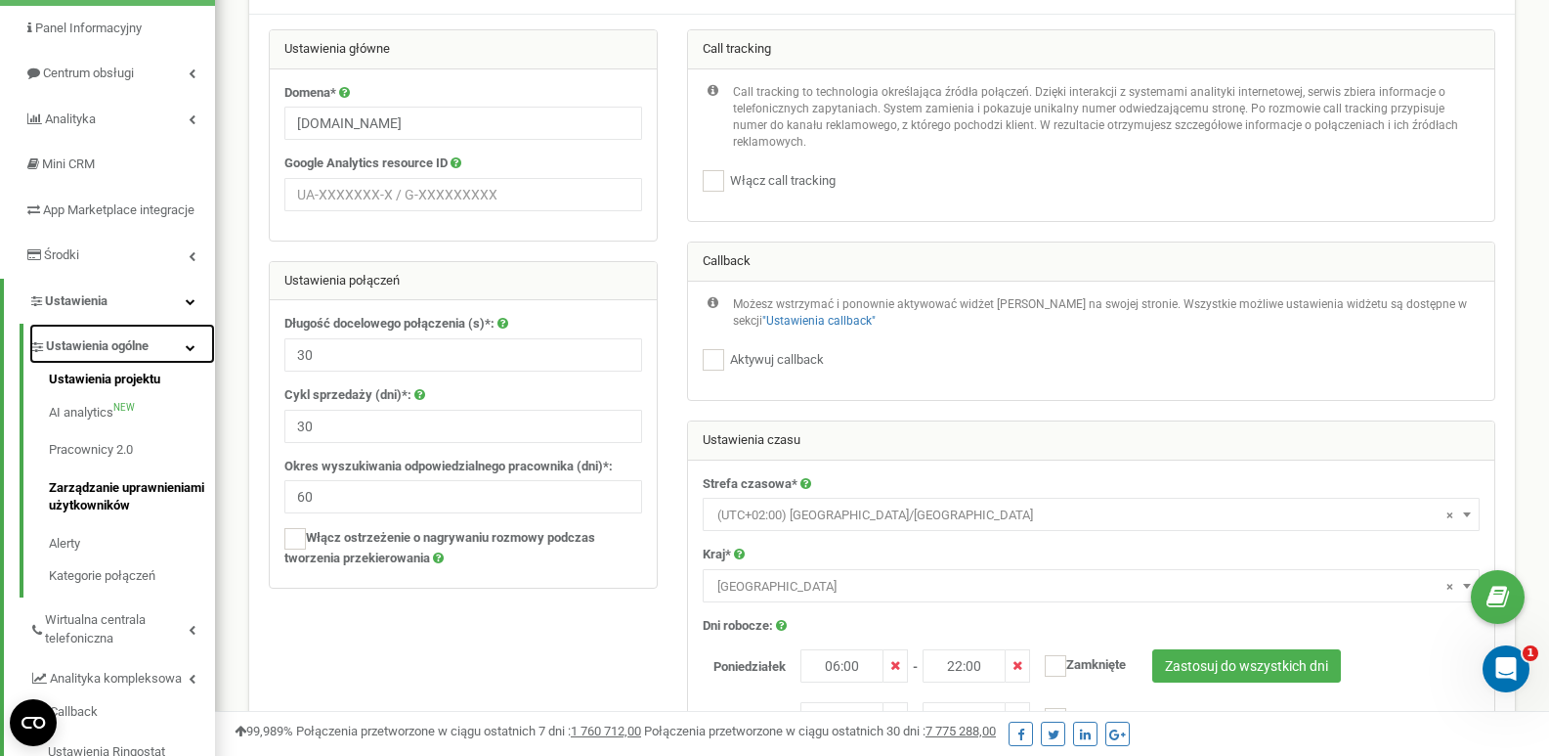
scroll to position [391, 0]
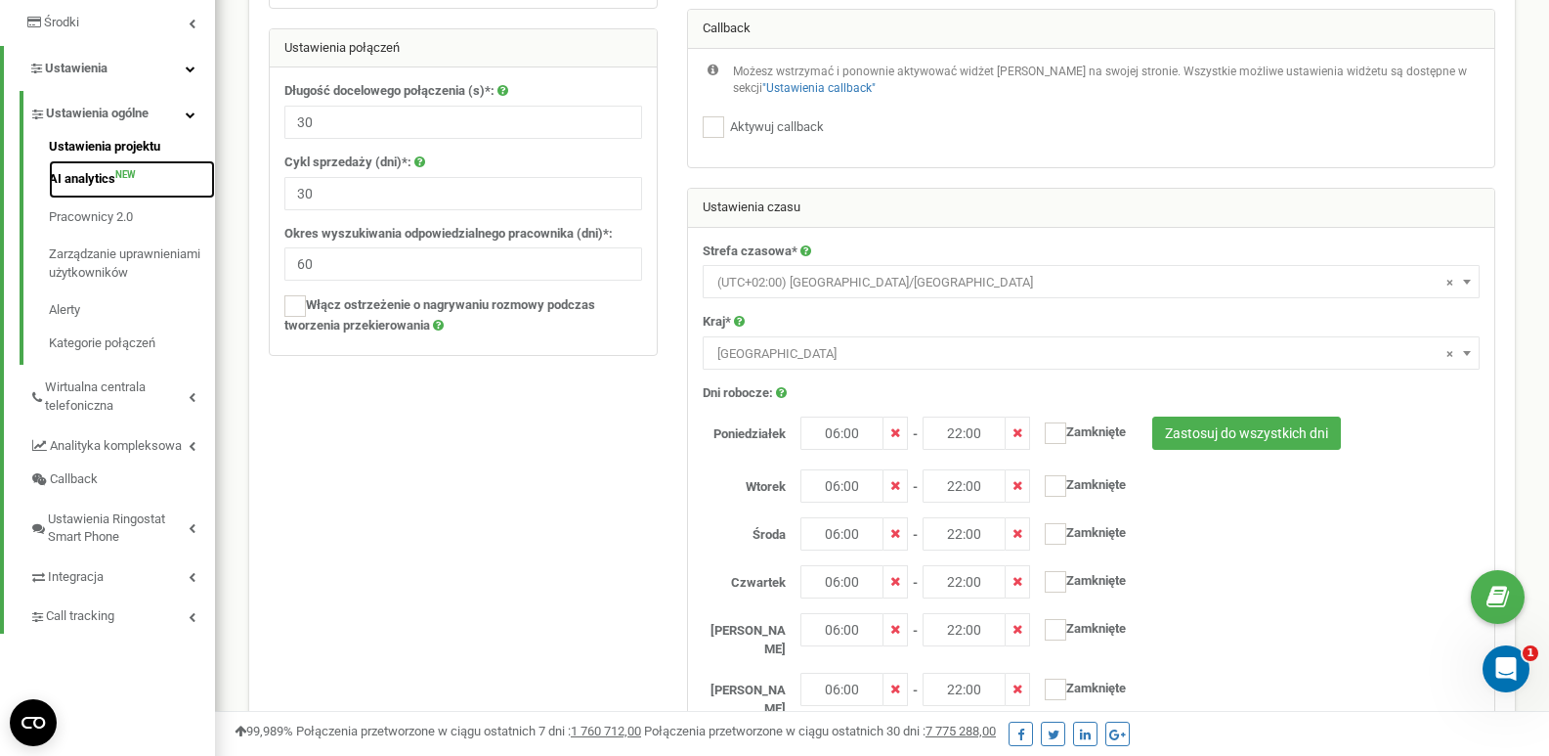
click at [82, 198] on link "AI analytics NEW" at bounding box center [132, 179] width 166 height 38
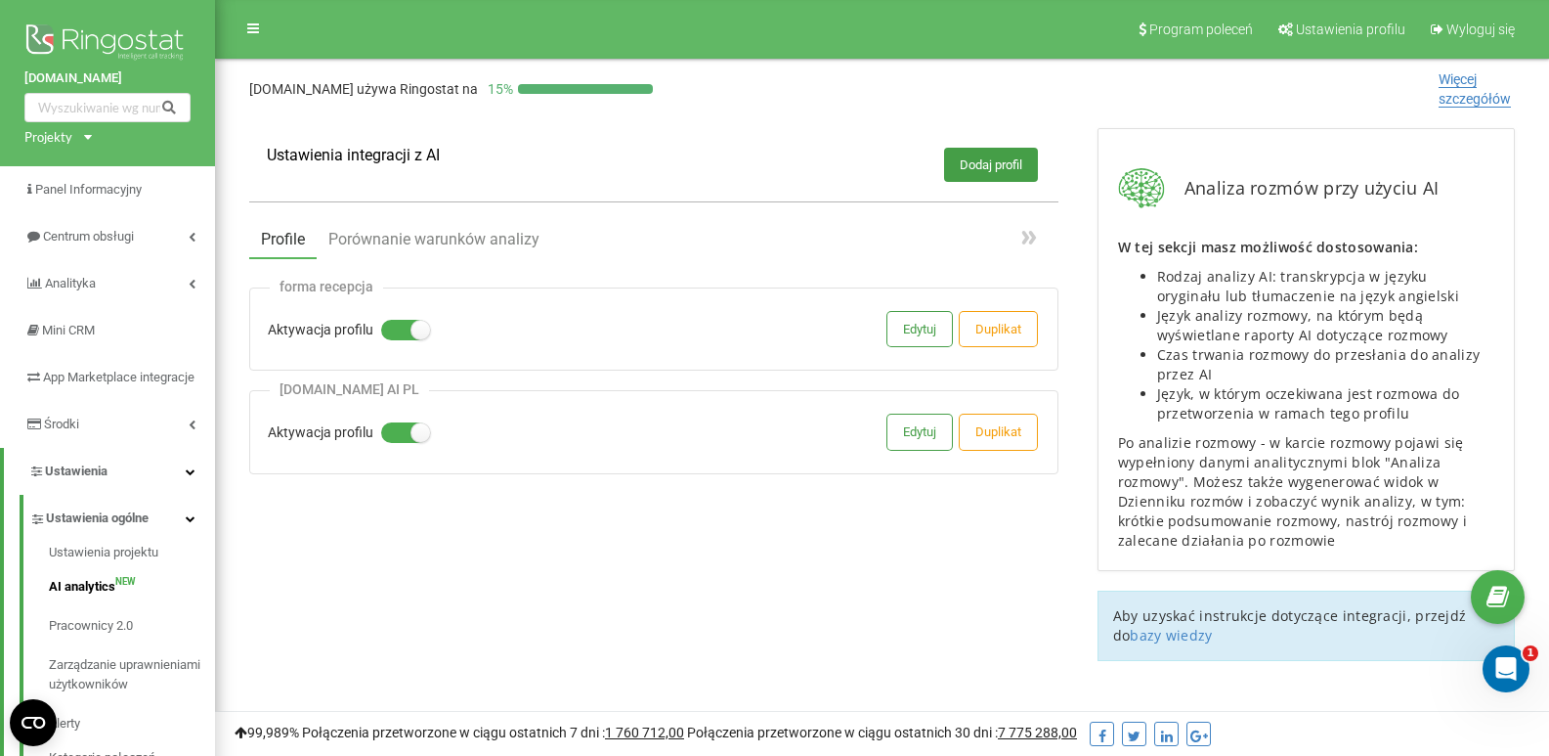
drag, startPoint x: 282, startPoint y: 388, endPoint x: 408, endPoint y: 391, distance: 126.1
click at [408, 391] on div "[DOMAIN_NAME] AI PL" at bounding box center [349, 389] width 159 height 17
click at [412, 391] on div "[DOMAIN_NAME] AI PL" at bounding box center [349, 389] width 159 height 17
drag, startPoint x: 412, startPoint y: 390, endPoint x: 286, endPoint y: 392, distance: 125.1
click at [286, 392] on div "formasieradz.pl AI PL" at bounding box center [349, 389] width 159 height 17
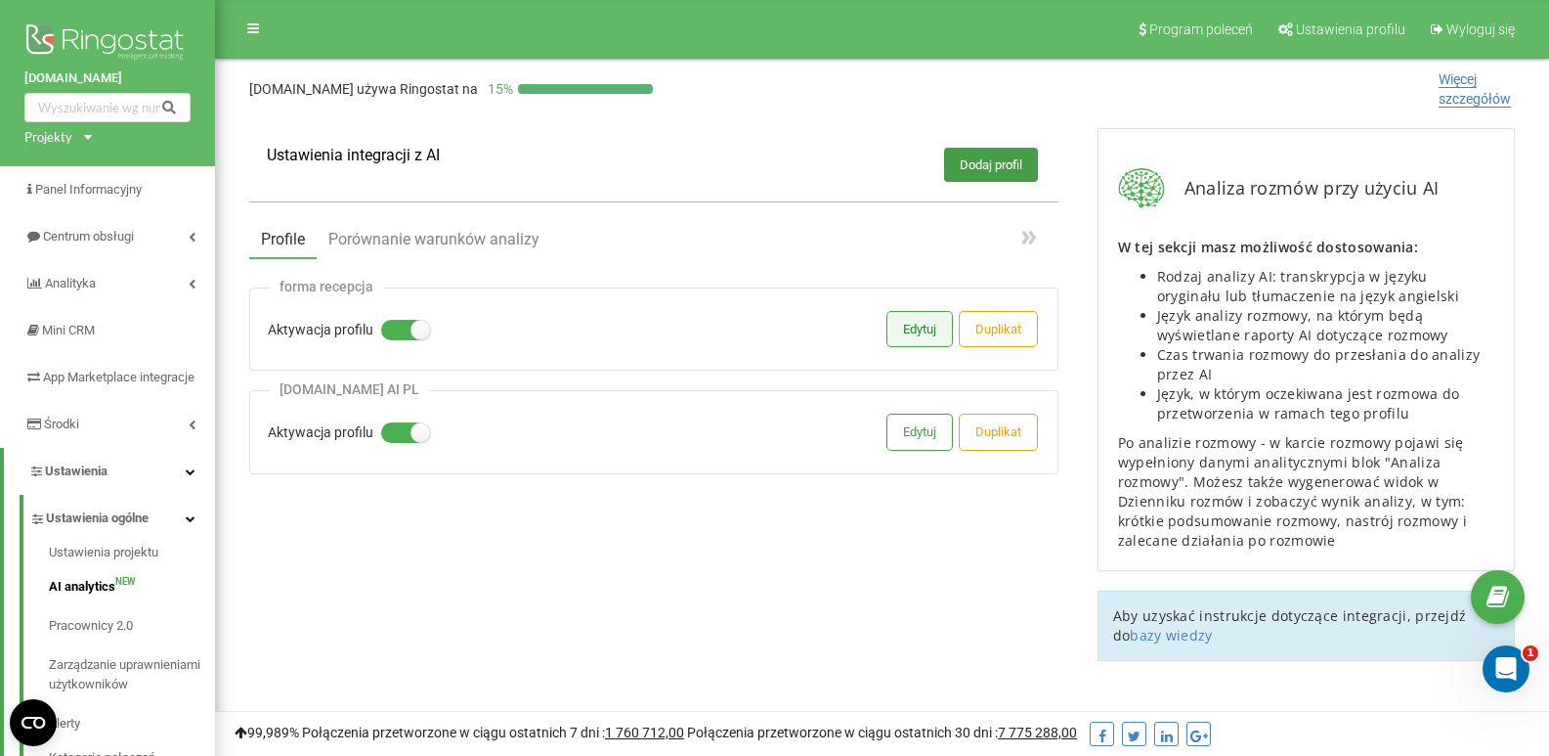
click at [905, 329] on button "Edytuj" at bounding box center [920, 329] width 65 height 34
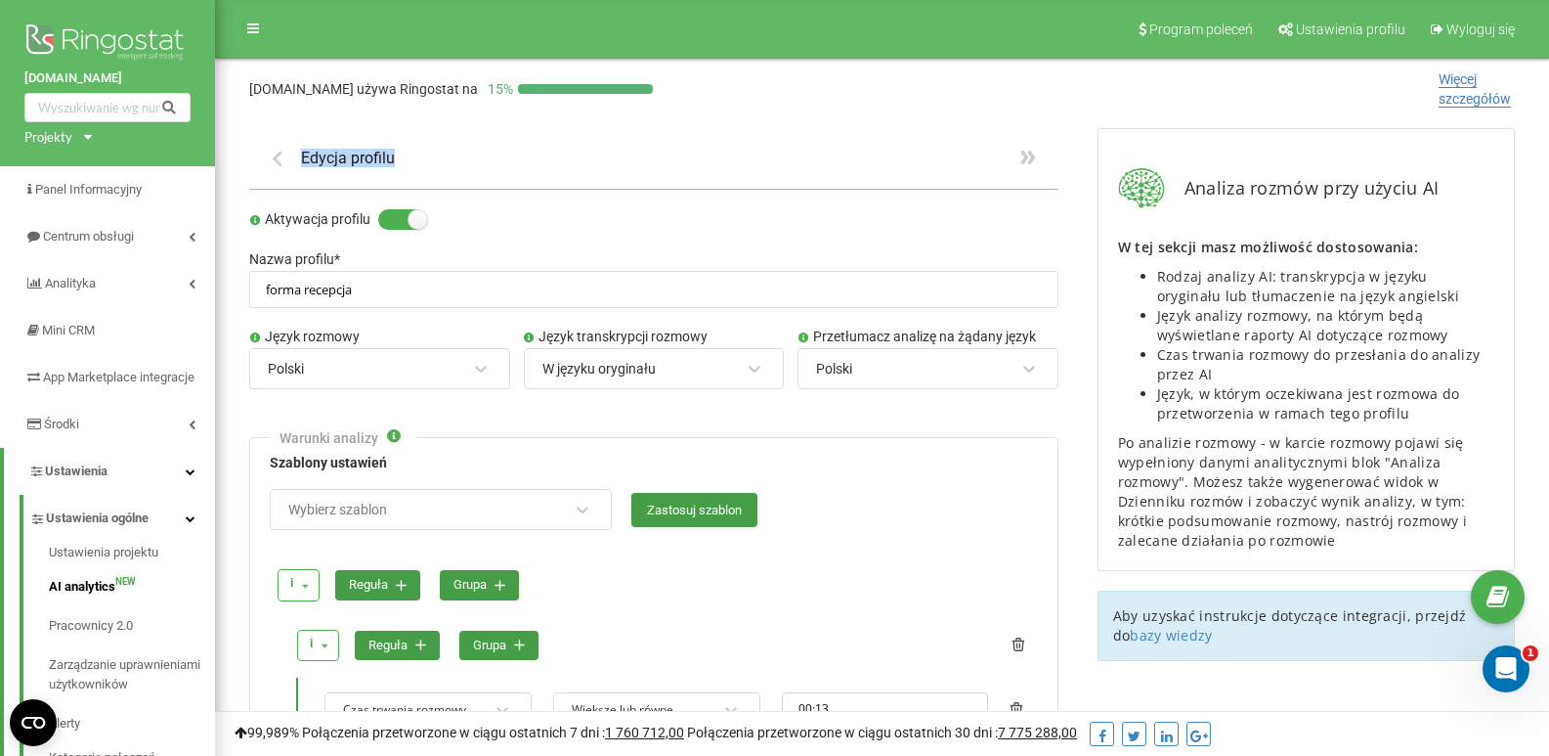
drag, startPoint x: 426, startPoint y: 151, endPoint x: 269, endPoint y: 151, distance: 157.4
click at [269, 151] on div "Edycja profilu" at bounding box center [653, 159] width 809 height 62
click at [322, 151] on h1 "Edycja profilu" at bounding box center [348, 158] width 94 height 19
drag, startPoint x: 299, startPoint y: 157, endPoint x: 455, endPoint y: 157, distance: 155.4
click at [446, 157] on div "Edycja profilu" at bounding box center [653, 159] width 809 height 62
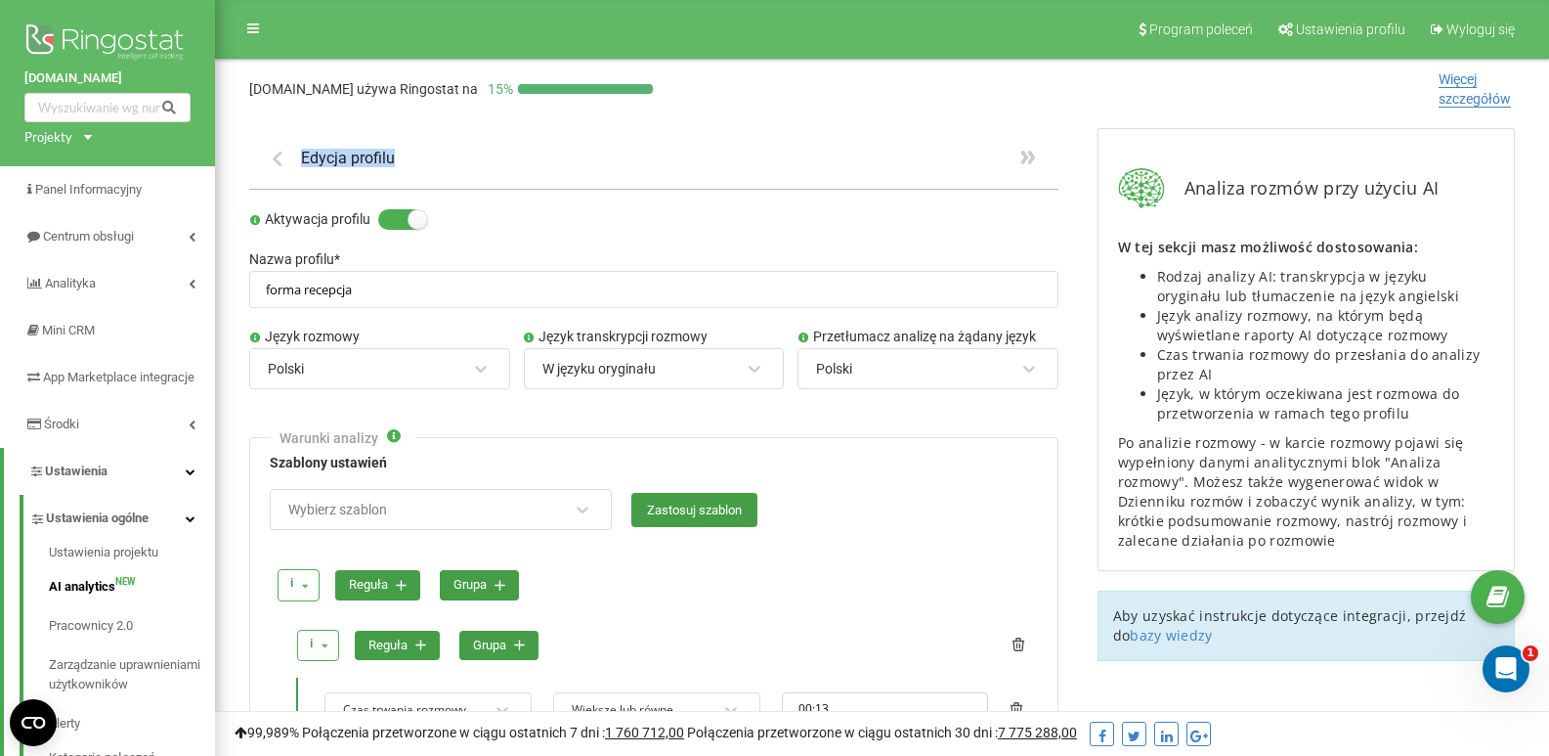
click at [455, 157] on div "Edycja profilu" at bounding box center [653, 159] width 809 height 62
drag, startPoint x: 441, startPoint y: 154, endPoint x: 232, endPoint y: 154, distance: 209.2
click at [387, 153] on h1 "Edycja profilu" at bounding box center [348, 158] width 94 height 19
click at [527, 166] on div "Edycja profilu" at bounding box center [653, 159] width 809 height 62
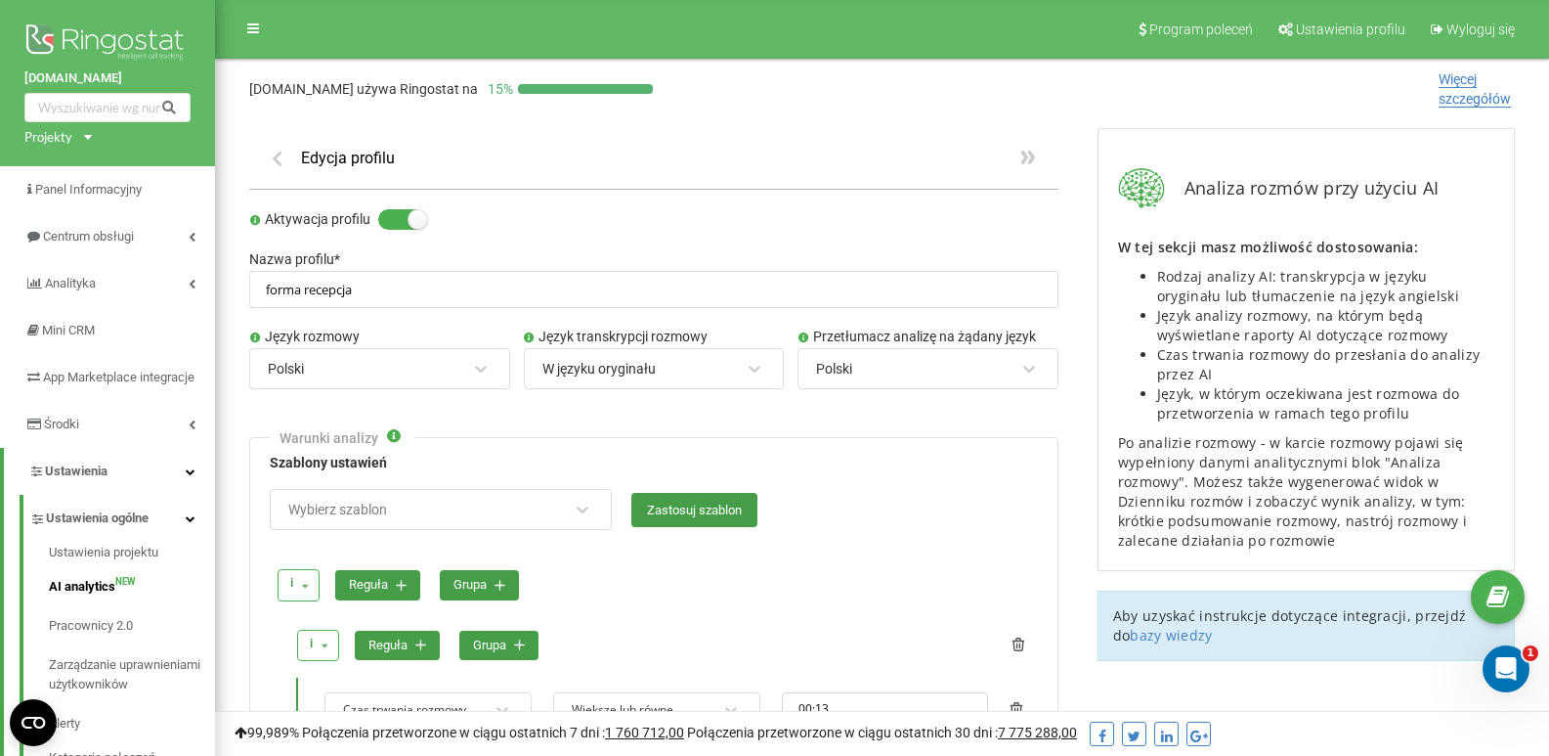
click at [409, 163] on div "Edycja profilu" at bounding box center [653, 159] width 809 height 62
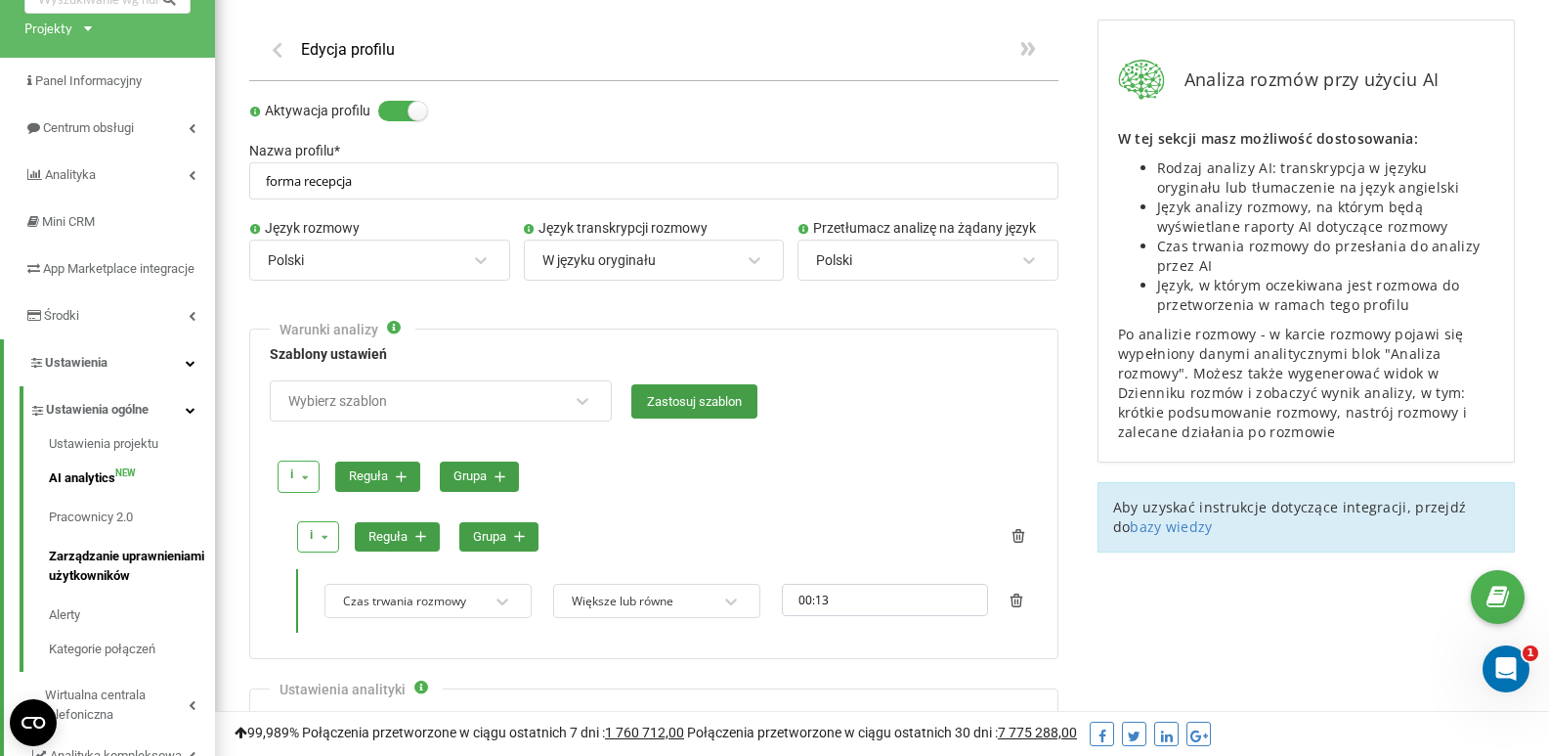
scroll to position [195, 0]
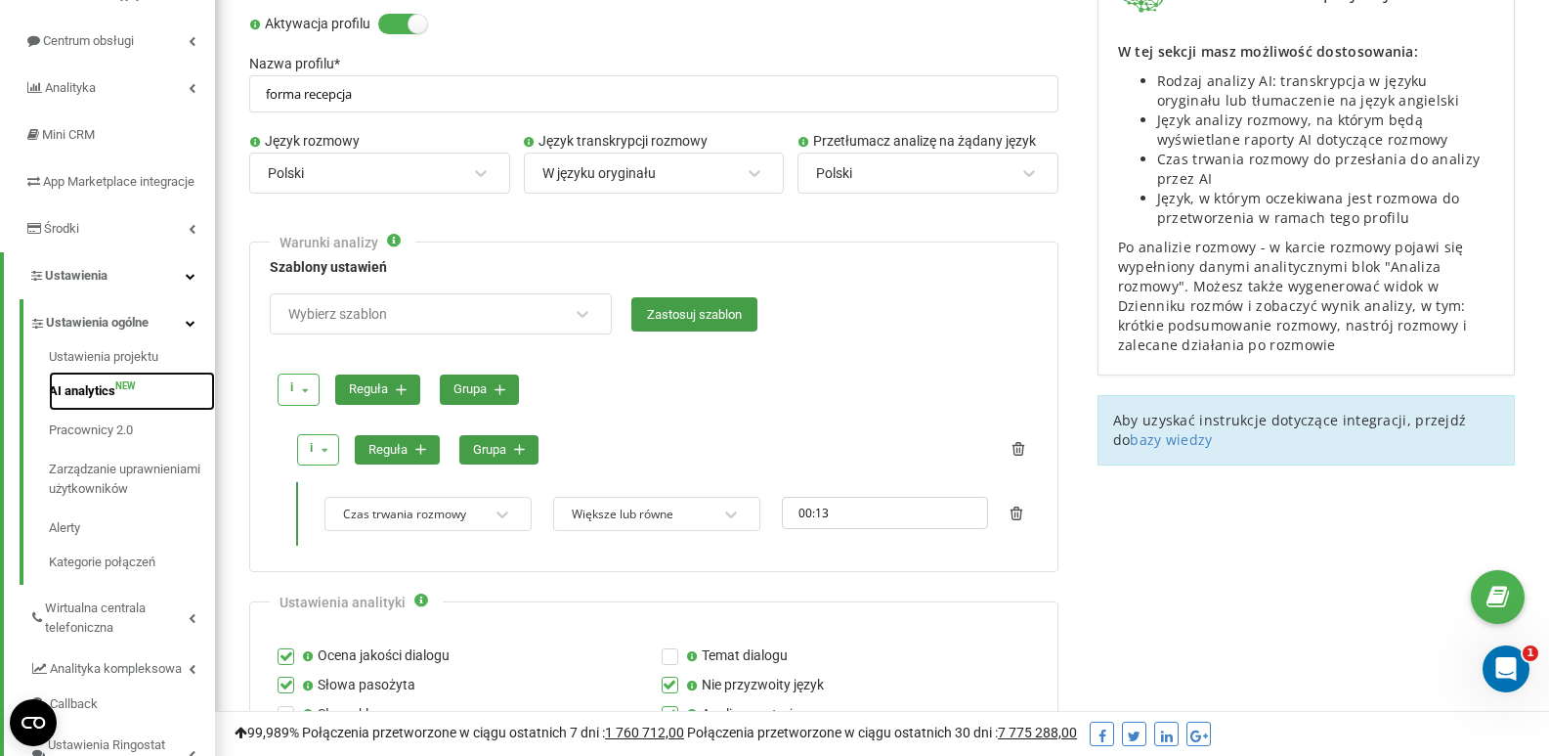
click at [114, 408] on link "AI analytics NEW" at bounding box center [132, 390] width 166 height 39
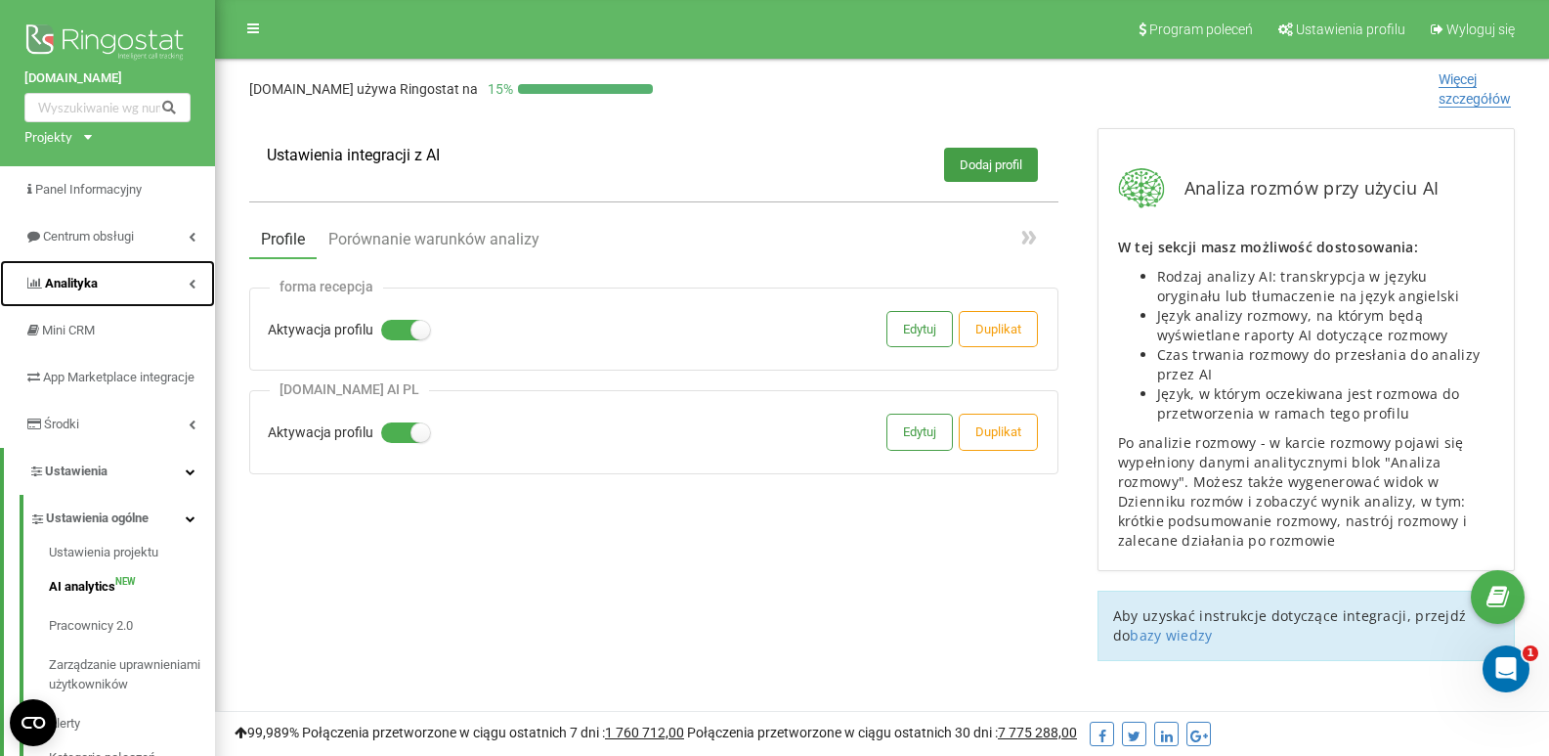
click at [158, 283] on link "Analityka" at bounding box center [107, 283] width 215 height 47
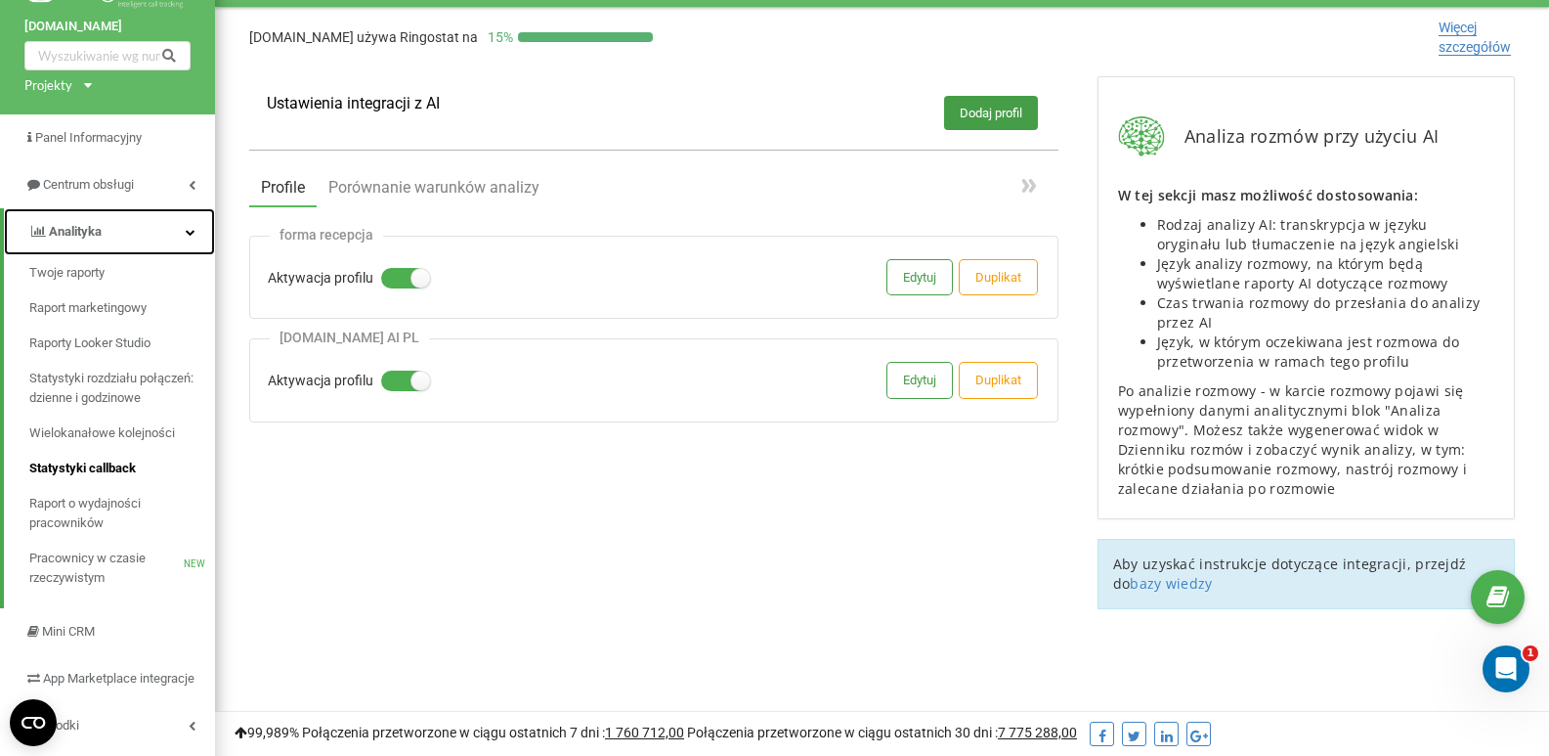
scroll to position [98, 0]
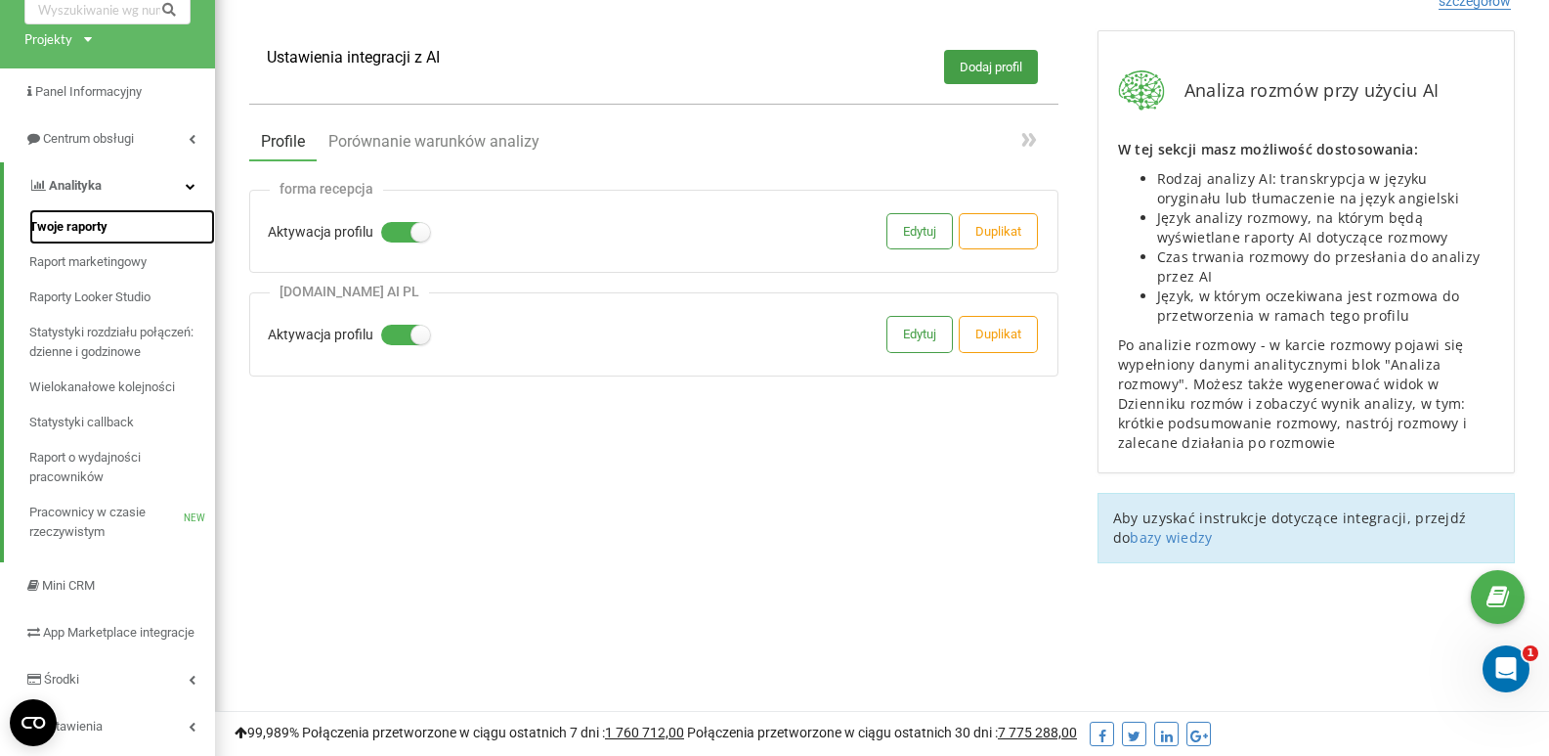
click at [95, 225] on span "Twoje raporty" at bounding box center [68, 227] width 78 height 20
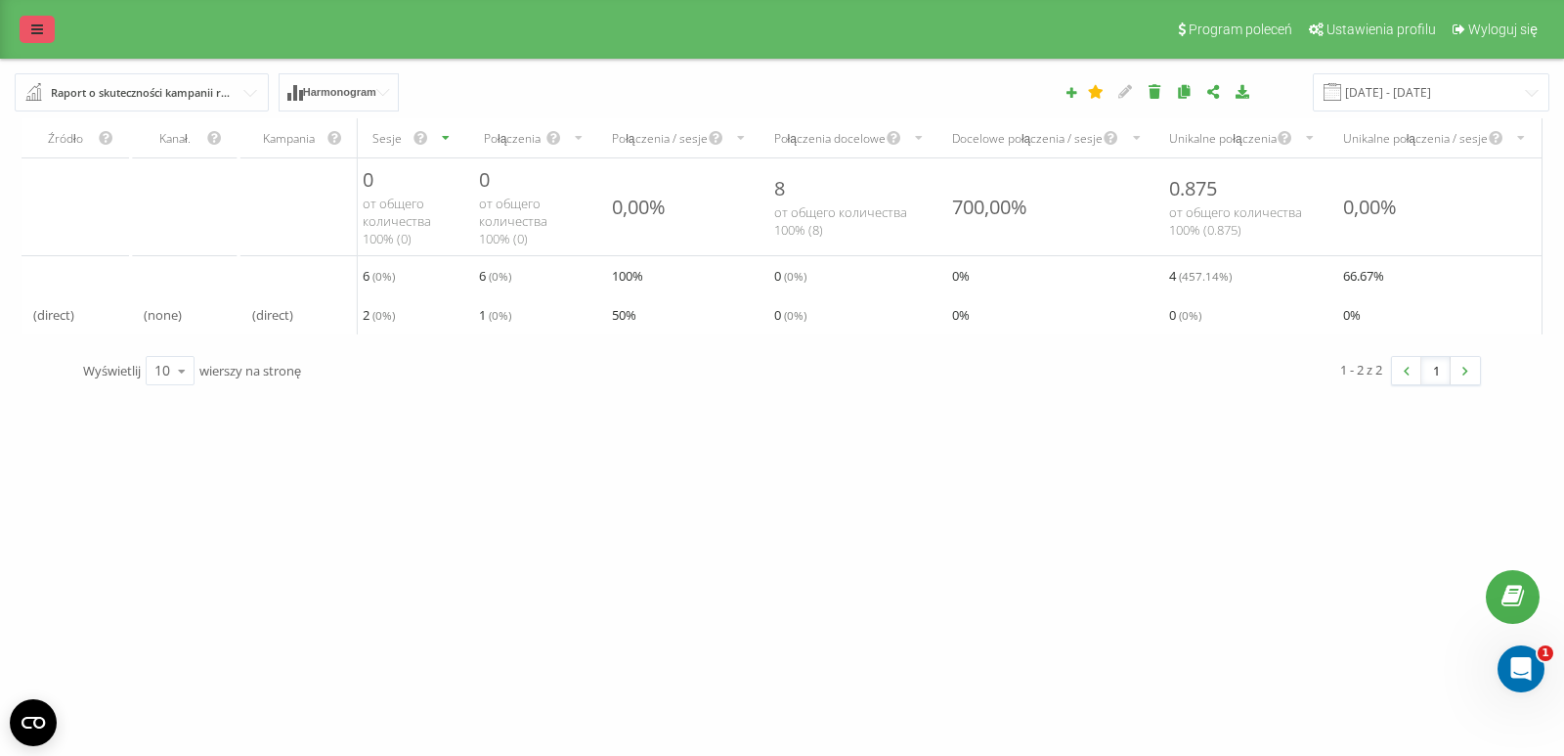
click at [32, 31] on icon at bounding box center [37, 29] width 12 height 14
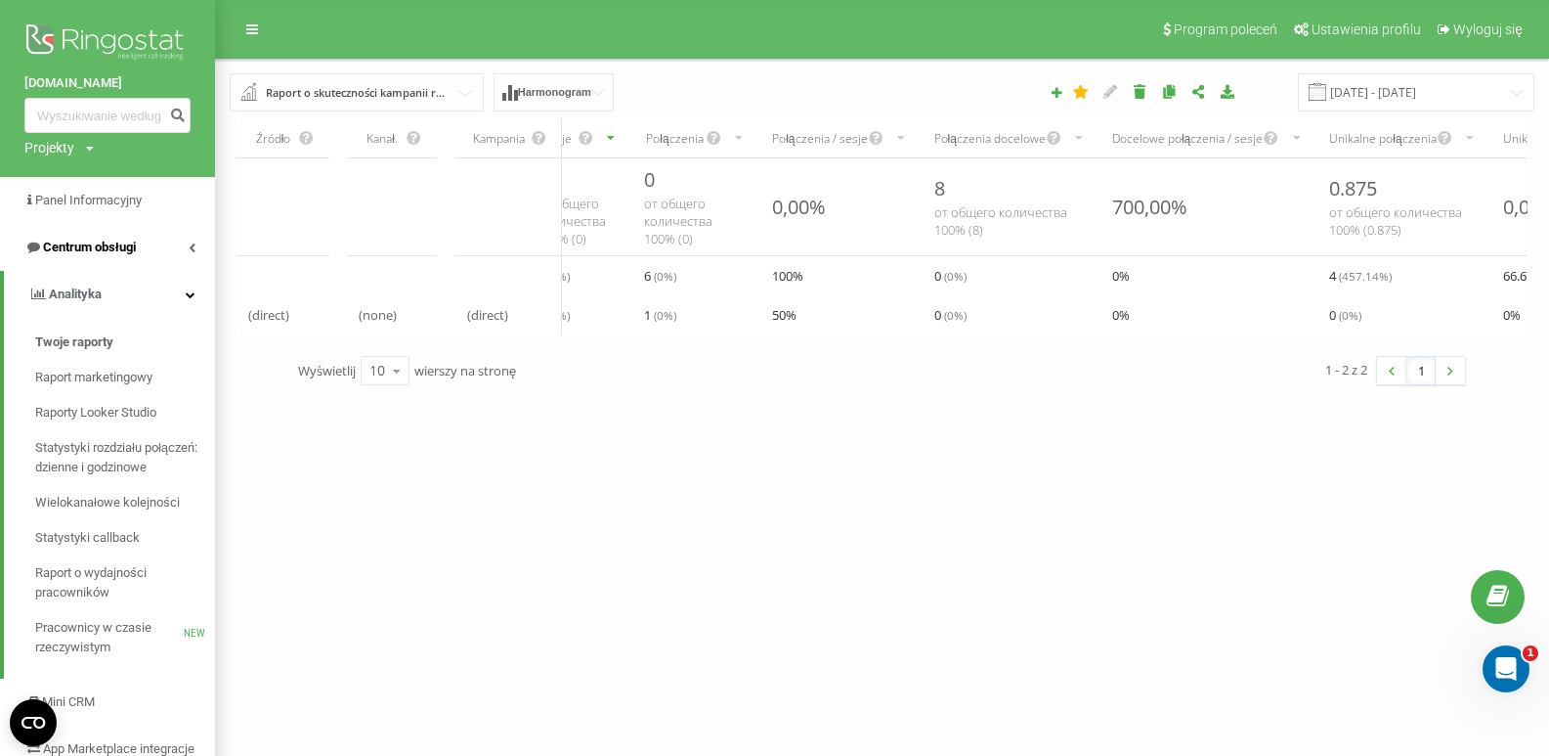
click at [122, 243] on span "Centrum obsługi" at bounding box center [89, 246] width 93 height 15
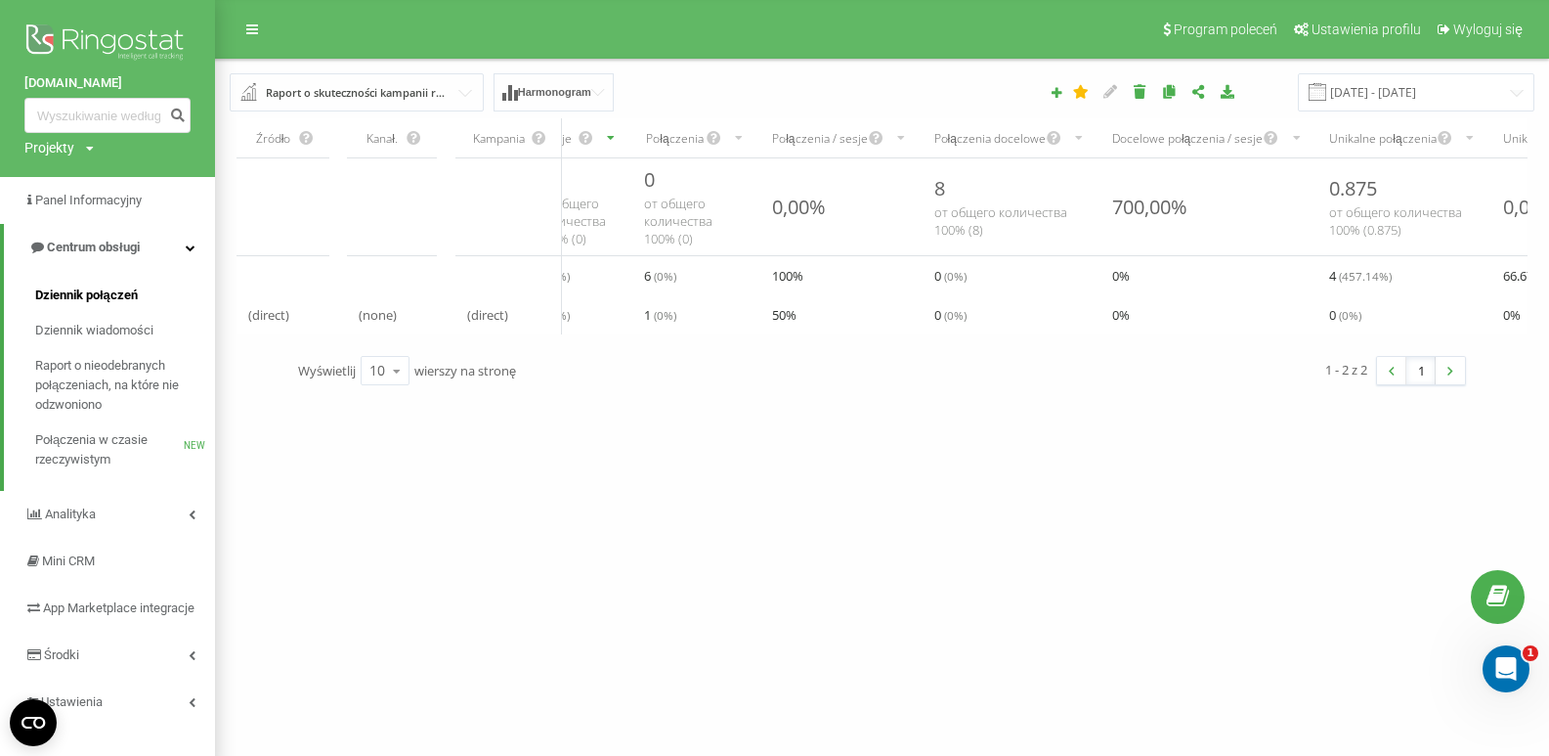
click at [124, 298] on span "Dziennik połączeń" at bounding box center [86, 295] width 103 height 20
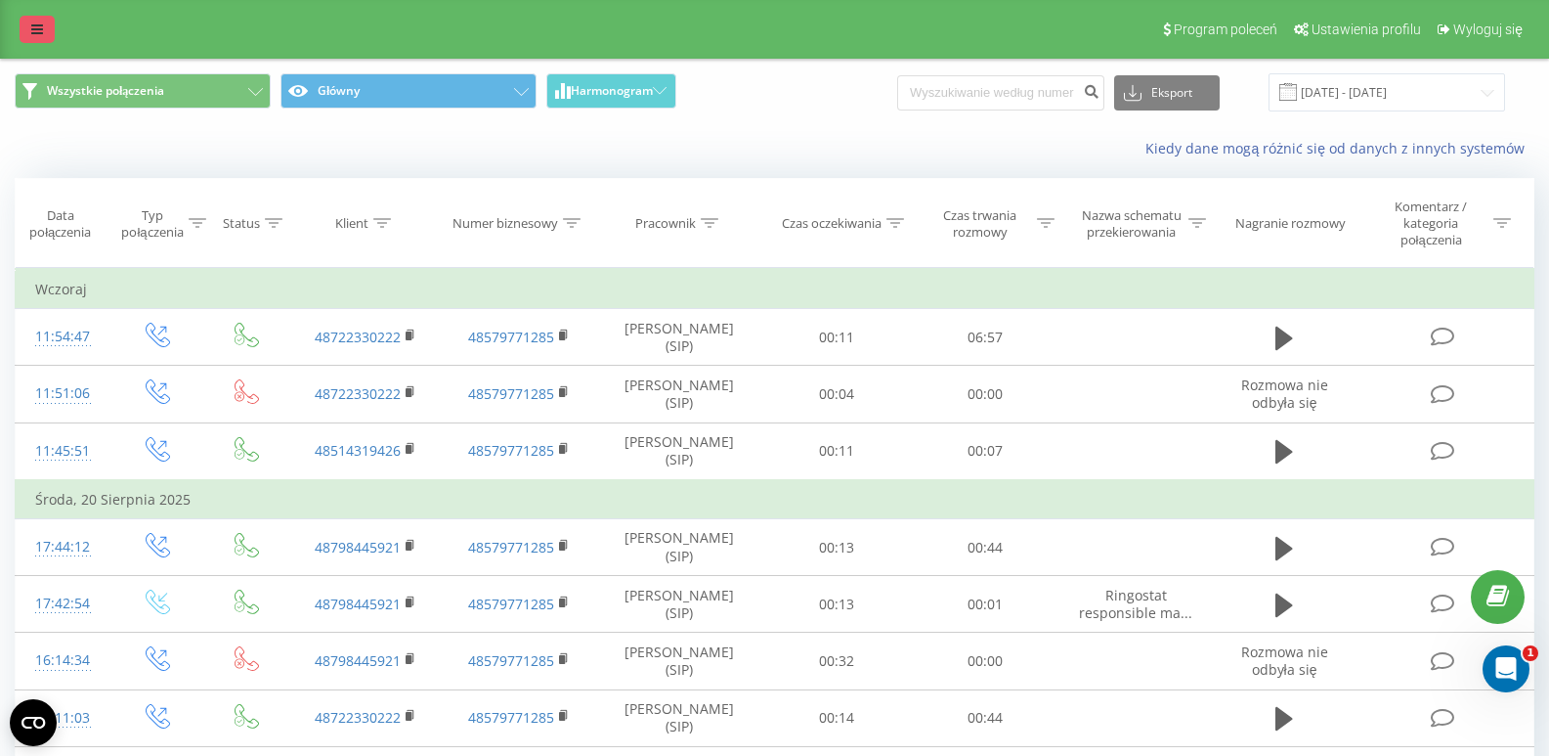
click at [48, 41] on link at bounding box center [37, 29] width 35 height 27
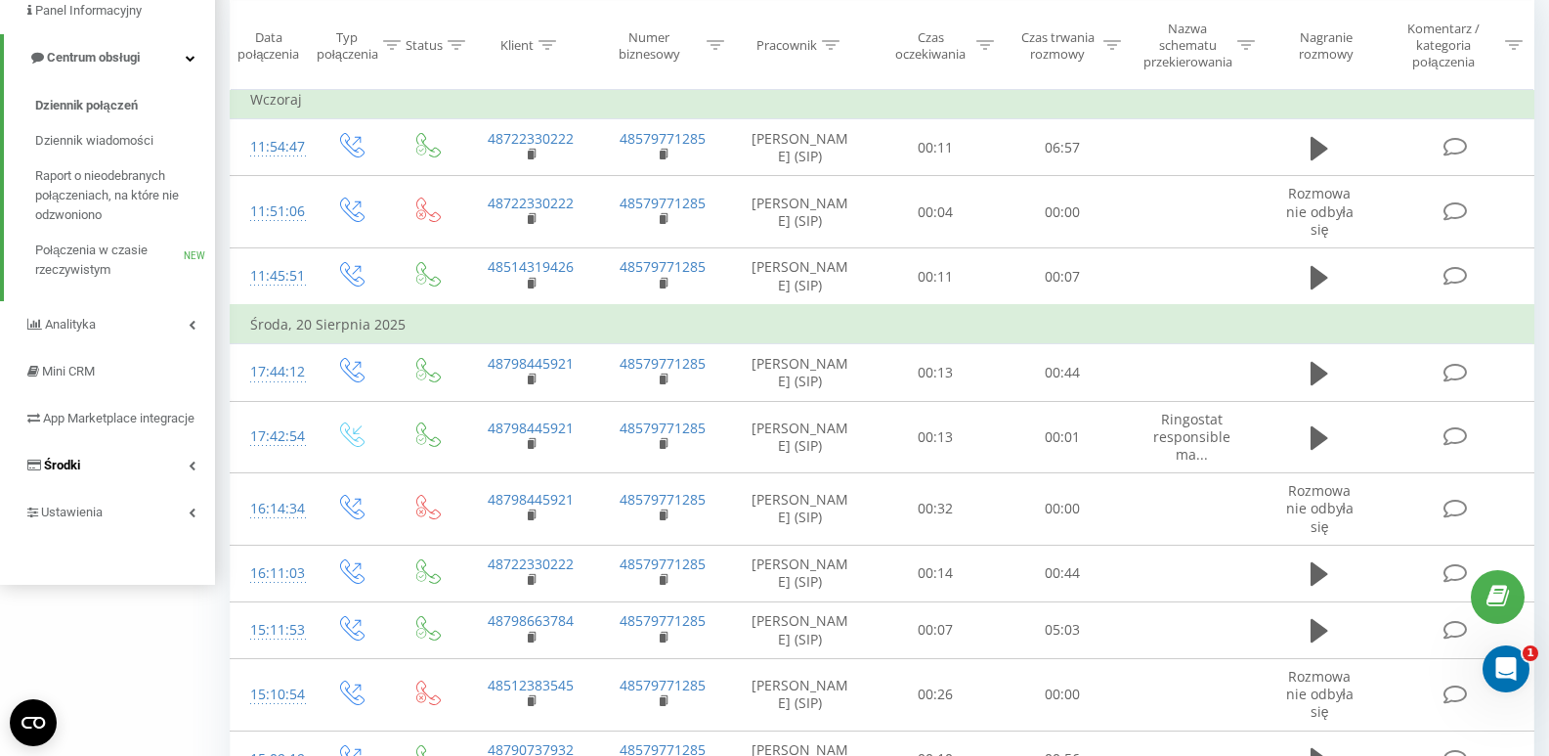
scroll to position [195, 0]
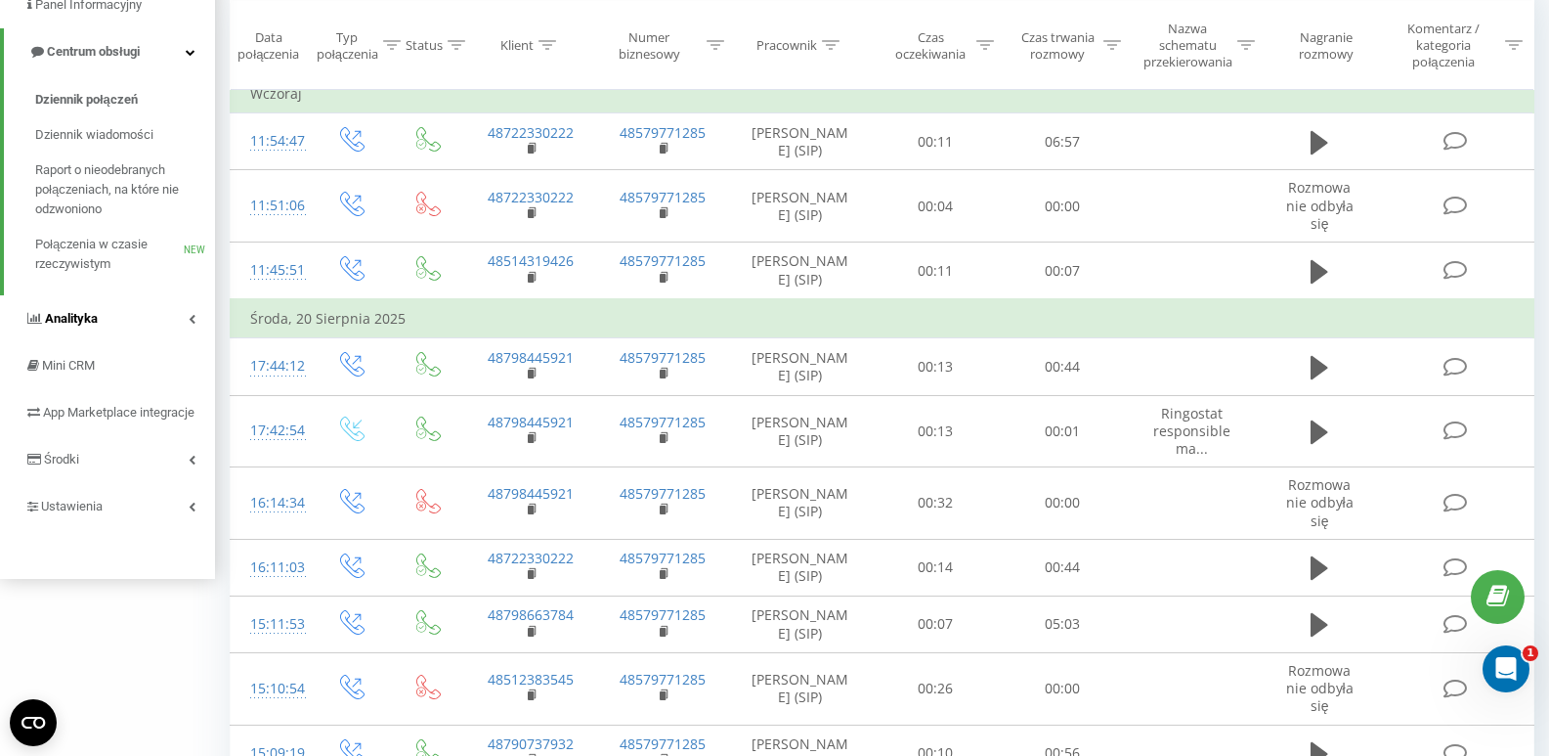
click at [143, 321] on link "Analityka" at bounding box center [107, 318] width 215 height 47
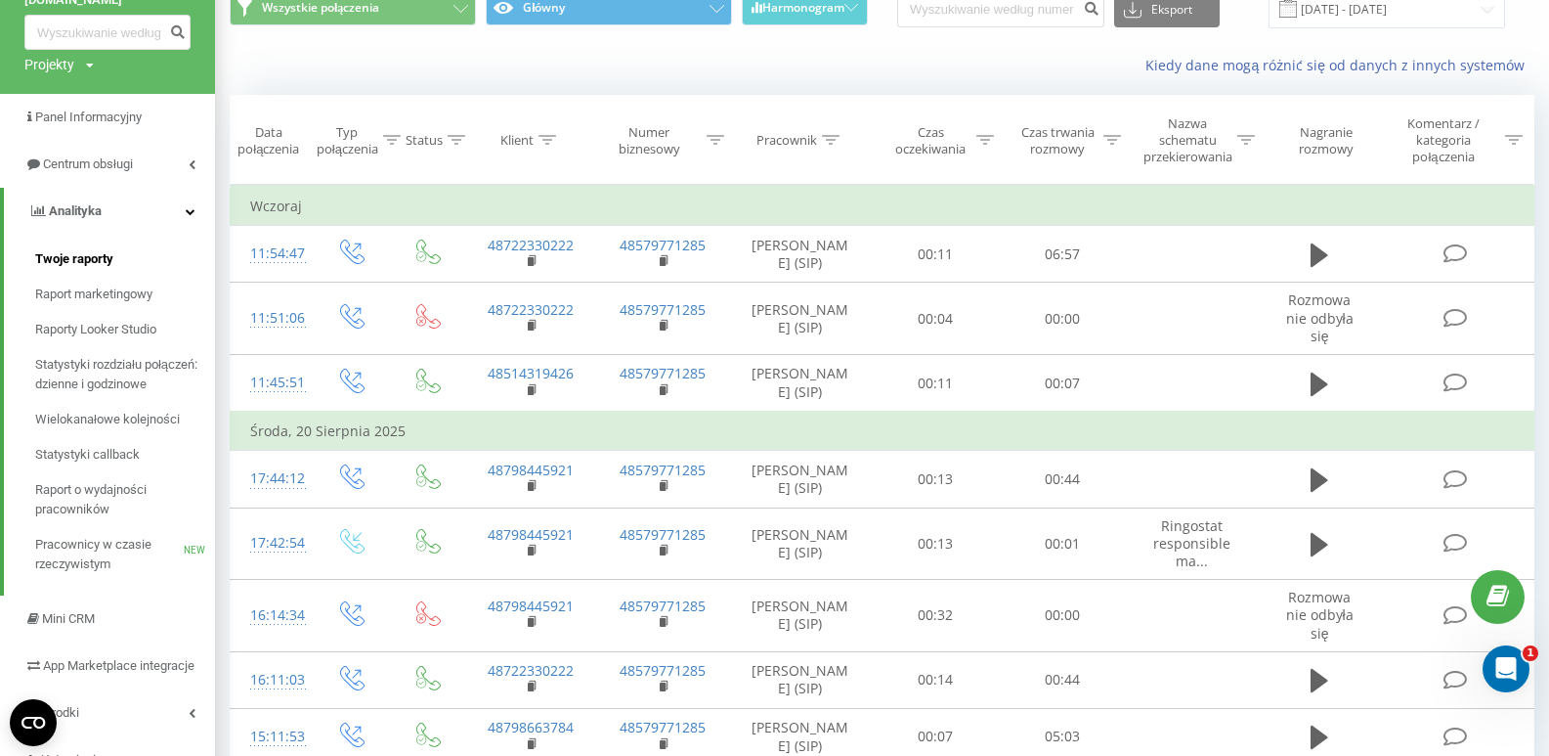
scroll to position [0, 0]
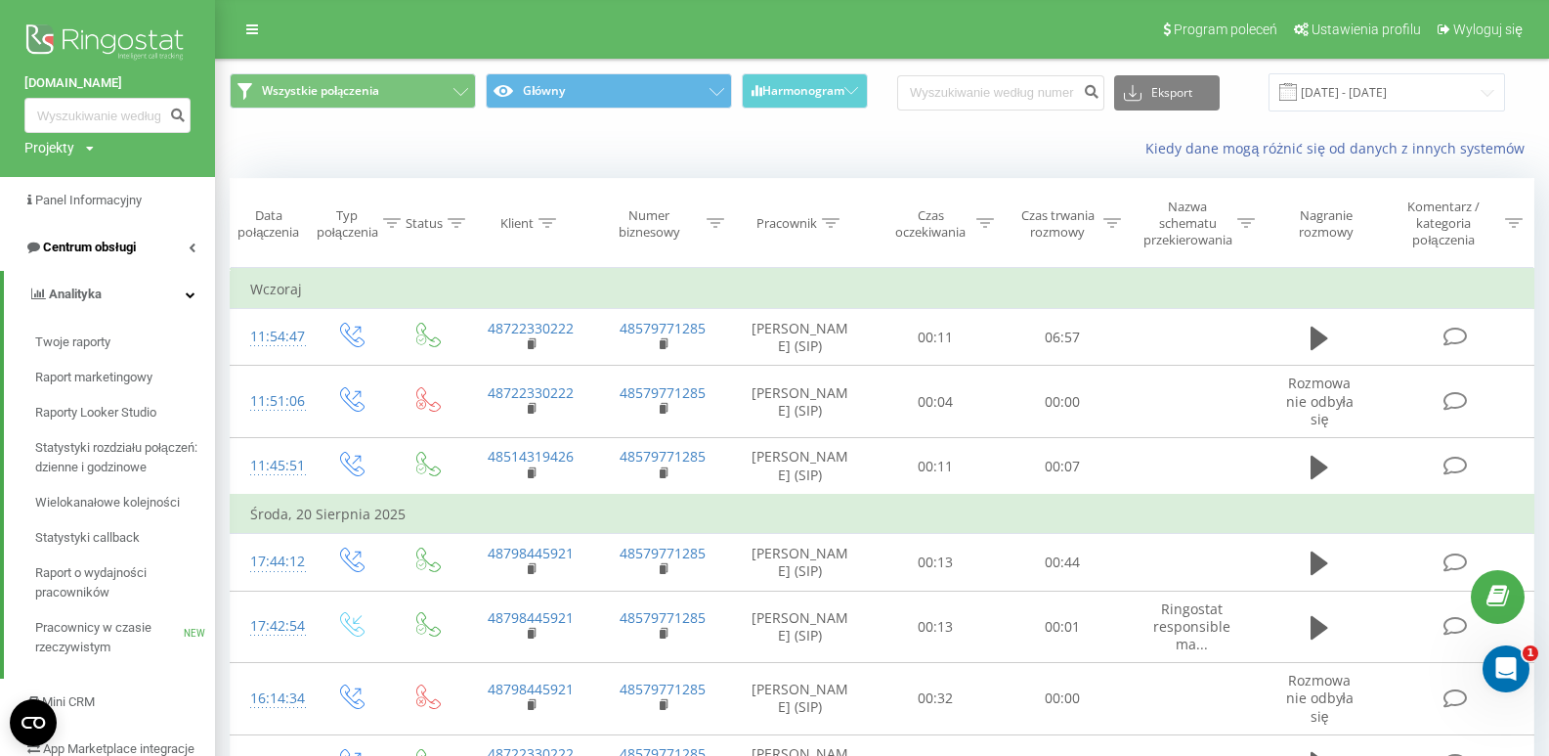
click at [144, 263] on link "Centrum obsługi" at bounding box center [107, 247] width 215 height 47
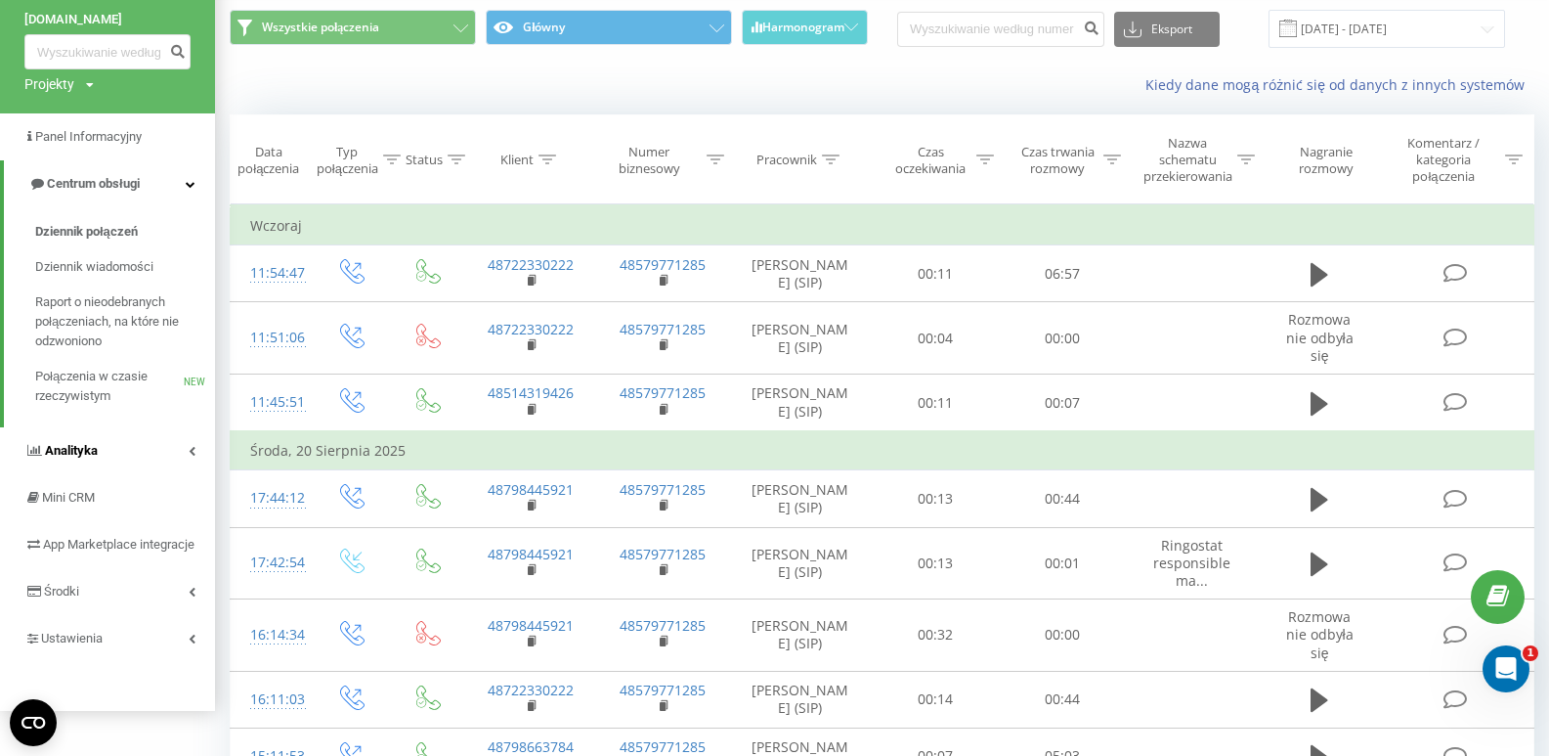
scroll to position [98, 0]
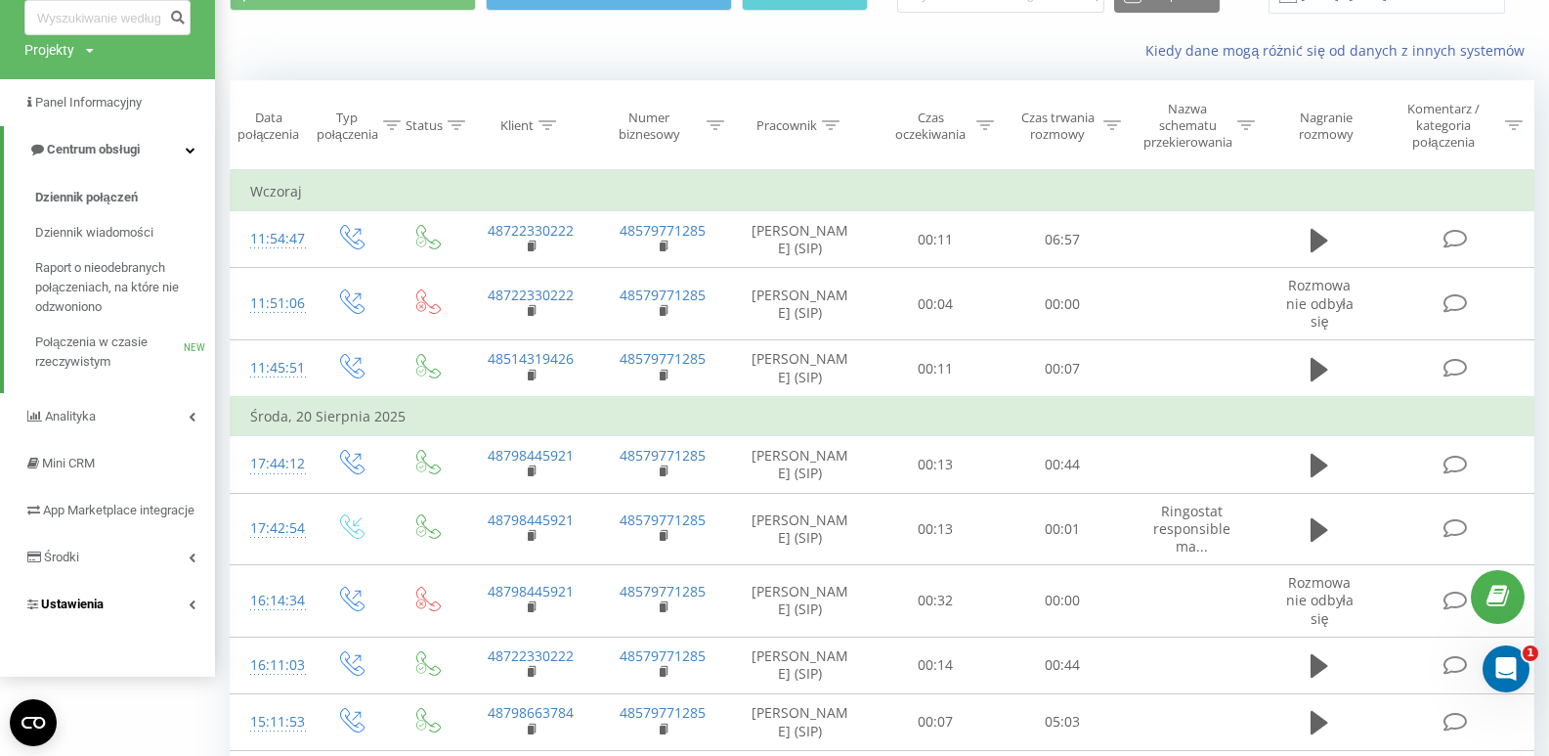
click at [146, 617] on link "Ustawienia" at bounding box center [107, 604] width 215 height 47
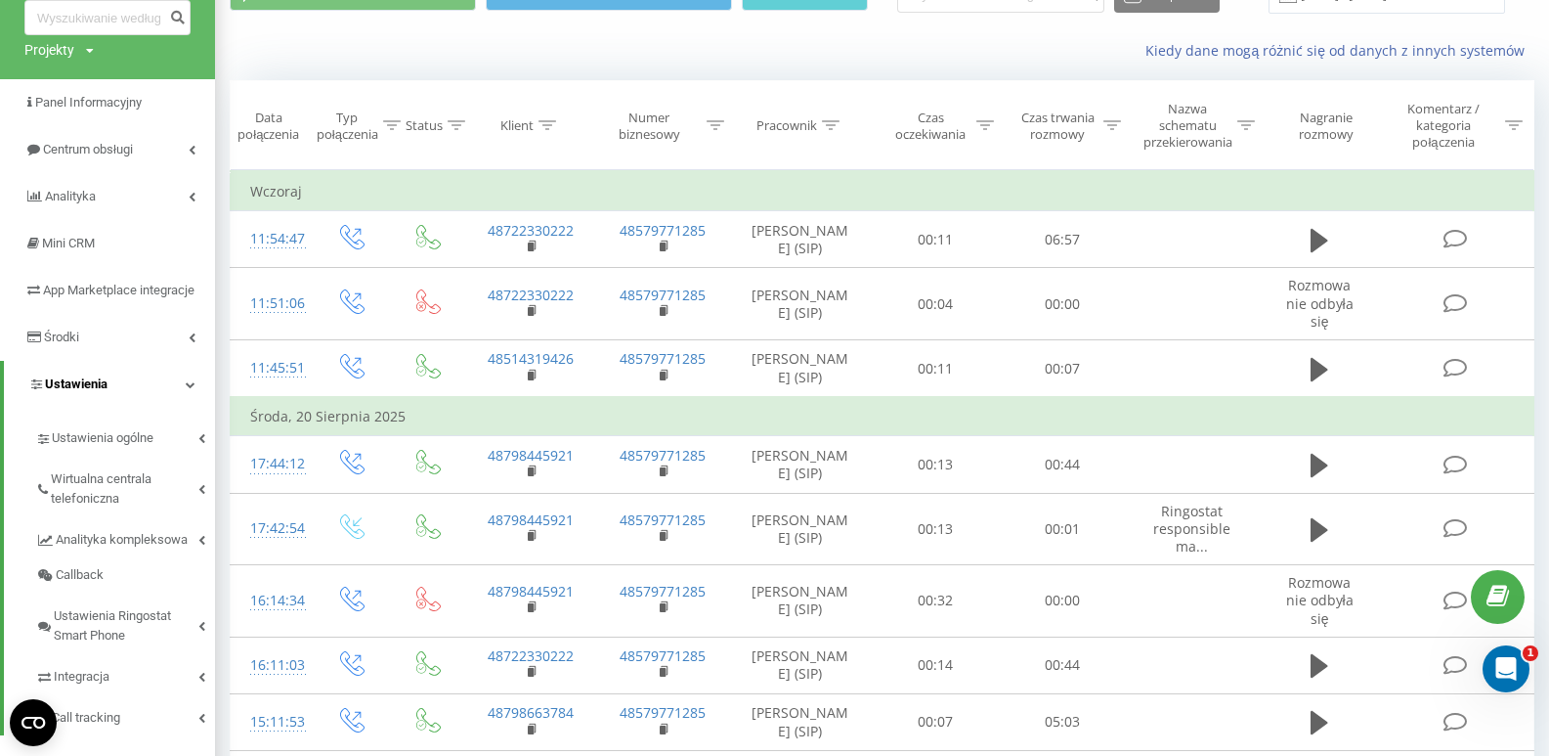
click at [119, 400] on link "Ustawienia" at bounding box center [109, 384] width 211 height 47
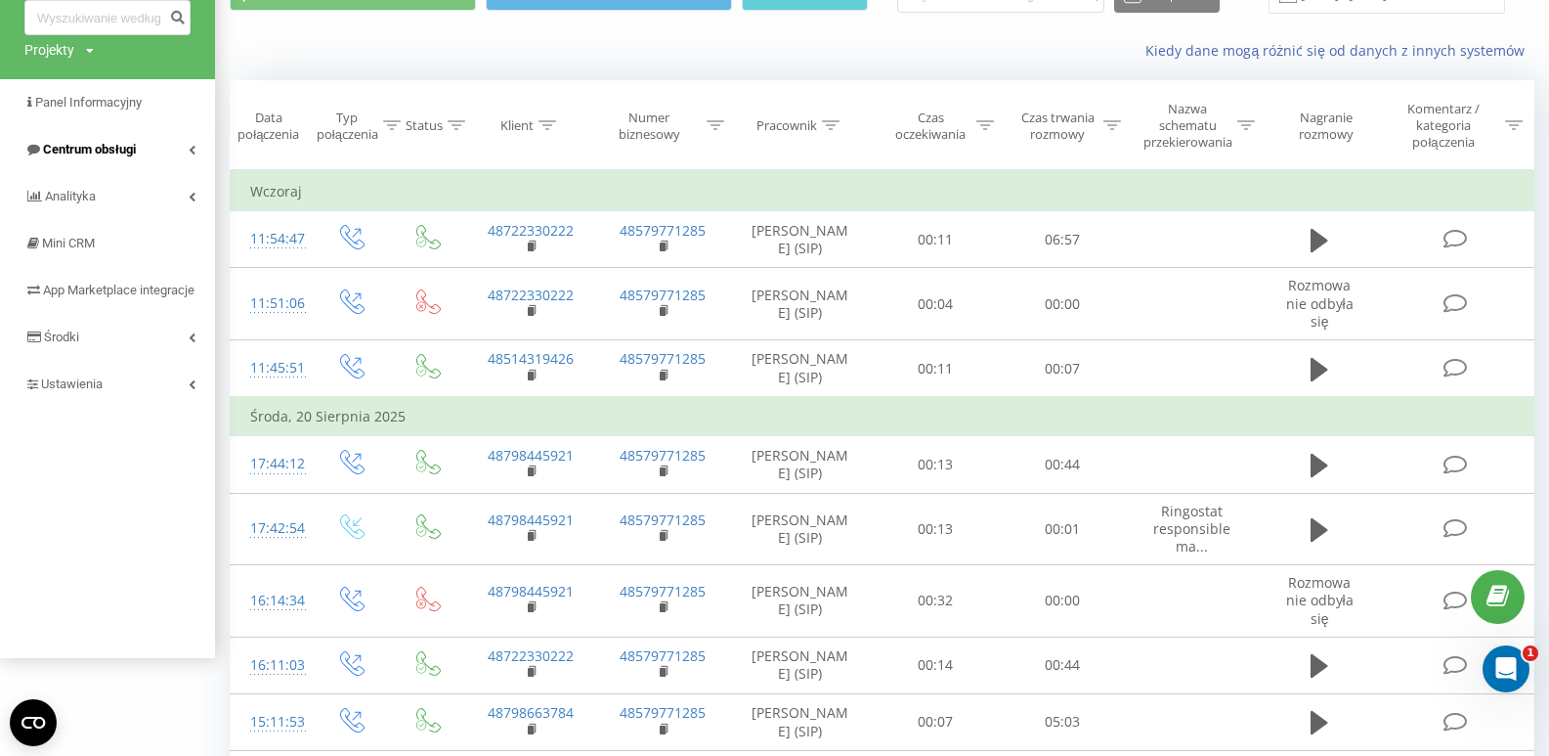
click at [189, 145] on link "Centrum obsługi" at bounding box center [107, 149] width 215 height 47
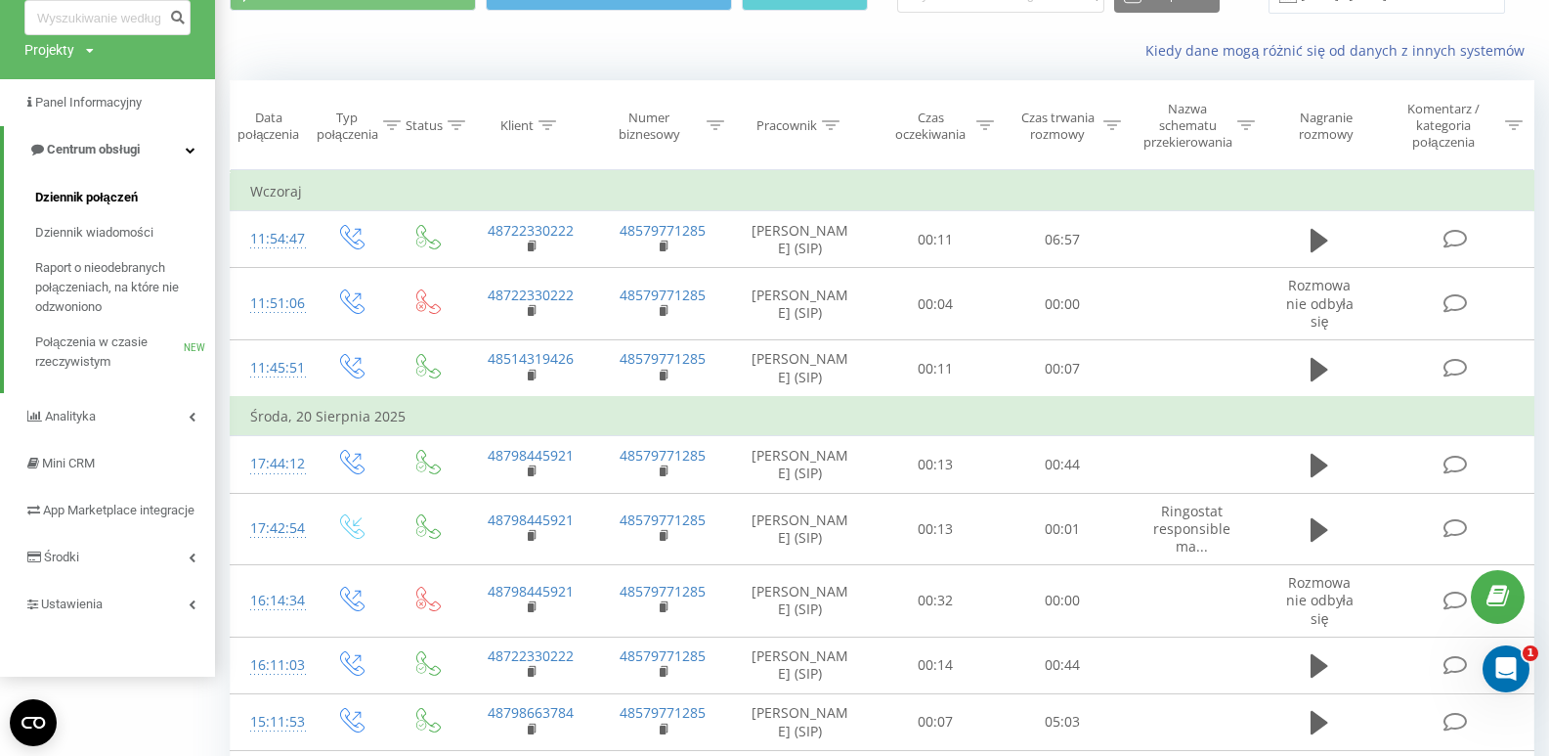
click at [120, 196] on span "Dziennik połączeń" at bounding box center [86, 198] width 103 height 20
click at [128, 622] on link "Ustawienia" at bounding box center [107, 604] width 215 height 47
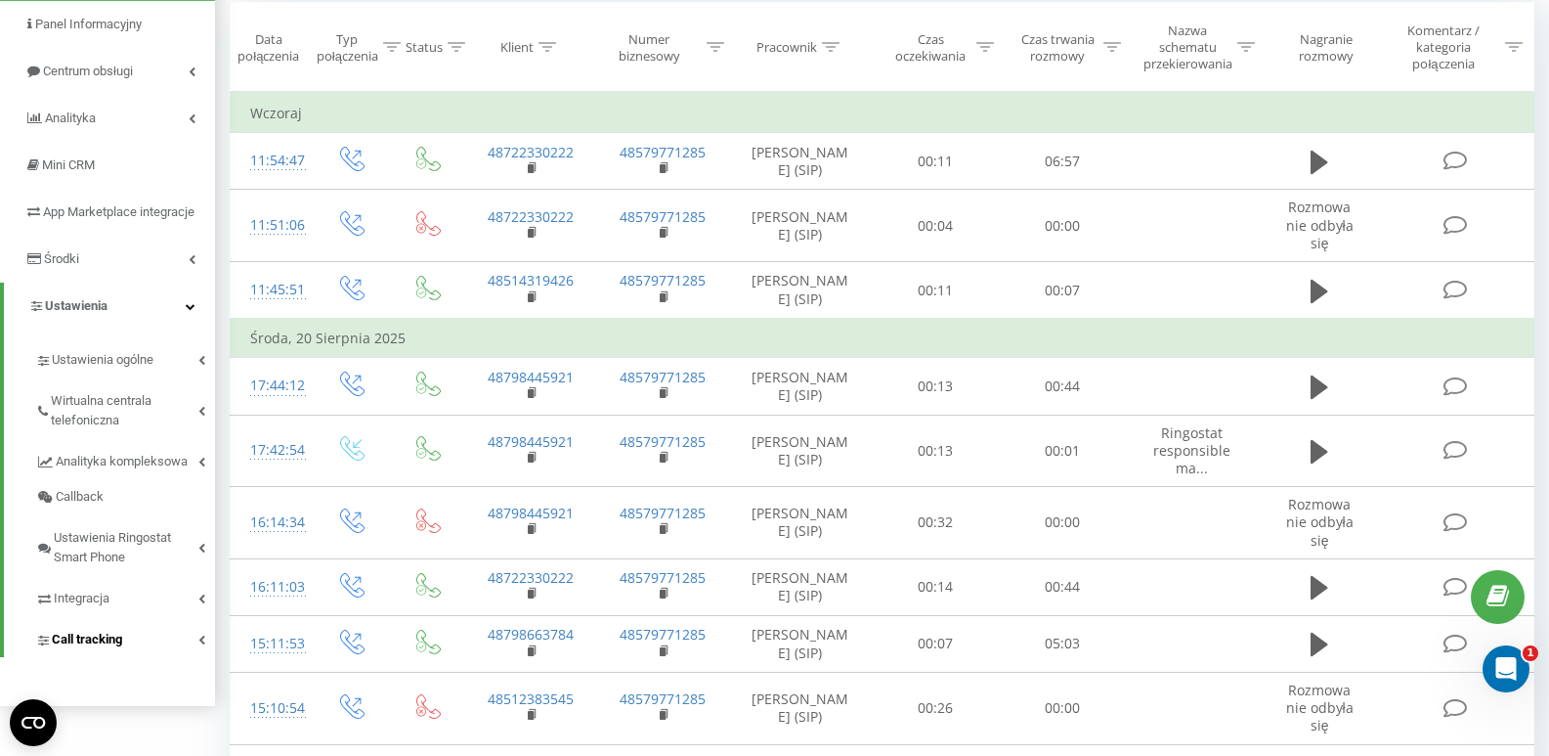
scroll to position [293, 0]
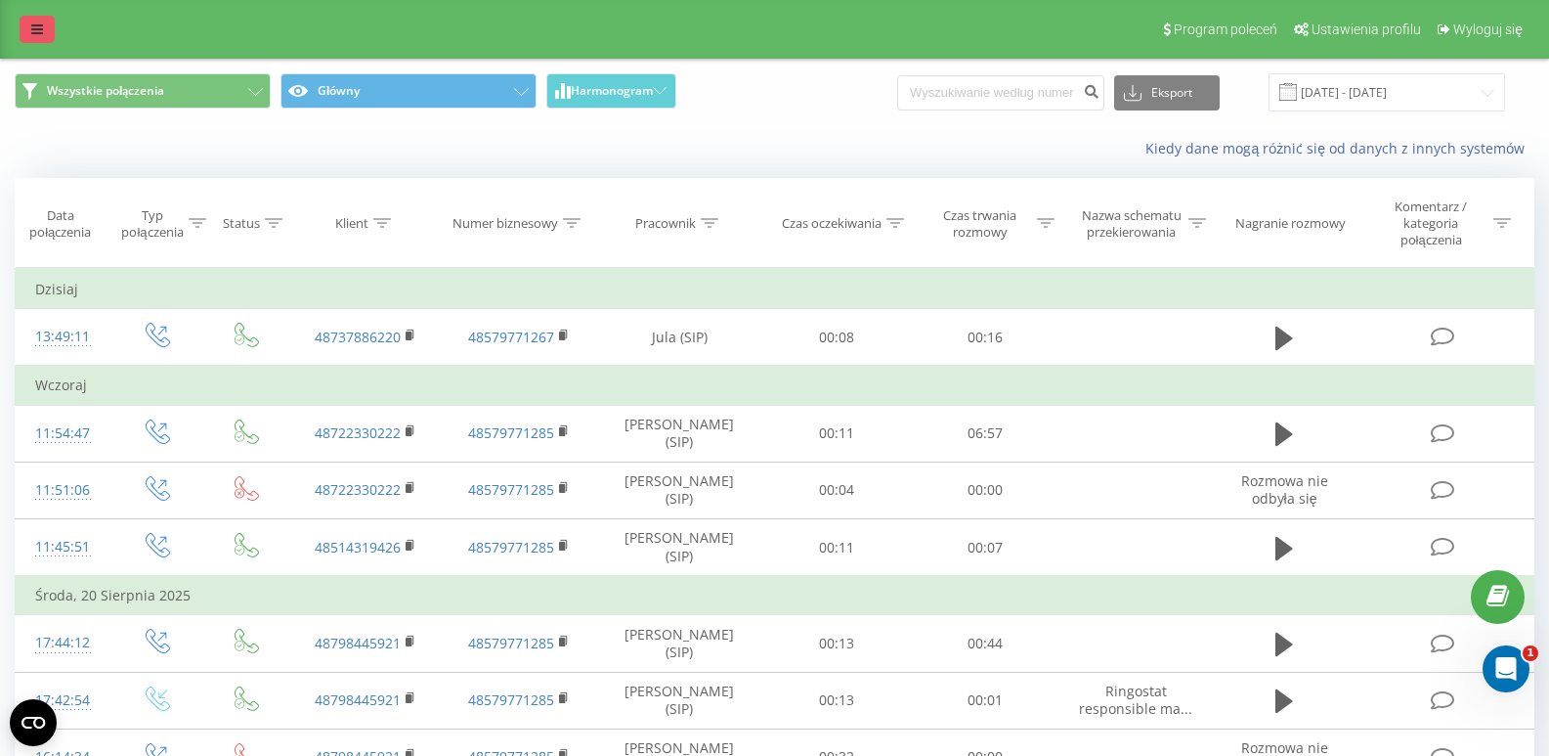
click at [41, 31] on icon at bounding box center [37, 29] width 12 height 14
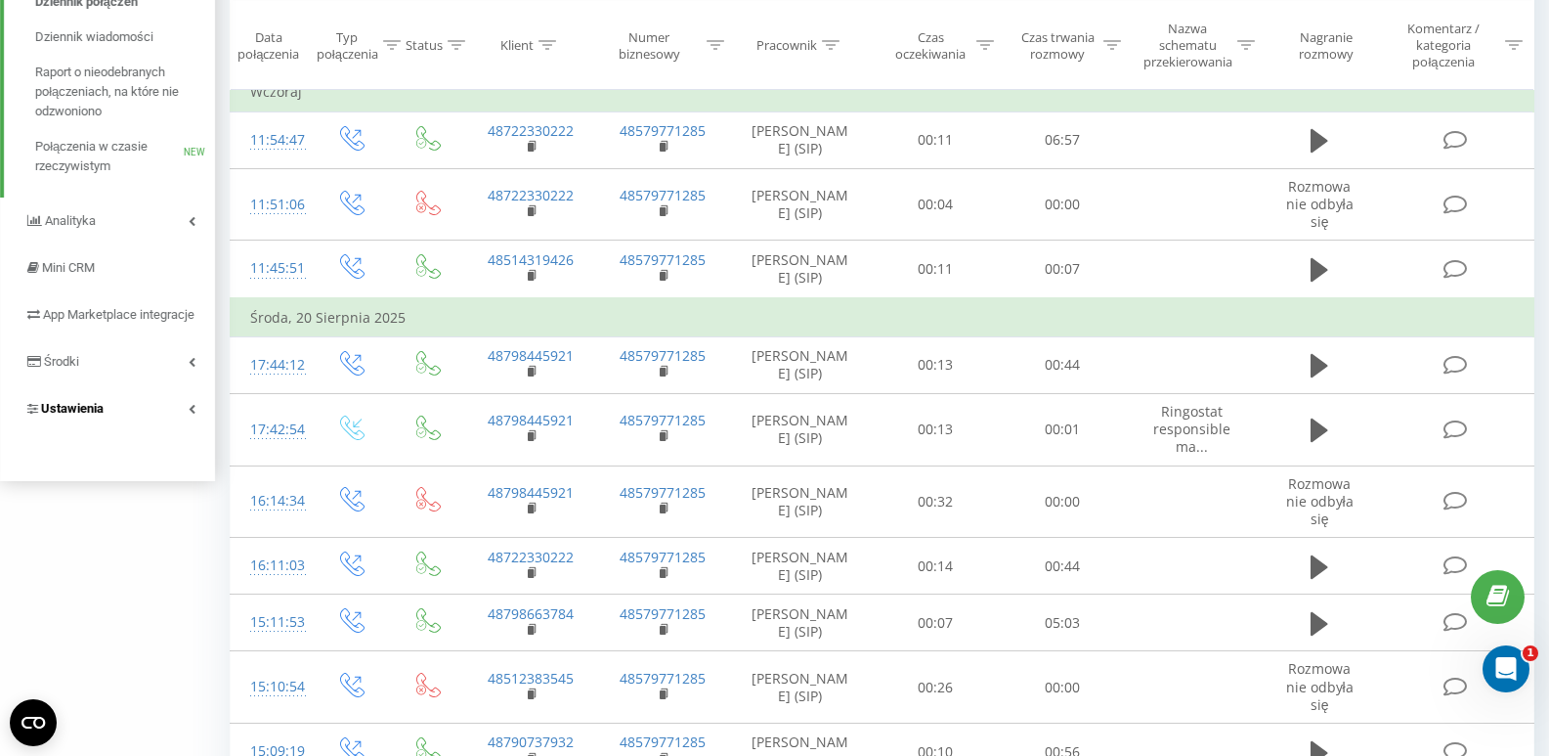
click at [129, 430] on link "Ustawienia" at bounding box center [107, 408] width 215 height 47
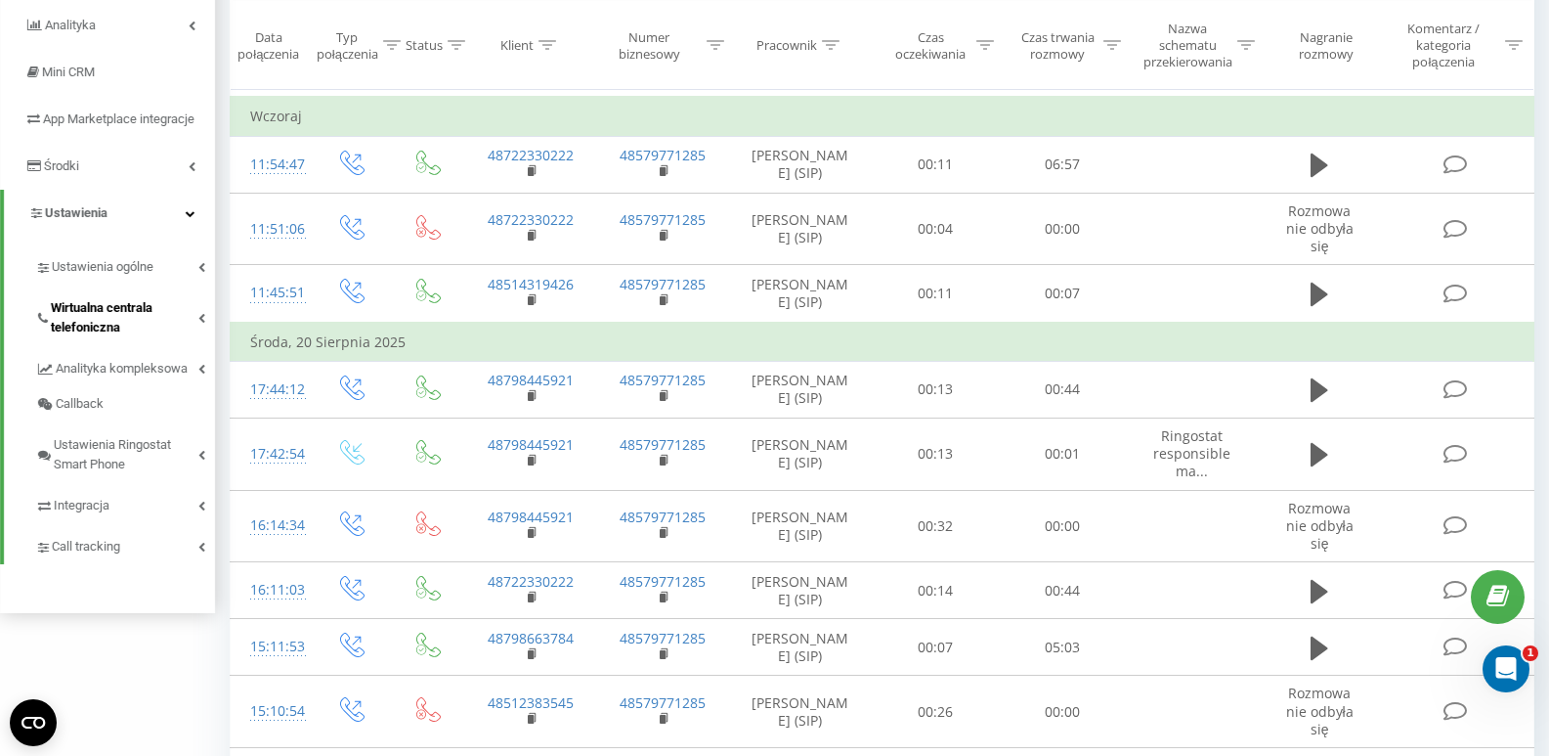
scroll to position [73, 0]
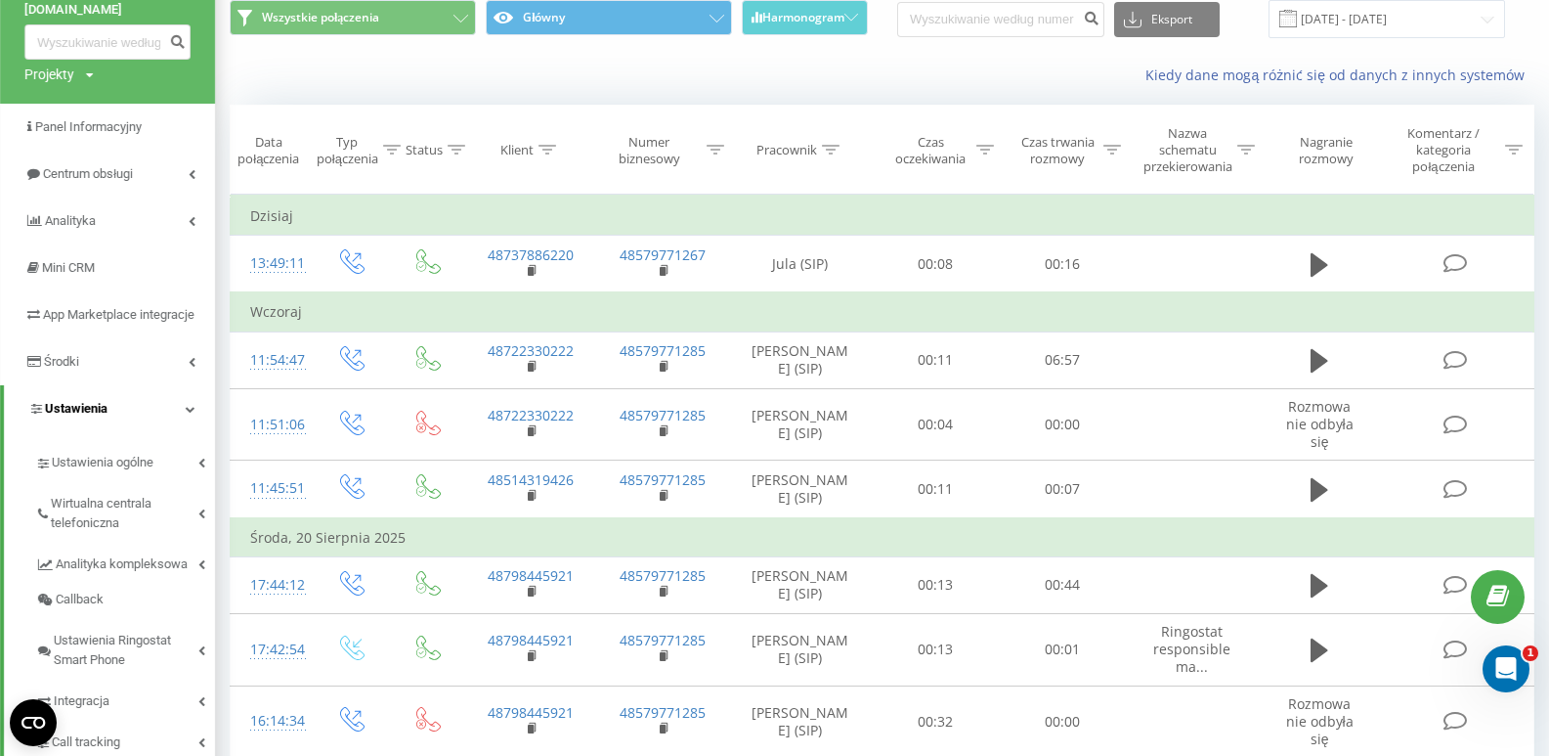
click at [142, 432] on link "Ustawienia" at bounding box center [109, 408] width 211 height 47
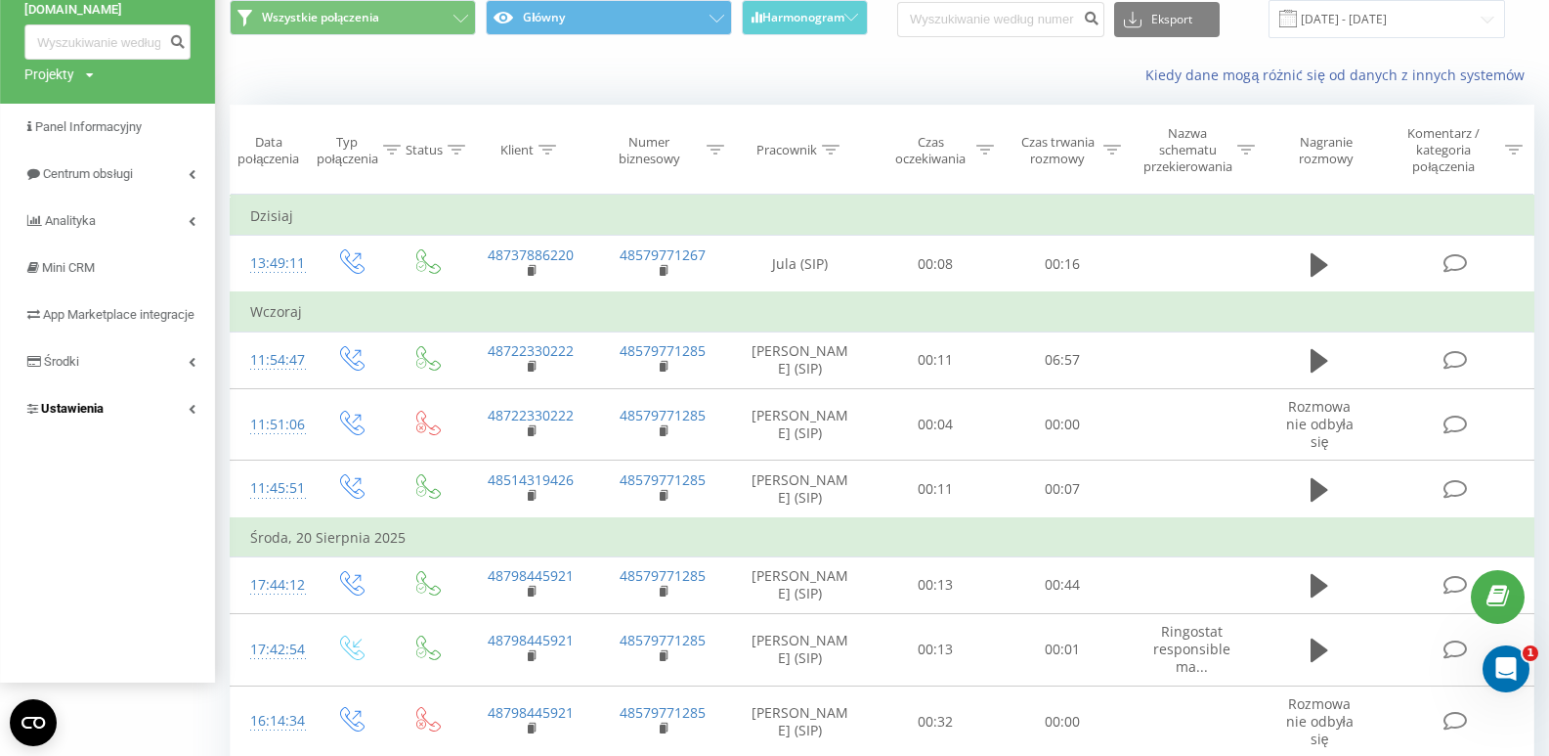
click at [145, 432] on link "Ustawienia" at bounding box center [107, 408] width 215 height 47
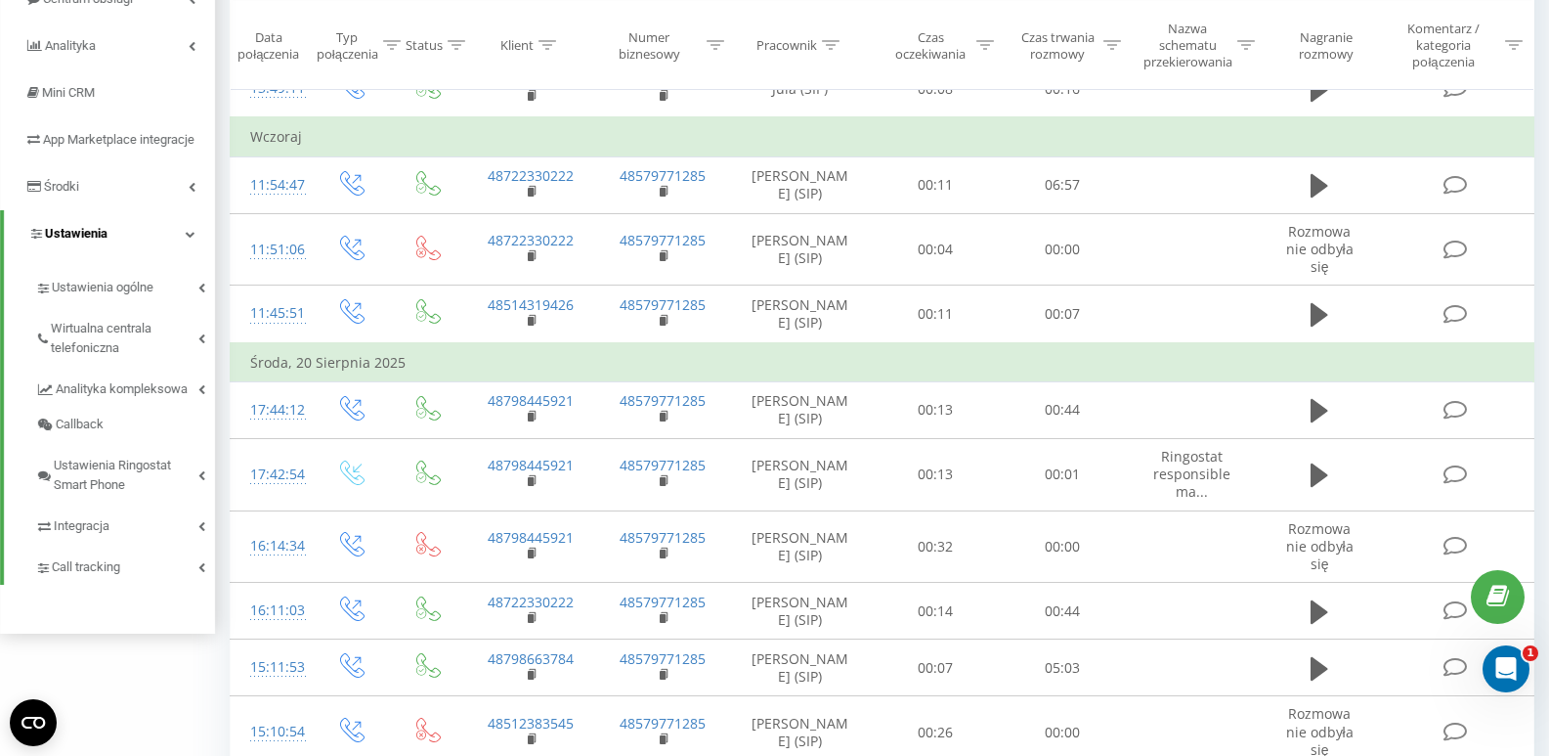
scroll to position [269, 0]
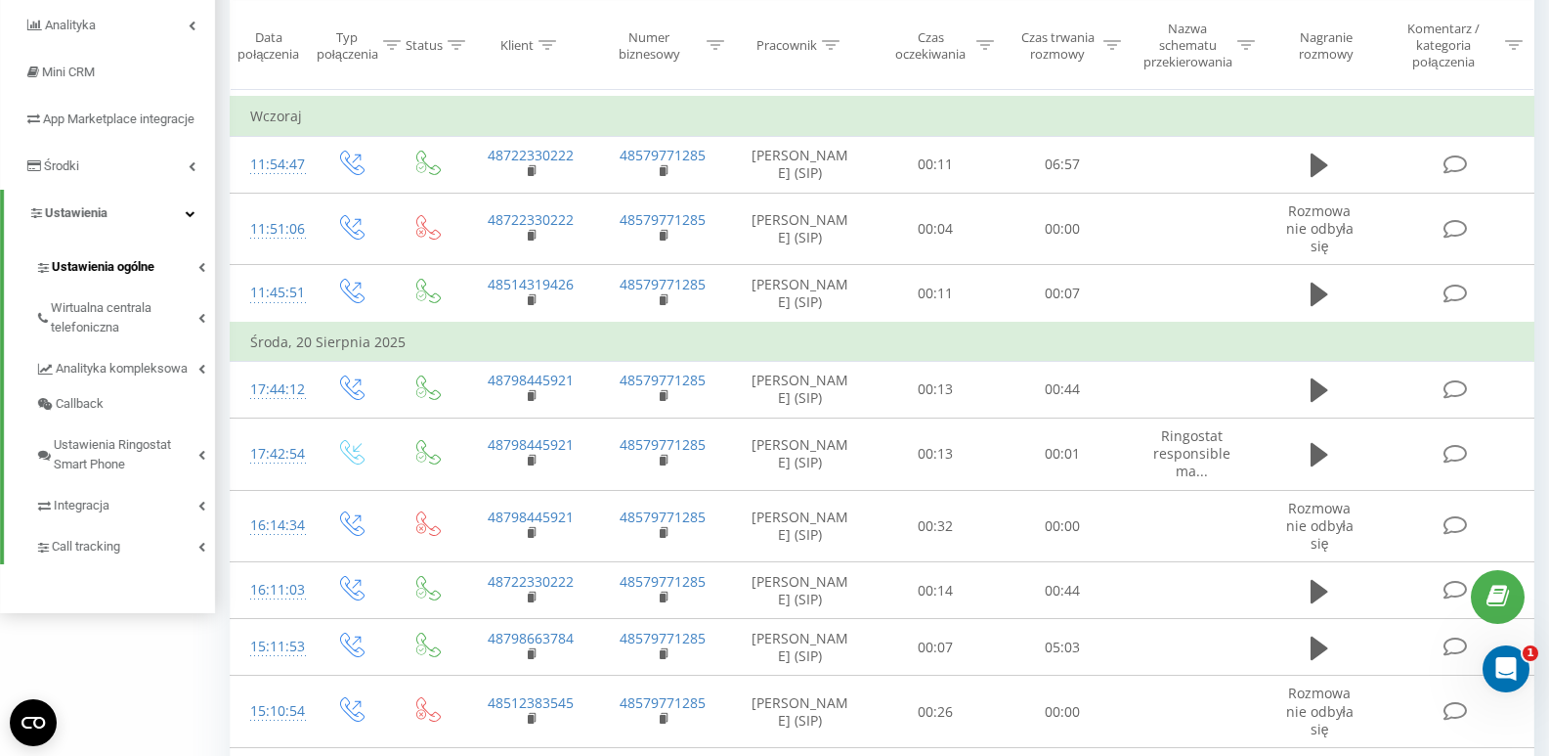
click at [154, 277] on span "Ustawienia ogólne" at bounding box center [103, 267] width 103 height 20
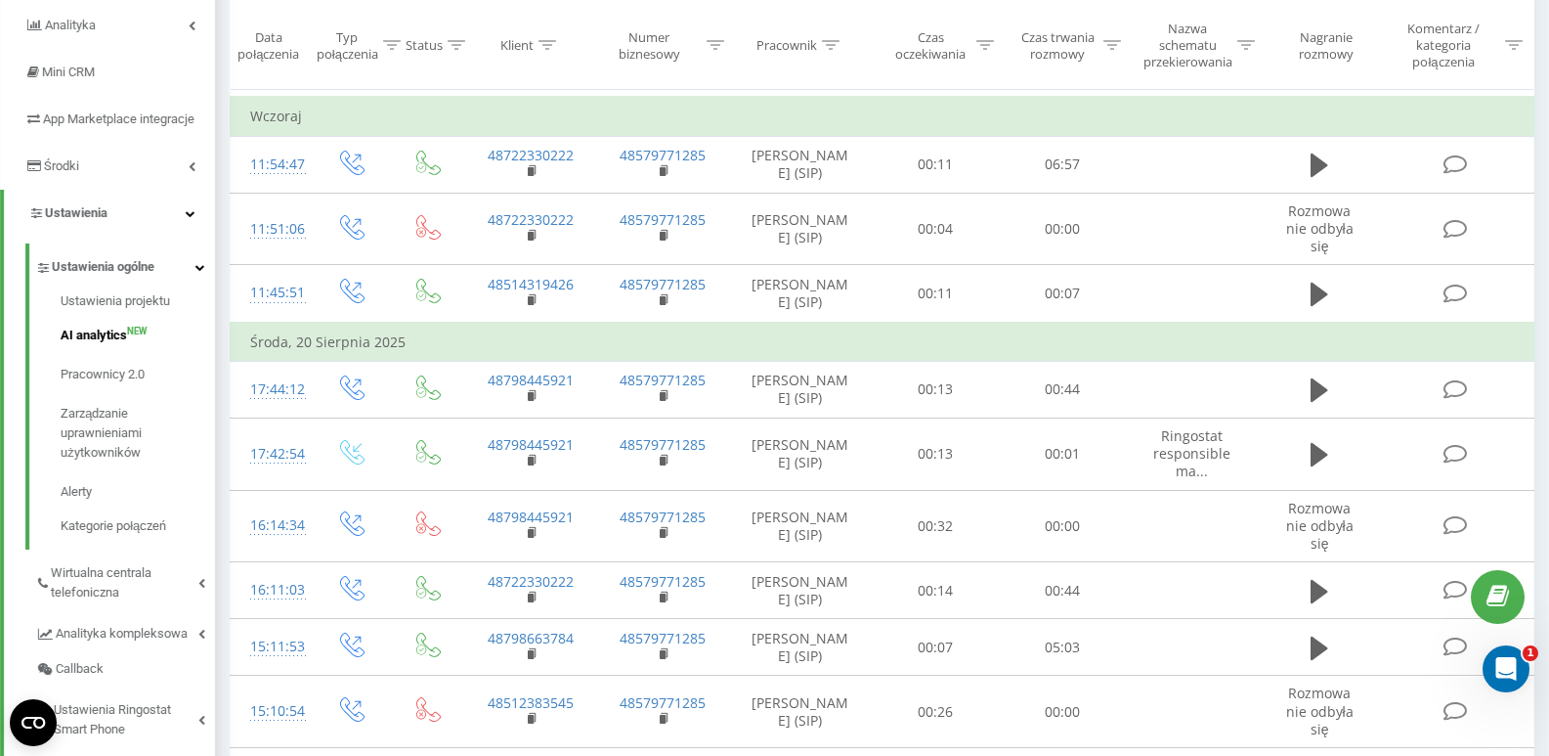
click at [124, 345] on span "AI analytics" at bounding box center [94, 335] width 66 height 20
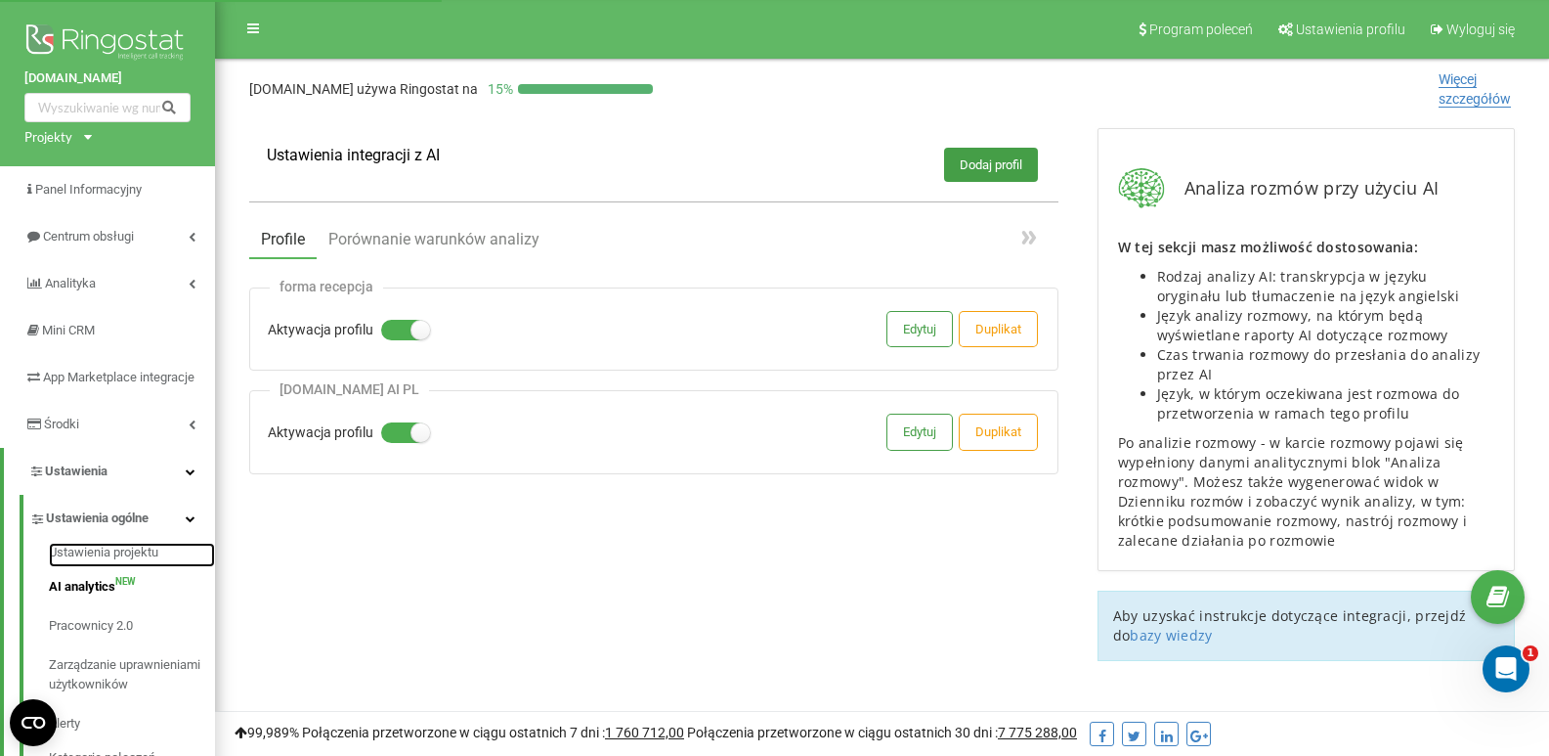
click at [99, 567] on link "Ustawienia projektu" at bounding box center [132, 554] width 166 height 24
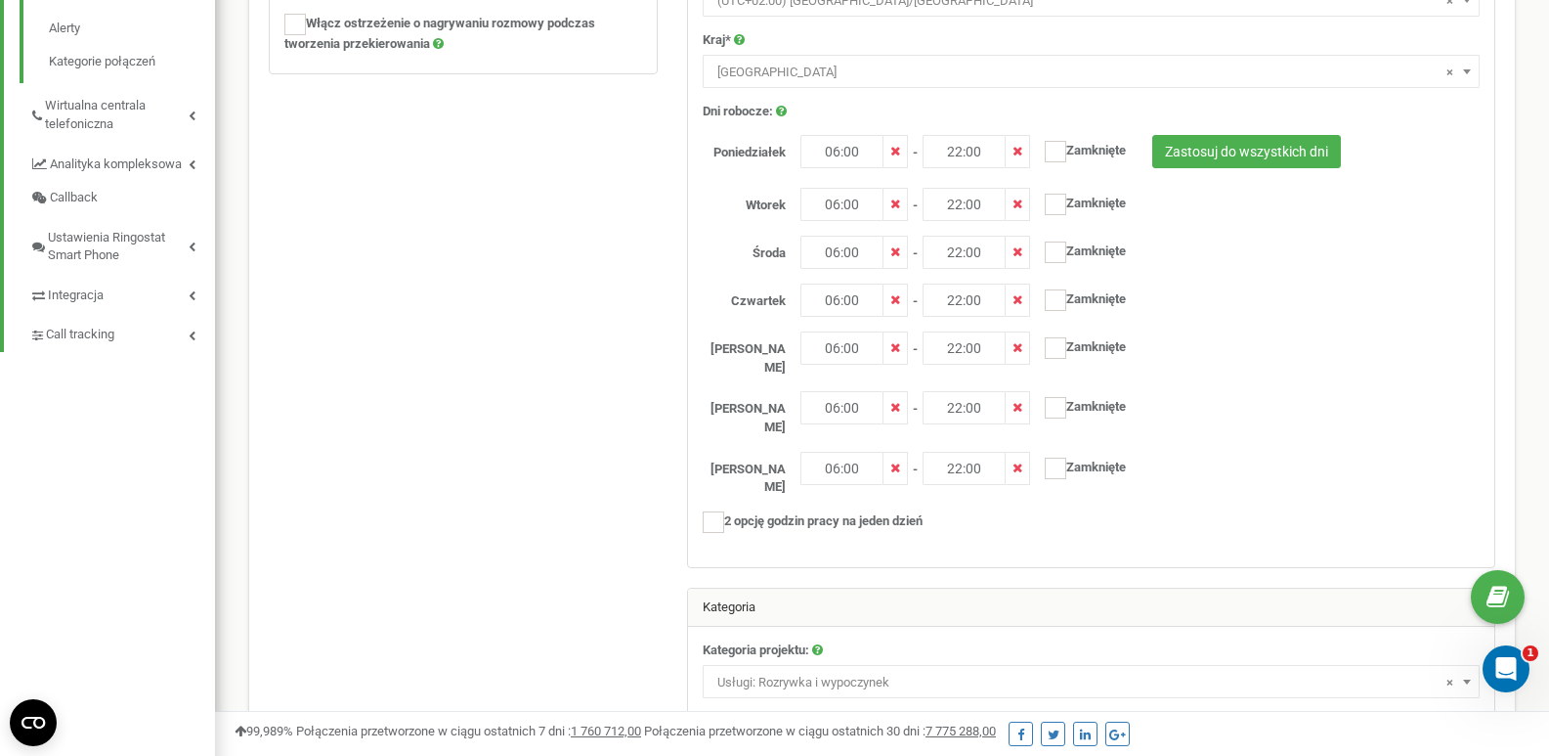
scroll to position [767, 0]
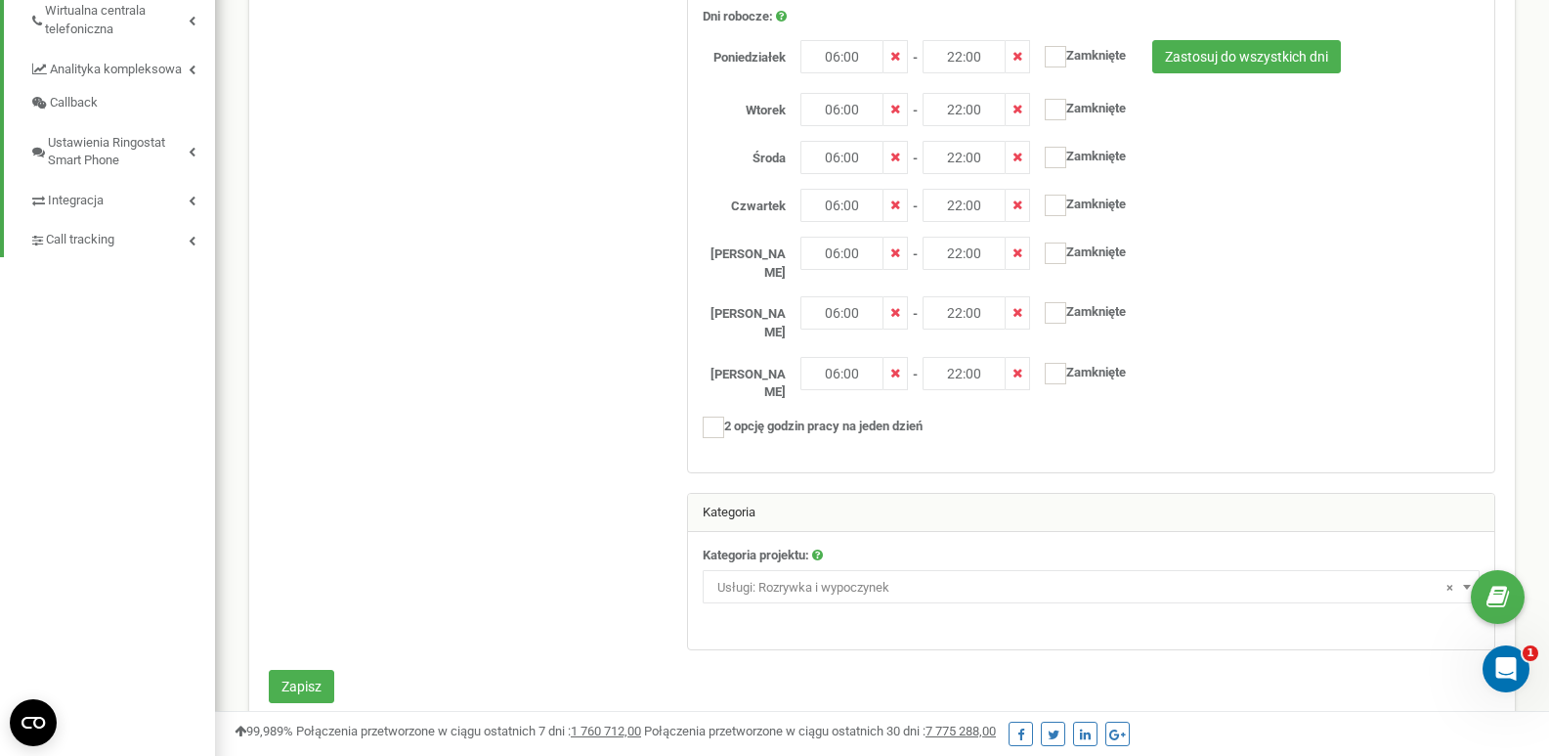
click at [886, 574] on span "× Usługi: Rozrywka i wypoczynek" at bounding box center [1091, 587] width 763 height 27
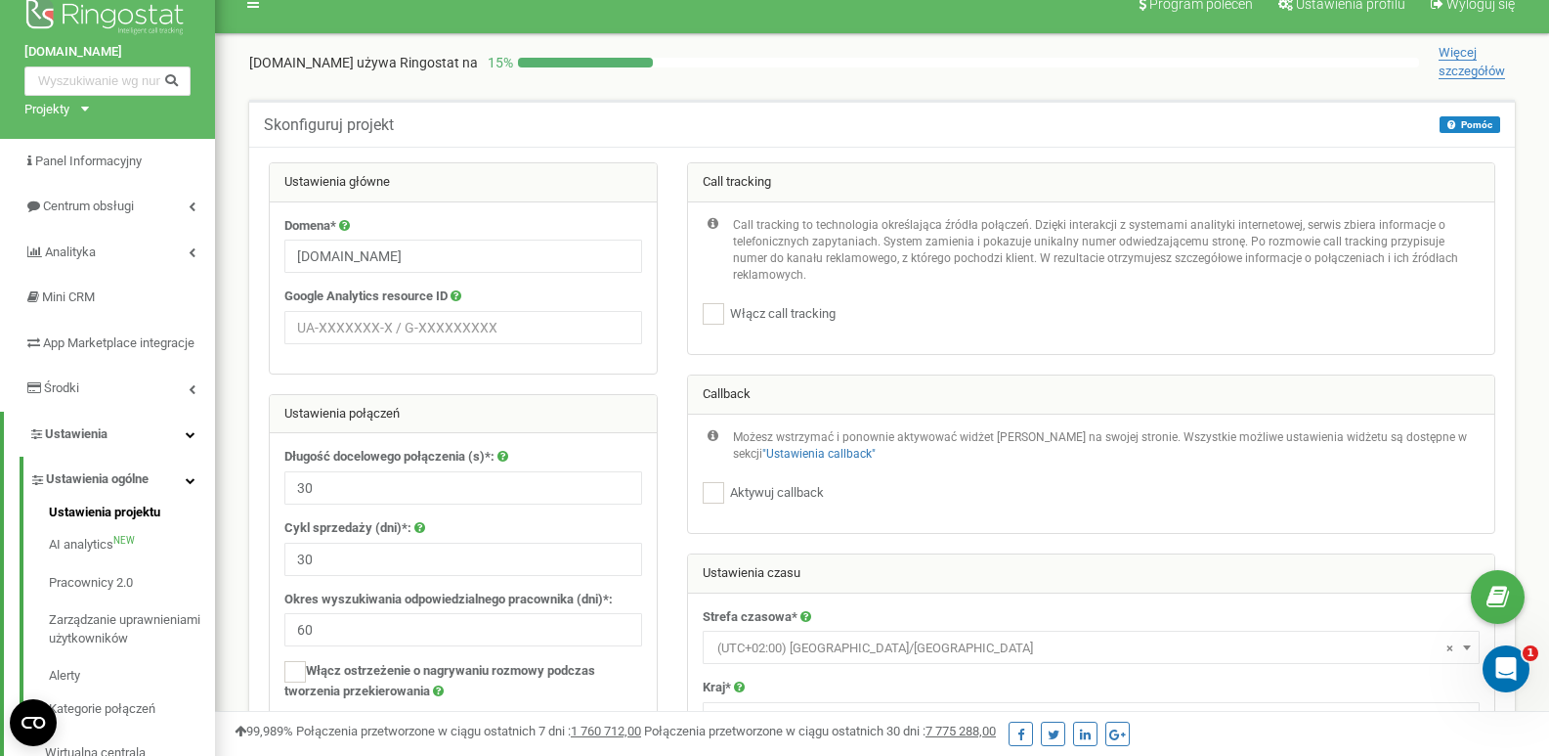
scroll to position [0, 0]
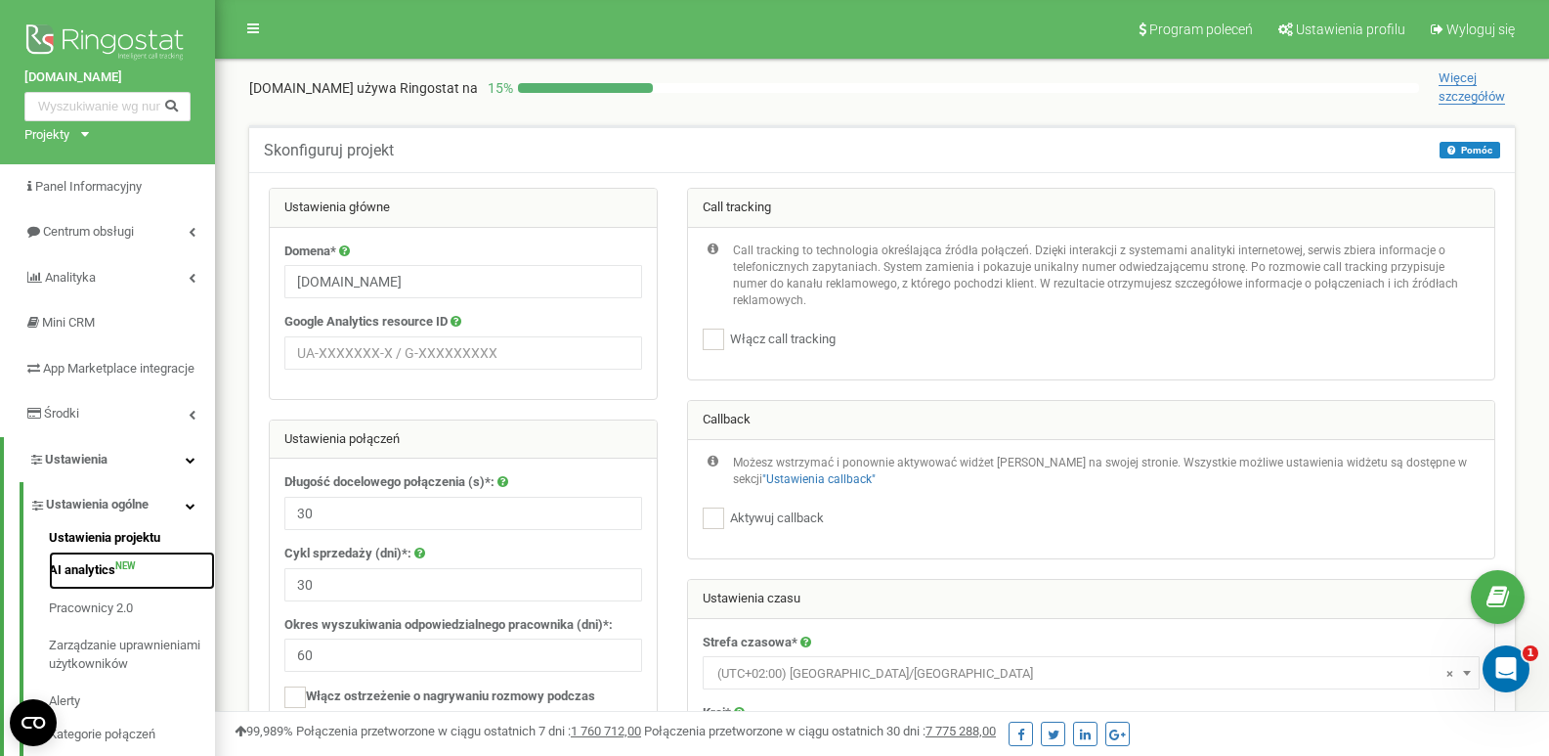
click at [117, 566] on span "NEW" at bounding box center [125, 566] width 21 height 0
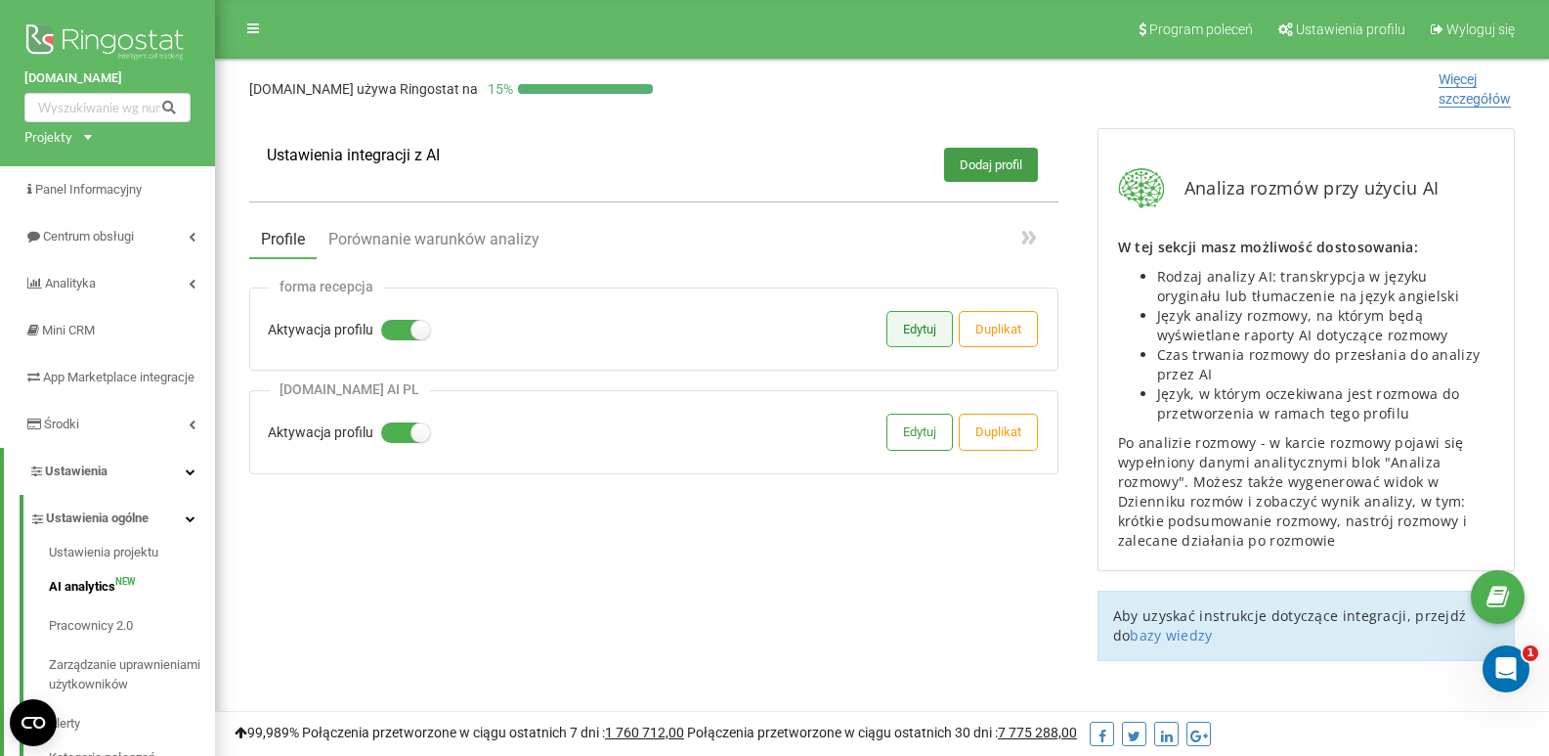
click at [914, 335] on button "Edytuj" at bounding box center [920, 329] width 65 height 34
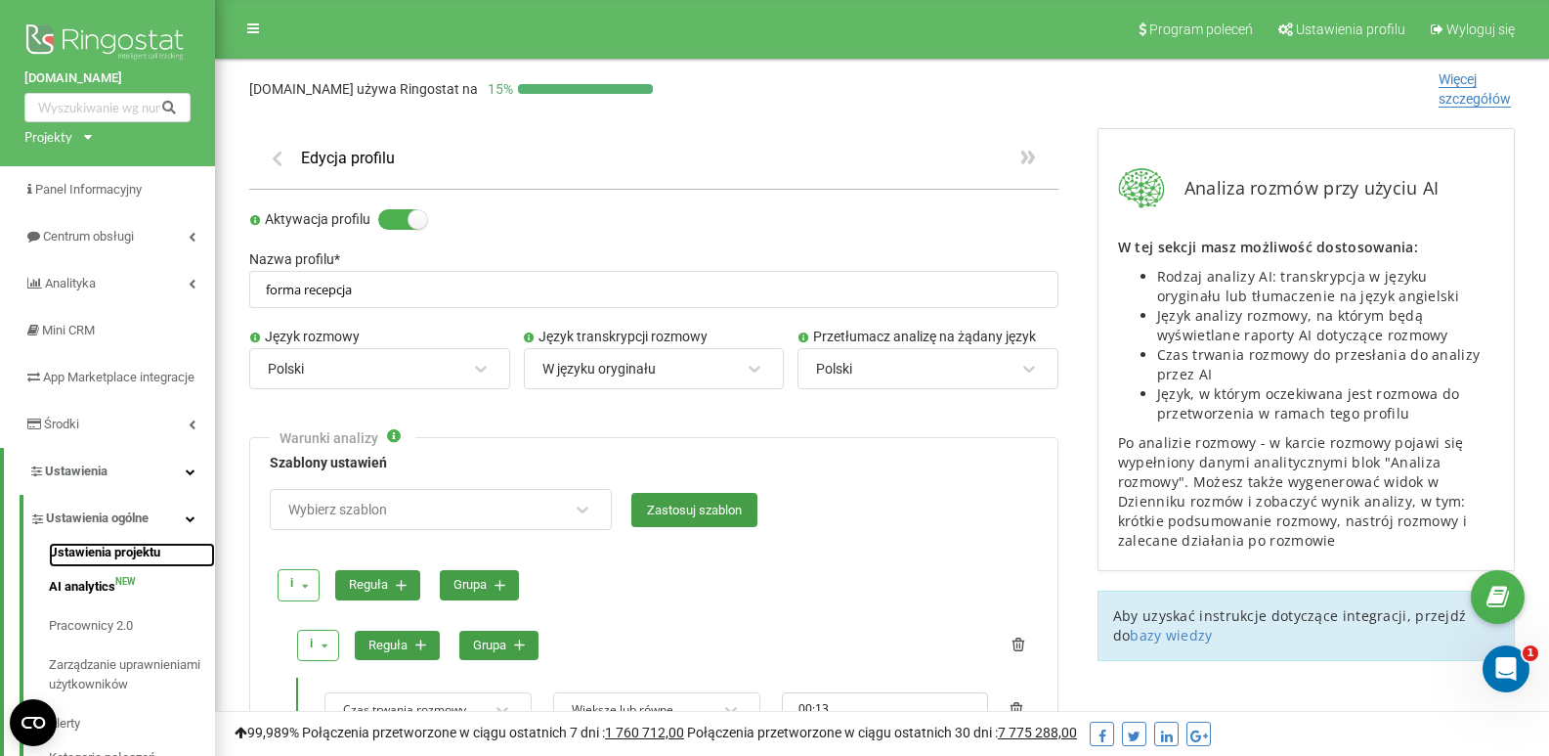
click at [101, 567] on link "Ustawienia projektu" at bounding box center [132, 554] width 166 height 24
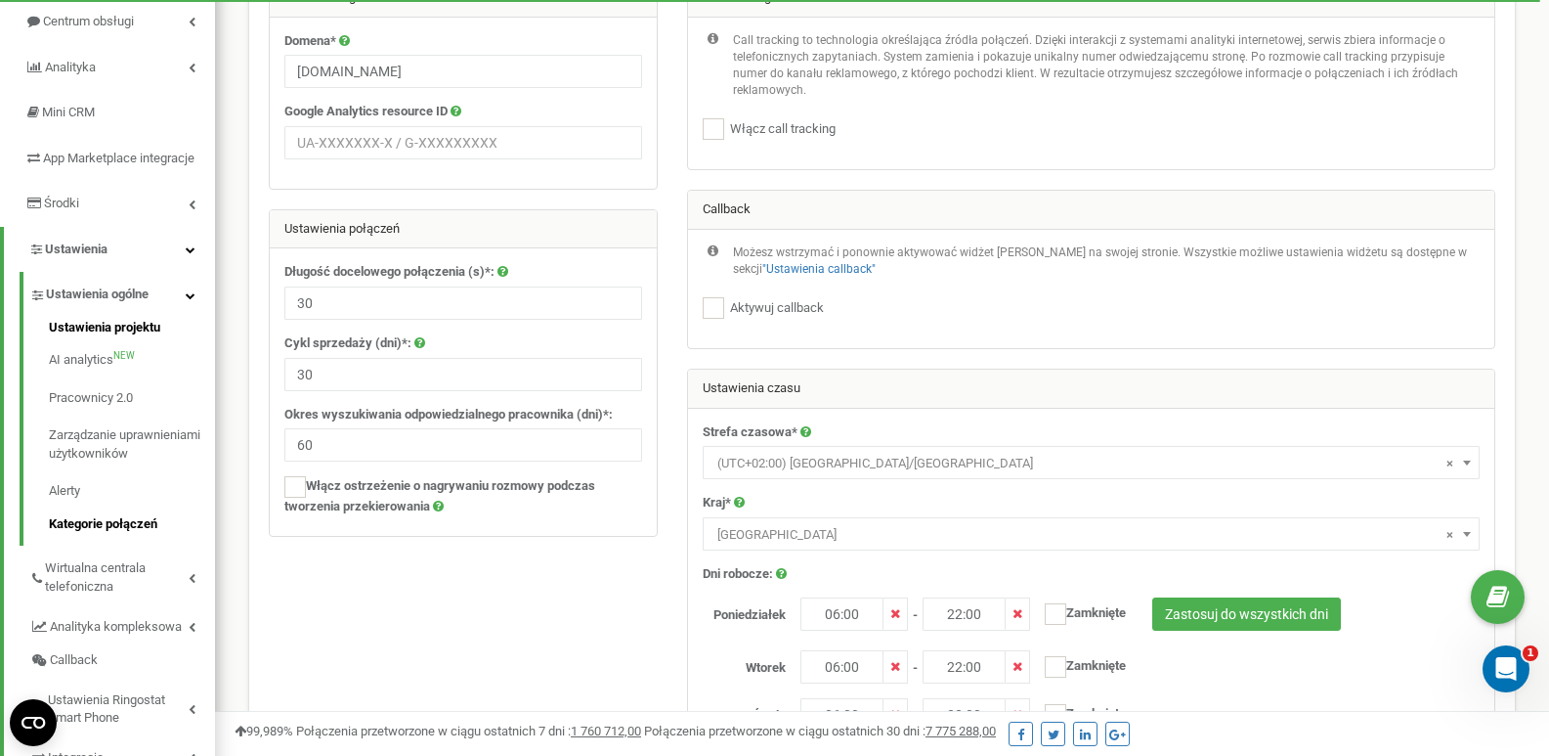
scroll to position [195, 0]
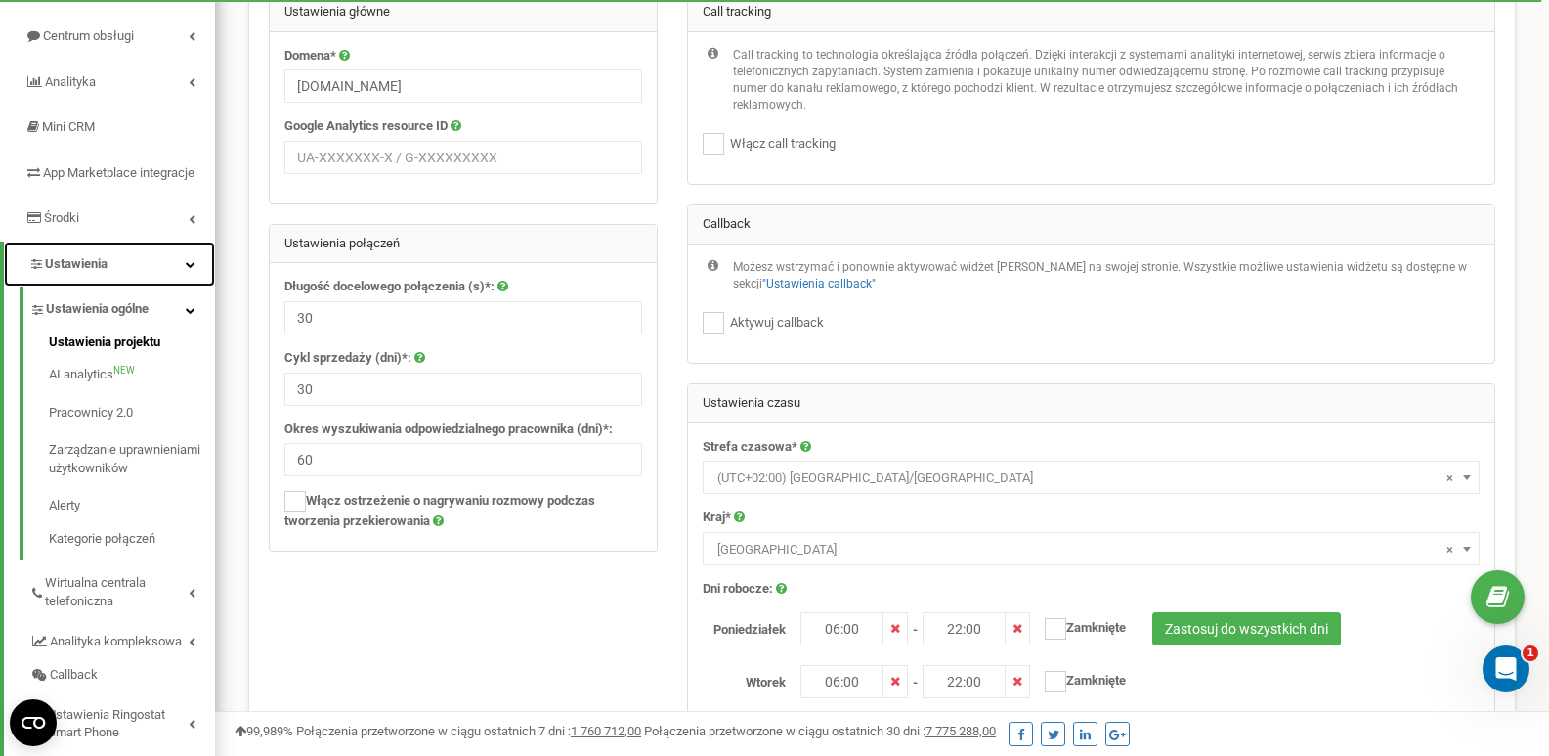
click at [182, 283] on link "Ustawienia" at bounding box center [109, 264] width 211 height 46
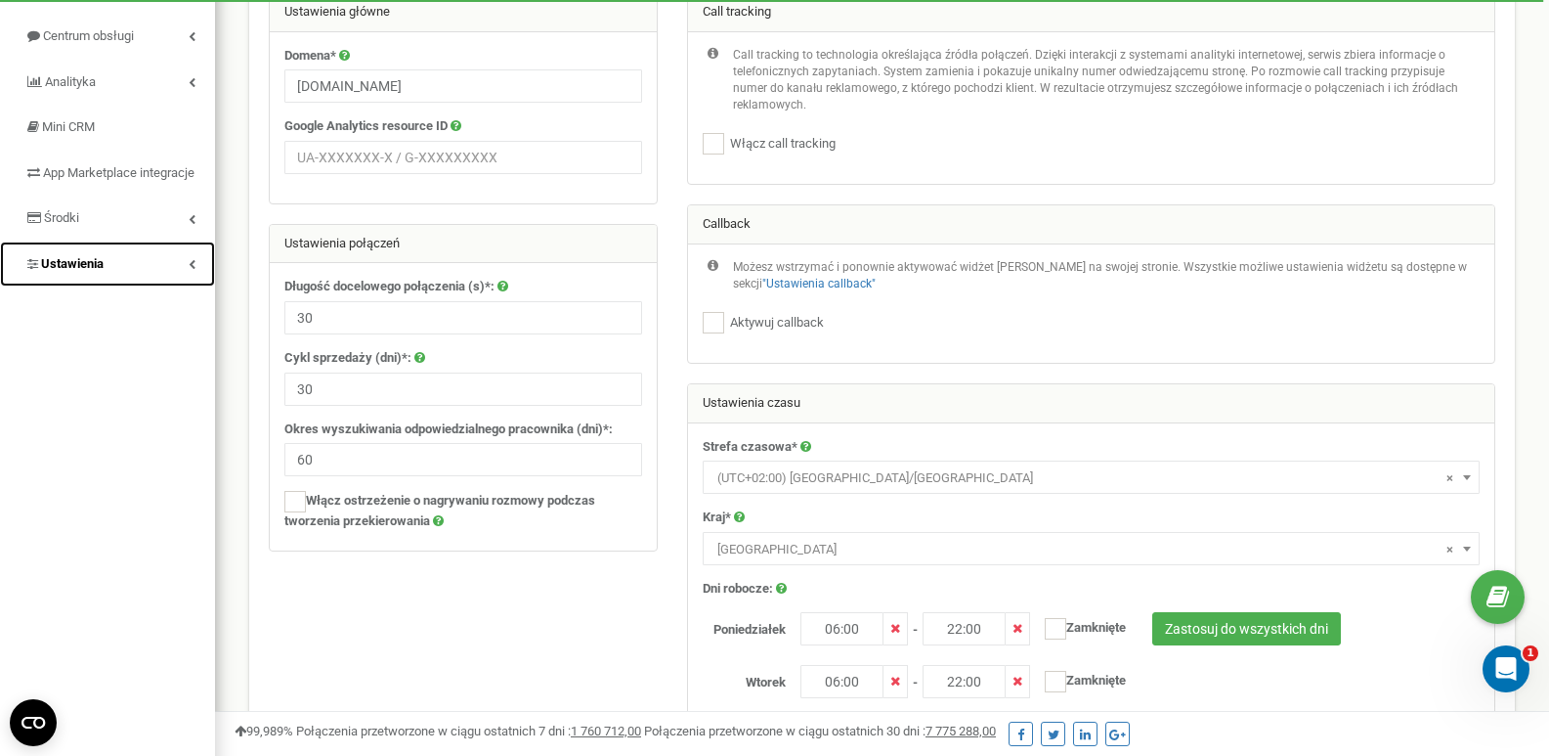
click at [182, 283] on link "Ustawienia" at bounding box center [107, 264] width 215 height 46
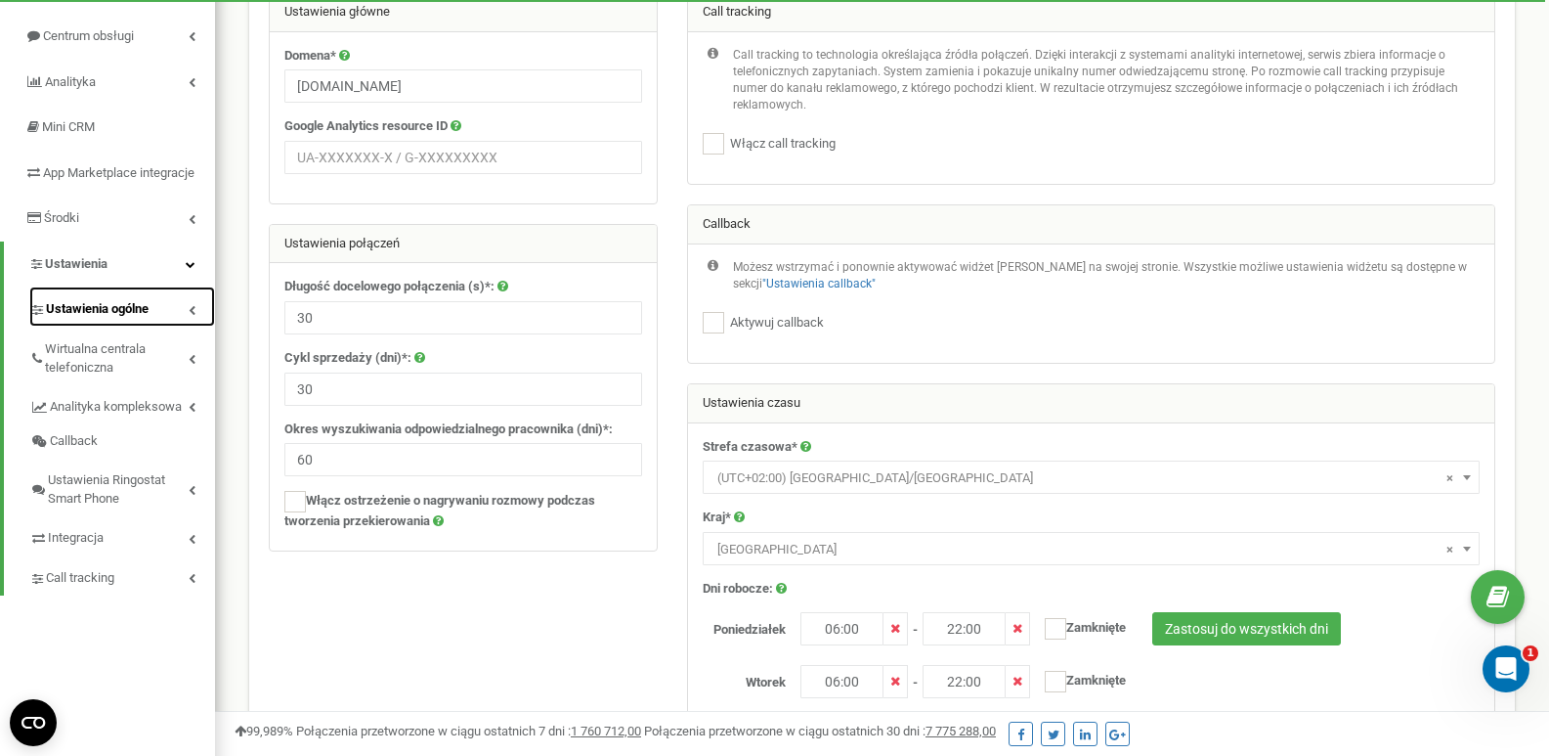
click at [171, 326] on link "Ustawienia ogólne" at bounding box center [122, 306] width 186 height 40
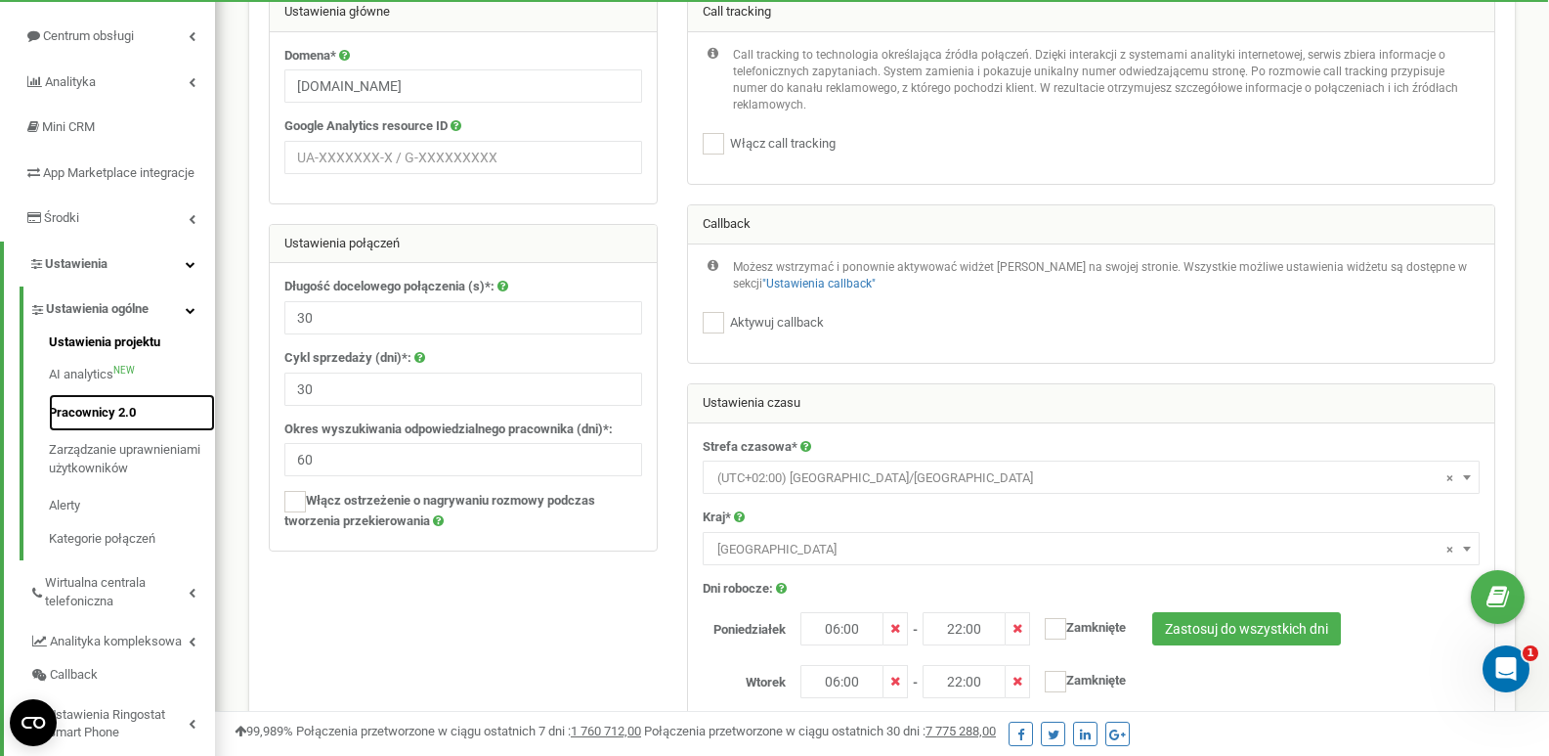
click at [109, 429] on link "Pracownicy 2.0" at bounding box center [132, 413] width 166 height 38
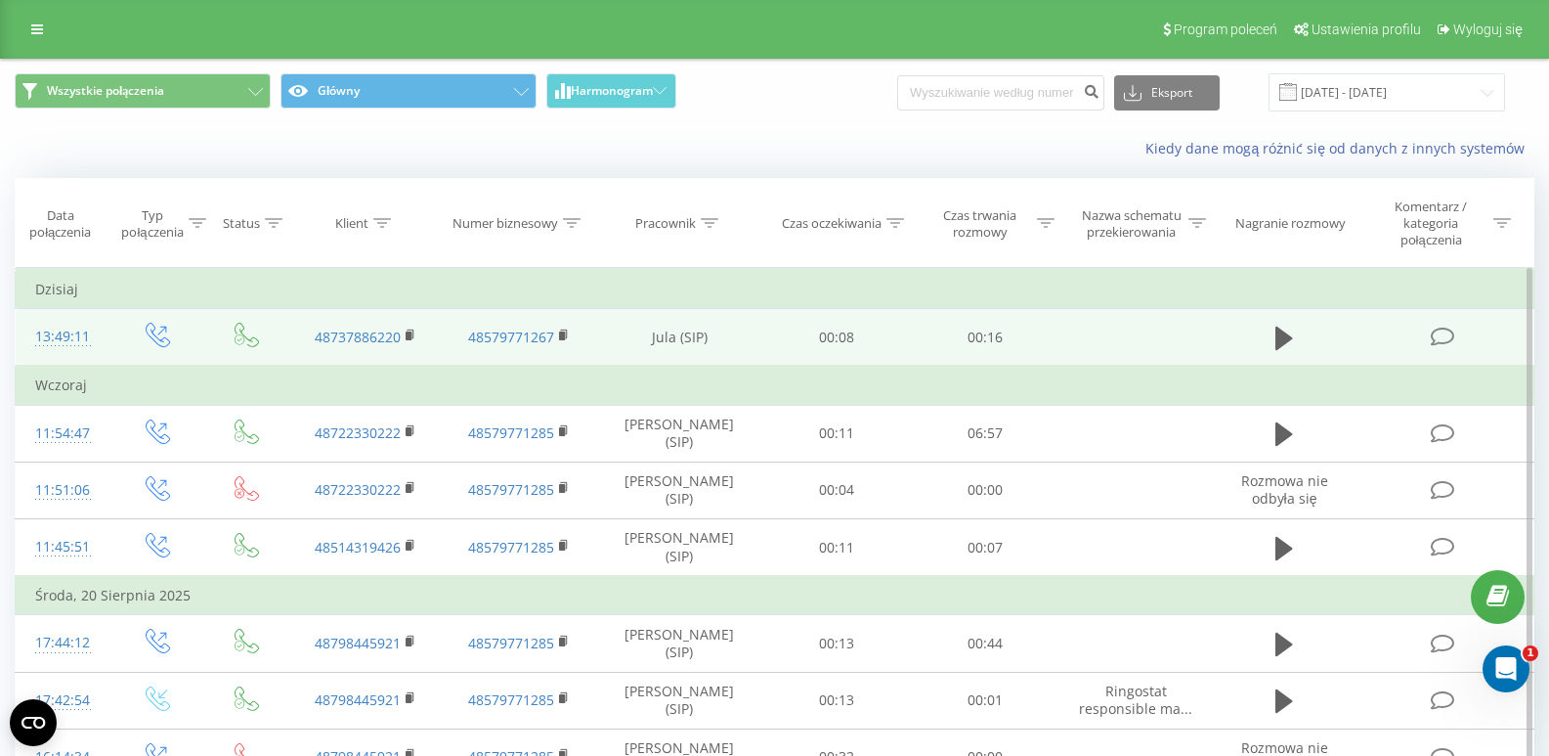
click at [77, 337] on div "13:49:11" at bounding box center [63, 337] width 56 height 38
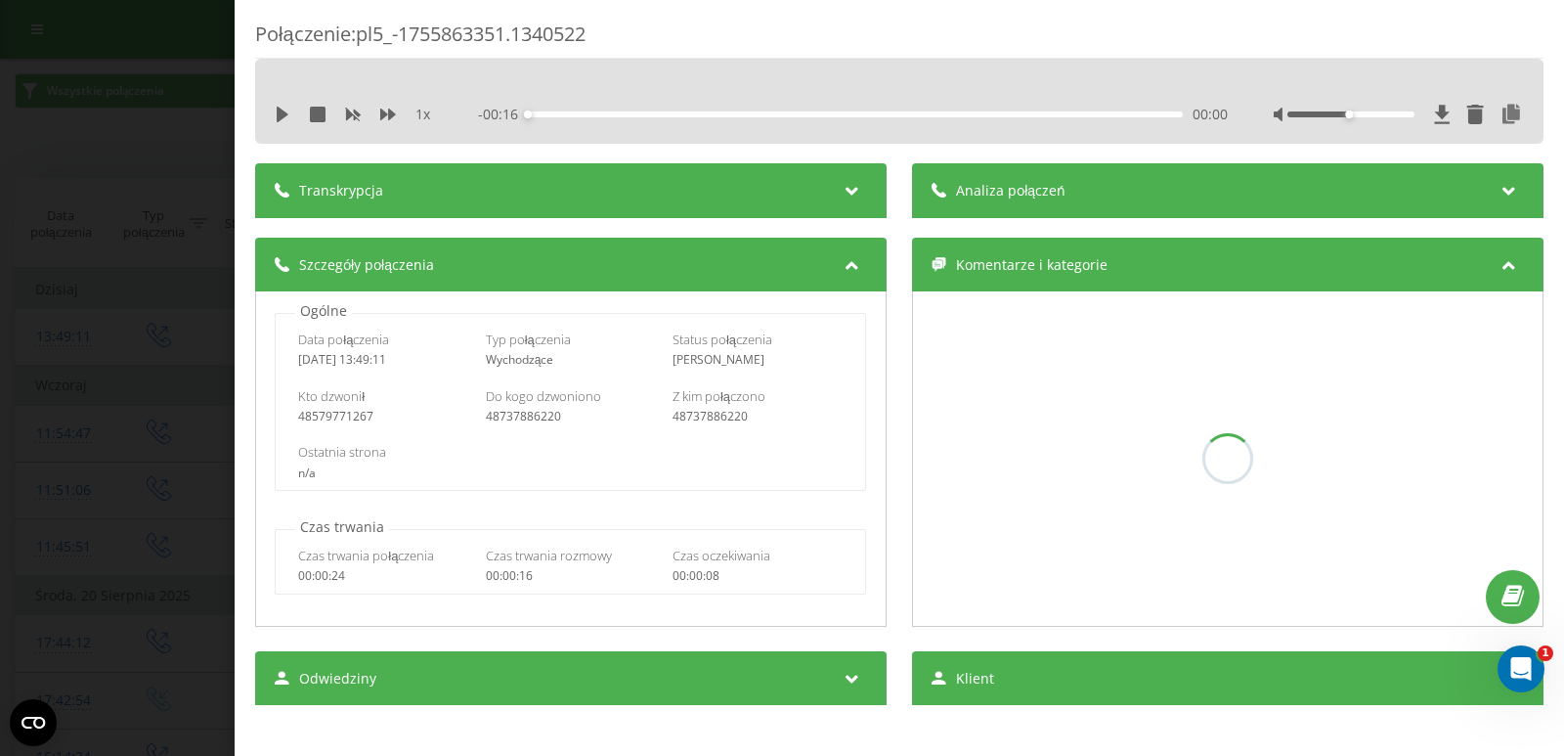
click at [1062, 183] on div "Analiza połączeń" at bounding box center [1227, 190] width 631 height 55
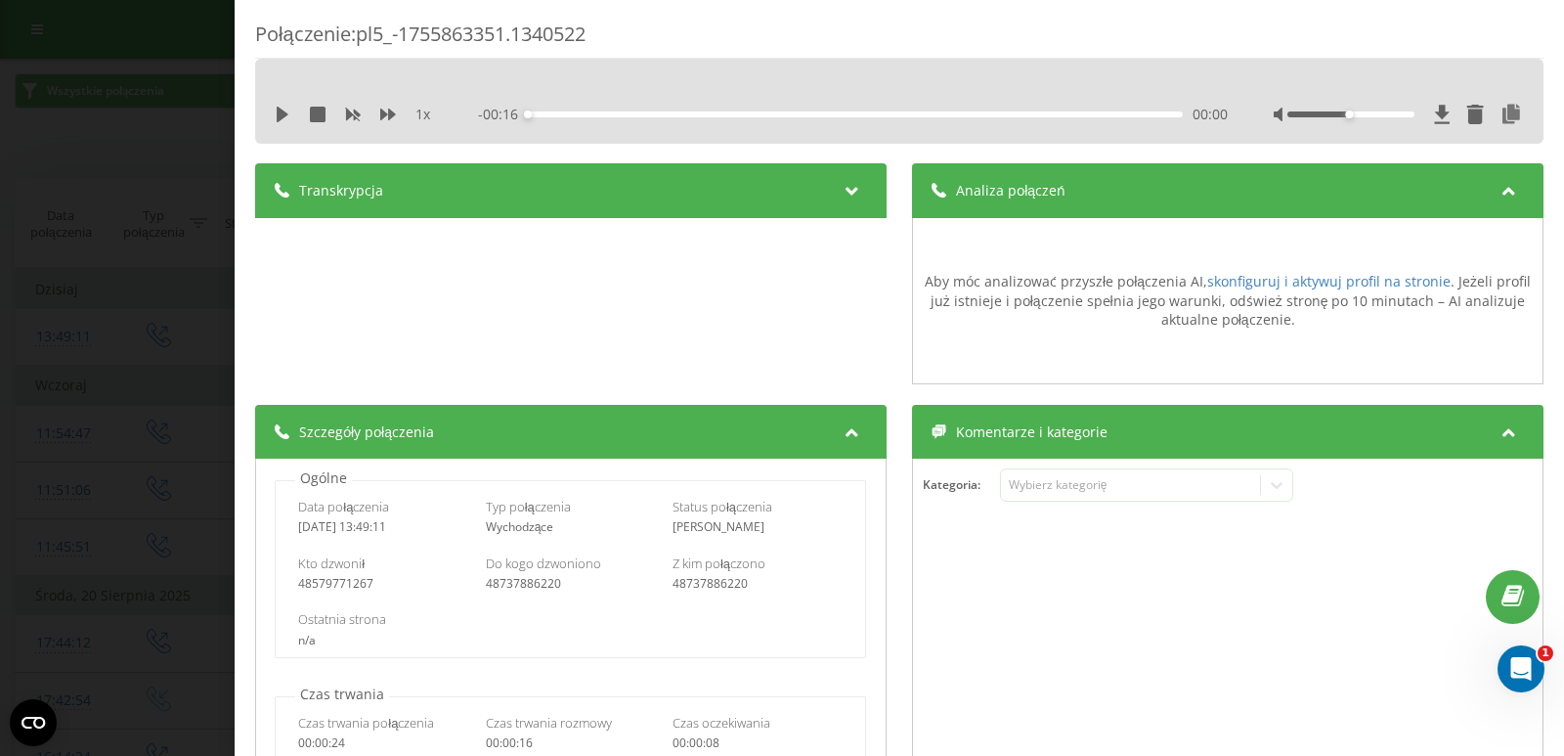
click at [1067, 190] on div "Analiza połączeń" at bounding box center [1227, 190] width 631 height 55
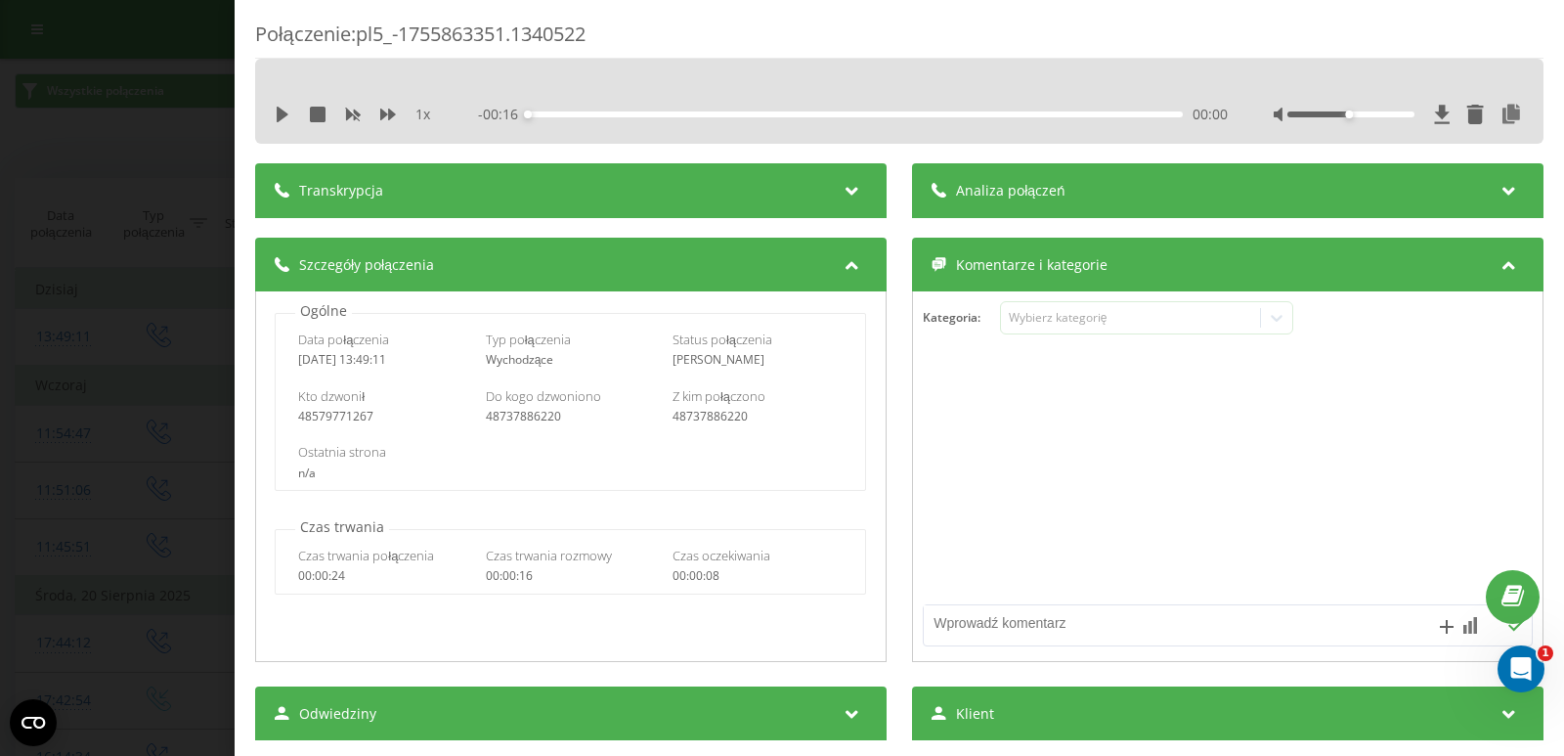
click at [211, 285] on div "Połączenie : pl5_-1755863351.1340522 1 x - 00:16 00:00 00:00 Transkrypcja Aby m…" at bounding box center [782, 378] width 1564 height 756
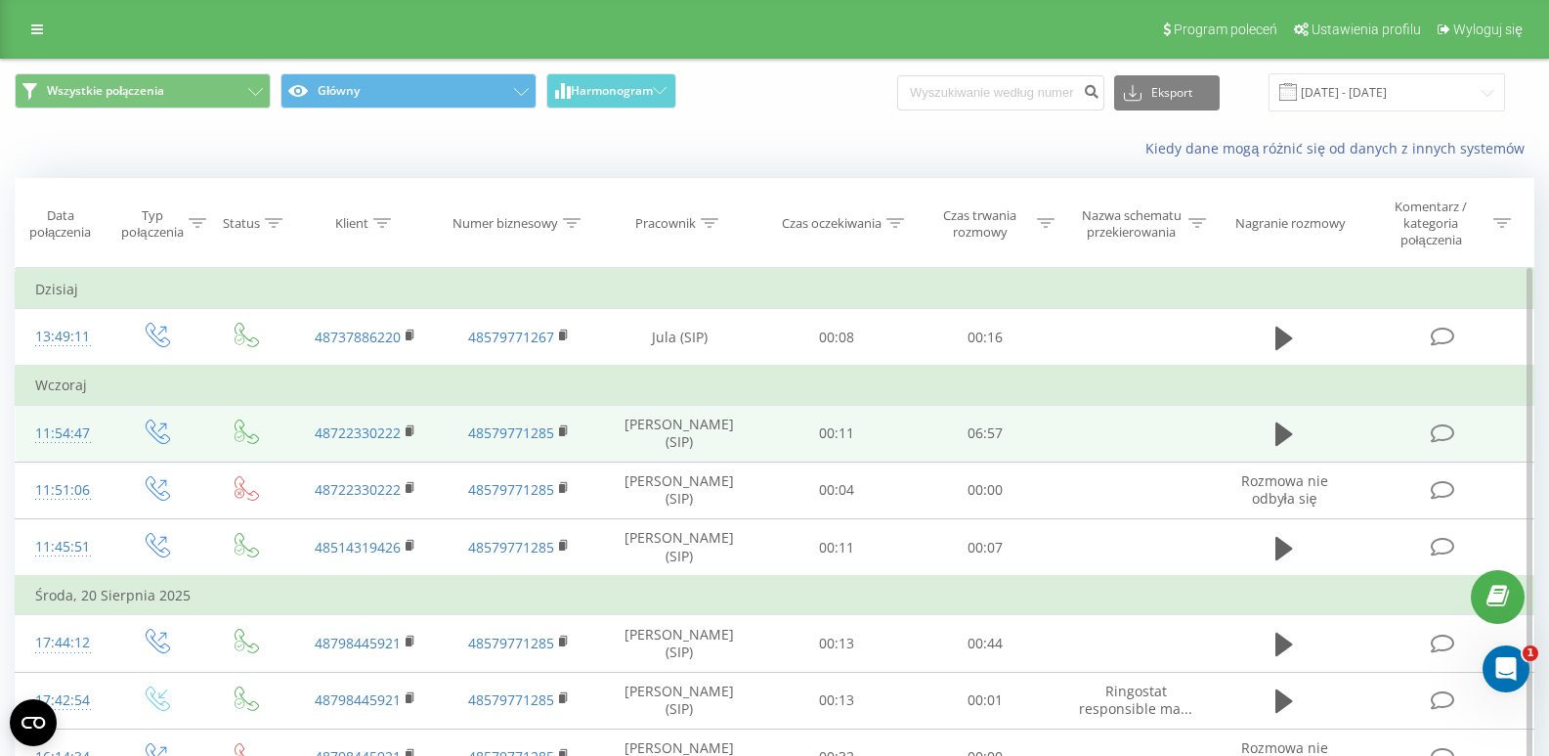
click at [53, 436] on div "11:54:47" at bounding box center [63, 433] width 56 height 38
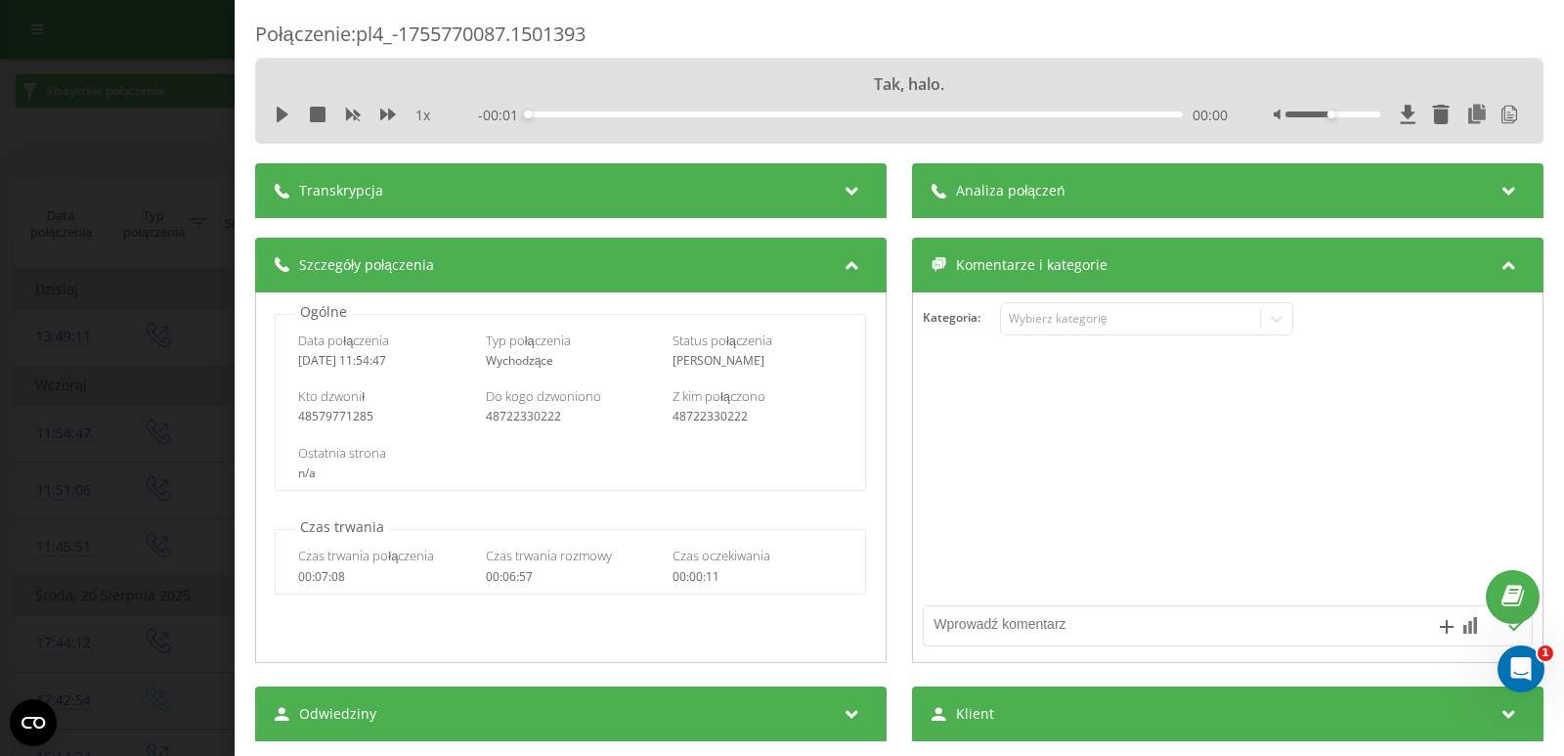
click at [995, 183] on span "Analiza połączeń" at bounding box center [1010, 191] width 109 height 20
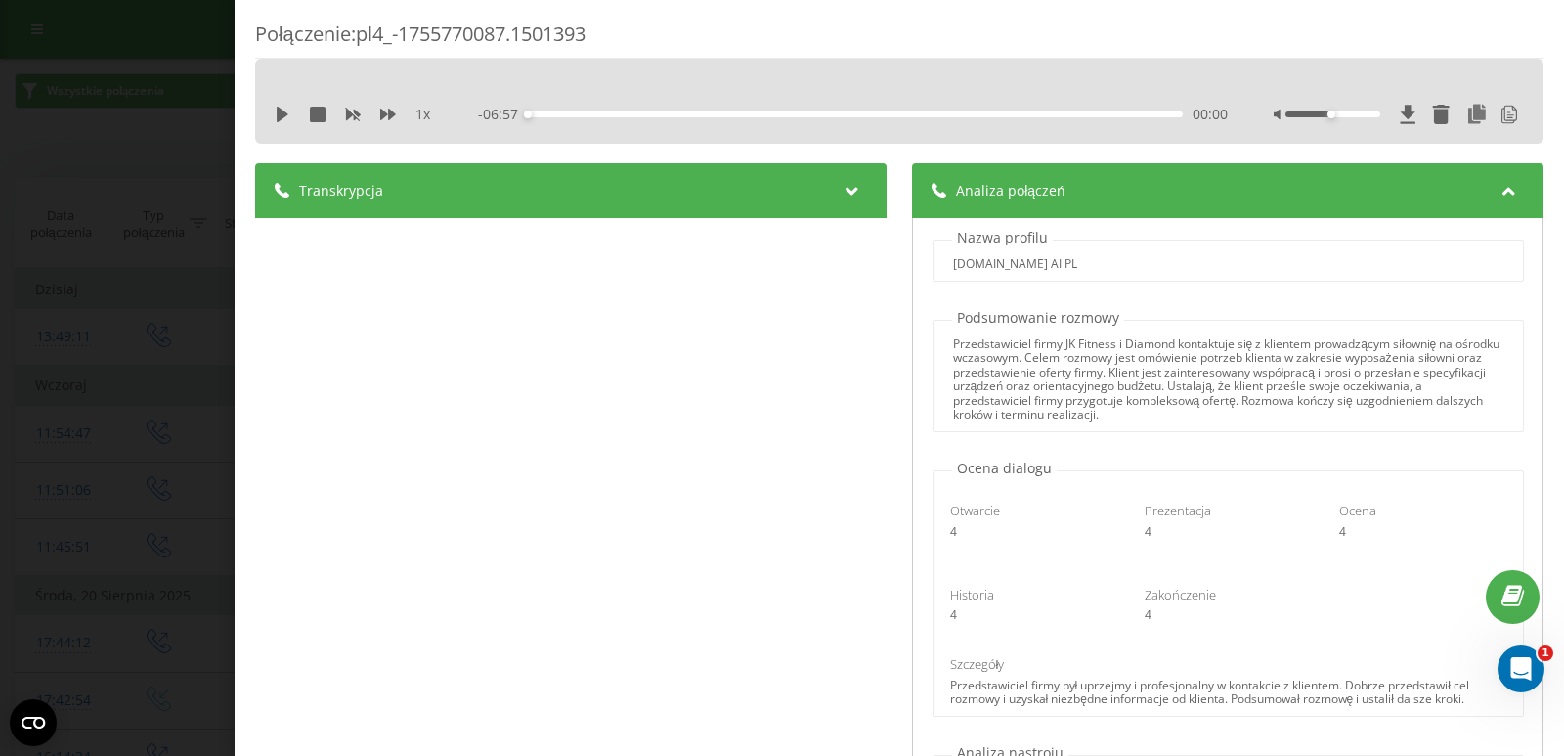
click at [1098, 263] on div "[DOMAIN_NAME] AI PL" at bounding box center [1227, 264] width 589 height 14
click at [1088, 257] on div "[DOMAIN_NAME] AI PL" at bounding box center [1227, 264] width 589 height 14
click at [614, 243] on div "Transkrypcja 00:00 Tak, halo. 00:00 Dzień dobry [PERSON_NAME], [PERSON_NAME] i …" at bounding box center [570, 532] width 631 height 739
click at [152, 240] on div "Połączenie : pl4_-1755770087.1501393 1 x - 06:57 00:00 00:00 Transkrypcja 00:00…" at bounding box center [782, 378] width 1564 height 756
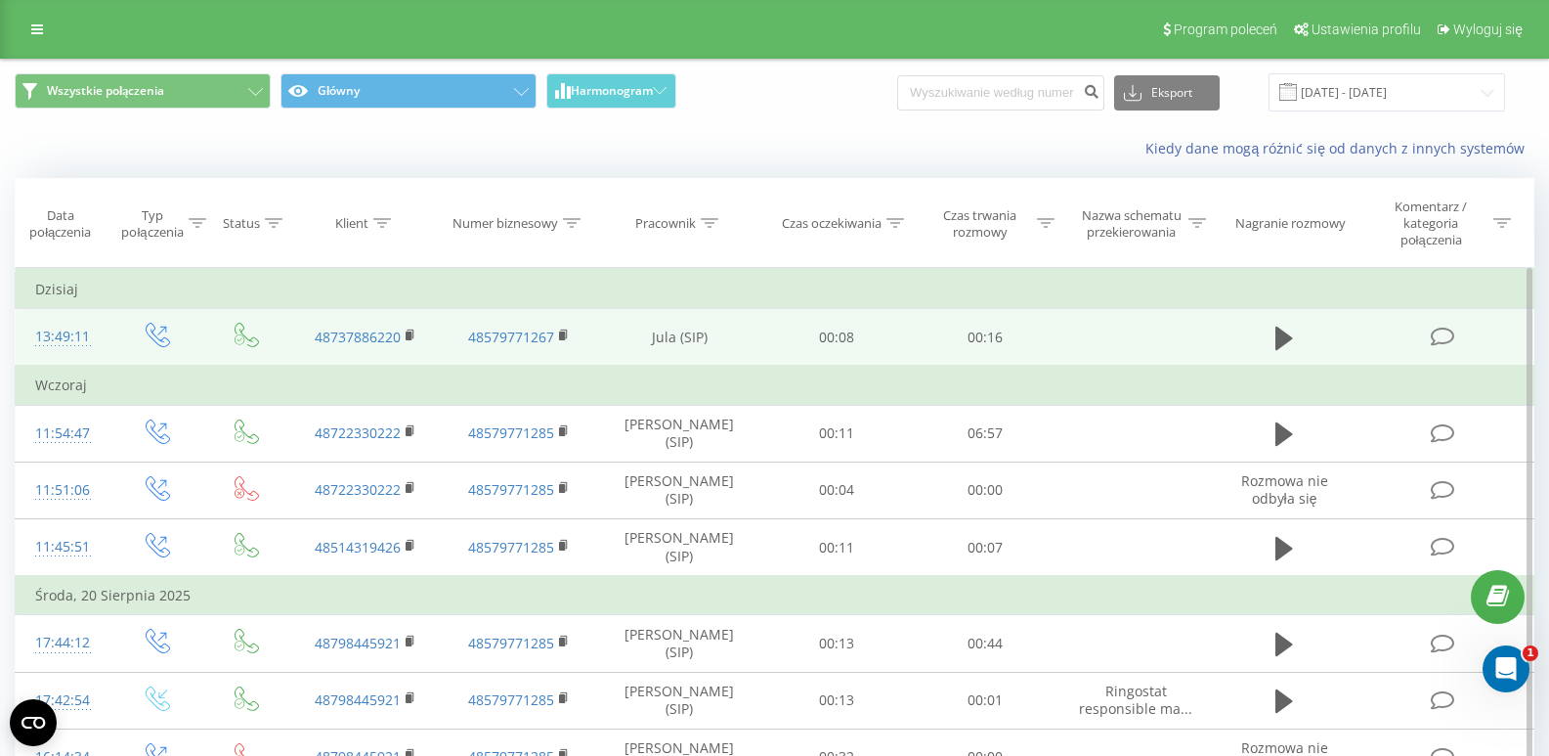
click at [75, 341] on div "13:49:11" at bounding box center [63, 337] width 56 height 38
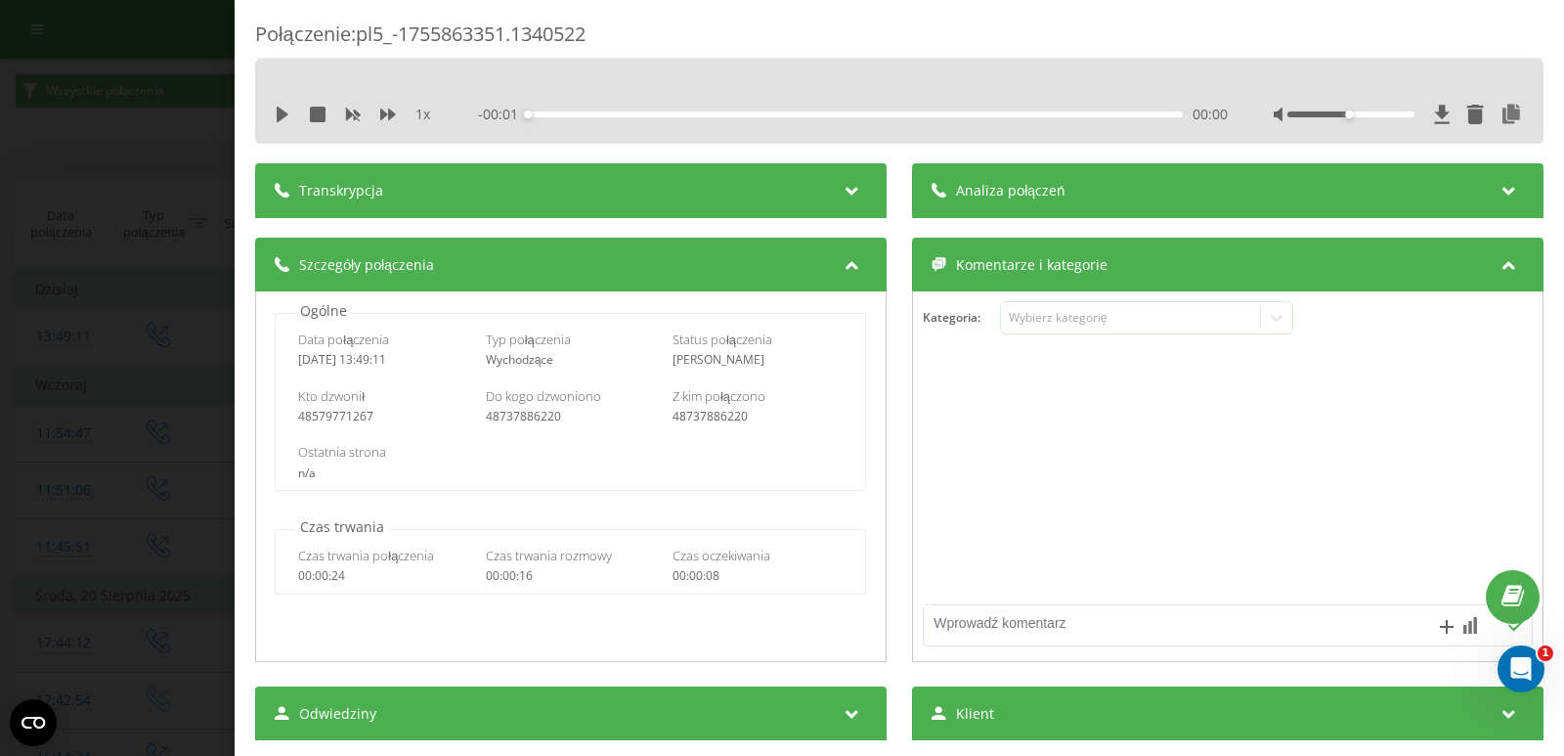
click at [1072, 201] on div "Analiza połączeń" at bounding box center [1227, 190] width 631 height 55
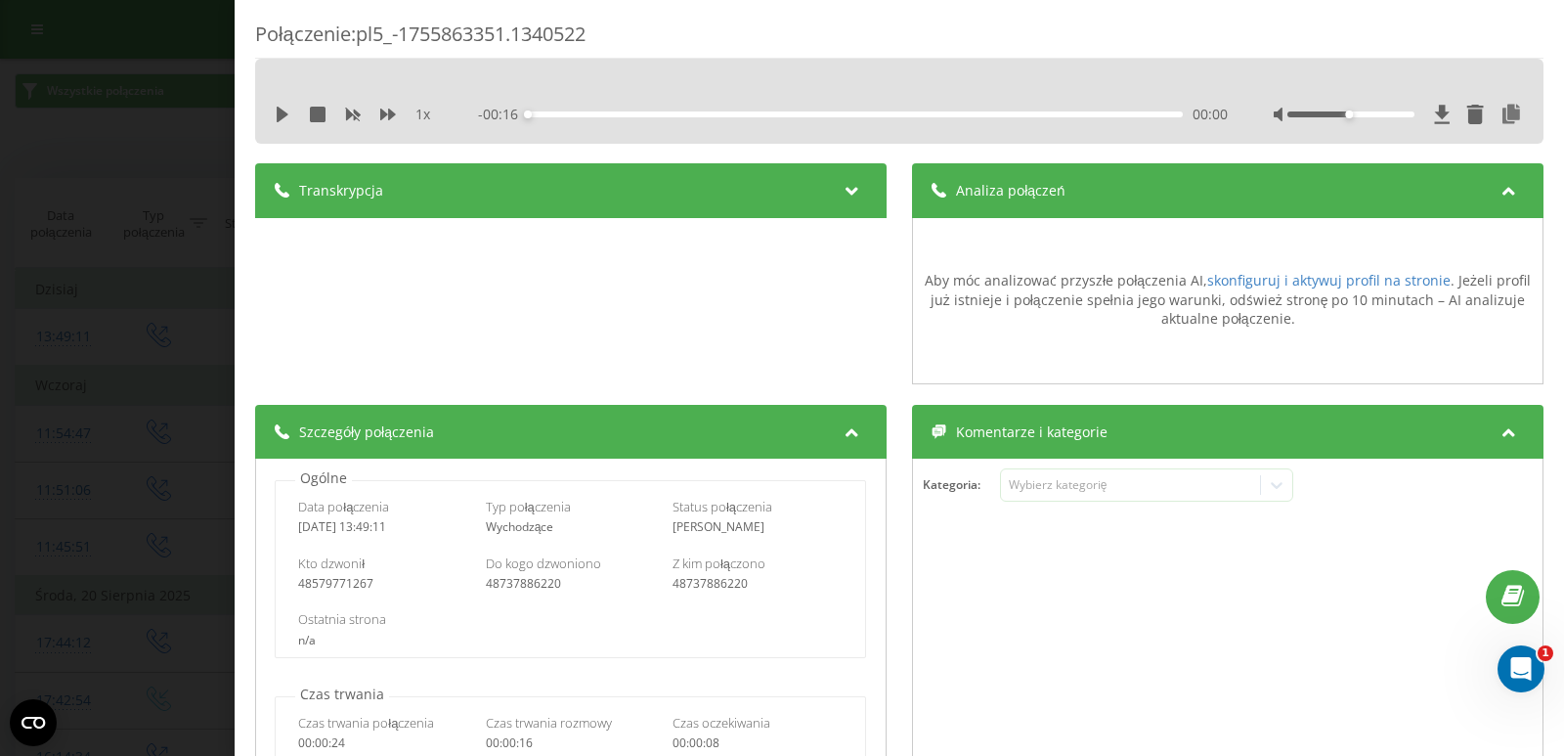
click at [130, 216] on div "Połączenie : pl5_-1755863351.1340522 1 x - 00:16 00:00 00:00 Transkrypcja Aby m…" at bounding box center [782, 378] width 1564 height 756
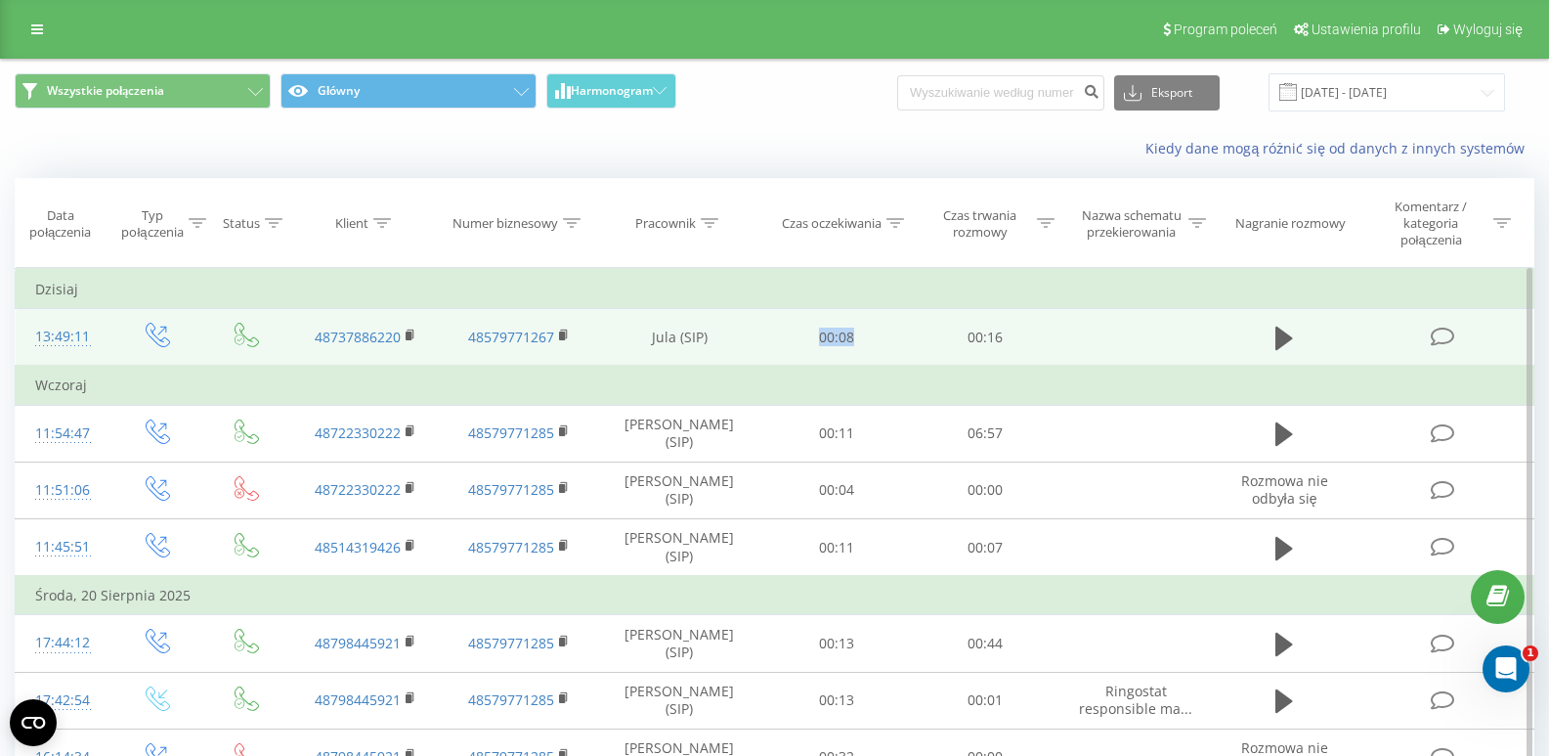
drag, startPoint x: 817, startPoint y: 339, endPoint x: 887, endPoint y: 339, distance: 69.4
click at [866, 339] on td "00:08" at bounding box center [836, 338] width 149 height 58
click at [827, 341] on td "00:08" at bounding box center [836, 338] width 149 height 58
drag, startPoint x: 820, startPoint y: 334, endPoint x: 862, endPoint y: 334, distance: 42.0
click at [862, 334] on td "00:08" at bounding box center [836, 338] width 149 height 58
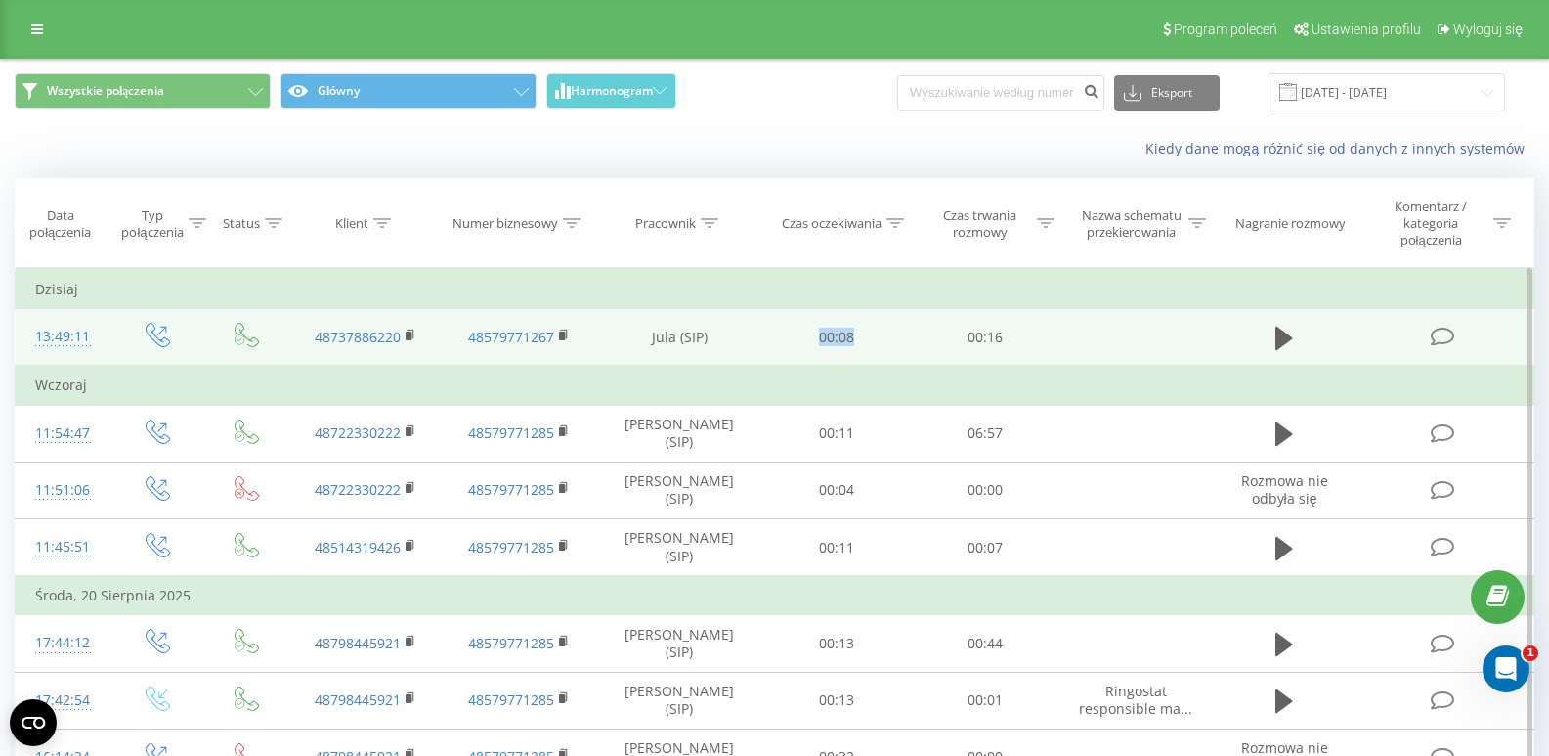
click at [815, 334] on td "00:08" at bounding box center [836, 338] width 149 height 58
drag, startPoint x: 816, startPoint y: 335, endPoint x: 868, endPoint y: 340, distance: 52.0
click at [868, 340] on td "00:08" at bounding box center [836, 338] width 149 height 58
click at [844, 341] on td "00:08" at bounding box center [836, 338] width 149 height 58
drag, startPoint x: 813, startPoint y: 333, endPoint x: 869, endPoint y: 333, distance: 55.7
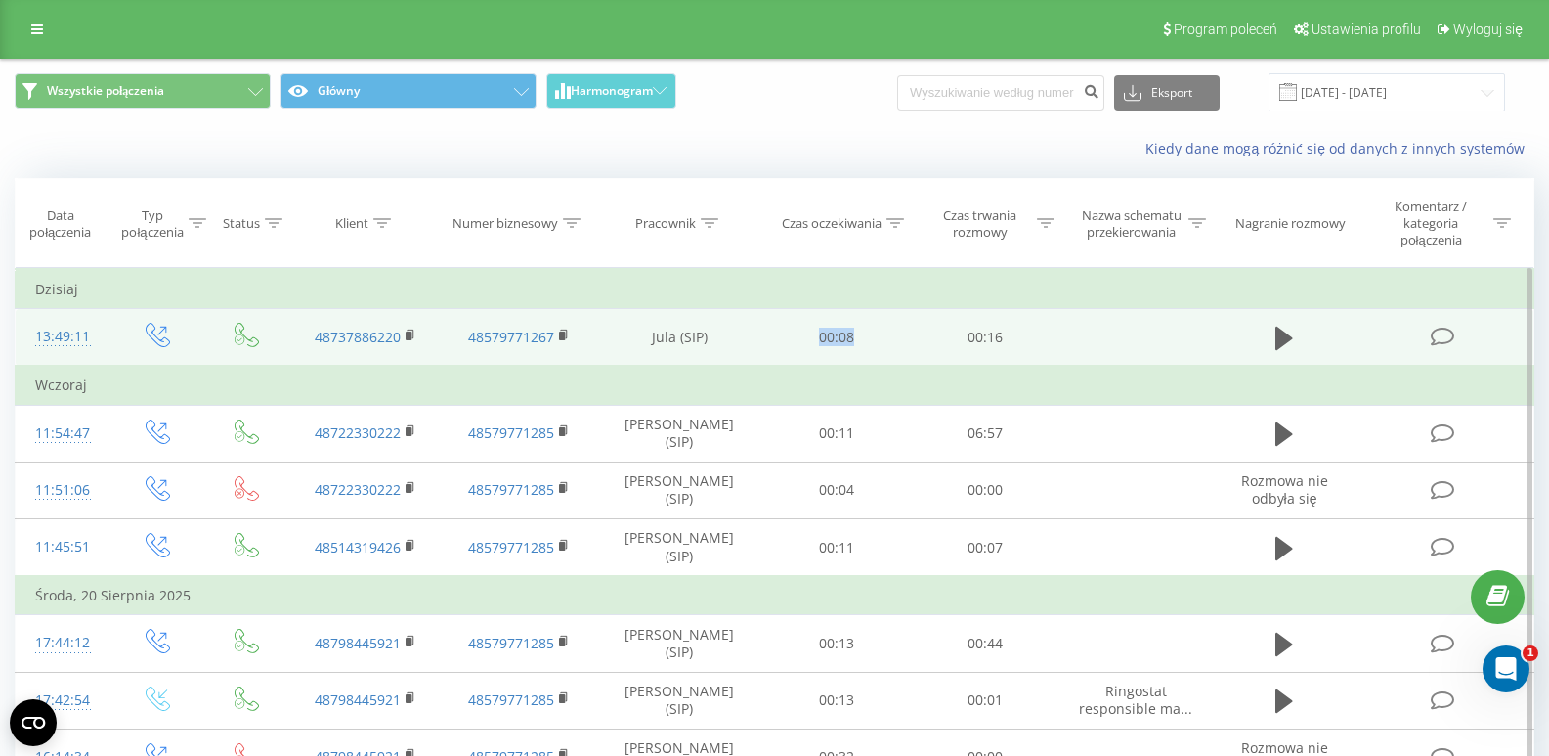
click at [869, 333] on td "00:08" at bounding box center [836, 338] width 149 height 58
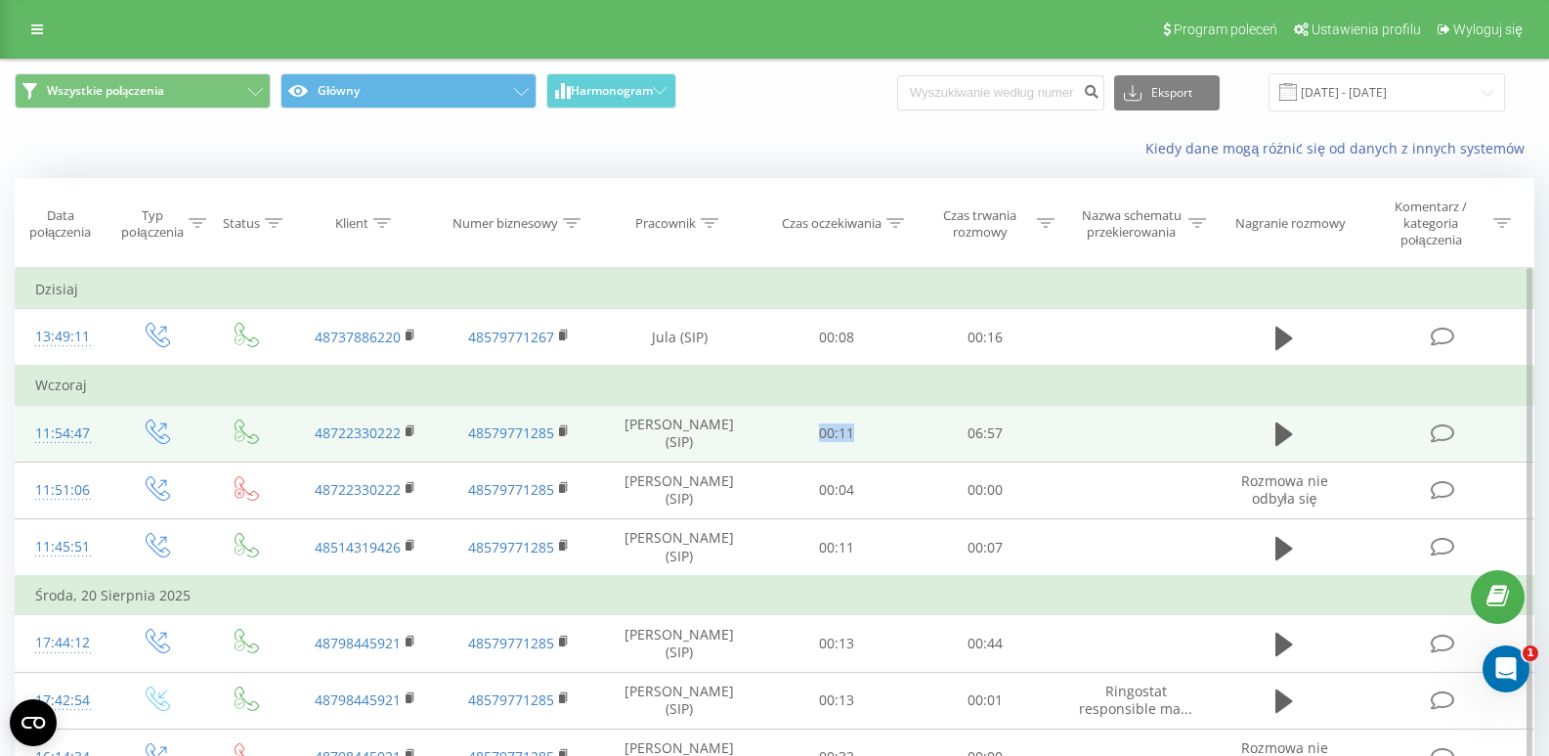
drag, startPoint x: 817, startPoint y: 438, endPoint x: 881, endPoint y: 423, distance: 65.2
click at [881, 426] on td "00:11" at bounding box center [836, 433] width 149 height 57
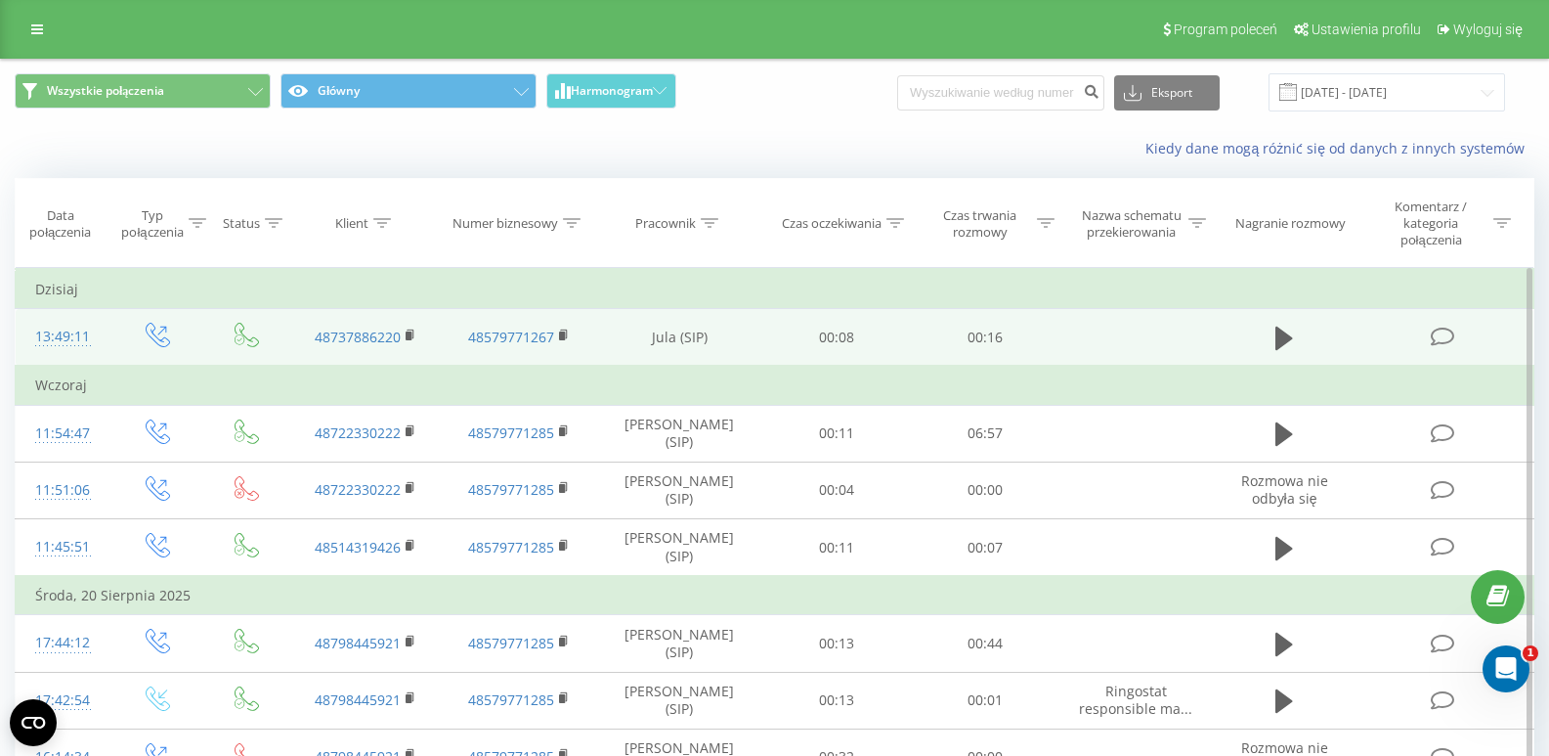
click at [837, 355] on td "00:08" at bounding box center [836, 338] width 149 height 58
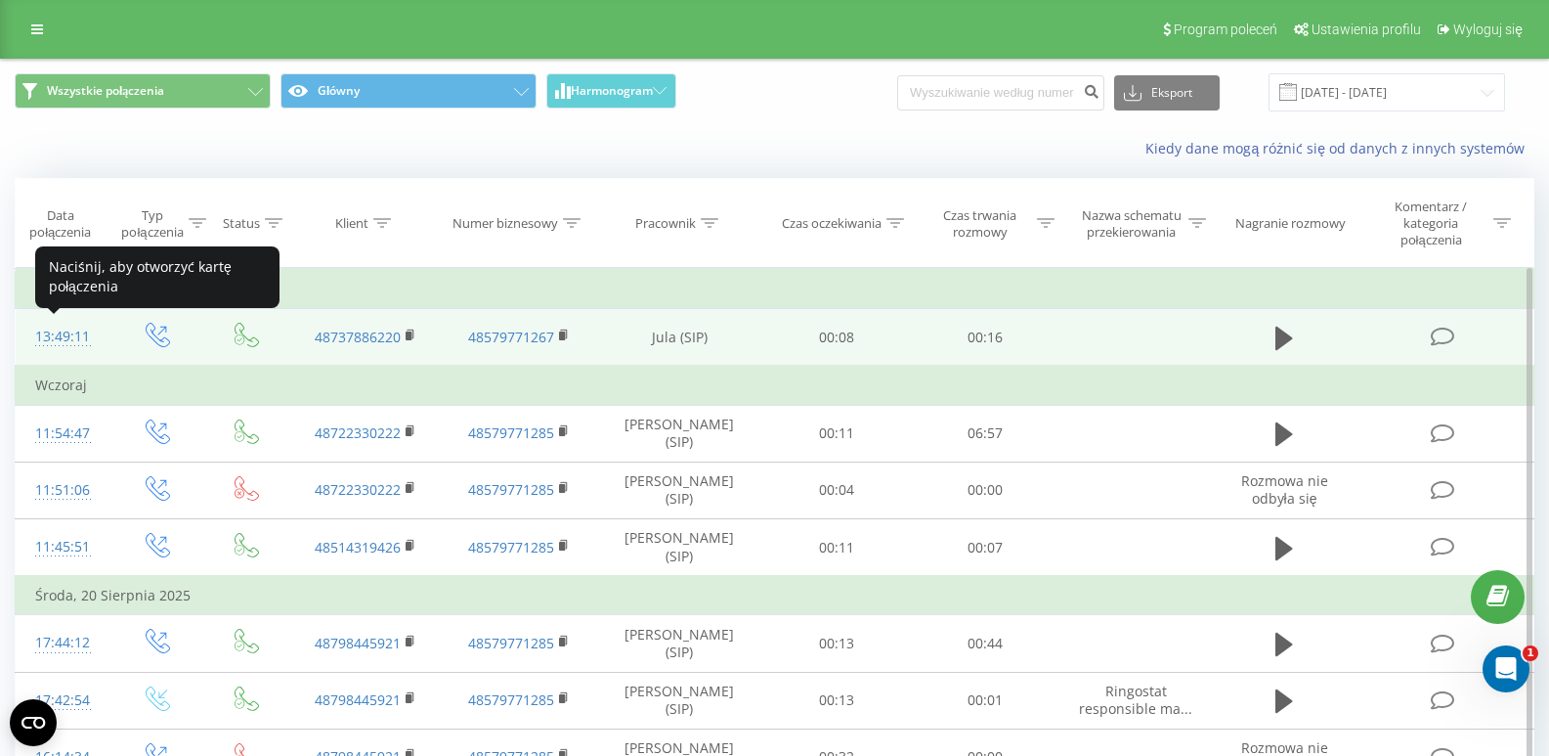
click at [65, 334] on div "13:49:11" at bounding box center [63, 337] width 56 height 38
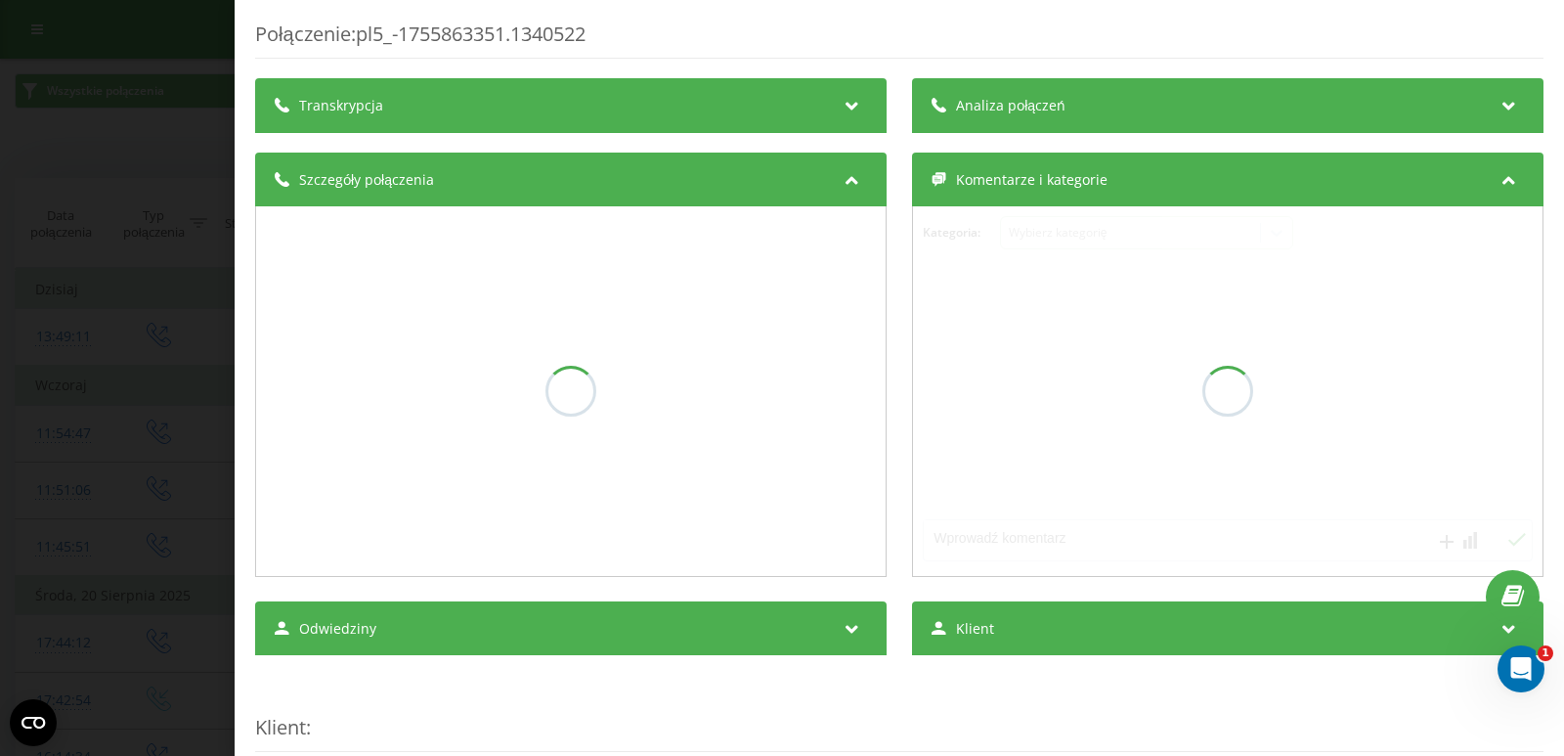
click at [1062, 110] on div "Analiza połączeń" at bounding box center [1227, 105] width 631 height 55
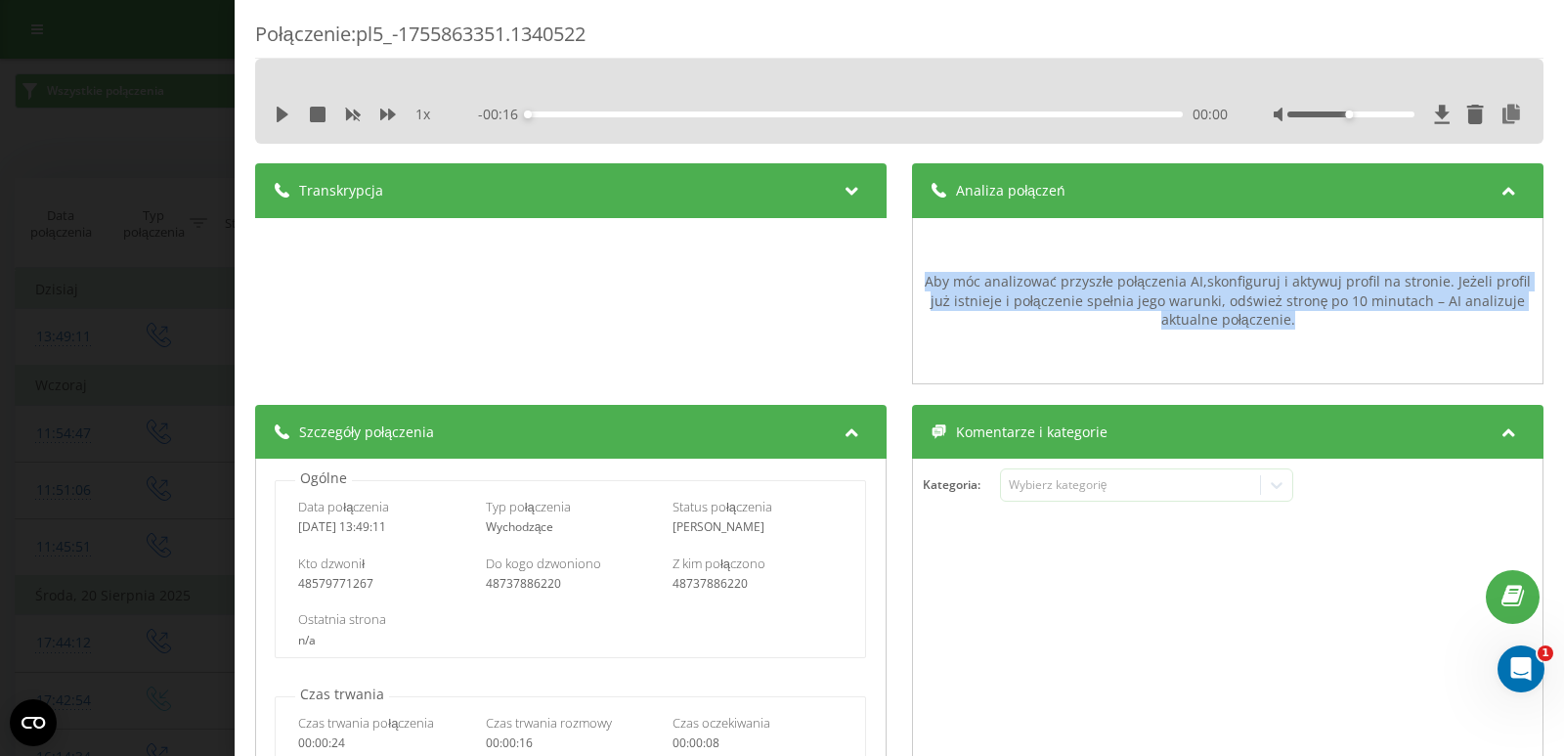
drag, startPoint x: 1247, startPoint y: 322, endPoint x: 927, endPoint y: 279, distance: 323.5
click at [927, 279] on div "Aby móc analizować przyszłe połączenia AI, skonfiguruj i aktywuj profil na stro…" at bounding box center [1228, 301] width 610 height 58
click at [996, 285] on div "Aby móc analizować przyszłe połączenia AI, skonfiguruj i aktywuj profil na stro…" at bounding box center [1228, 301] width 610 height 58
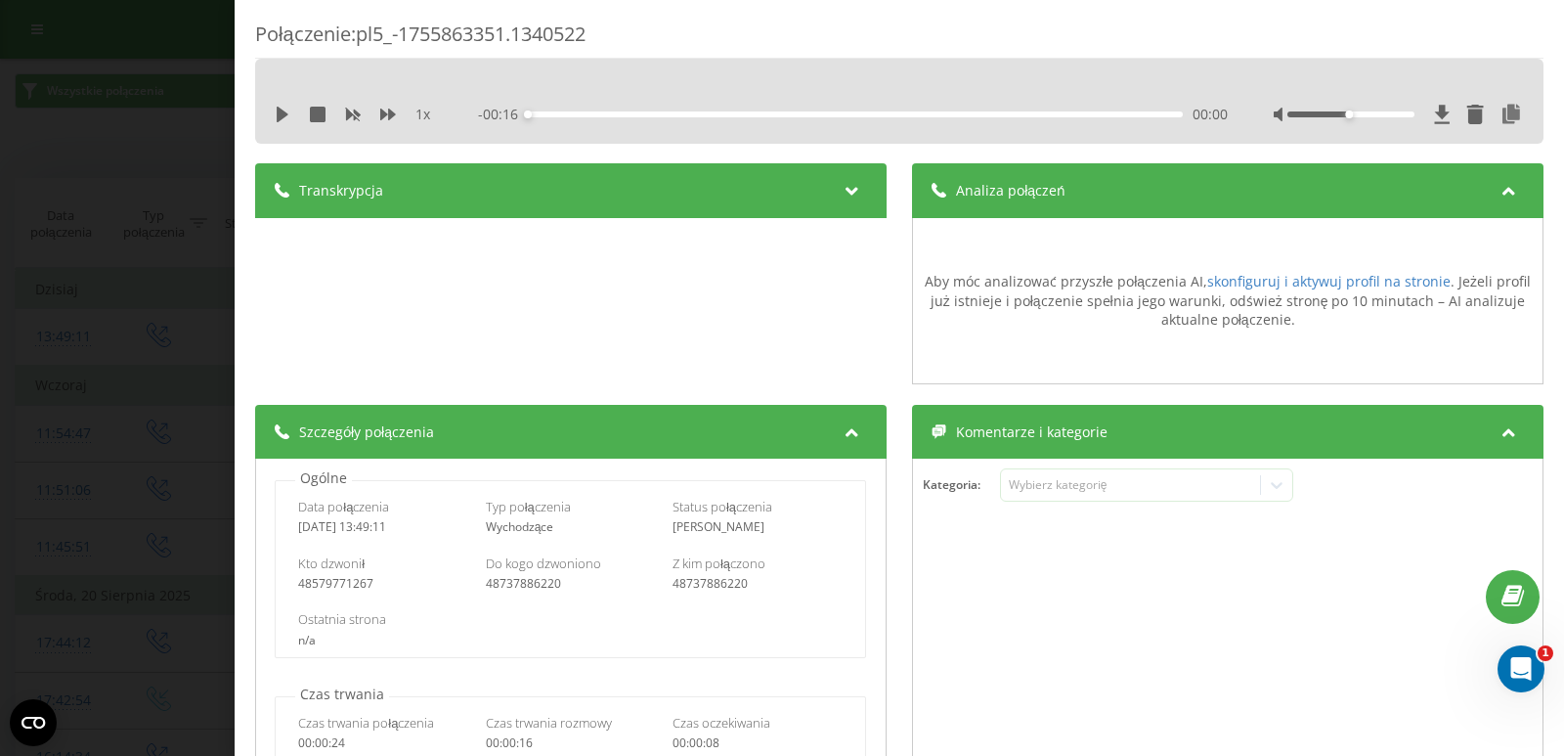
click at [215, 285] on div "Połączenie : pl5_-1755863351.1340522 1 x - 00:16 00:00 00:00 Transkrypcja Aby m…" at bounding box center [782, 378] width 1564 height 756
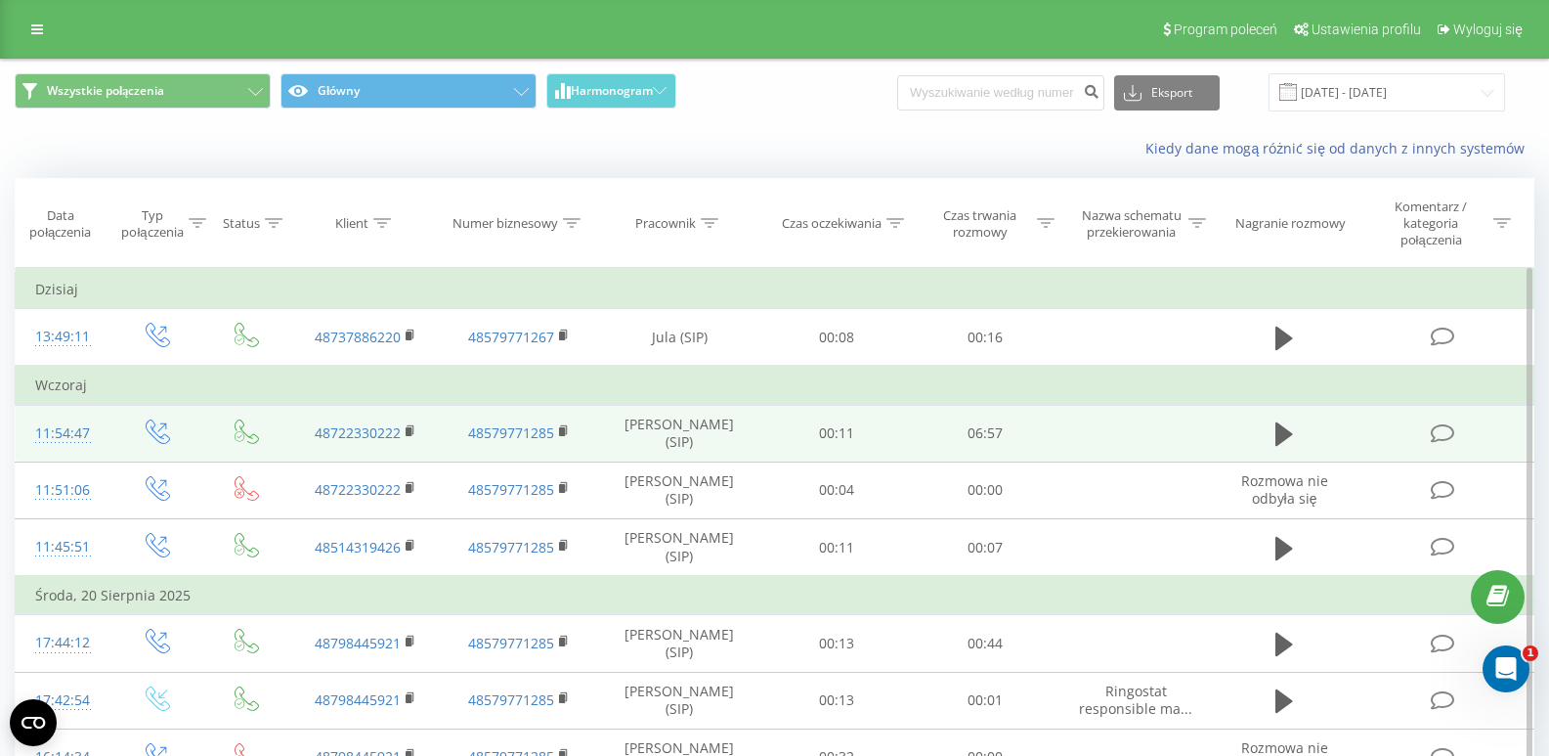
click at [54, 436] on div "11:54:47" at bounding box center [63, 433] width 56 height 38
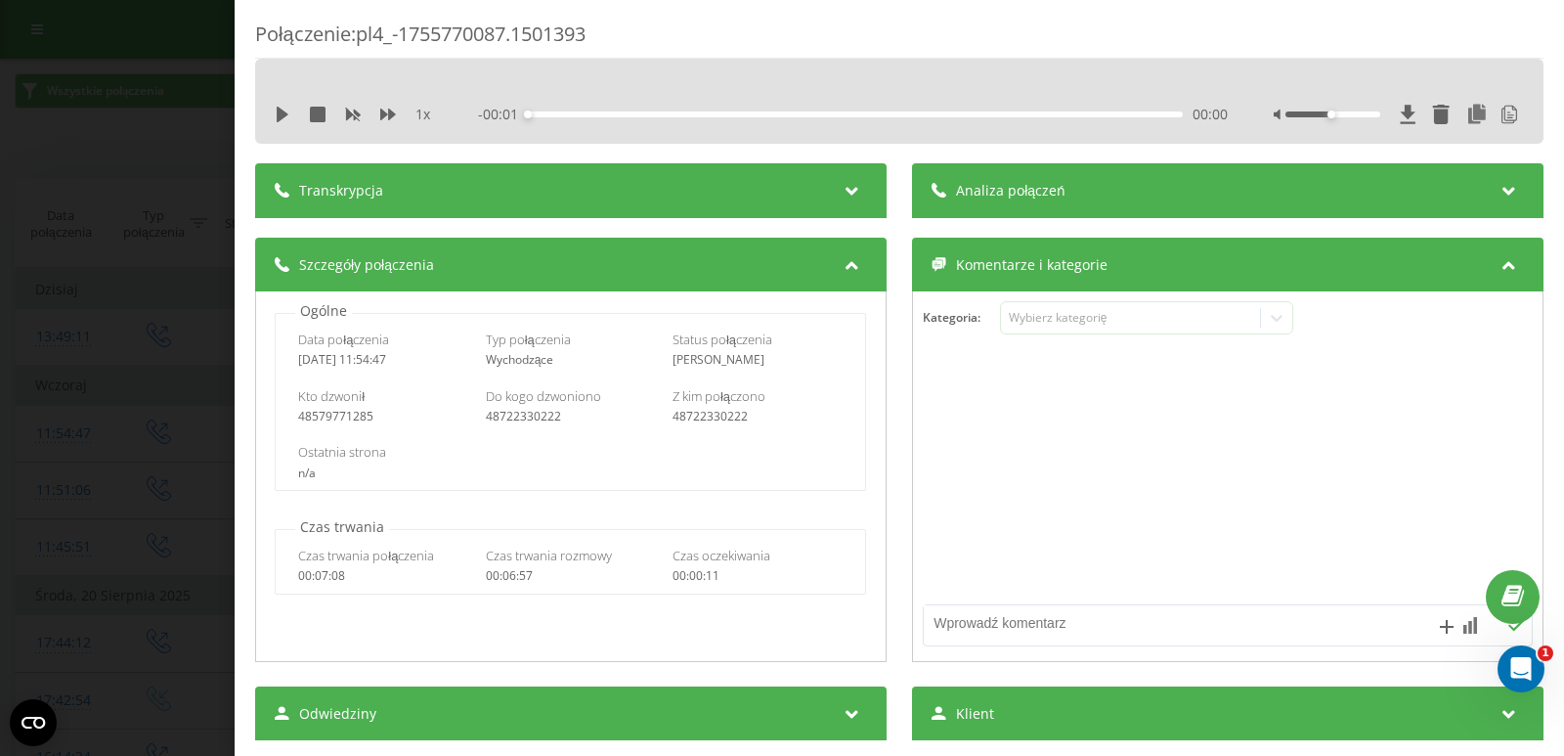
click at [1029, 193] on span "Analiza połączeń" at bounding box center [1010, 191] width 109 height 20
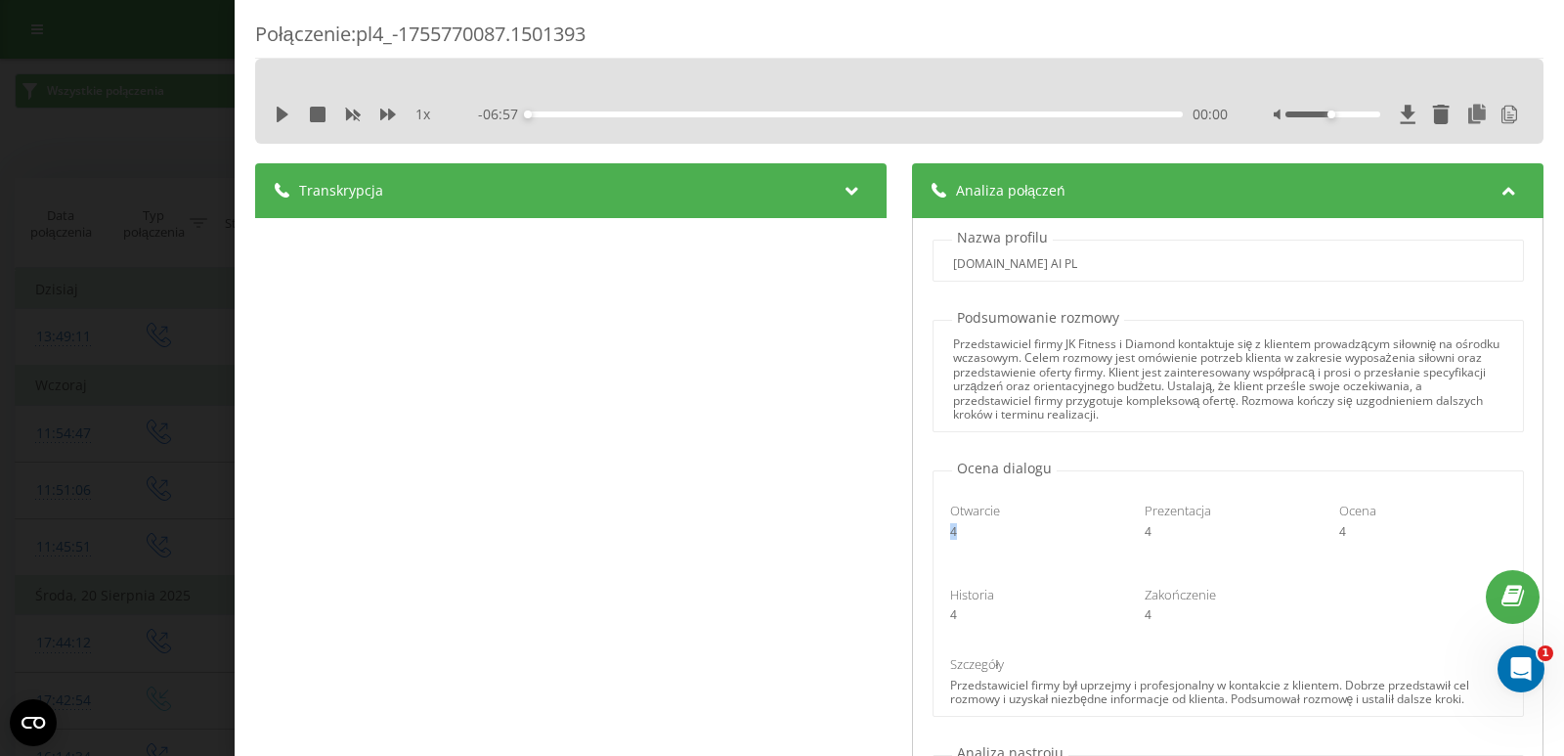
drag, startPoint x: 1009, startPoint y: 527, endPoint x: 1026, endPoint y: 527, distance: 17.6
click at [1026, 527] on div "Otwarcie 4" at bounding box center [1033, 519] width 195 height 37
click at [1080, 525] on div "4" at bounding box center [1033, 532] width 167 height 14
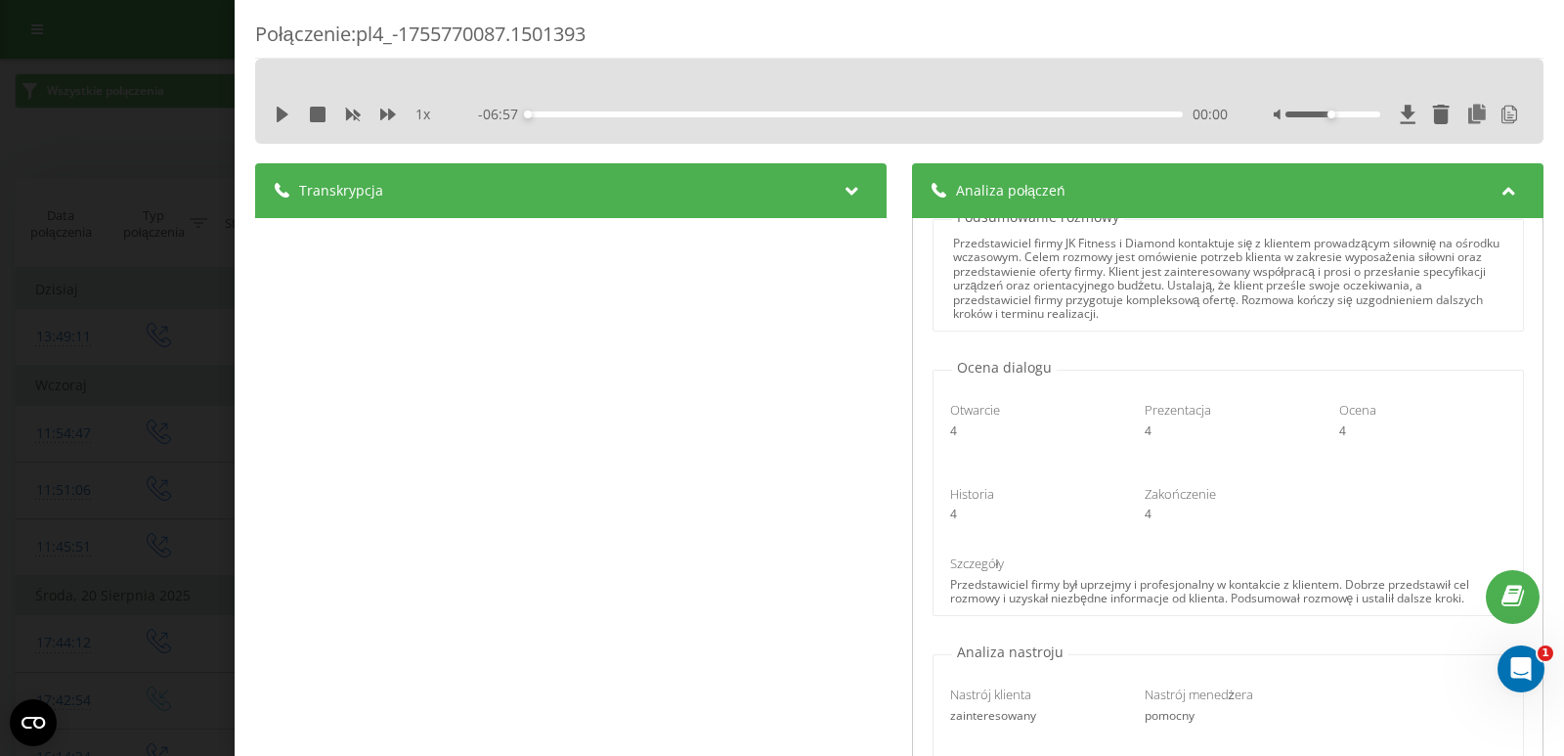
scroll to position [195, 0]
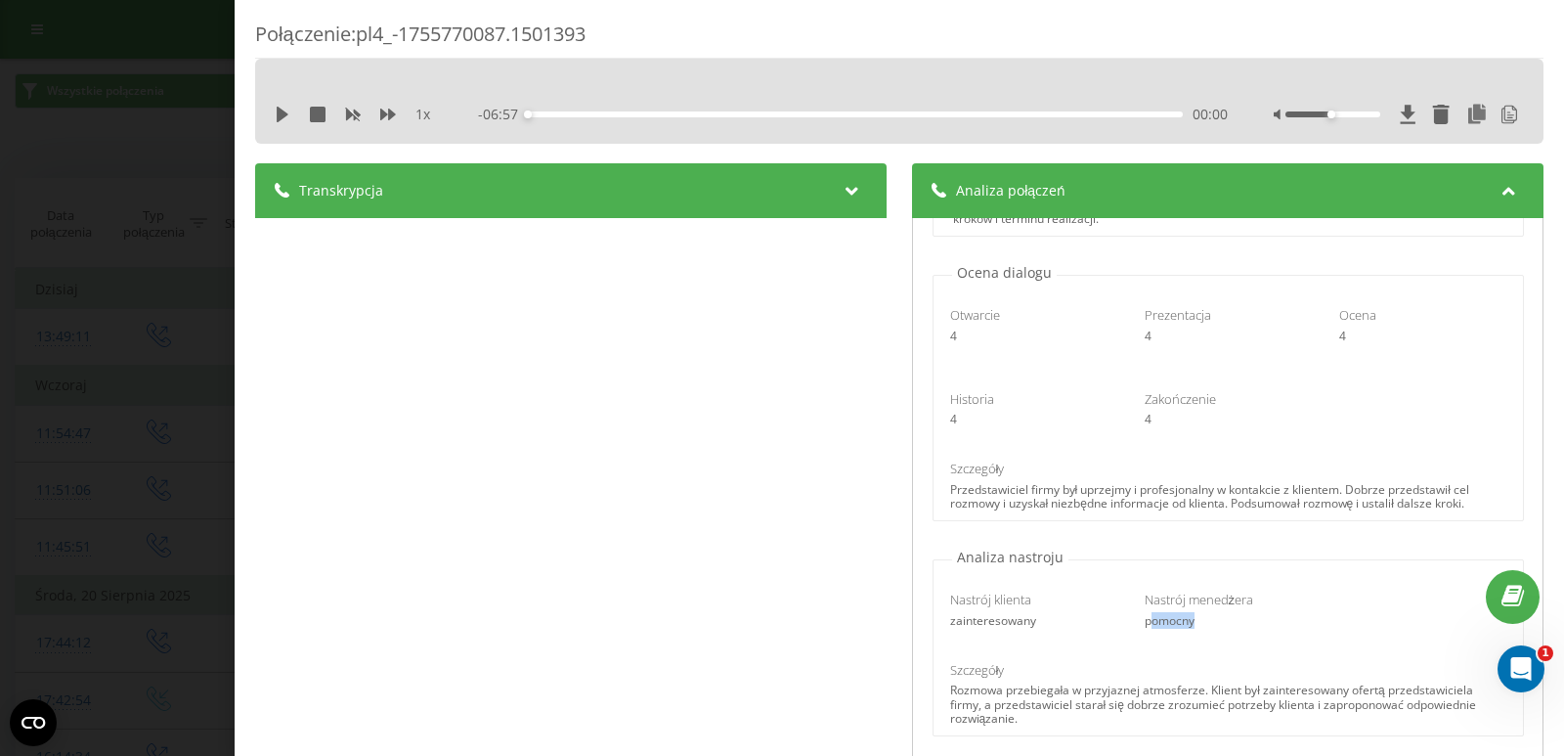
drag, startPoint x: 1136, startPoint y: 619, endPoint x: 1202, endPoint y: 627, distance: 66.9
click at [1203, 626] on div "pomocny" at bounding box center [1228, 621] width 167 height 14
drag, startPoint x: 1060, startPoint y: 622, endPoint x: 948, endPoint y: 623, distance: 111.4
click at [950, 623] on div "zainteresowany" at bounding box center [1033, 621] width 167 height 14
click at [1131, 623] on div "Nastrój menedżera pomocny" at bounding box center [1228, 608] width 195 height 37
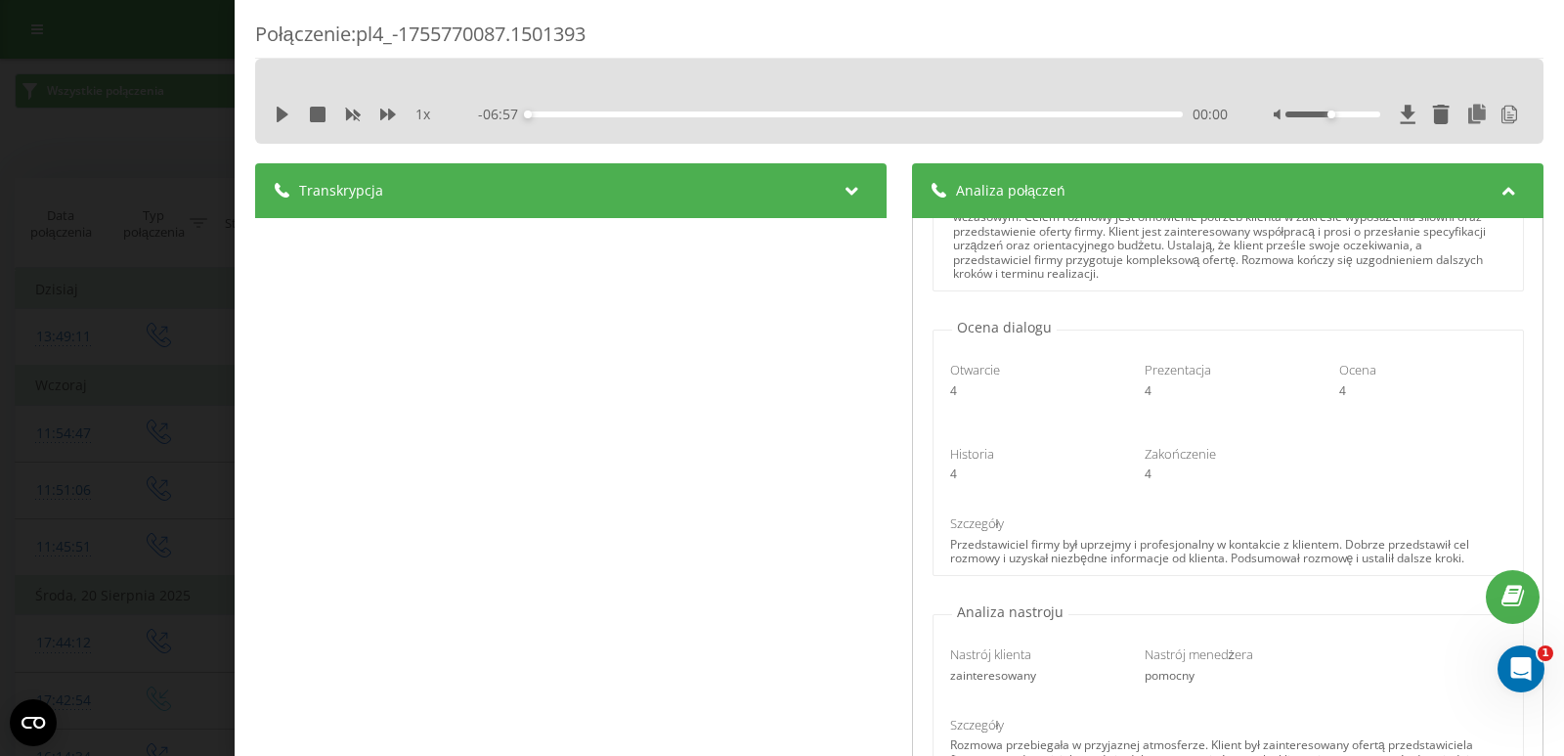
scroll to position [0, 0]
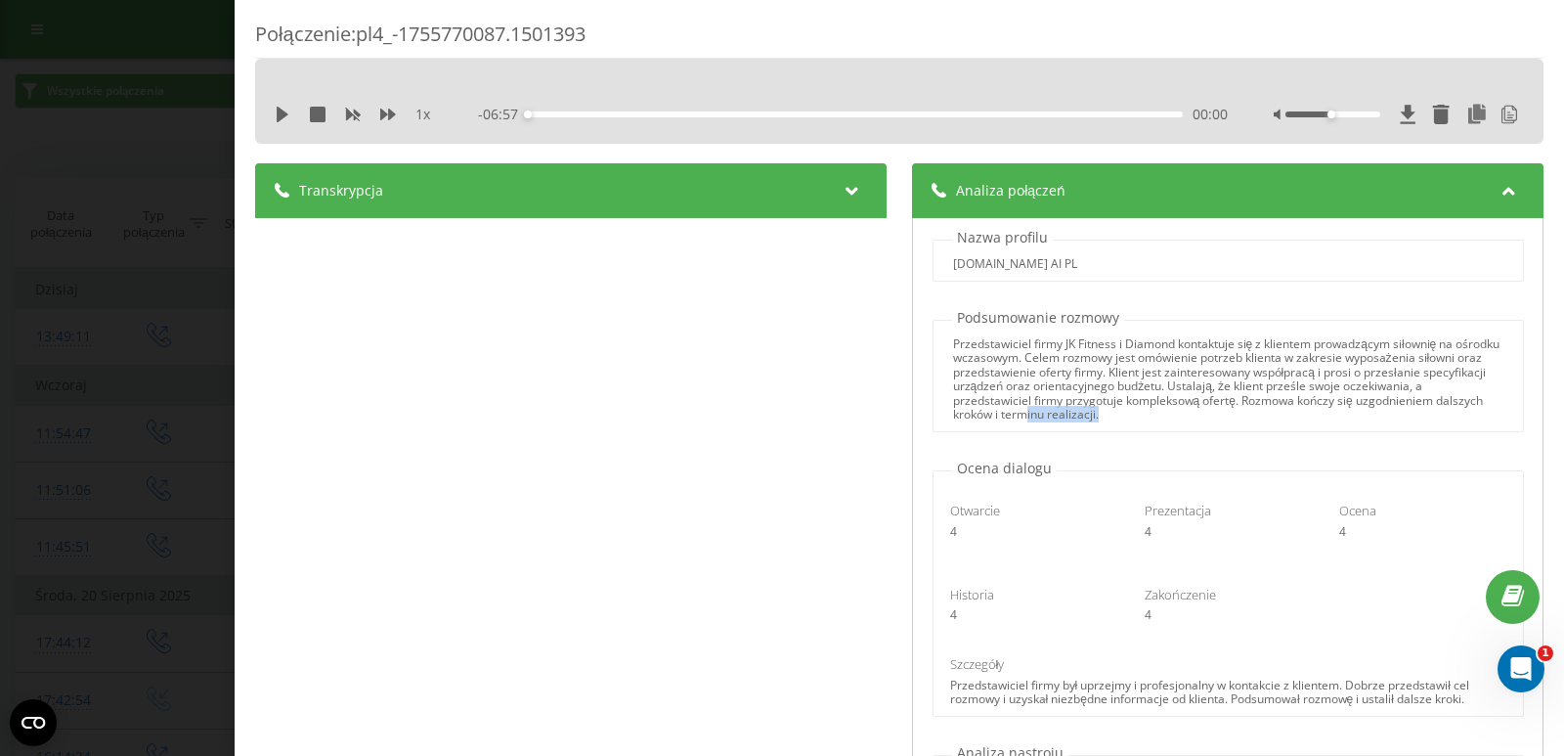
drag, startPoint x: 1248, startPoint y: 415, endPoint x: 1151, endPoint y: 411, distance: 96.9
click at [1151, 411] on div "Przedstawiciel firmy JK Fitness i Diamond kontaktuje się z klientem prowadzącym…" at bounding box center [1228, 379] width 550 height 84
click at [1292, 409] on div "Przedstawiciel firmy JK Fitness i Diamond kontaktuje się z klientem prowadzącym…" at bounding box center [1228, 379] width 550 height 84
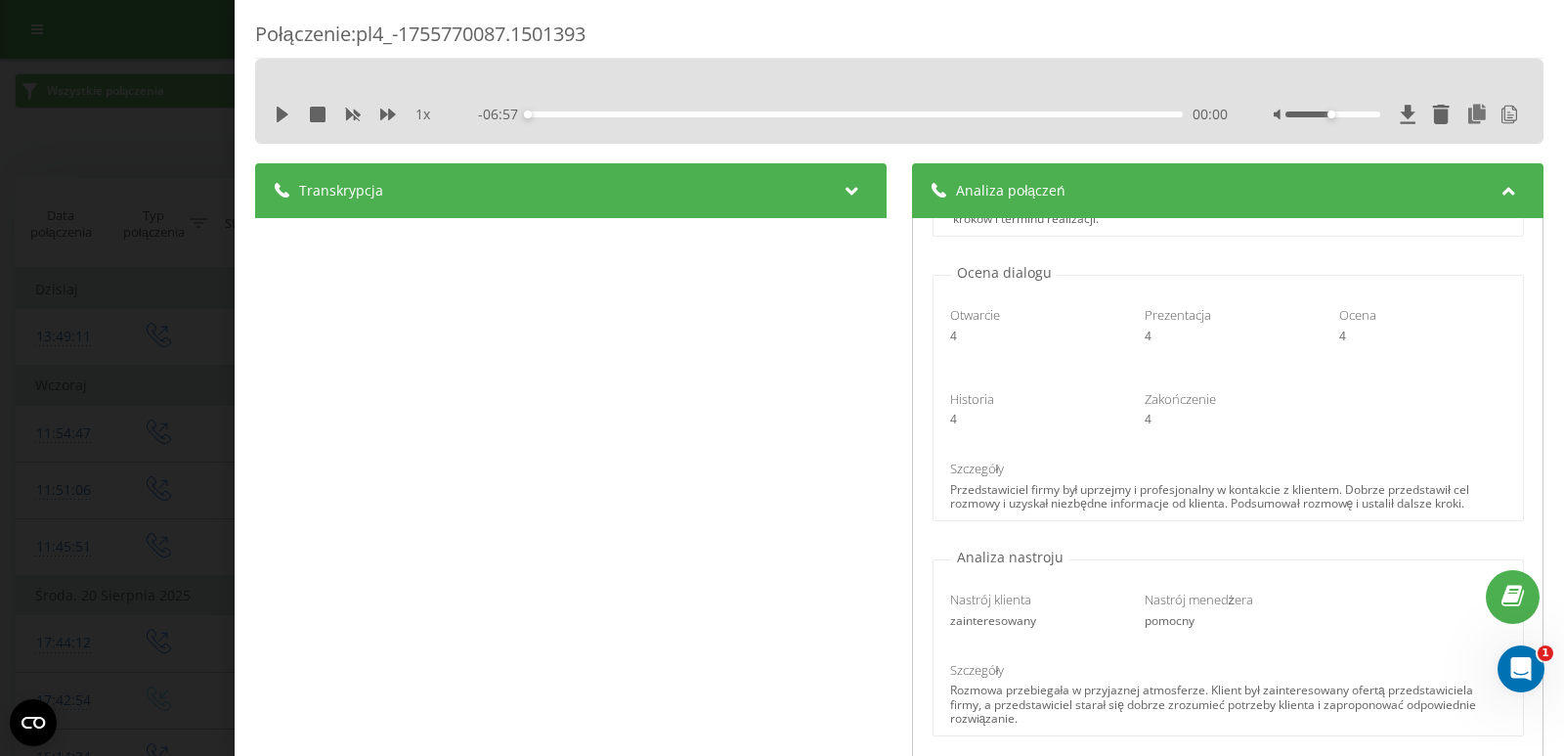
scroll to position [293, 0]
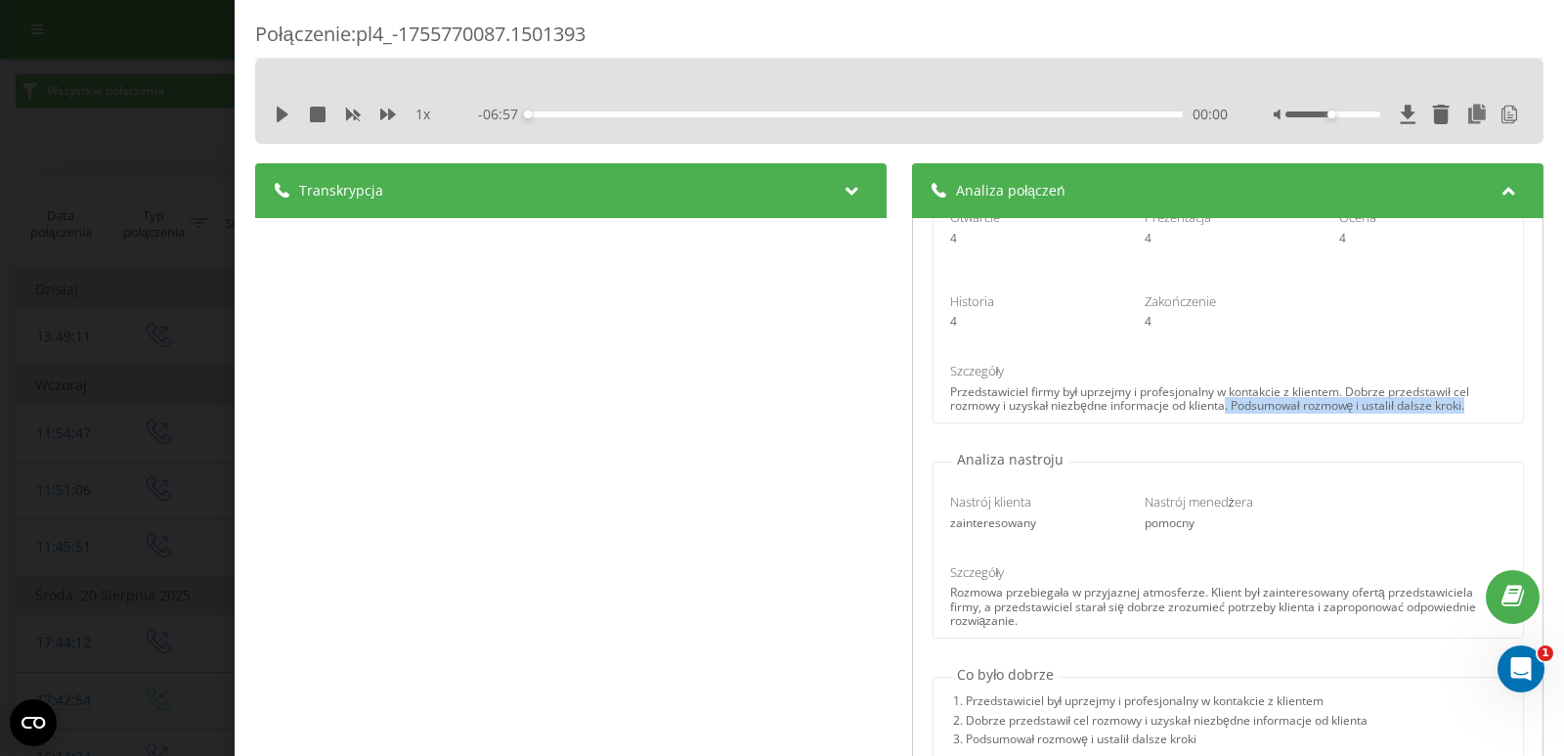
drag, startPoint x: 1219, startPoint y: 408, endPoint x: 1467, endPoint y: 401, distance: 248.4
click at [1467, 401] on div "Przedstawiciel firmy był uprzejmy i profesjonalny w kontakcie z klientem. Dobrz…" at bounding box center [1228, 399] width 556 height 28
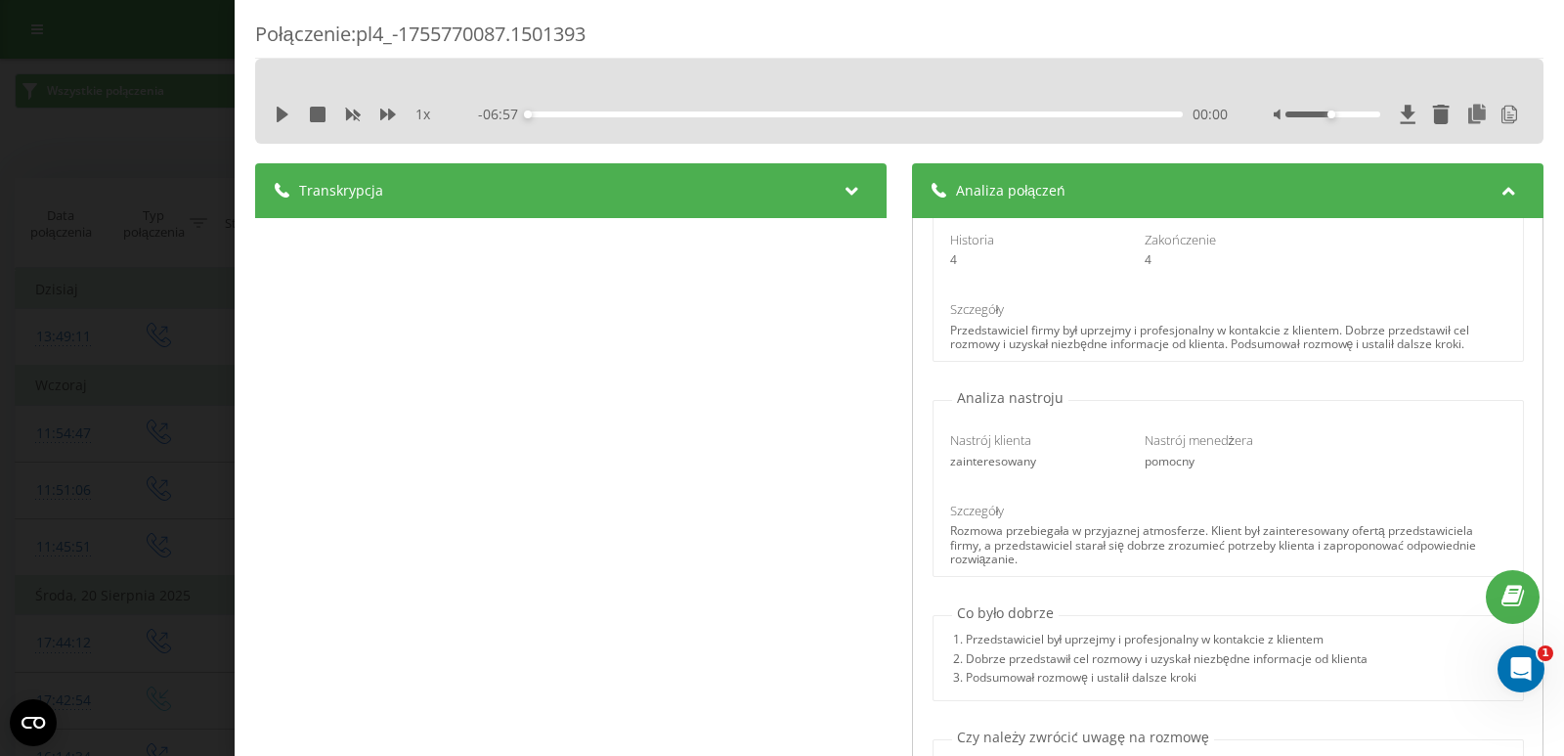
scroll to position [381, 0]
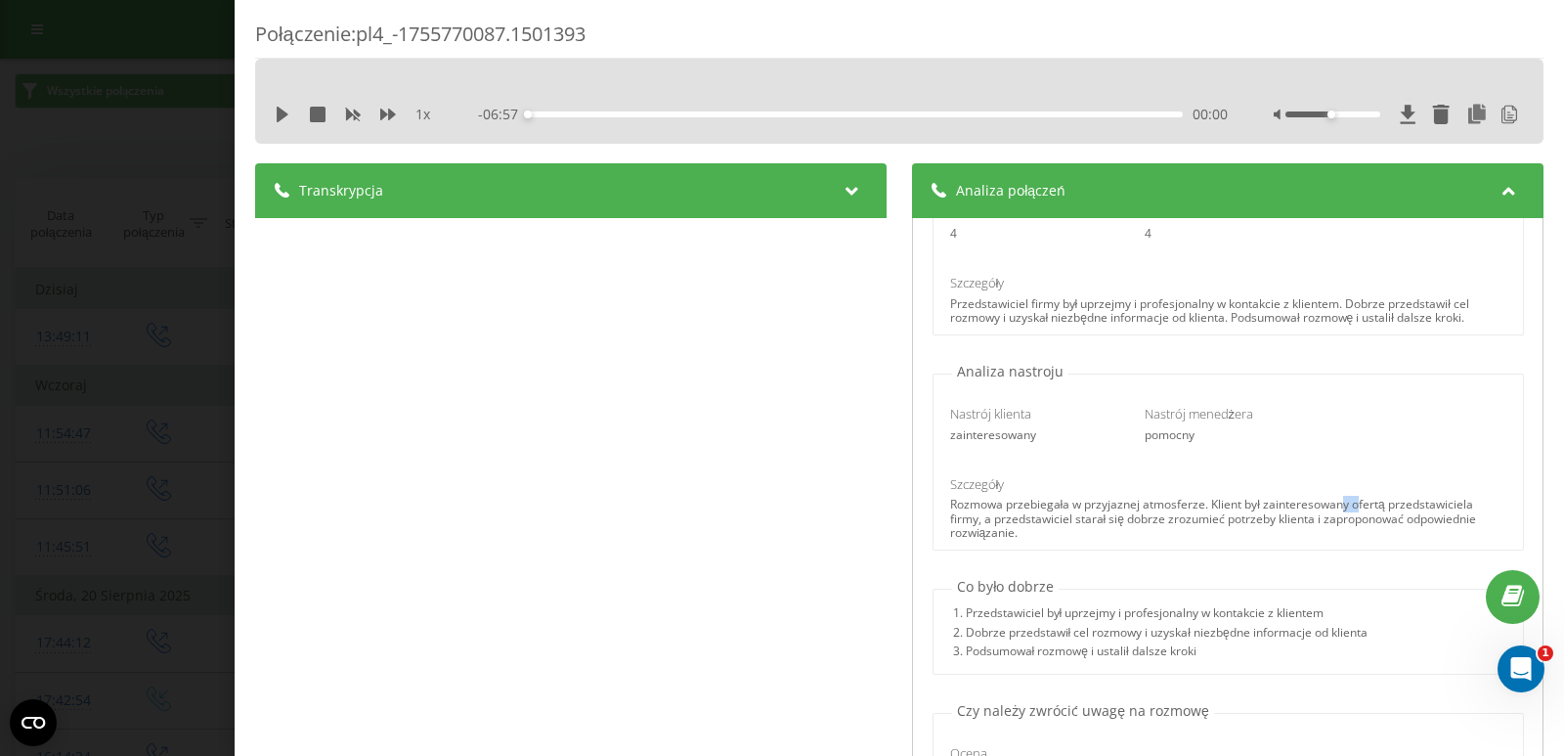
drag, startPoint x: 1334, startPoint y: 504, endPoint x: 1350, endPoint y: 501, distance: 15.9
click at [1350, 501] on div "Rozmowa przebiegała w przyjaznej atmosferze. Klient był zainteresowany ofertą p…" at bounding box center [1228, 519] width 556 height 42
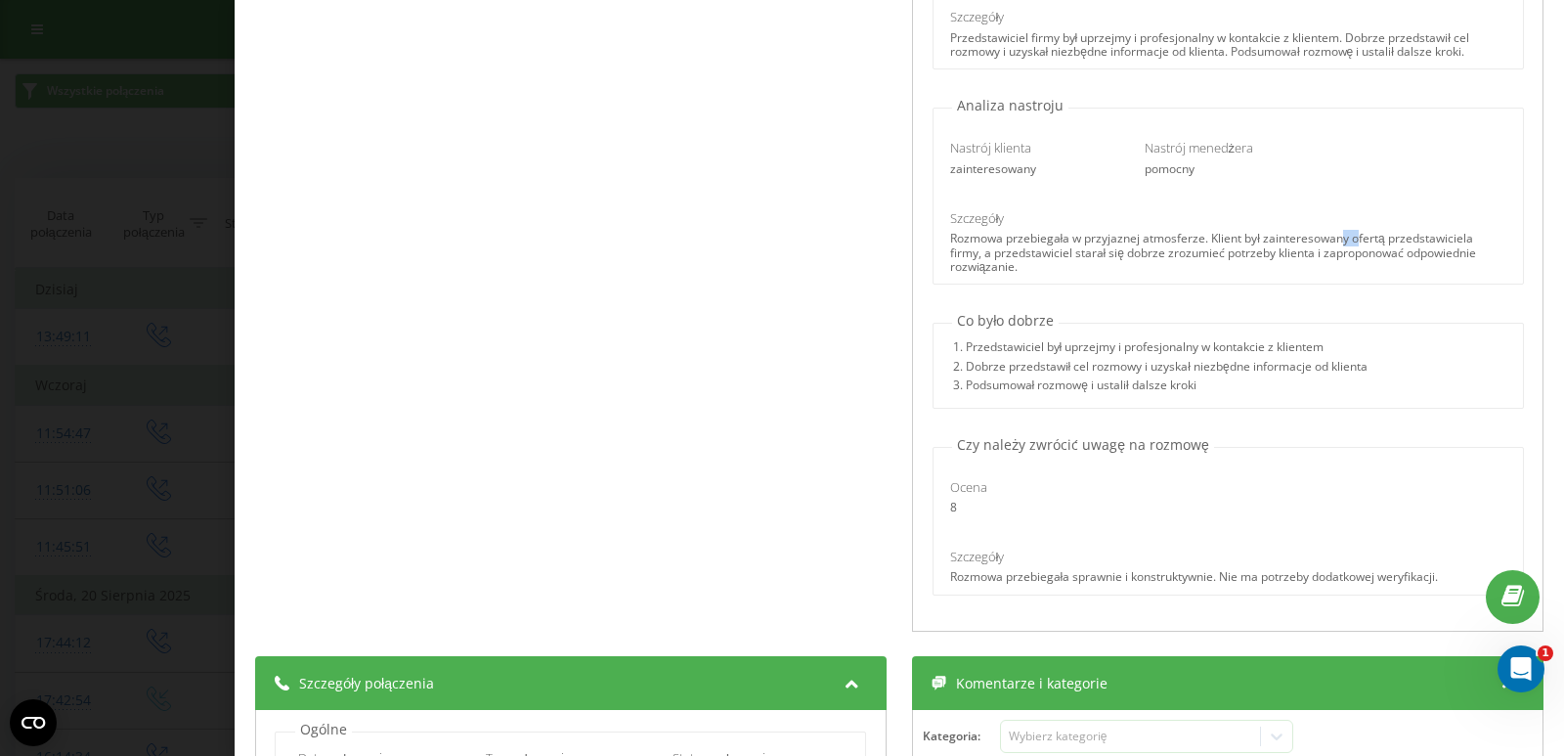
scroll to position [293, 0]
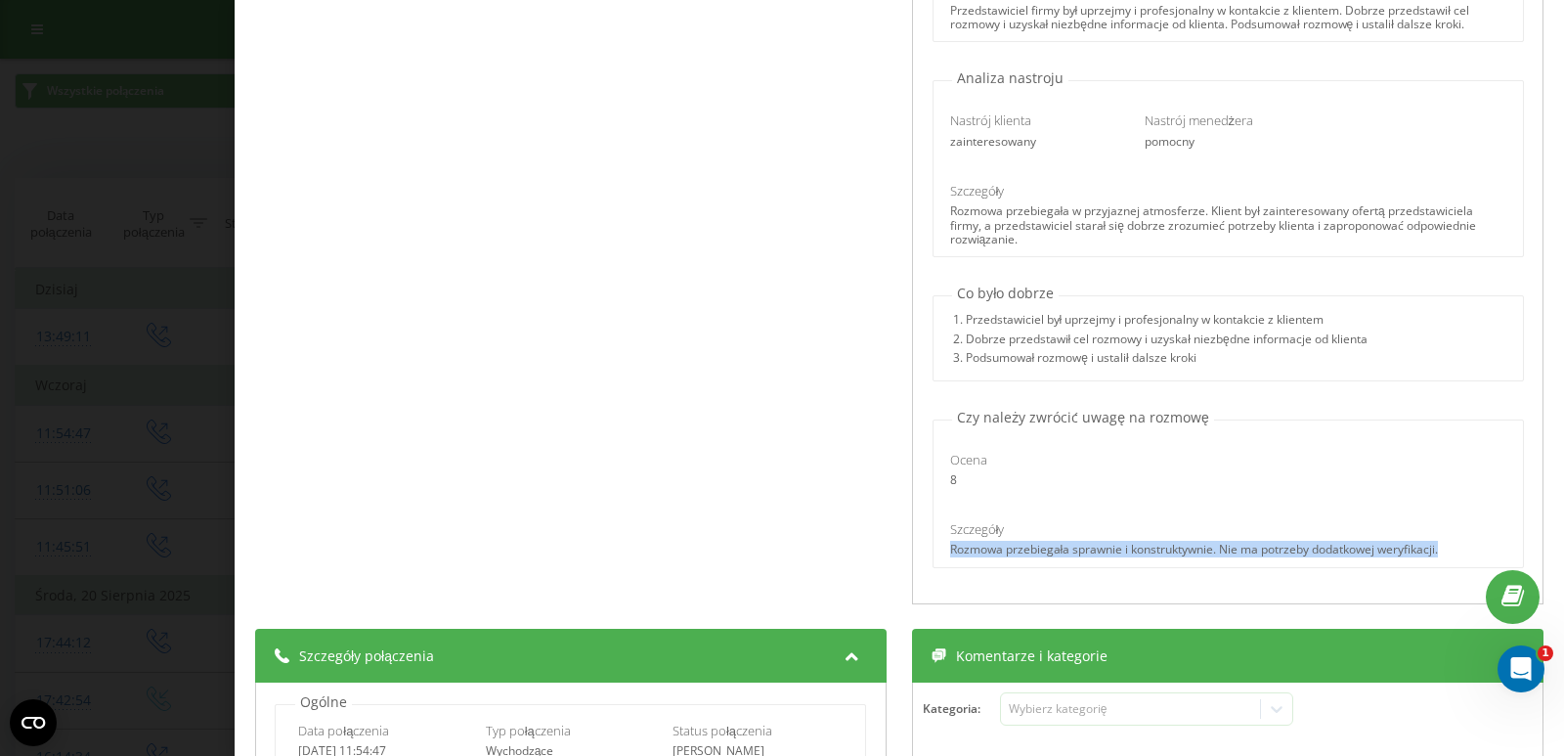
drag, startPoint x: 1421, startPoint y: 548, endPoint x: 941, endPoint y: 563, distance: 480.1
click at [941, 563] on div "Ocena 8 Szczegóły Rozmowa przebiegała sprawnie i konstruktywnie. Nie ma potrzeb…" at bounding box center [1227, 497] width 589 height 140
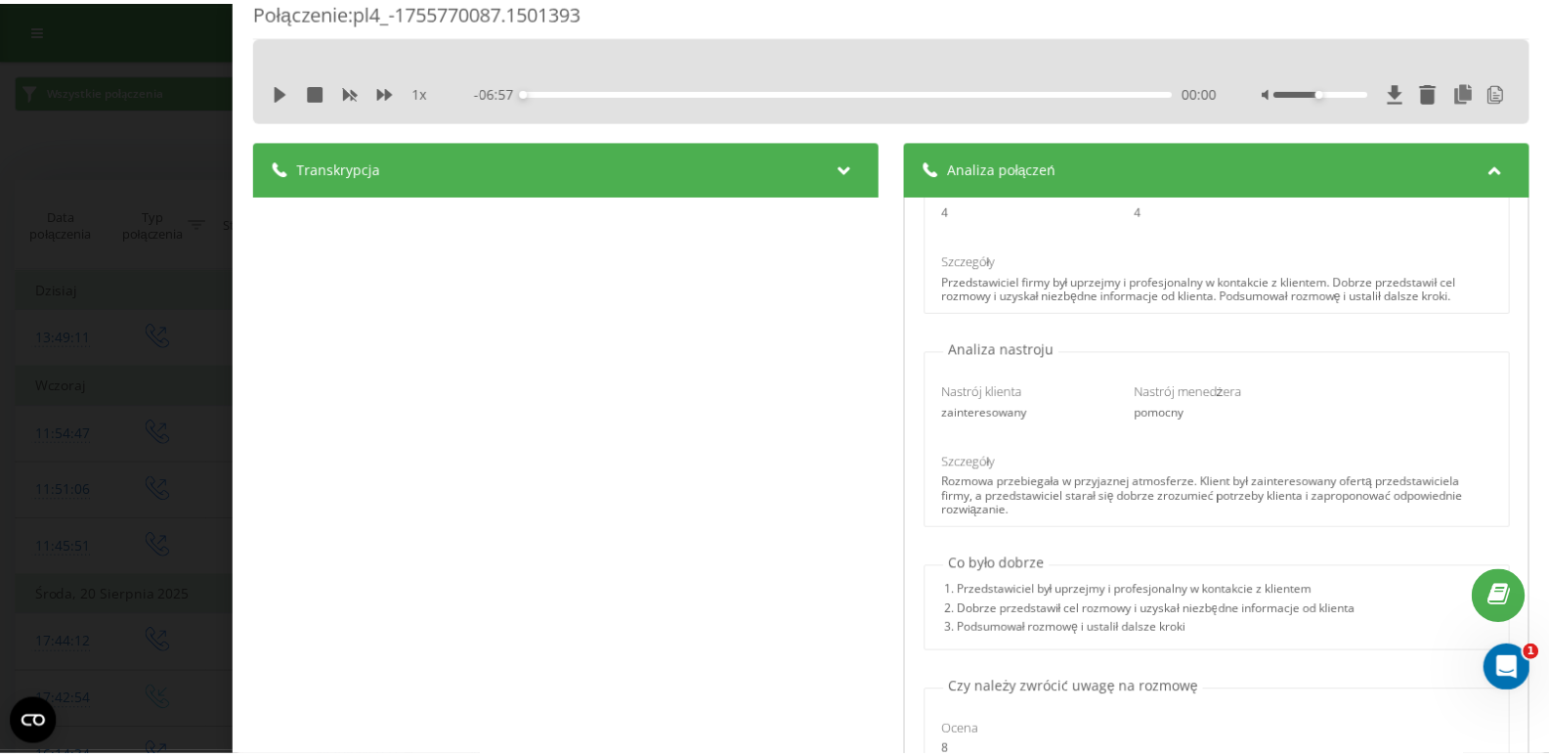
scroll to position [0, 0]
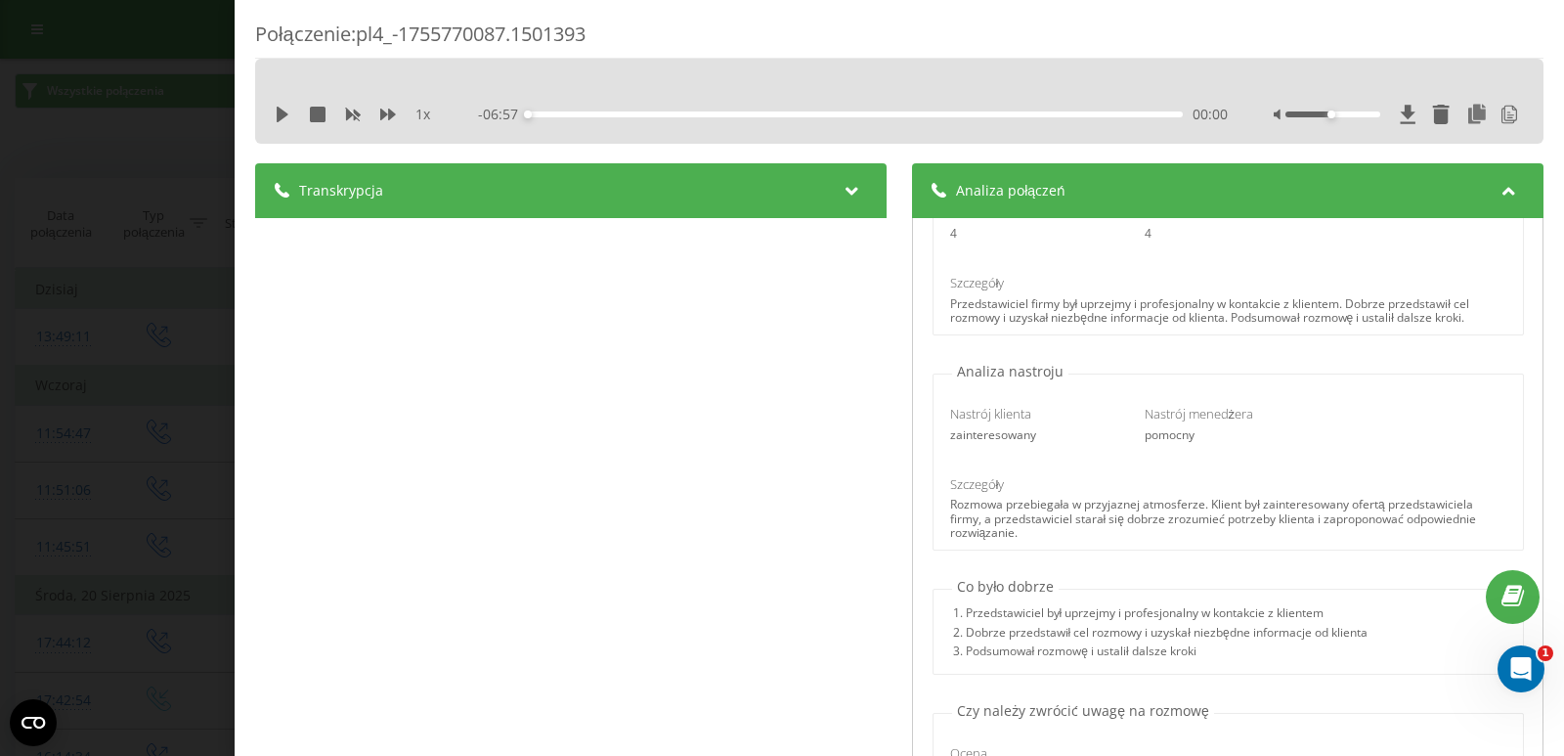
click at [201, 278] on div "Połączenie : pl4_-1755770087.1501393 1 x - 06:57 00:00 00:00 Transkrypcja 00:00…" at bounding box center [782, 378] width 1564 height 756
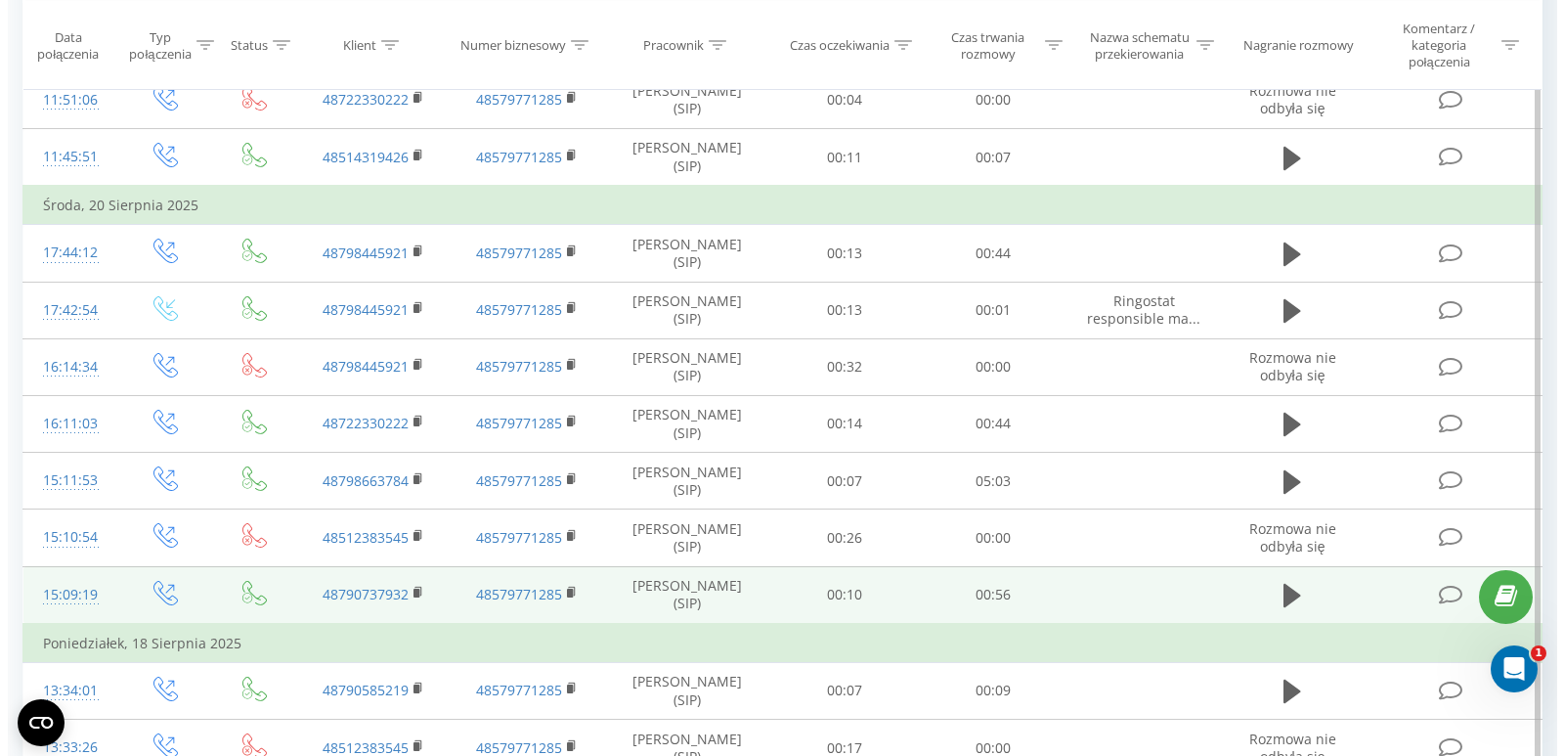
scroll to position [391, 0]
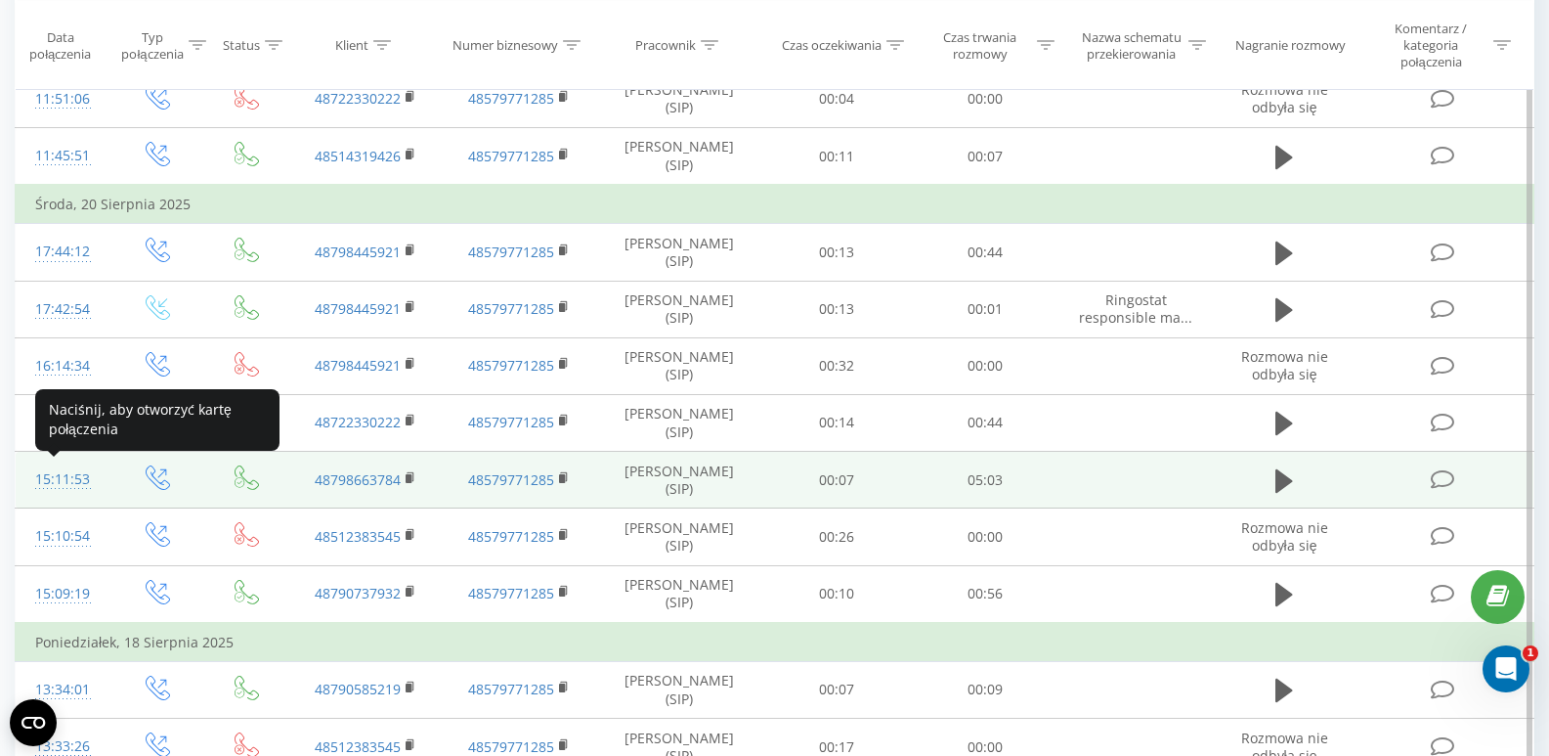
click at [70, 472] on div "15:11:53" at bounding box center [63, 479] width 56 height 38
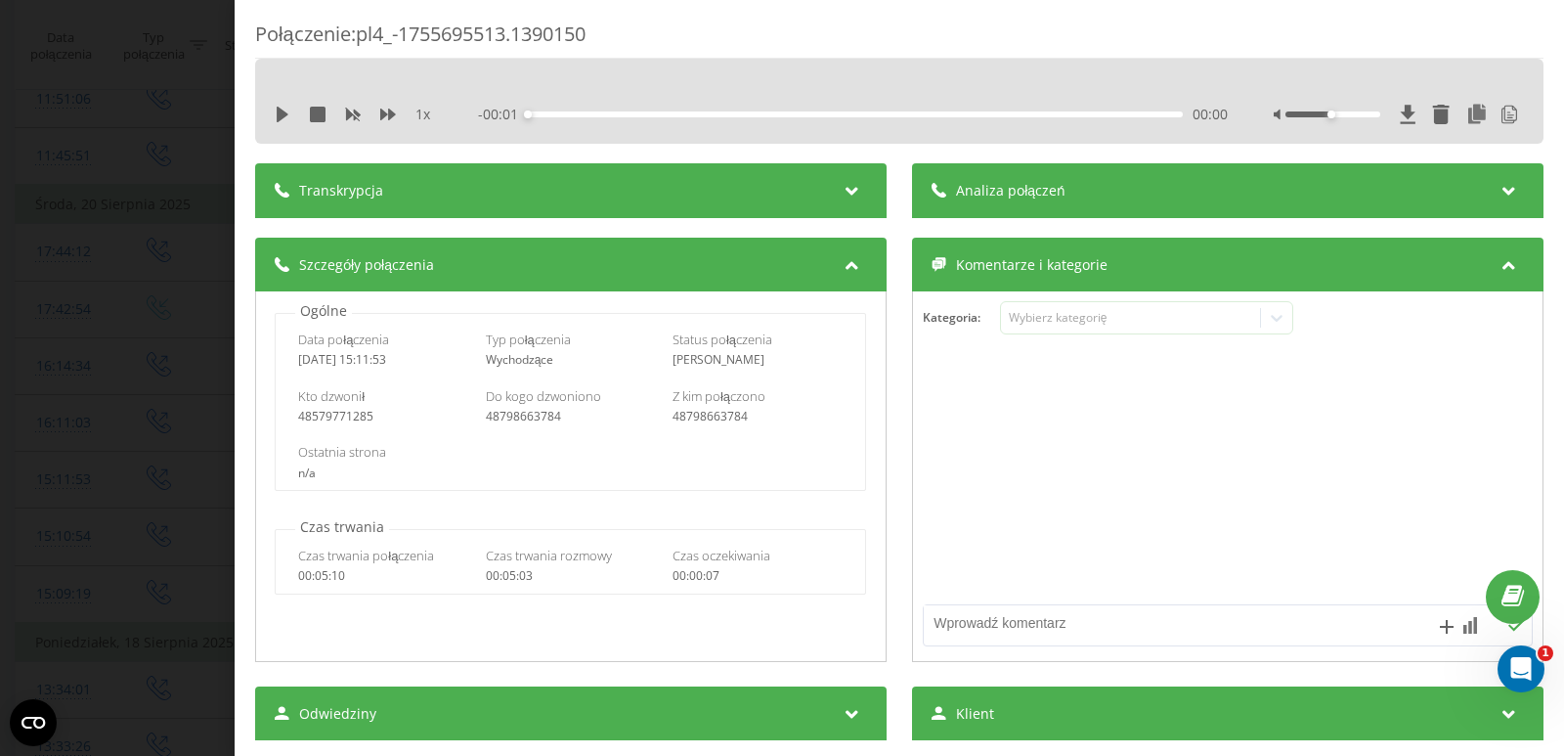
click at [1048, 191] on span "Analiza połączeń" at bounding box center [1010, 191] width 109 height 20
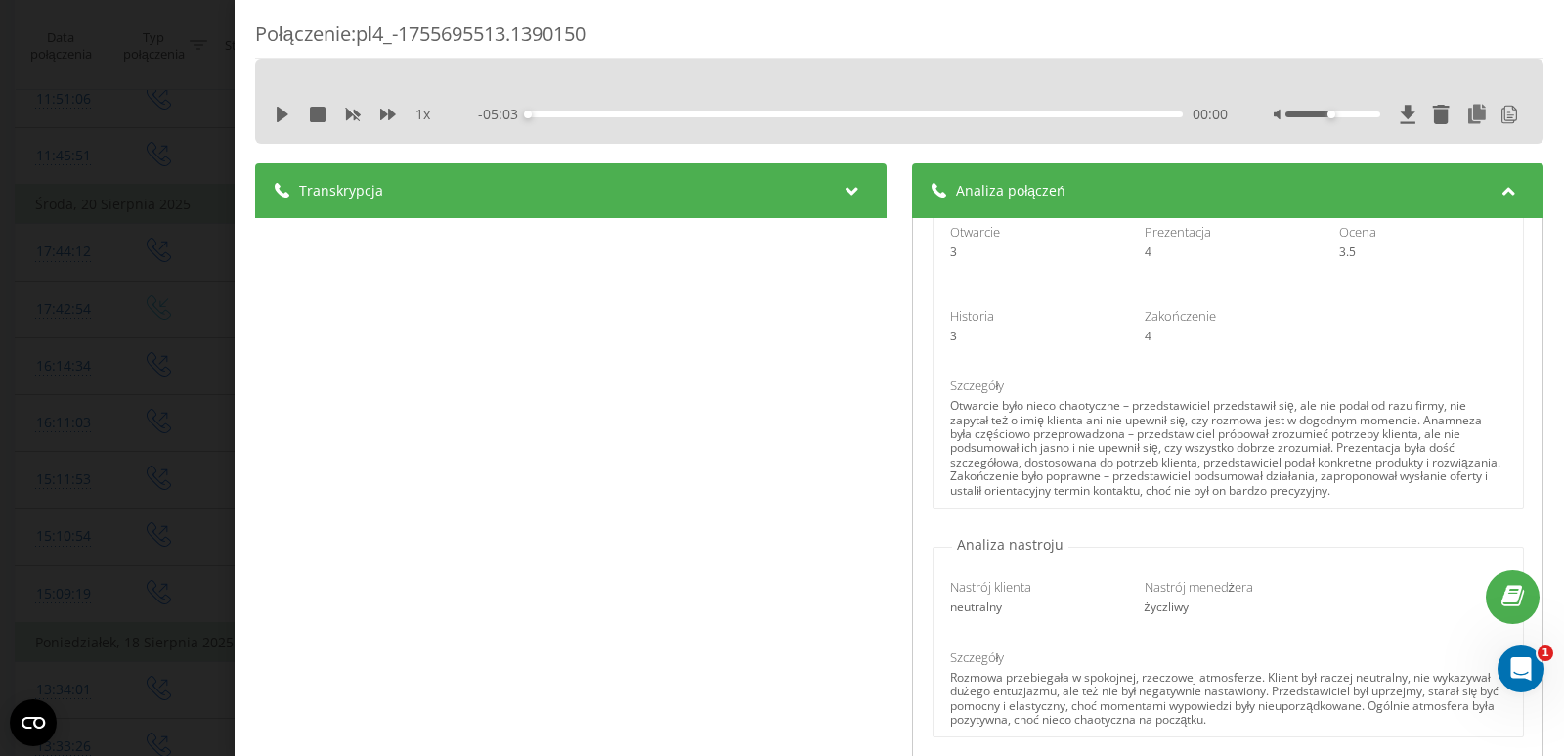
scroll to position [293, 0]
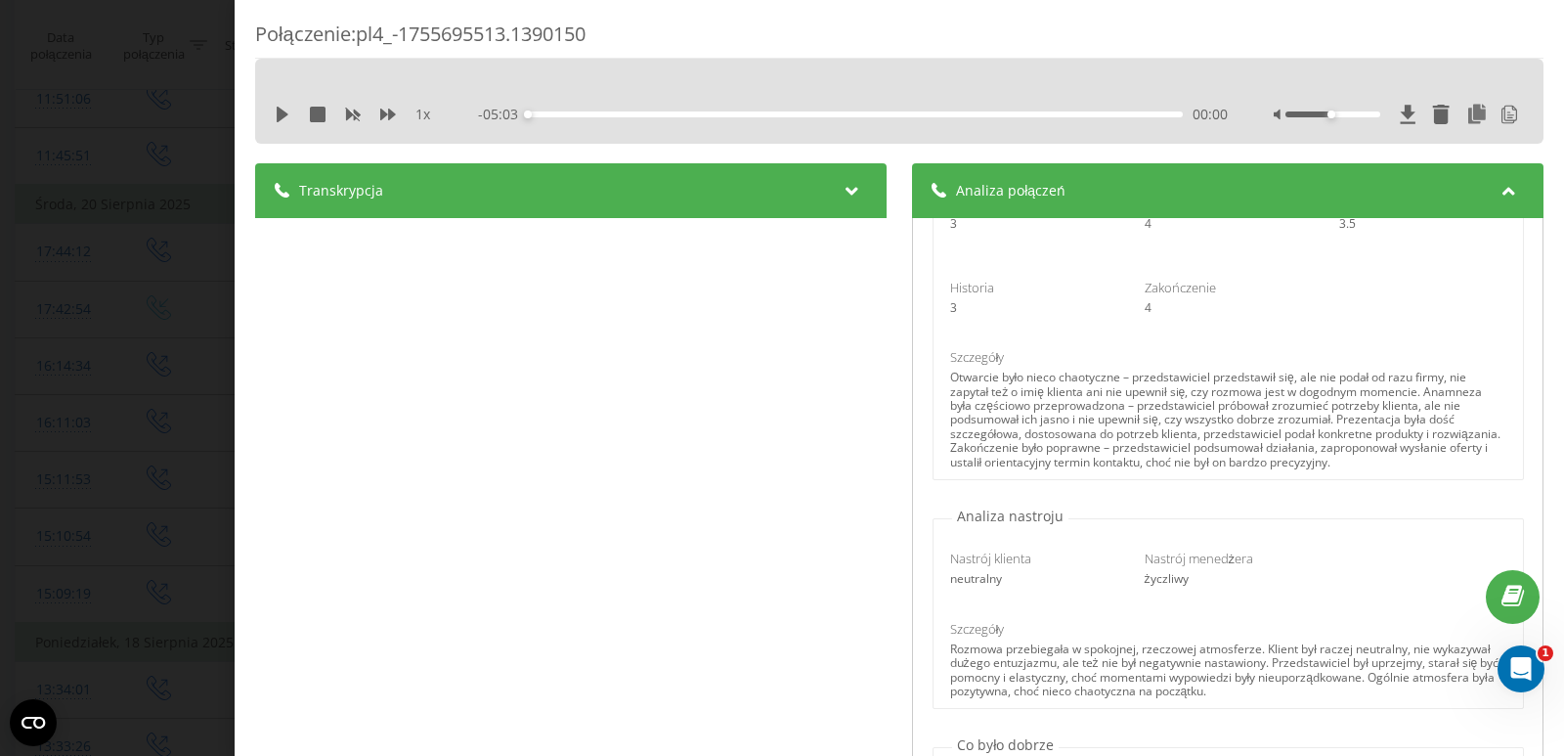
click at [960, 382] on div "Otwarcie było nieco chaotyczne – przedstawiciel przedstawił się, ale nie podał …" at bounding box center [1228, 419] width 556 height 99
drag, startPoint x: 1127, startPoint y: 380, endPoint x: 1458, endPoint y: 381, distance: 331.4
click at [1458, 381] on div "Otwarcie było nieco chaotyczne – przedstawiciel przedstawił się, ale nie podał …" at bounding box center [1228, 419] width 556 height 99
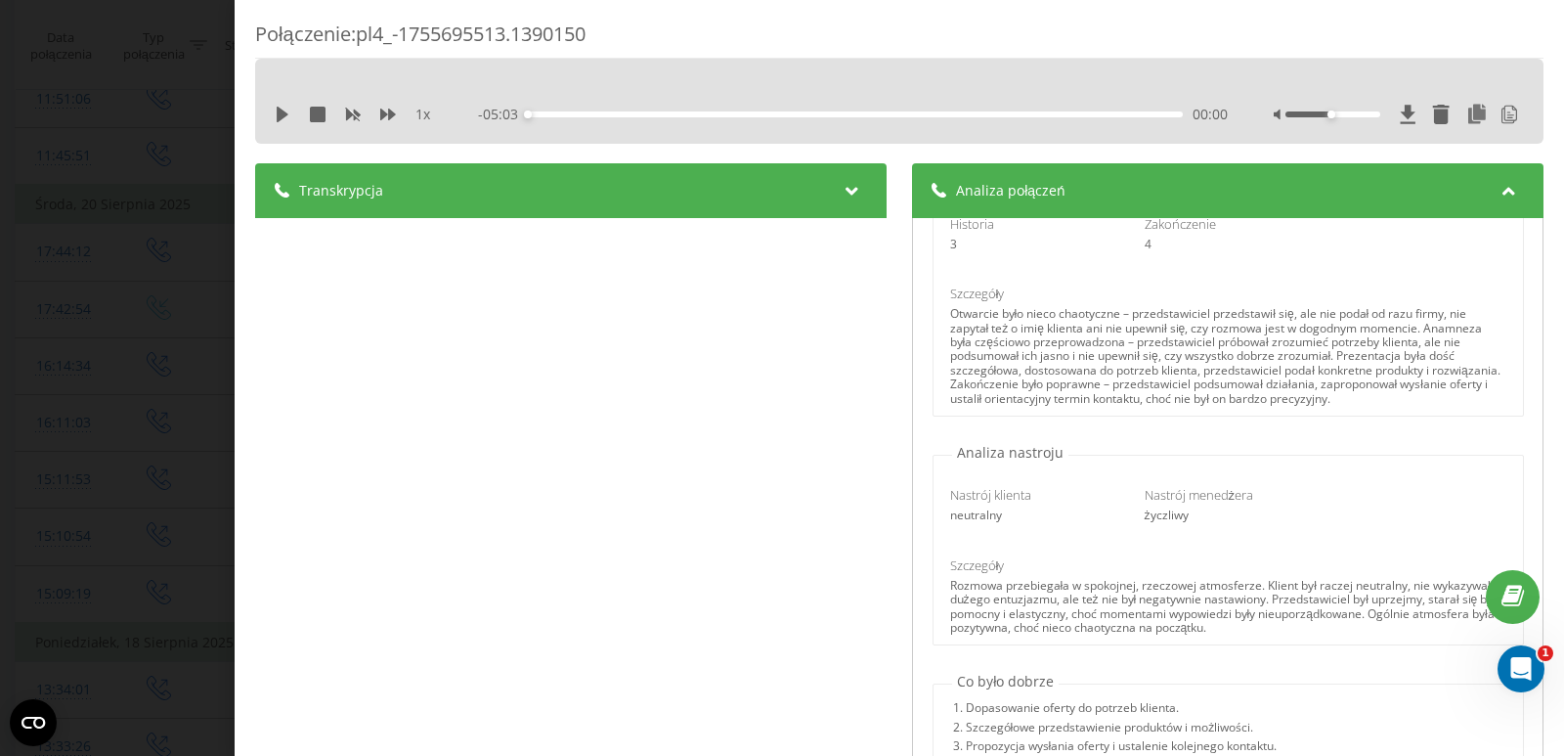
scroll to position [391, 0]
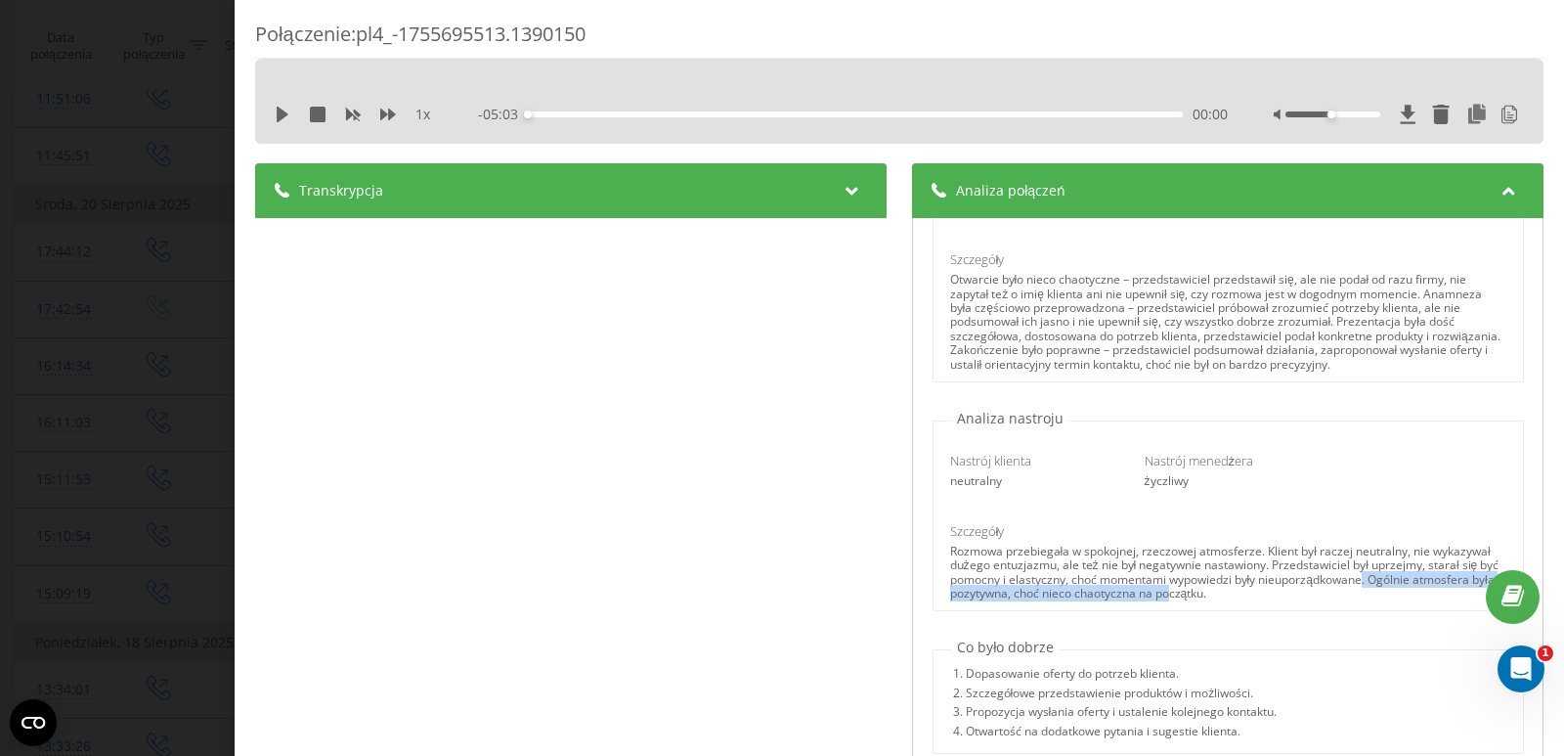
drag, startPoint x: 1047, startPoint y: 596, endPoint x: 1406, endPoint y: 591, distance: 358.8
click at [1406, 591] on div "Rozmowa przebiegała w spokojnej, rzeczowej atmosferze. Klient był raczej neutra…" at bounding box center [1228, 572] width 556 height 57
click at [1396, 602] on div "Nastrój klienta neutralny Nastrój menedżera życzliwy Szczegóły Rozmowa przebieg…" at bounding box center [1227, 519] width 589 height 182
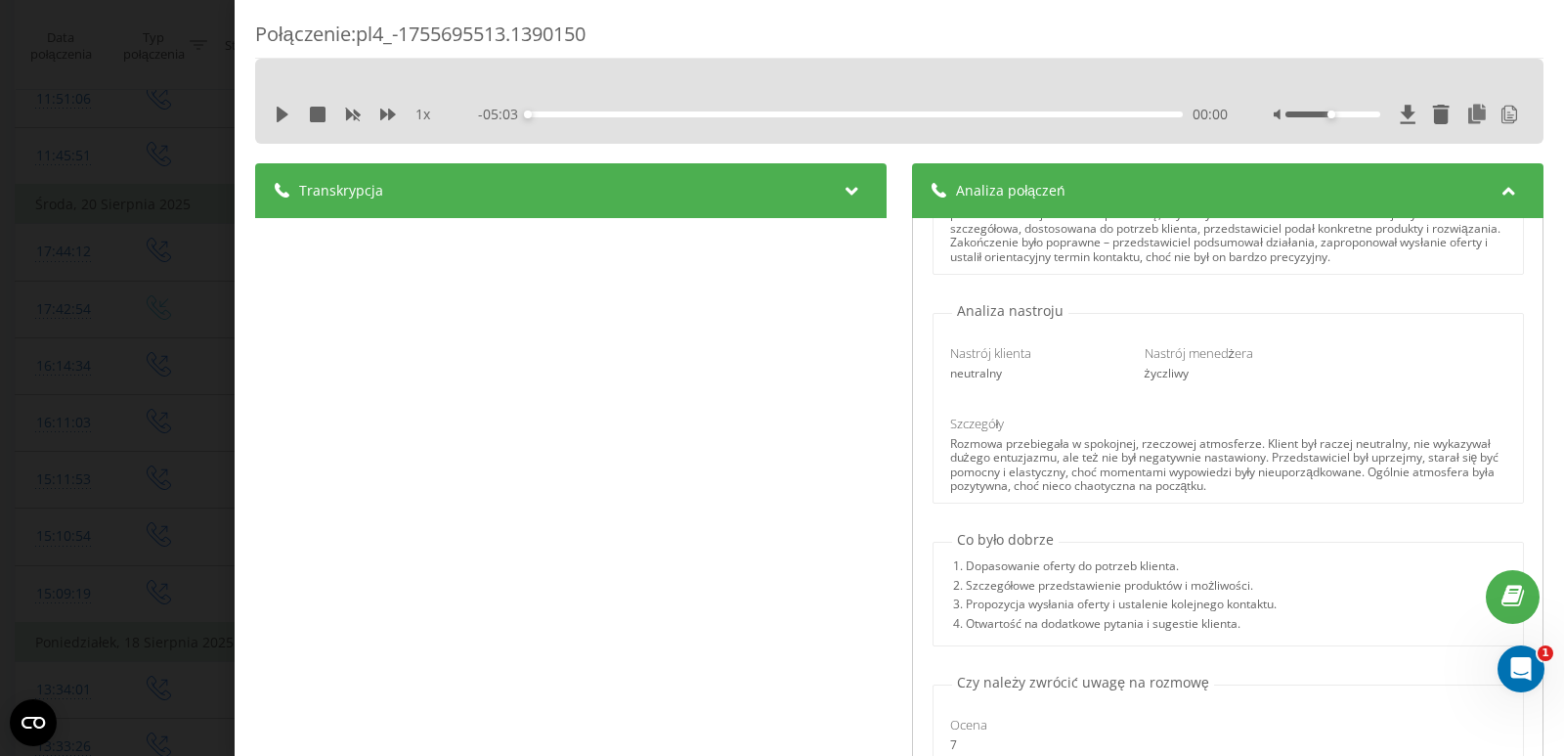
scroll to position [195, 0]
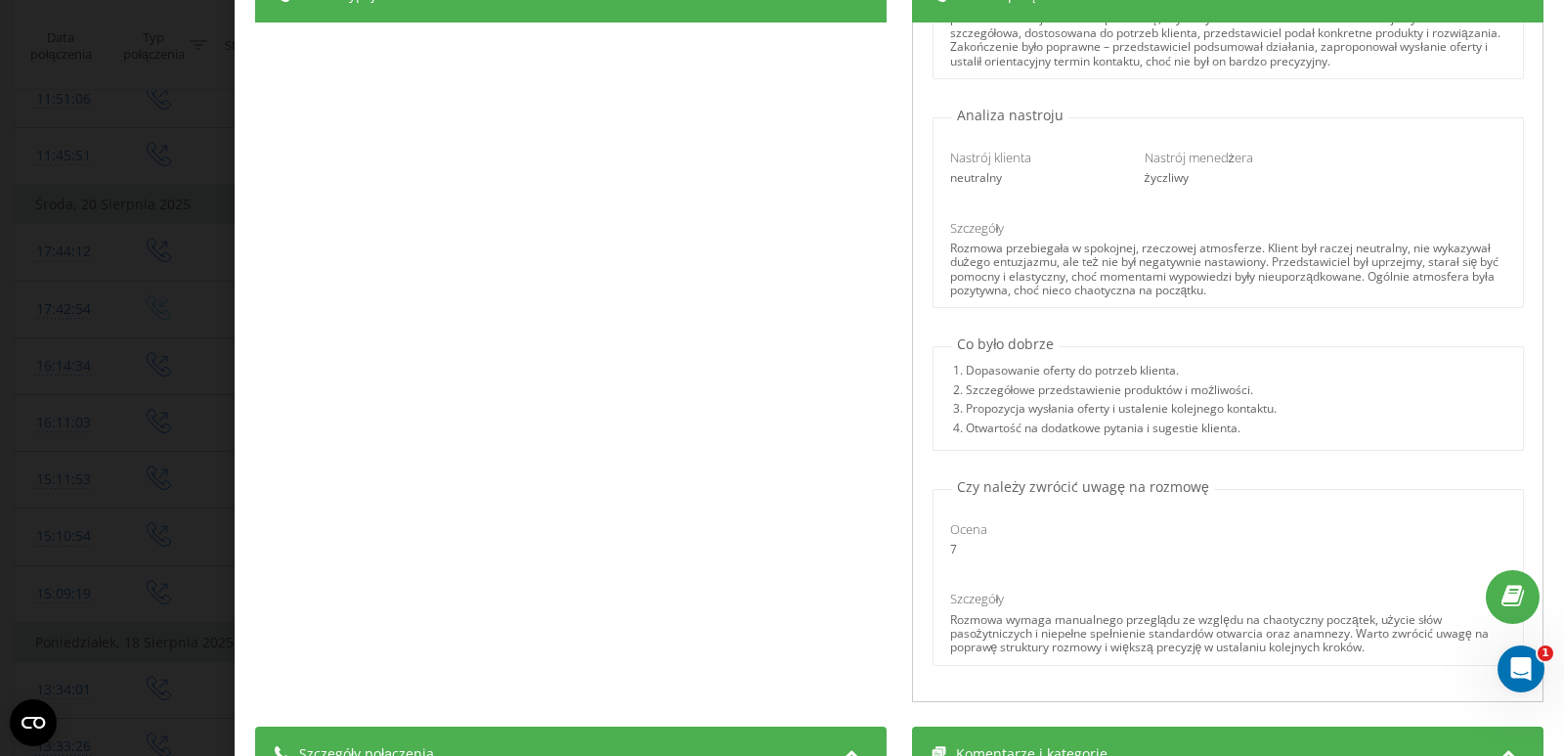
click at [1318, 638] on div "Rozmowa wymaga manualnego przeglądu ze względu na chaotyczny początek, użycie s…" at bounding box center [1228, 634] width 556 height 42
click at [1152, 650] on div "Rozmowa wymaga manualnego przeglądu ze względu na chaotyczny początek, użycie s…" at bounding box center [1228, 634] width 556 height 42
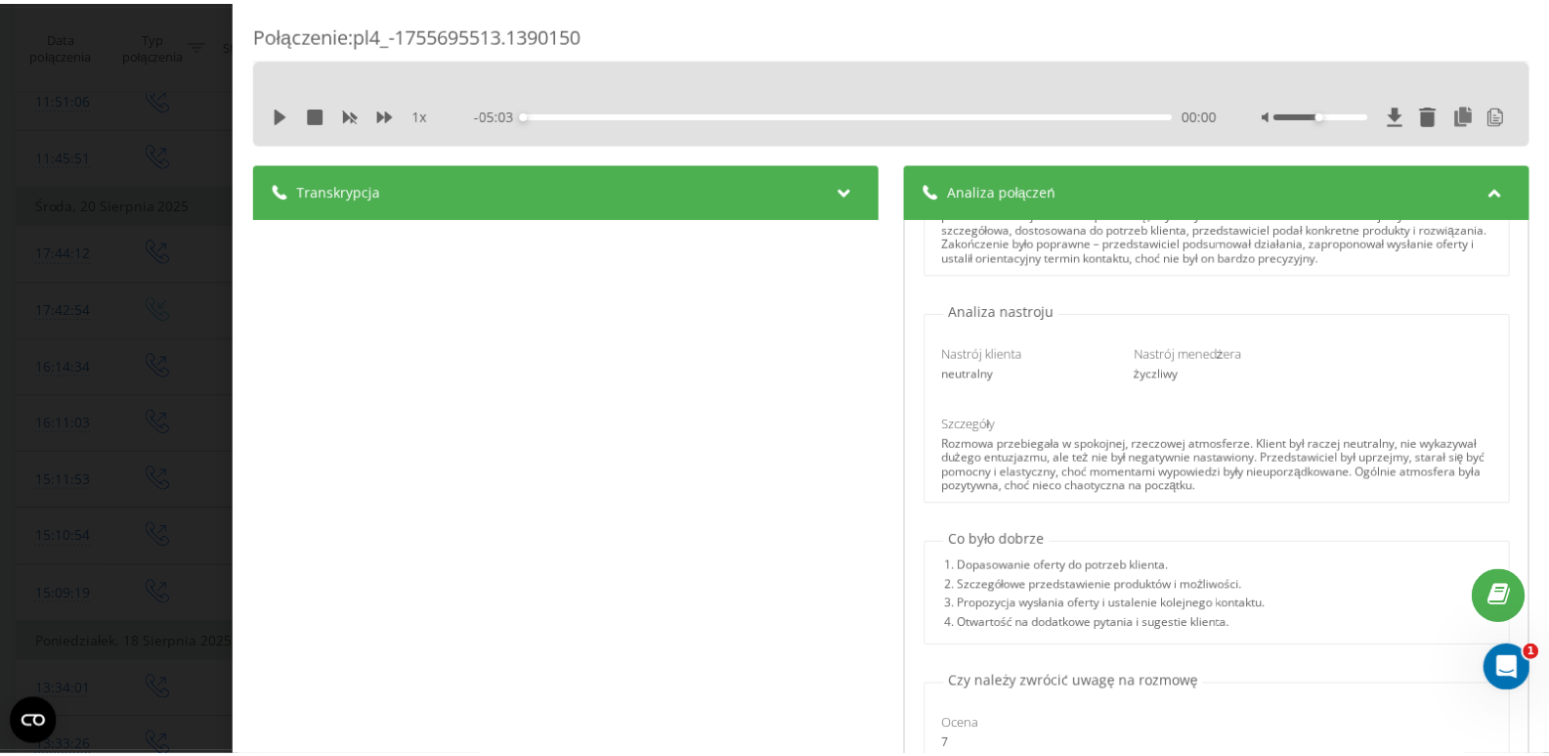
scroll to position [0, 0]
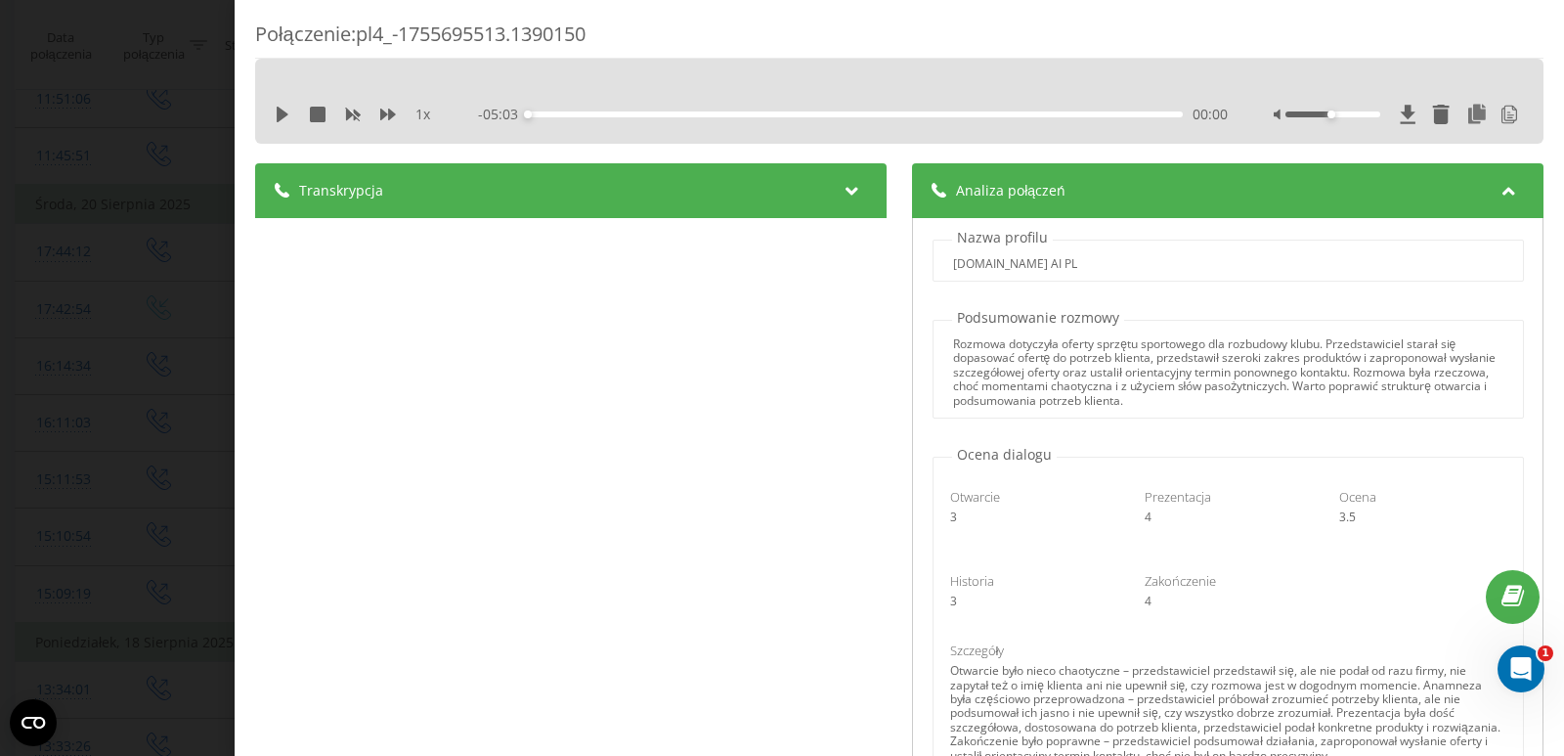
click at [84, 238] on div "Połączenie : pl4_-1755695513.1390150 1 x - 05:03 00:00 00:00 Transkrypcja 00:00…" at bounding box center [782, 378] width 1564 height 756
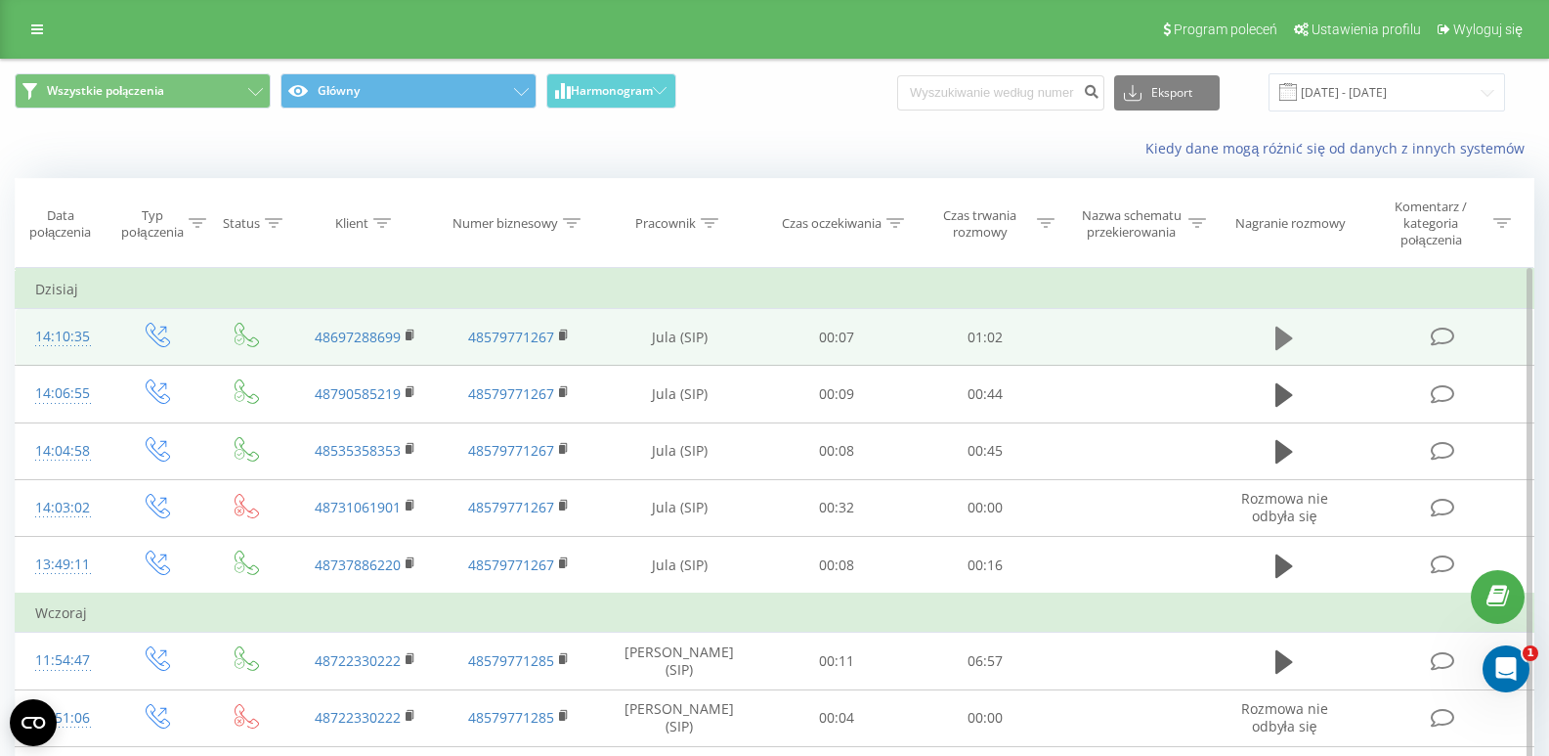
click at [1273, 339] on button at bounding box center [1284, 338] width 29 height 29
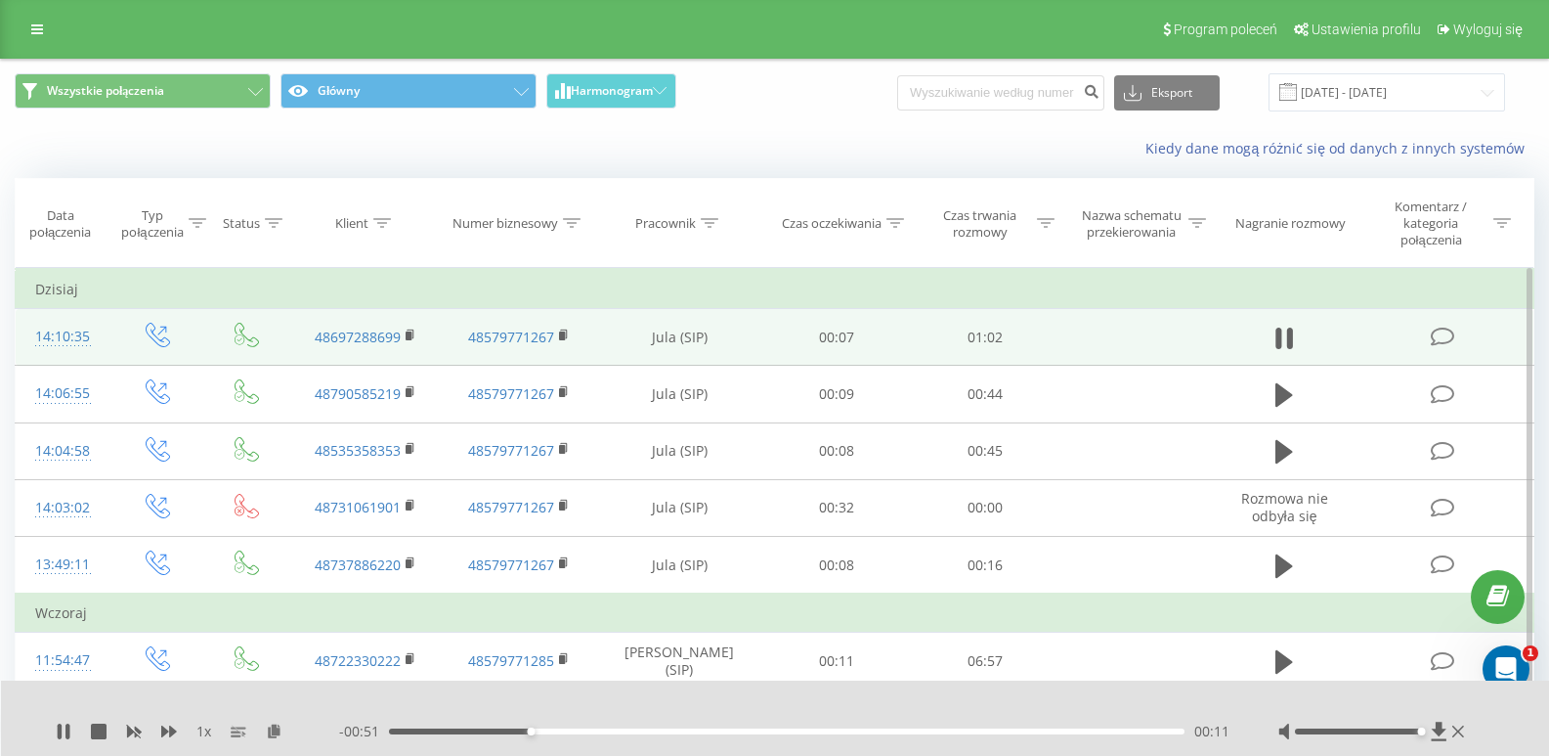
drag, startPoint x: 1383, startPoint y: 733, endPoint x: 1416, endPoint y: 733, distance: 33.2
click at [1416, 733] on div at bounding box center [1358, 731] width 127 height 6
click at [61, 735] on icon at bounding box center [60, 731] width 4 height 16
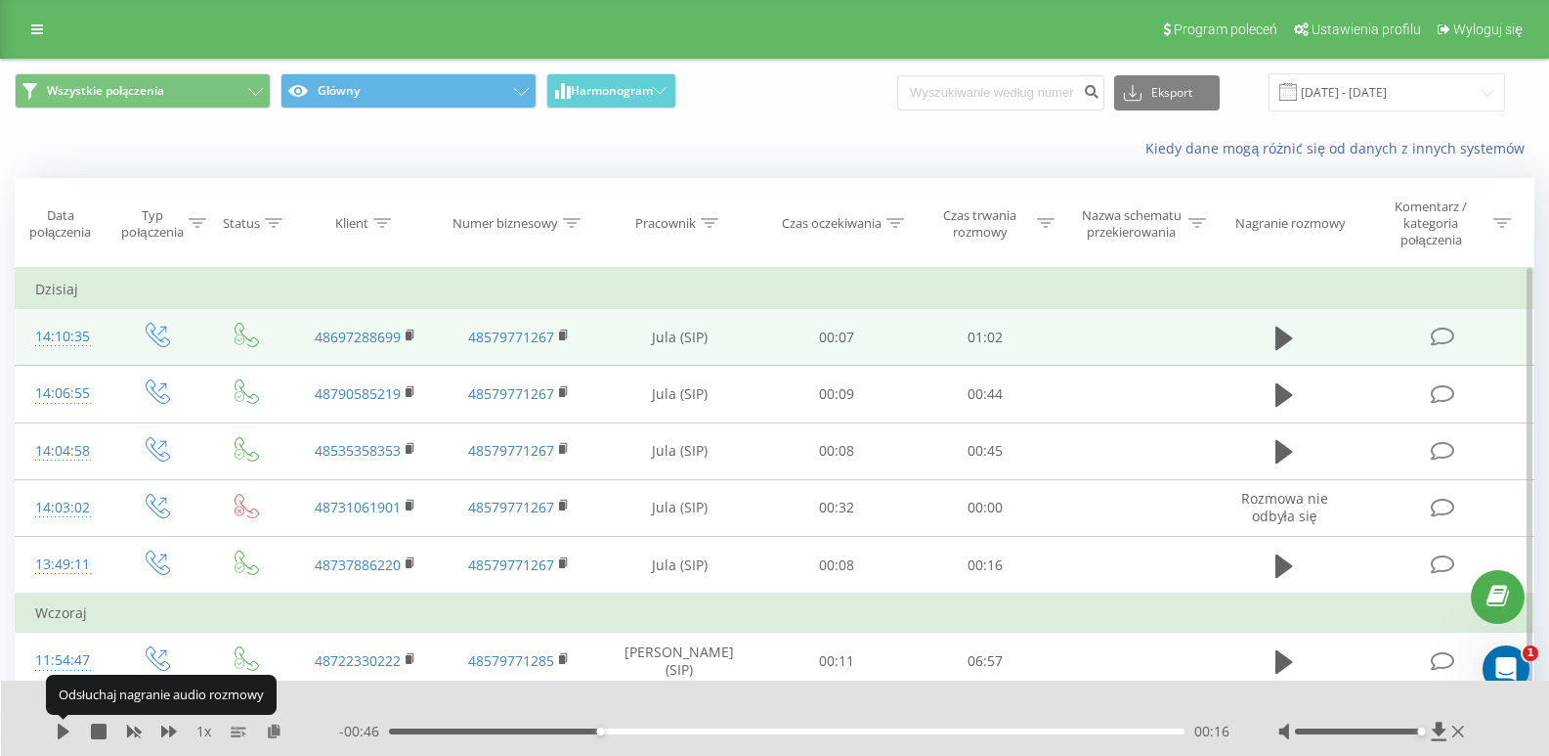
click at [61, 735] on icon at bounding box center [64, 731] width 12 height 16
click at [68, 736] on icon at bounding box center [67, 731] width 4 height 16
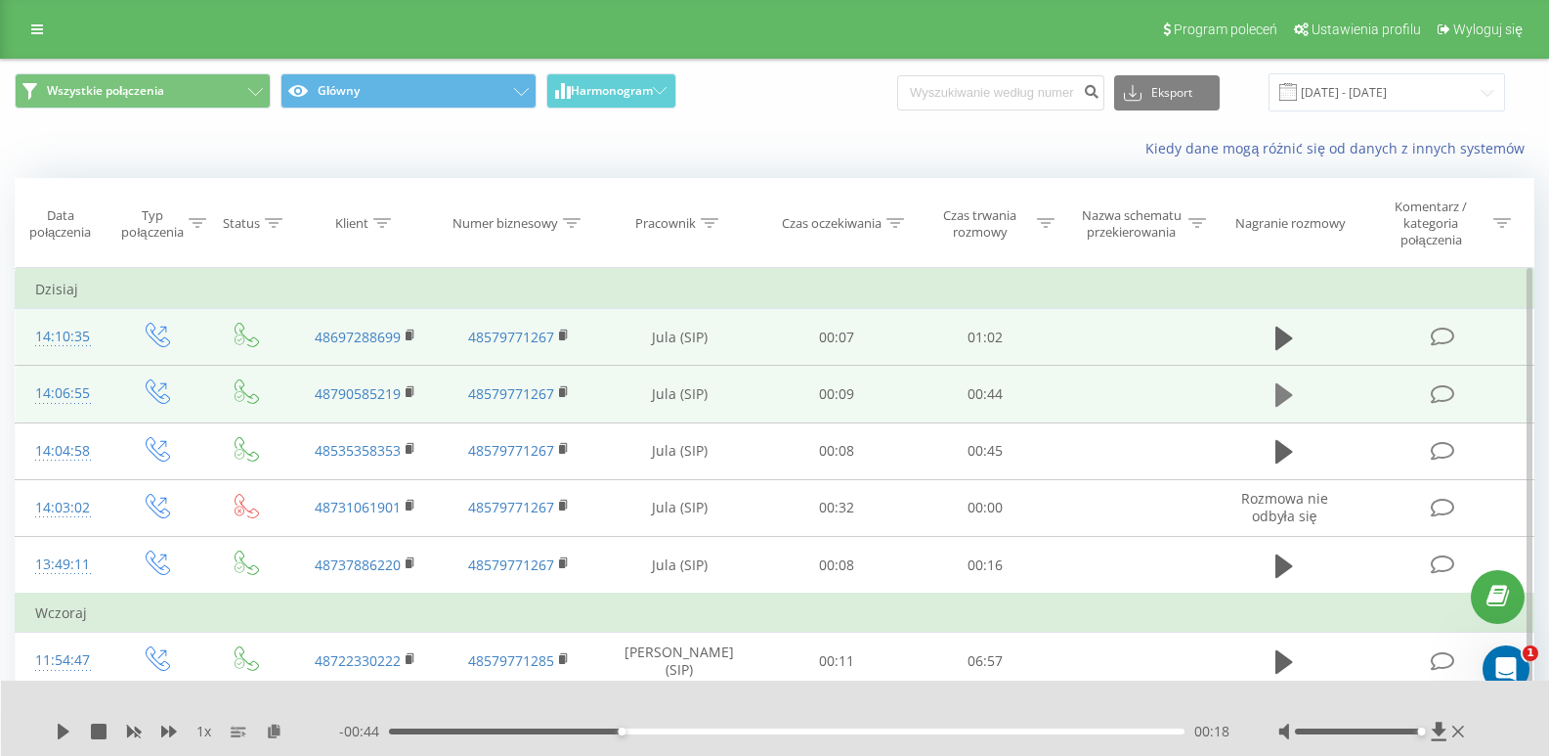
click at [1276, 388] on icon at bounding box center [1285, 394] width 18 height 27
click at [492, 735] on div "- 00:43 00:00 00:00" at bounding box center [784, 731] width 890 height 20
click at [487, 729] on div "00:02" at bounding box center [787, 731] width 796 height 6
click at [679, 735] on div "- 00:35 00:09 00:09" at bounding box center [784, 731] width 890 height 20
click at [683, 733] on div "00:16" at bounding box center [787, 731] width 796 height 6
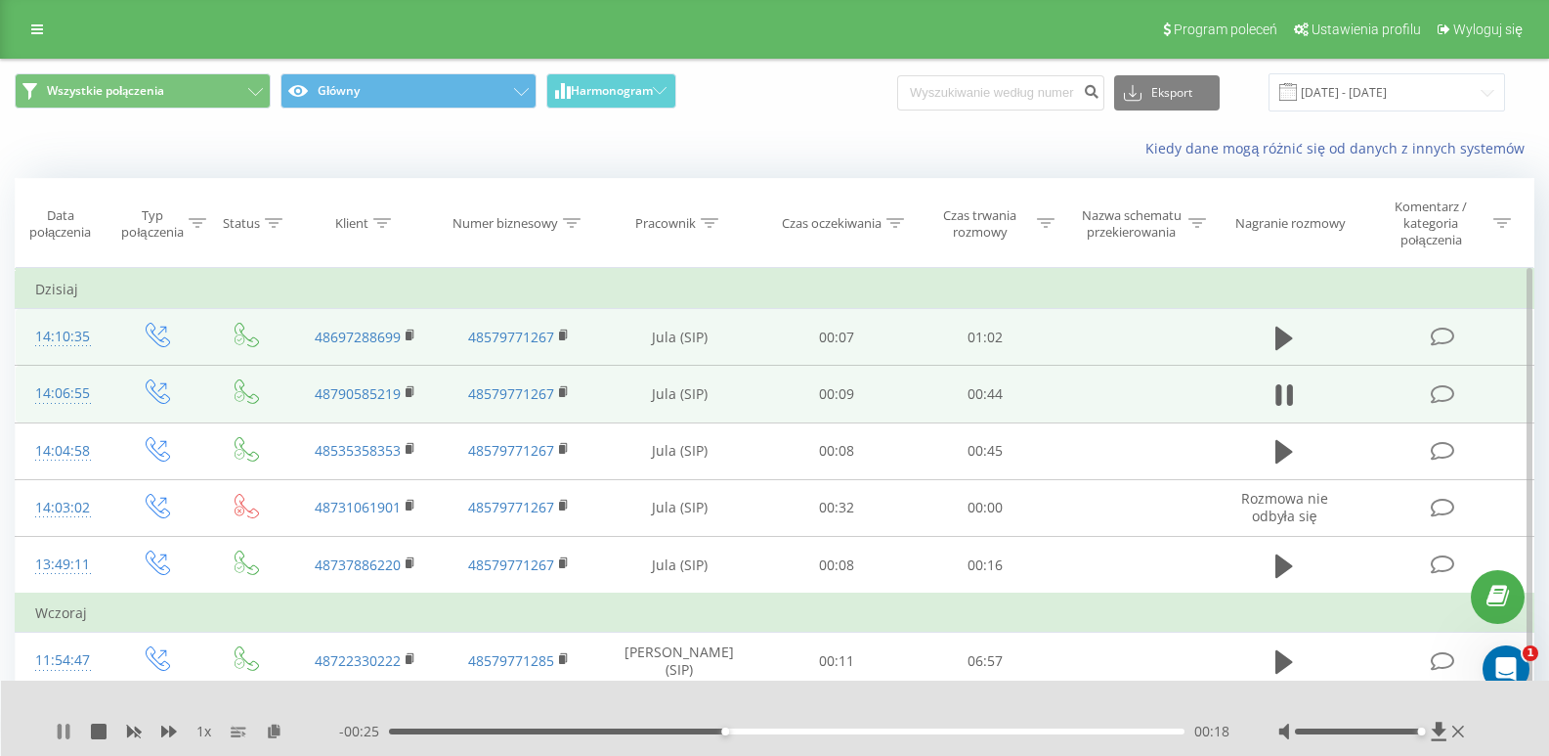
click at [60, 732] on icon at bounding box center [60, 731] width 4 height 16
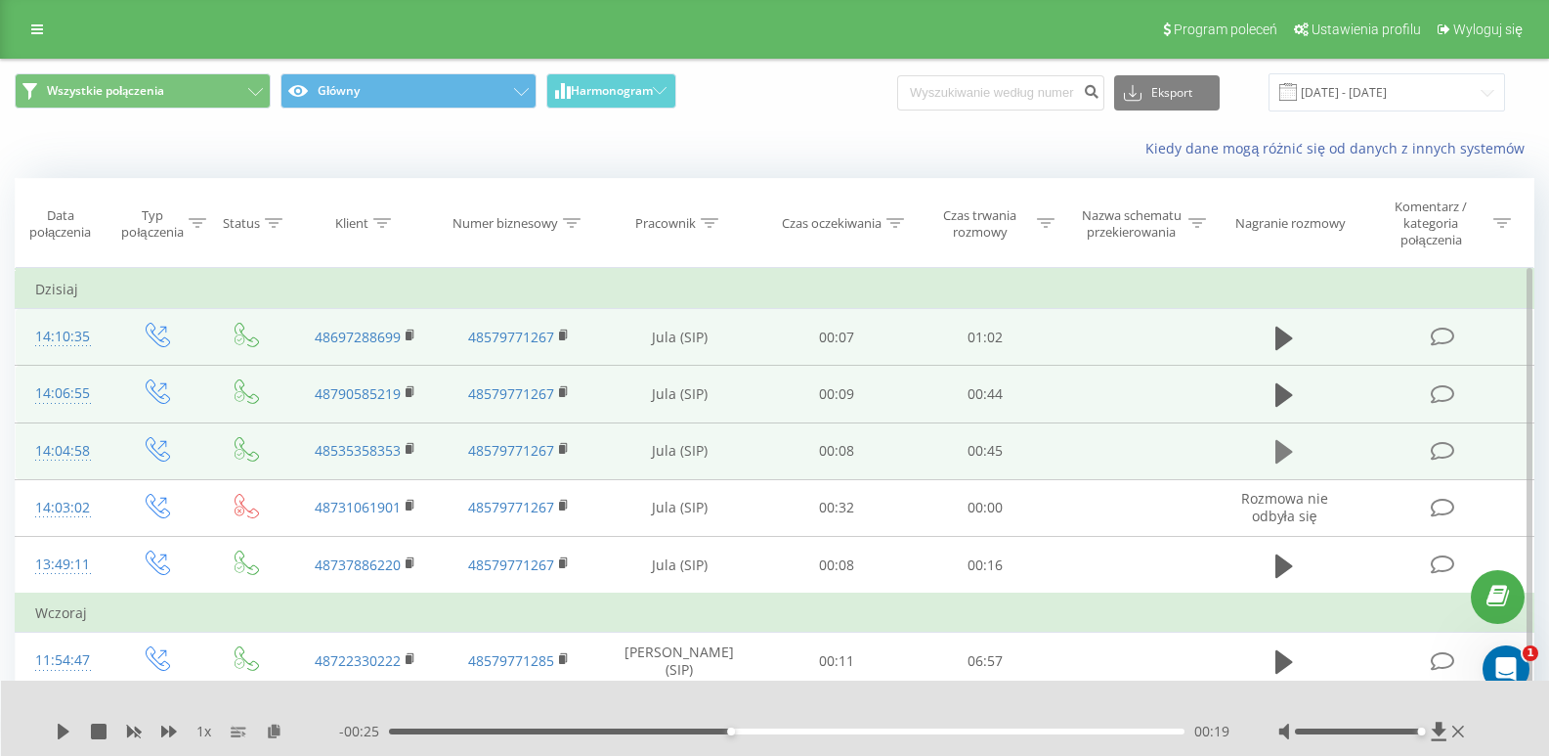
click at [1282, 454] on icon at bounding box center [1285, 451] width 18 height 23
click at [697, 729] on div "00:10" at bounding box center [787, 731] width 796 height 6
click at [65, 733] on icon at bounding box center [64, 731] width 16 height 16
click at [1286, 334] on icon at bounding box center [1285, 337] width 18 height 23
click at [609, 729] on div at bounding box center [773, 731] width 802 height 6
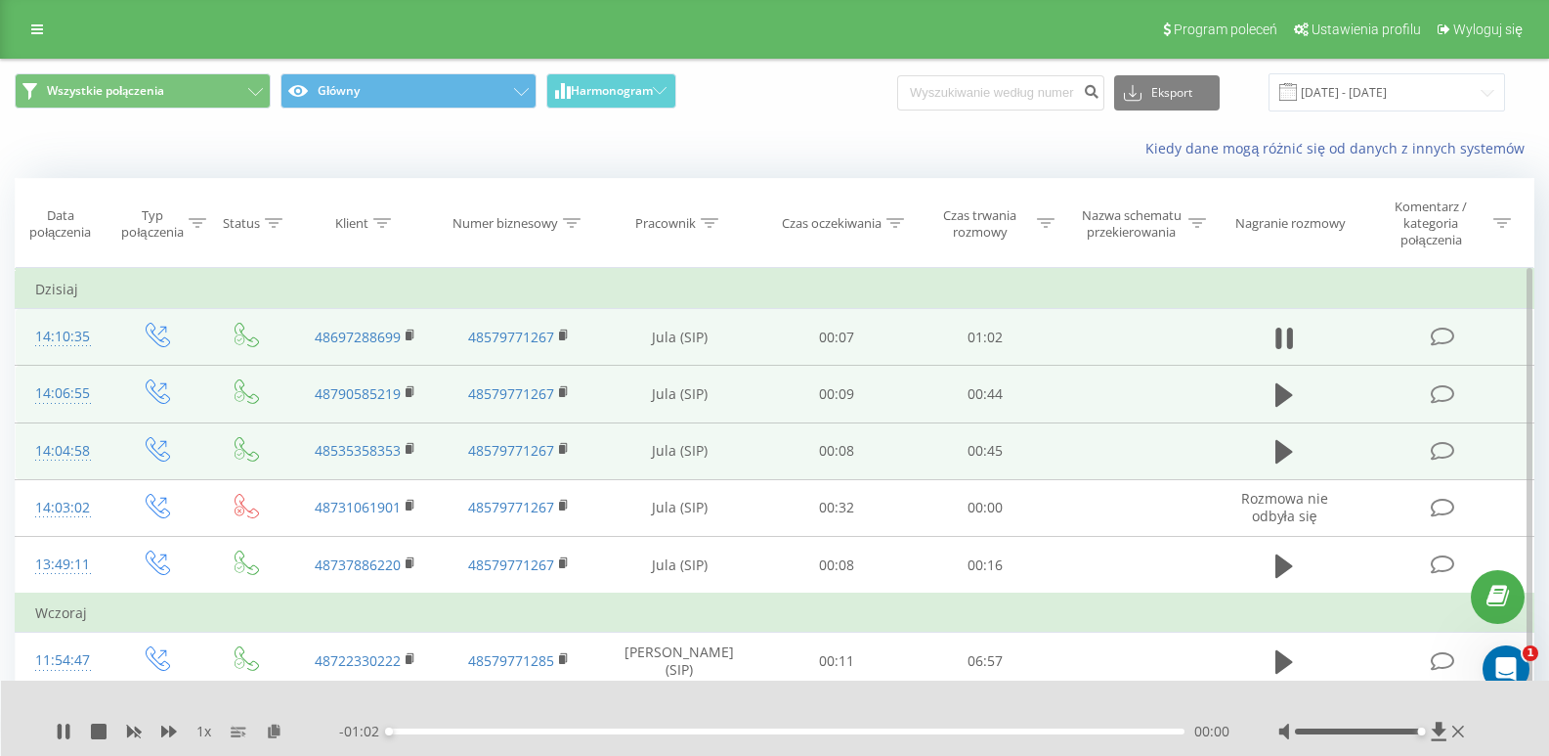
click at [498, 731] on div "00:00" at bounding box center [787, 731] width 796 height 6
click at [609, 734] on div "- 00:51 00:11 00:11" at bounding box center [784, 731] width 890 height 20
click at [57, 732] on icon at bounding box center [64, 731] width 16 height 16
click at [58, 734] on icon at bounding box center [64, 731] width 16 height 16
click at [58, 734] on icon at bounding box center [60, 731] width 4 height 16
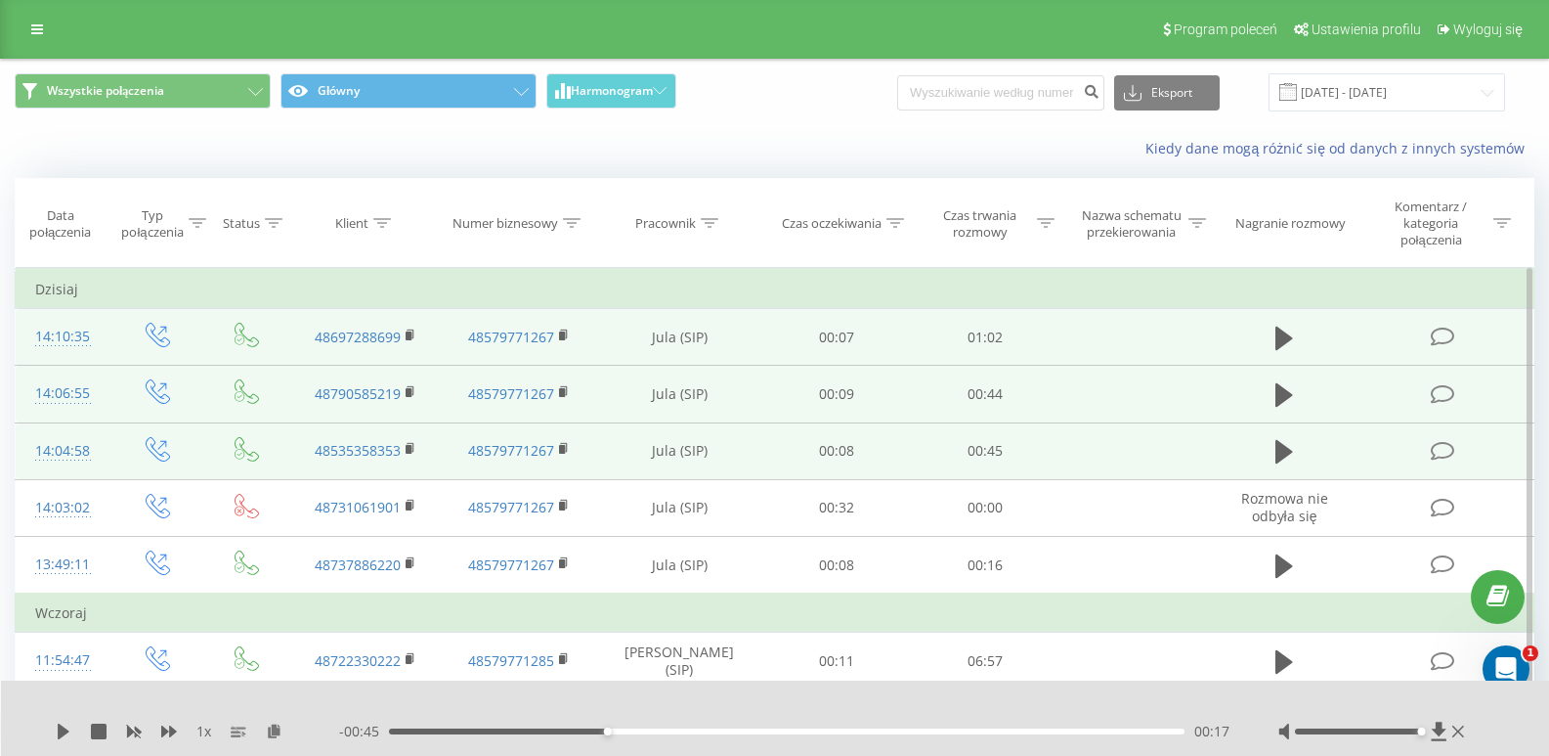
scroll to position [195, 0]
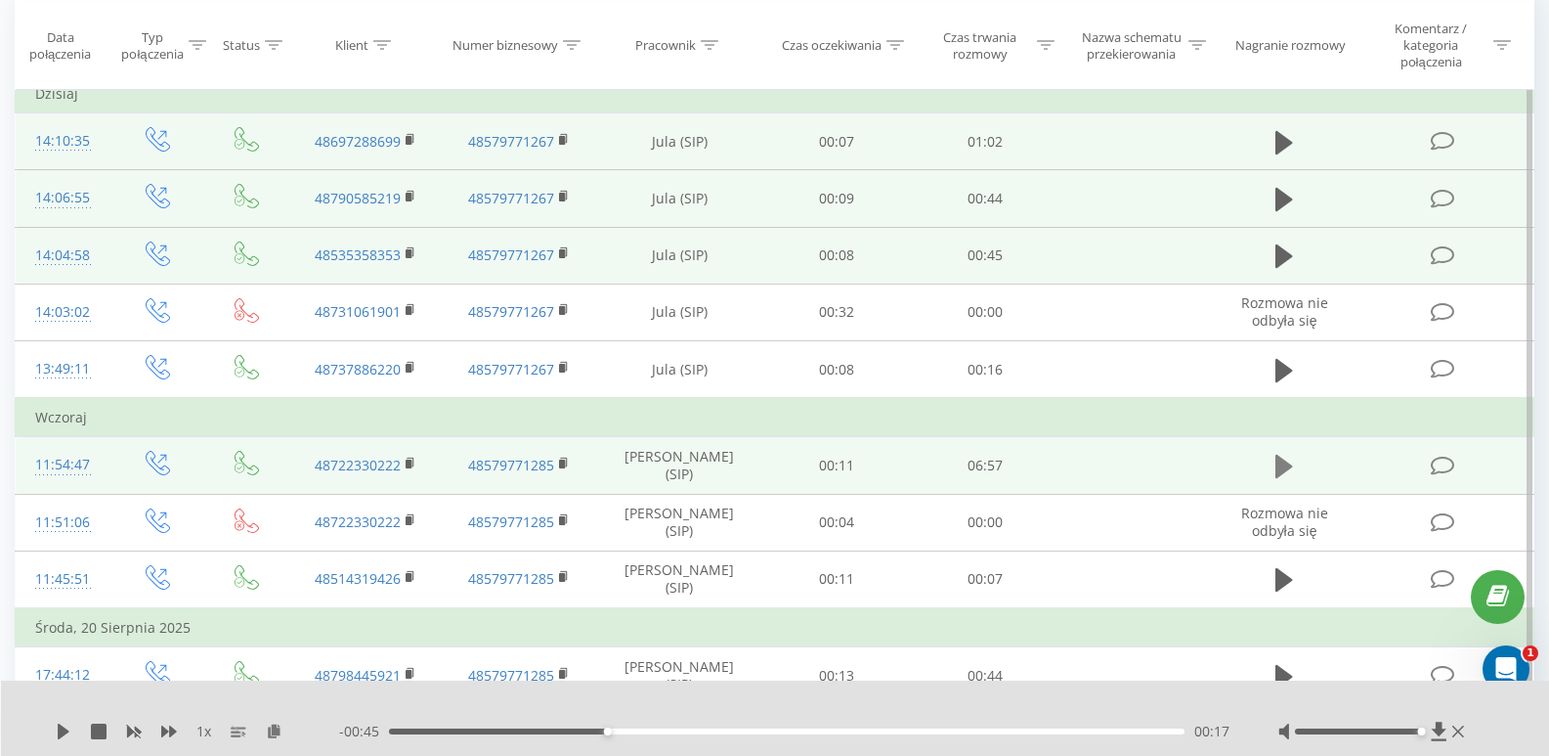
click at [1277, 473] on icon at bounding box center [1285, 466] width 18 height 23
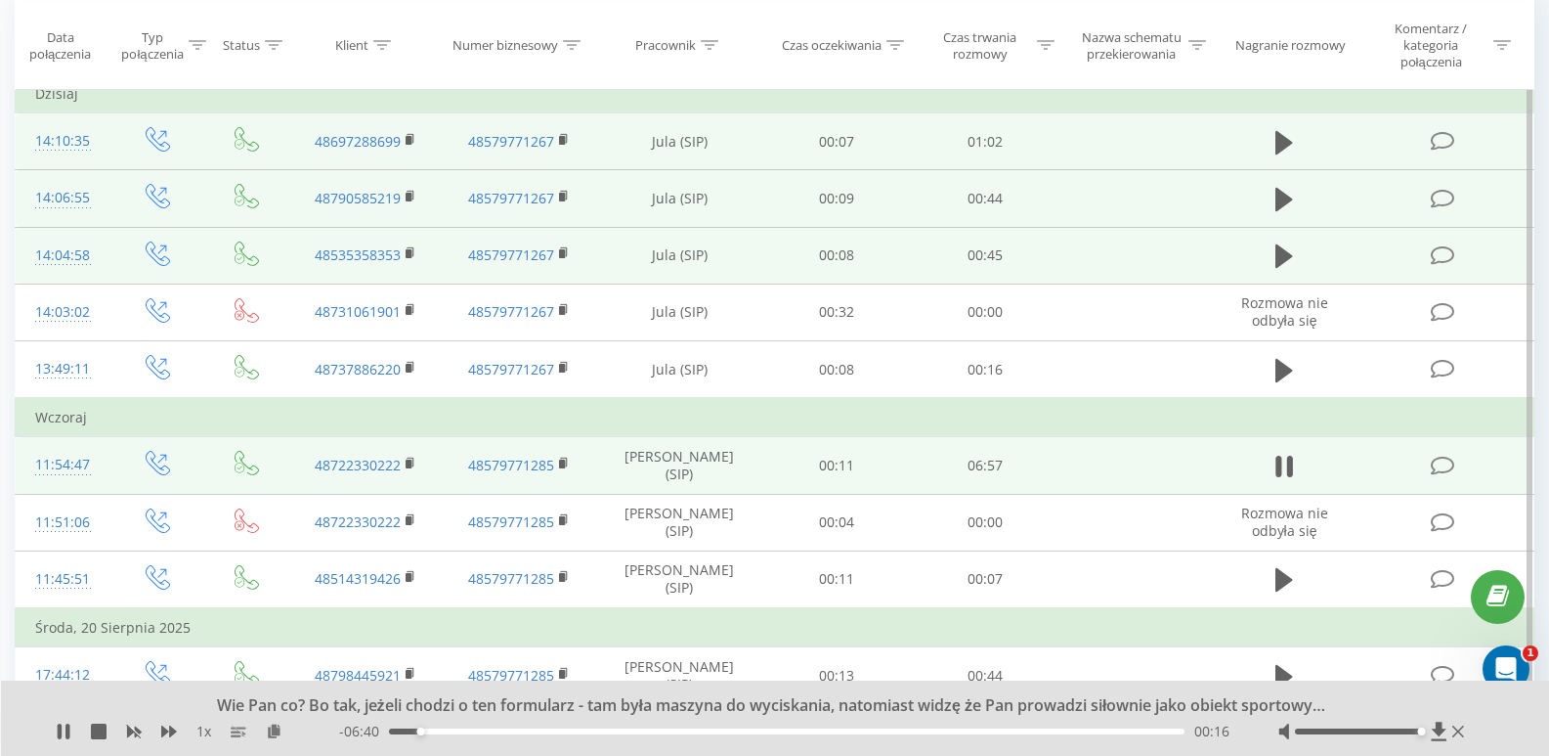
click at [579, 730] on div "00:16" at bounding box center [787, 731] width 796 height 6
click at [694, 732] on div "01:41" at bounding box center [787, 731] width 796 height 6
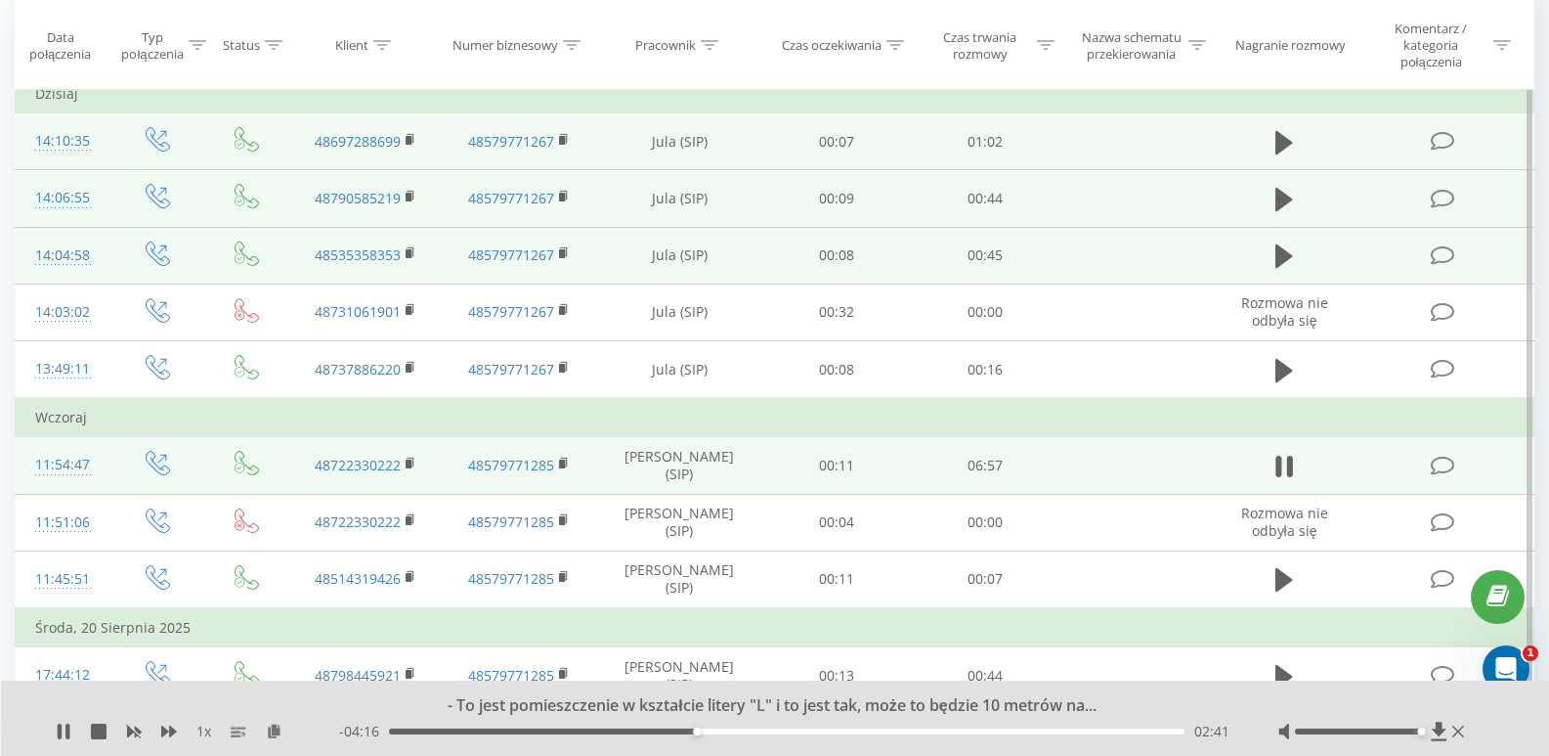
click at [782, 723] on div "- 04:16 02:41 02:41" at bounding box center [784, 731] width 890 height 20
click at [783, 730] on div "- 04:15 02:42 02:42" at bounding box center [784, 731] width 890 height 20
click at [785, 732] on div "02:42" at bounding box center [787, 731] width 796 height 6
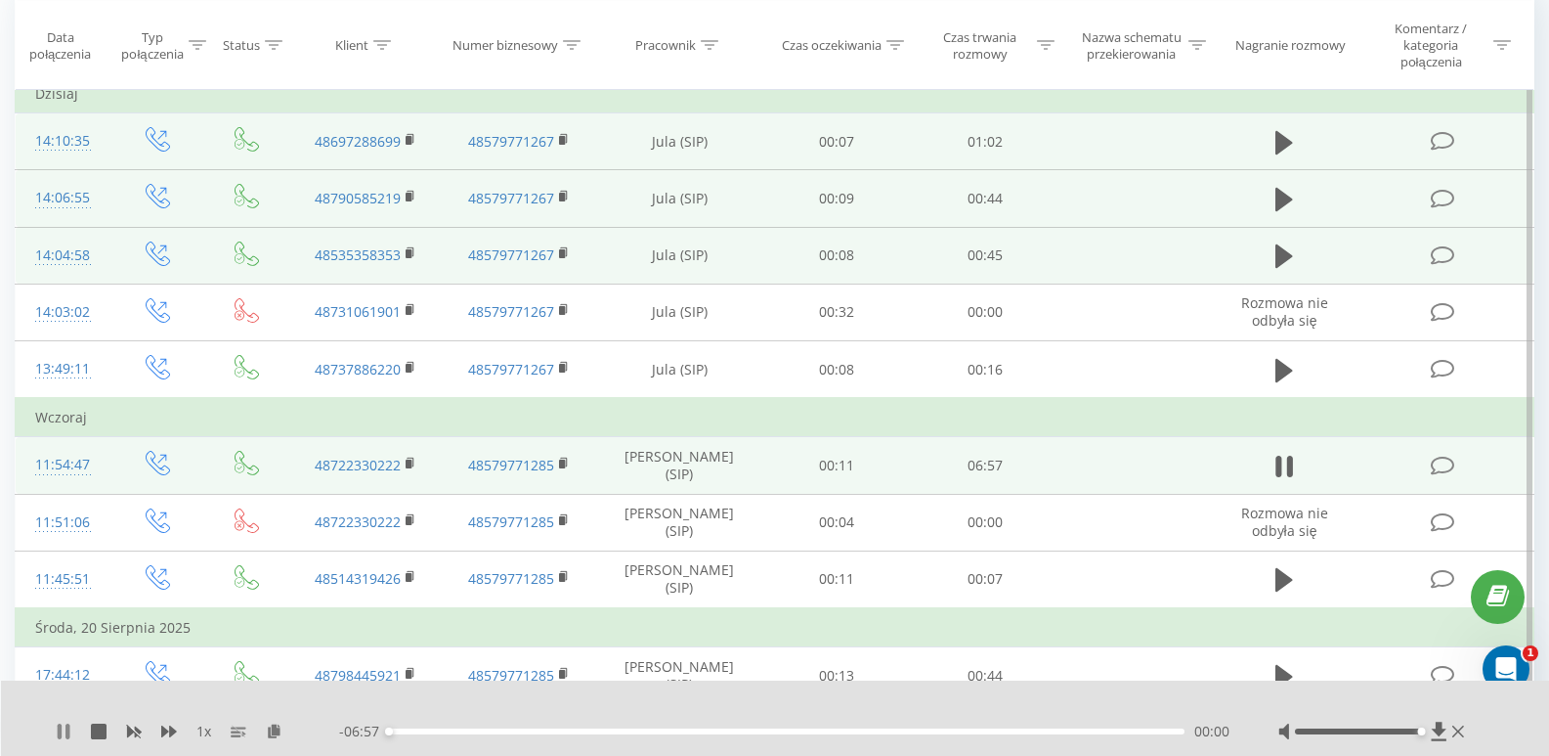
click at [68, 732] on icon at bounding box center [67, 731] width 4 height 16
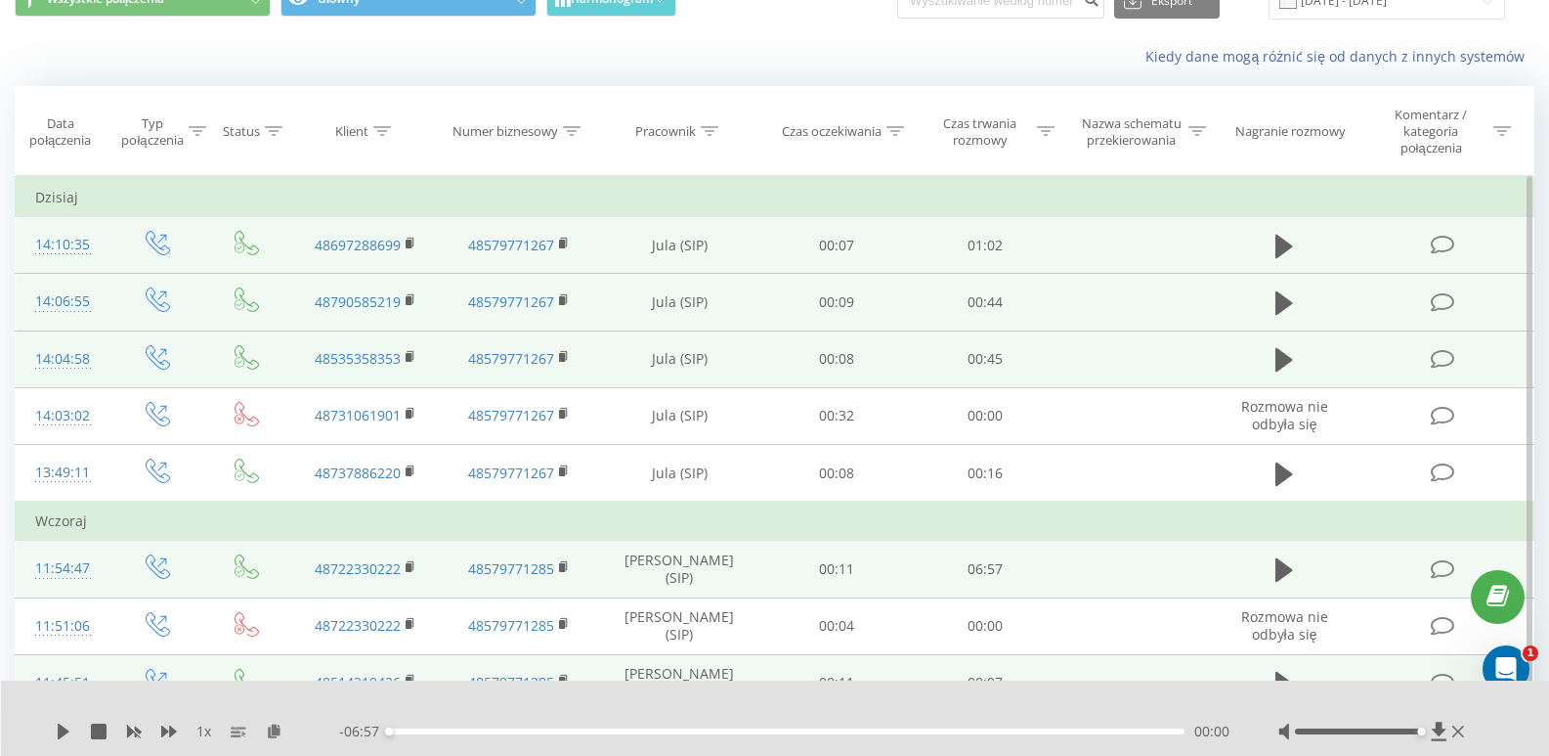
scroll to position [0, 0]
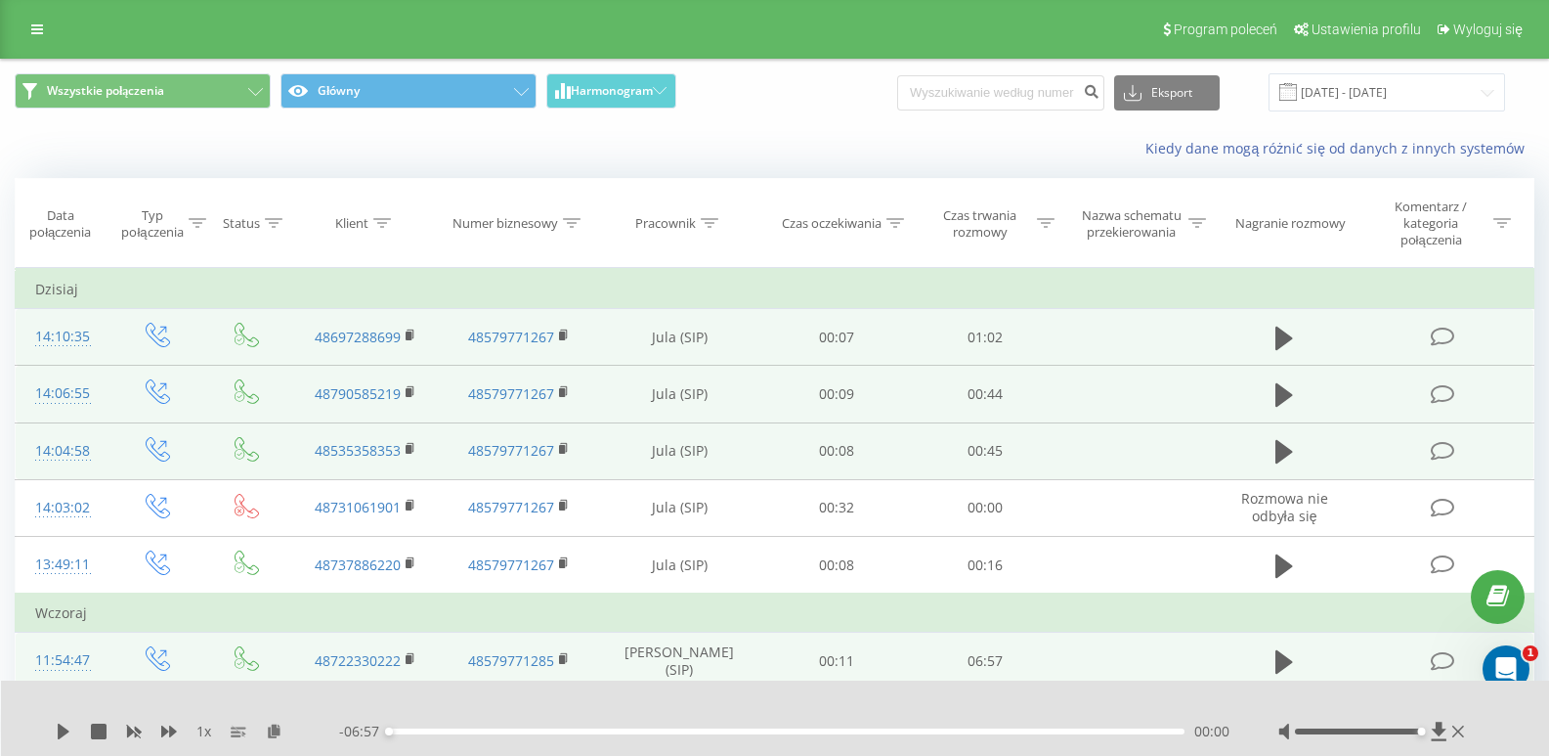
click at [829, 119] on div "Wszystkie połączenia Główny Harmonogram Eksport .csv .xls .xlsx [DATE] - [DATE]" at bounding box center [774, 92] width 1547 height 65
